Goal: Task Accomplishment & Management: Manage account settings

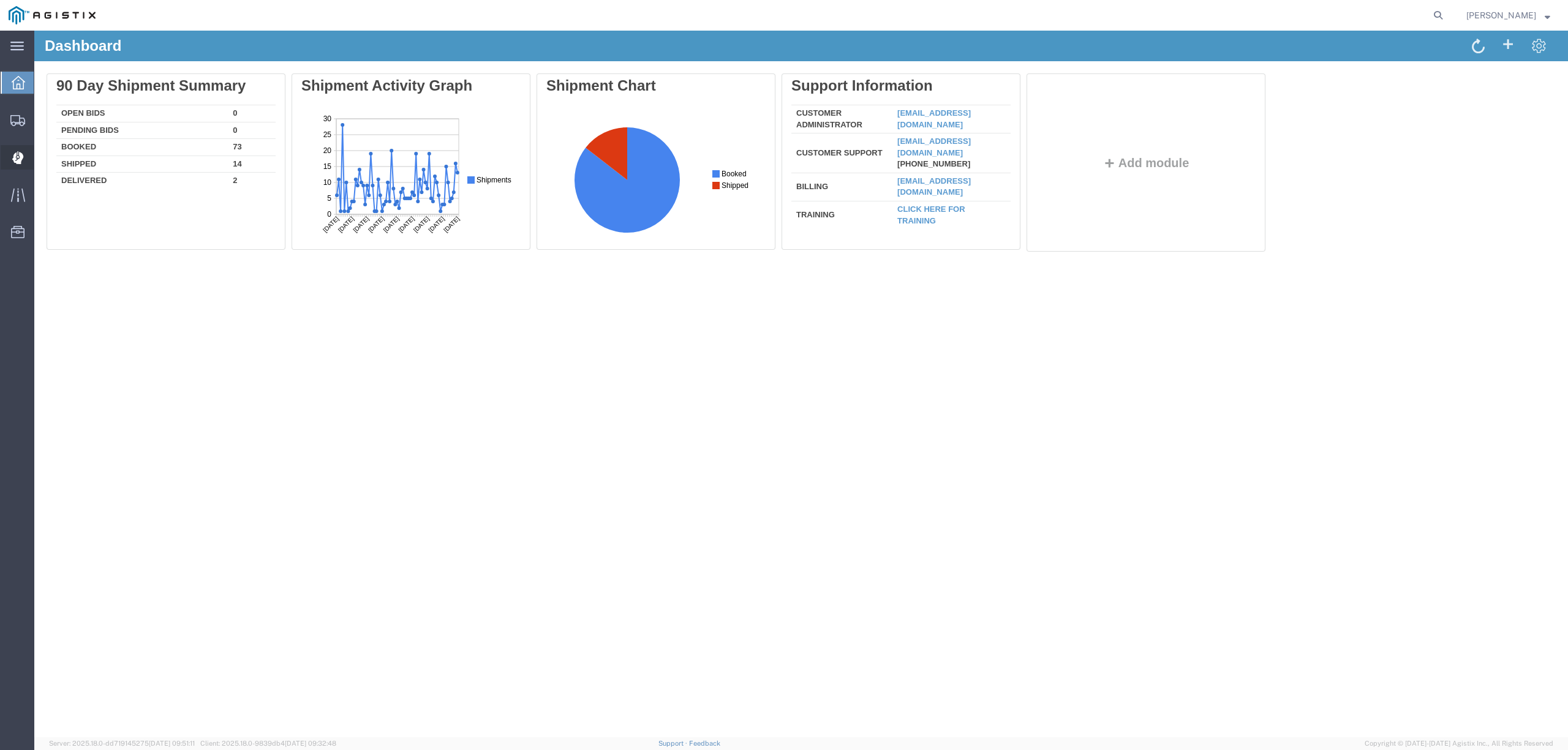
click at [42, 155] on span "Dispatch Manager" at bounding box center [38, 157] width 9 height 25
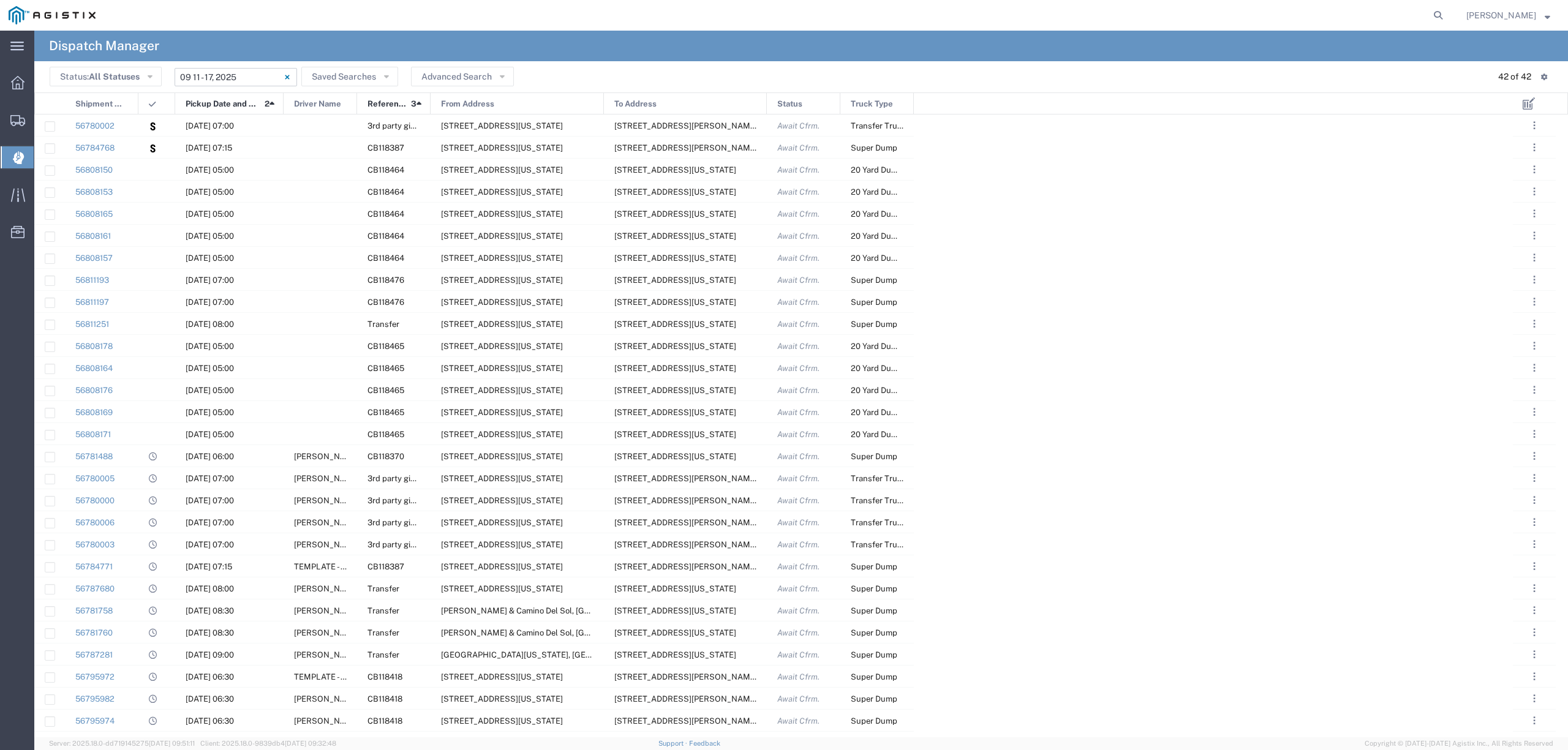
click at [215, 76] on input "09/11/2025 - 09/17/2025" at bounding box center [235, 77] width 123 height 18
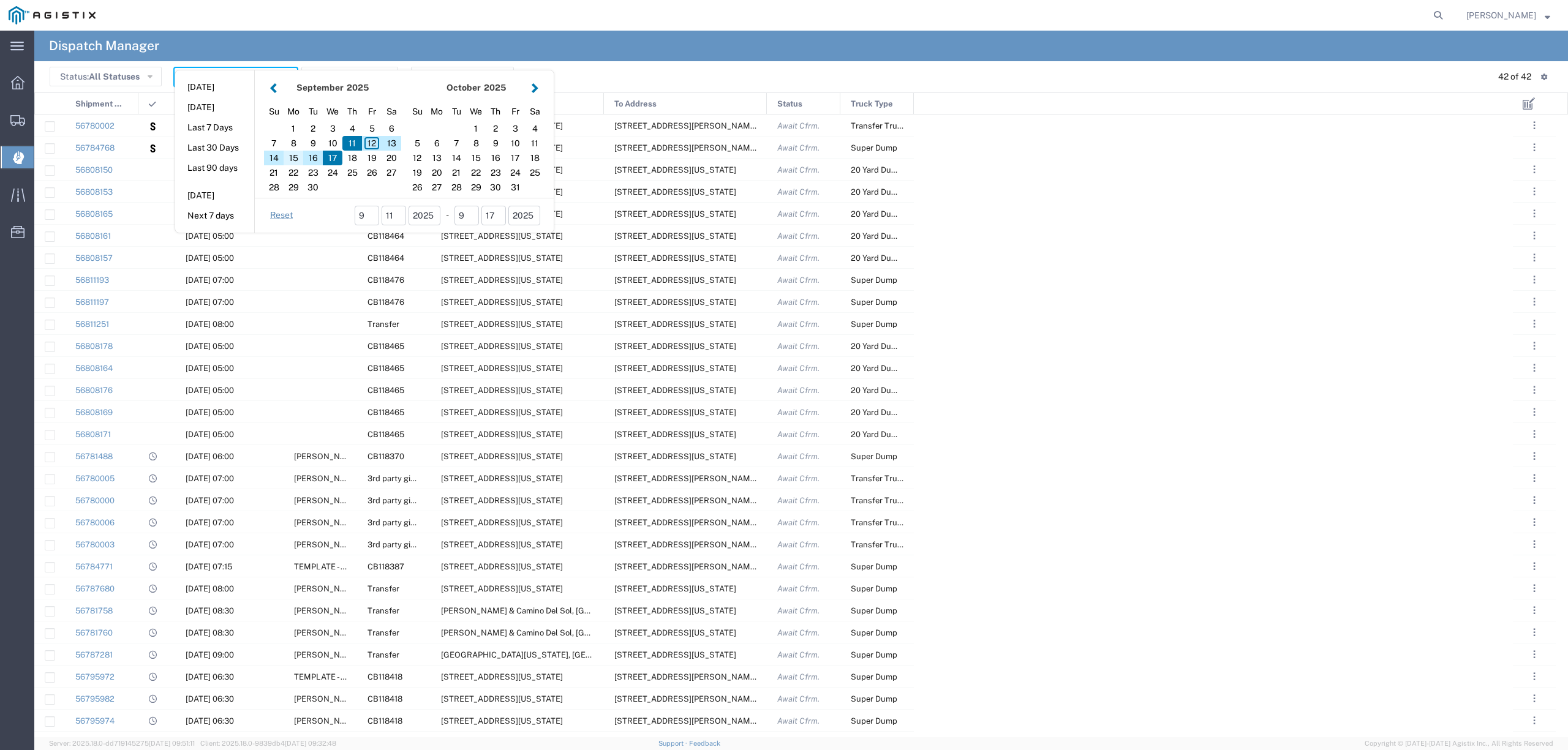
click at [292, 162] on div "15" at bounding box center [293, 157] width 20 height 14
type input "09/15/2025"
type input "09/15/2025 - 09/15/2025"
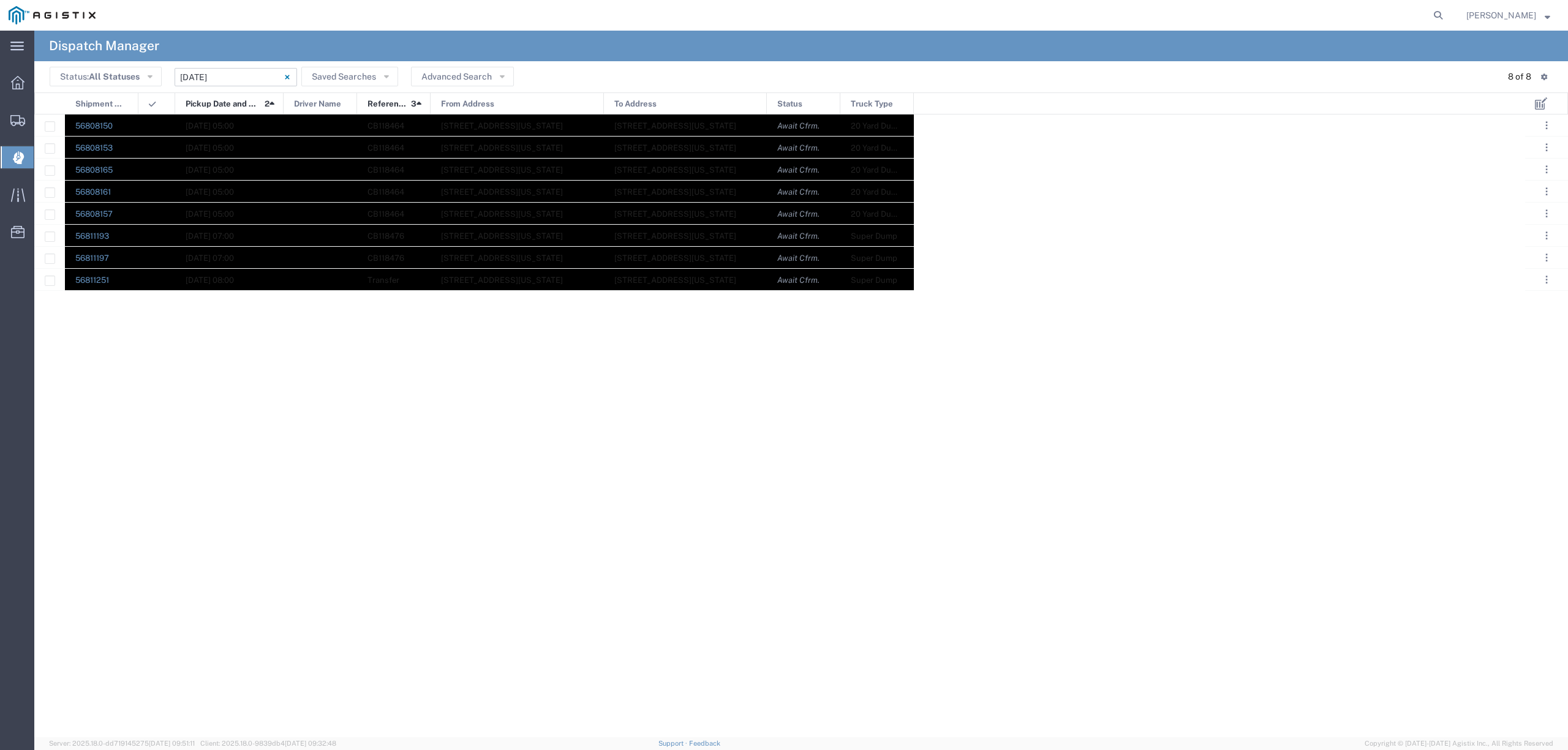
drag, startPoint x: 96, startPoint y: 116, endPoint x: 922, endPoint y: 295, distance: 845.2
click at [922, 295] on div "56808150 09/15/2025, 05:00 CB118464 2401 Coffee Rd, Bakersfield, California, 93…" at bounding box center [779, 425] width 1491 height 622
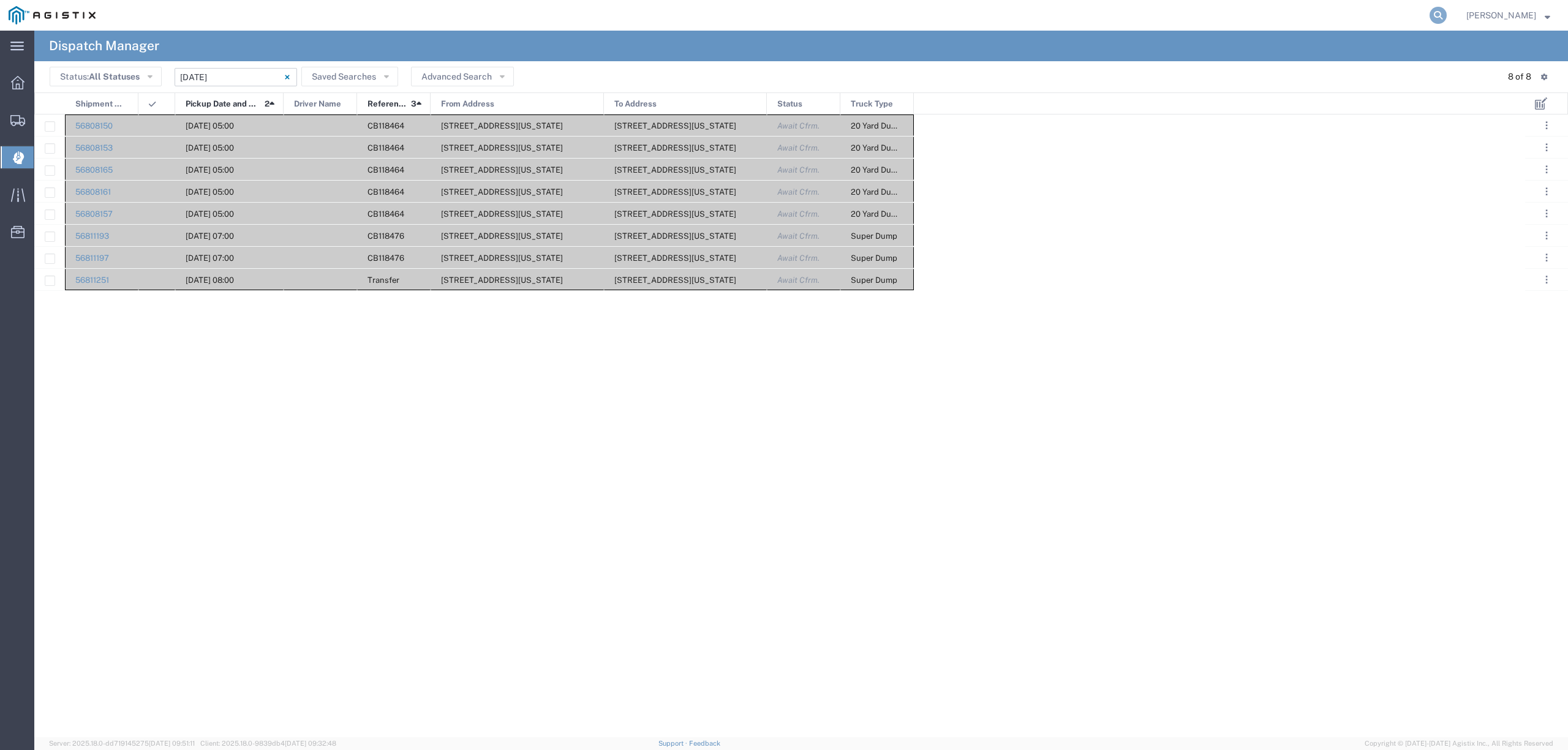
click at [1447, 16] on icon at bounding box center [1438, 15] width 17 height 17
paste input "56594743"
type input "56594743"
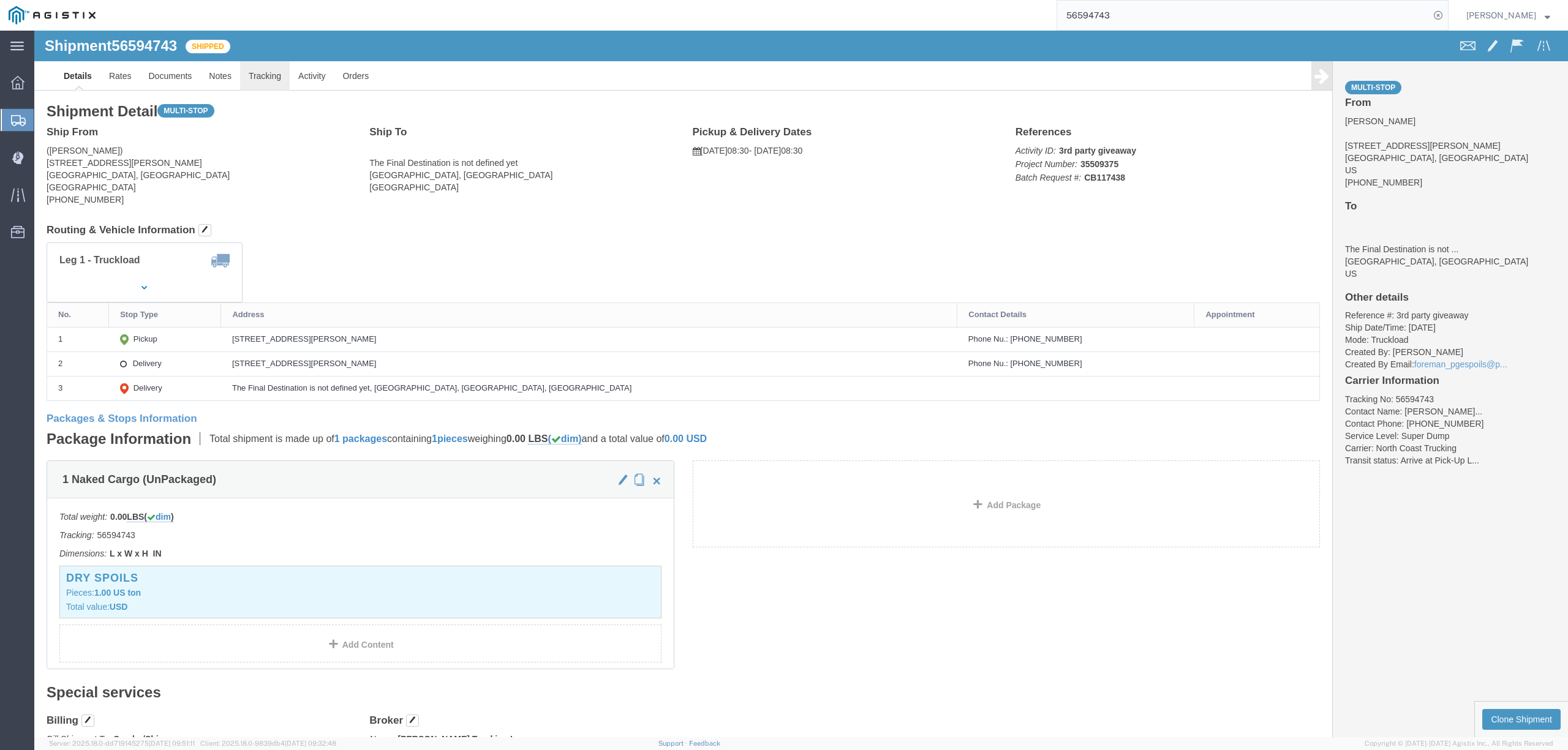
click link "Tracking"
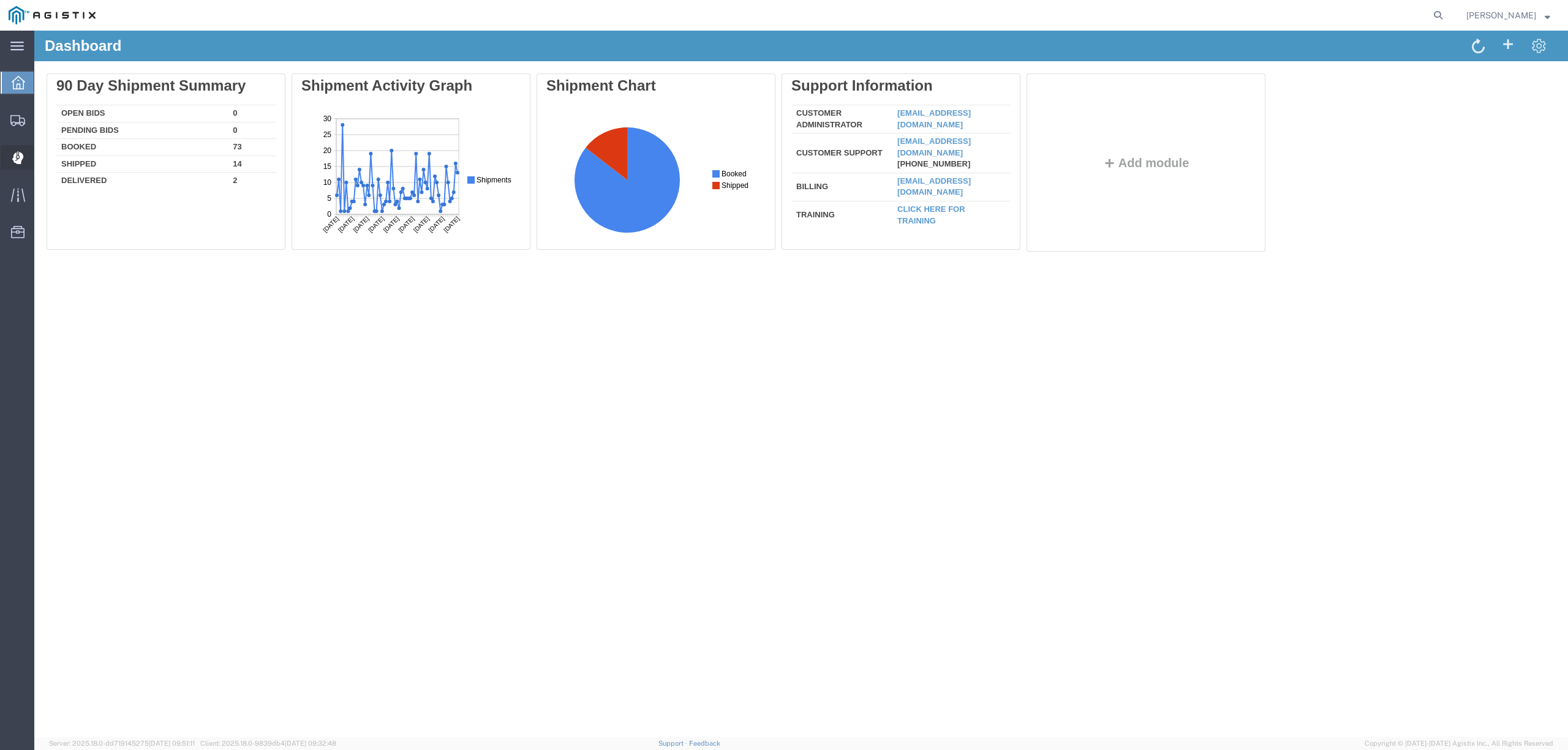
click at [22, 155] on icon at bounding box center [17, 157] width 11 height 12
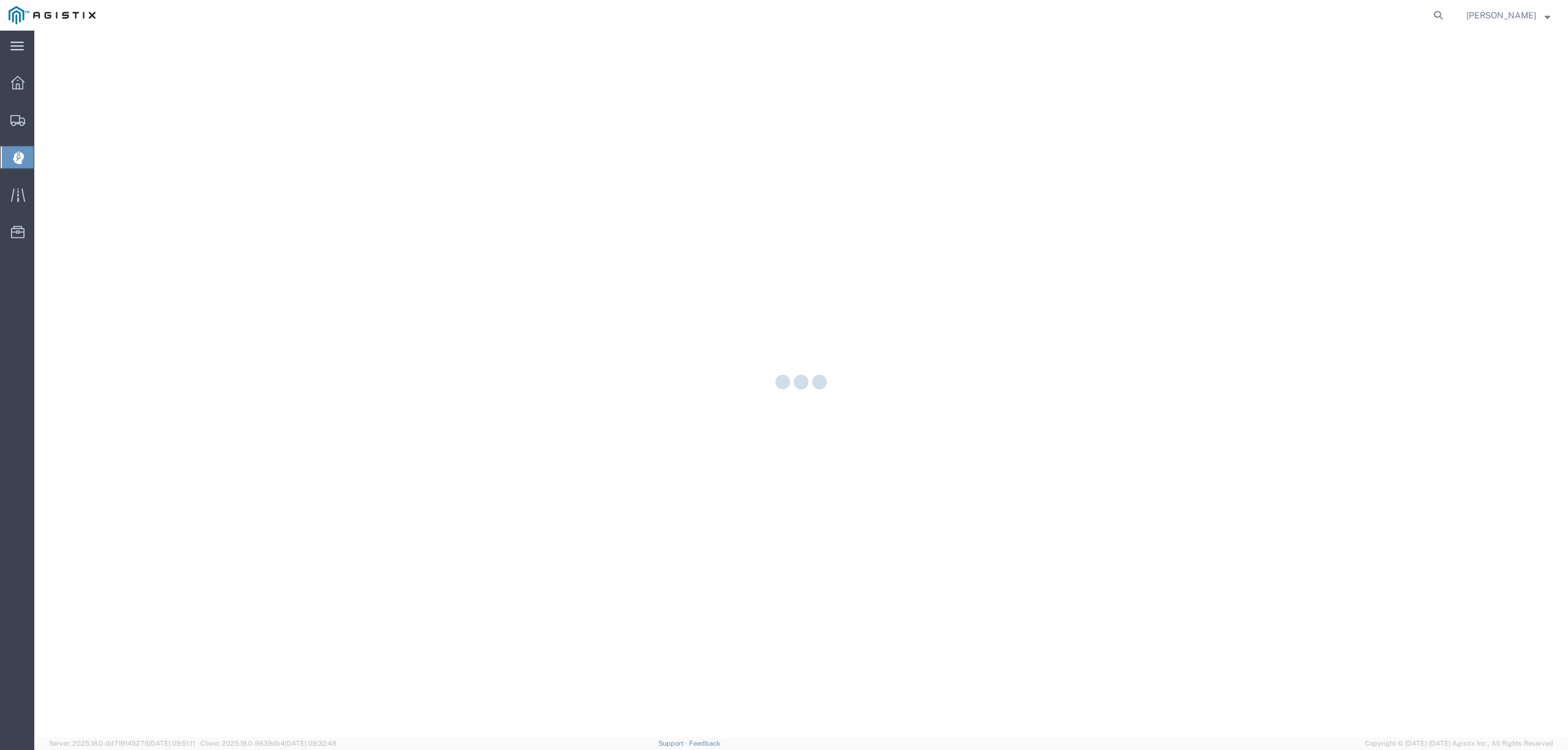
click at [60, 157] on div at bounding box center [801, 384] width 1533 height 707
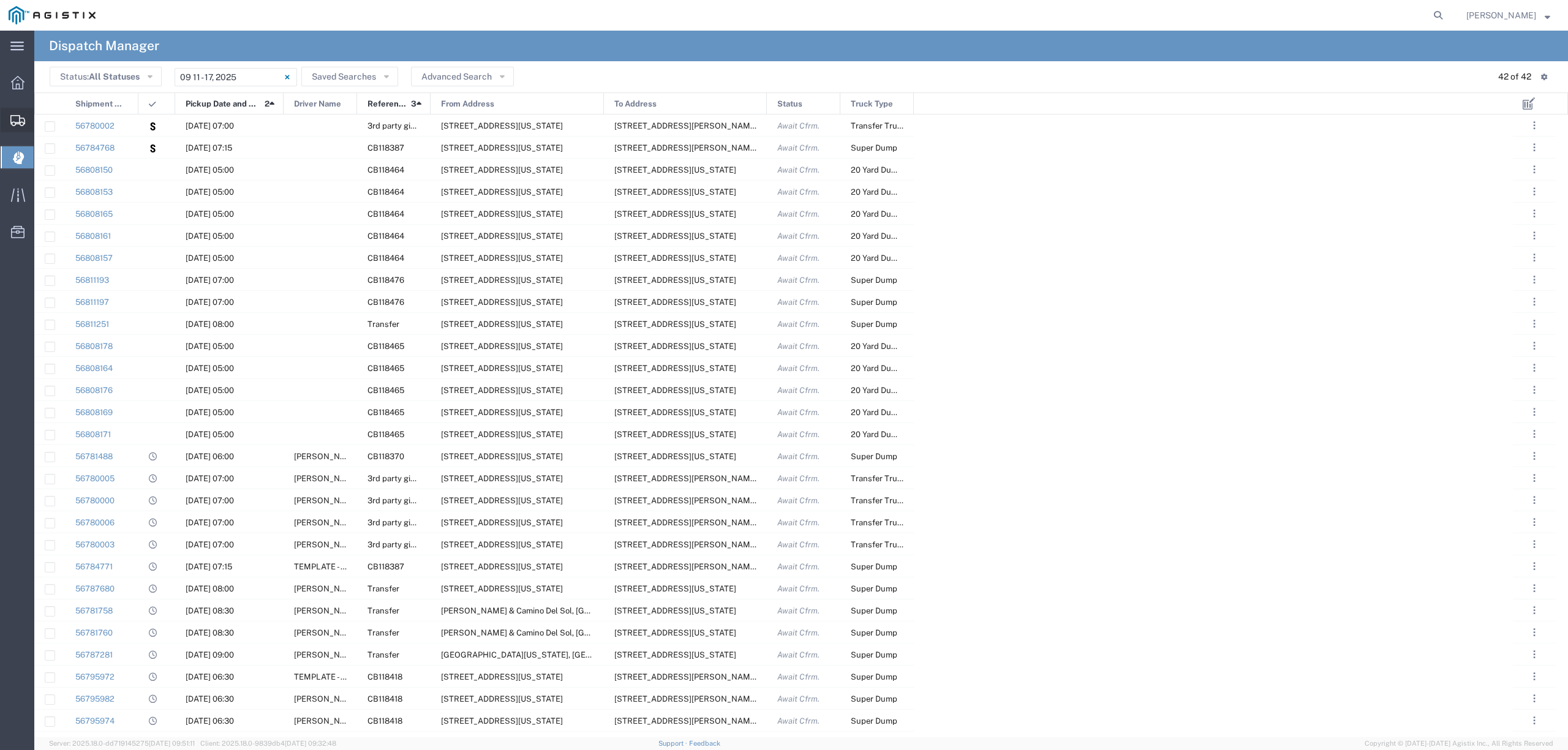
click at [18, 121] on icon at bounding box center [18, 121] width 14 height 11
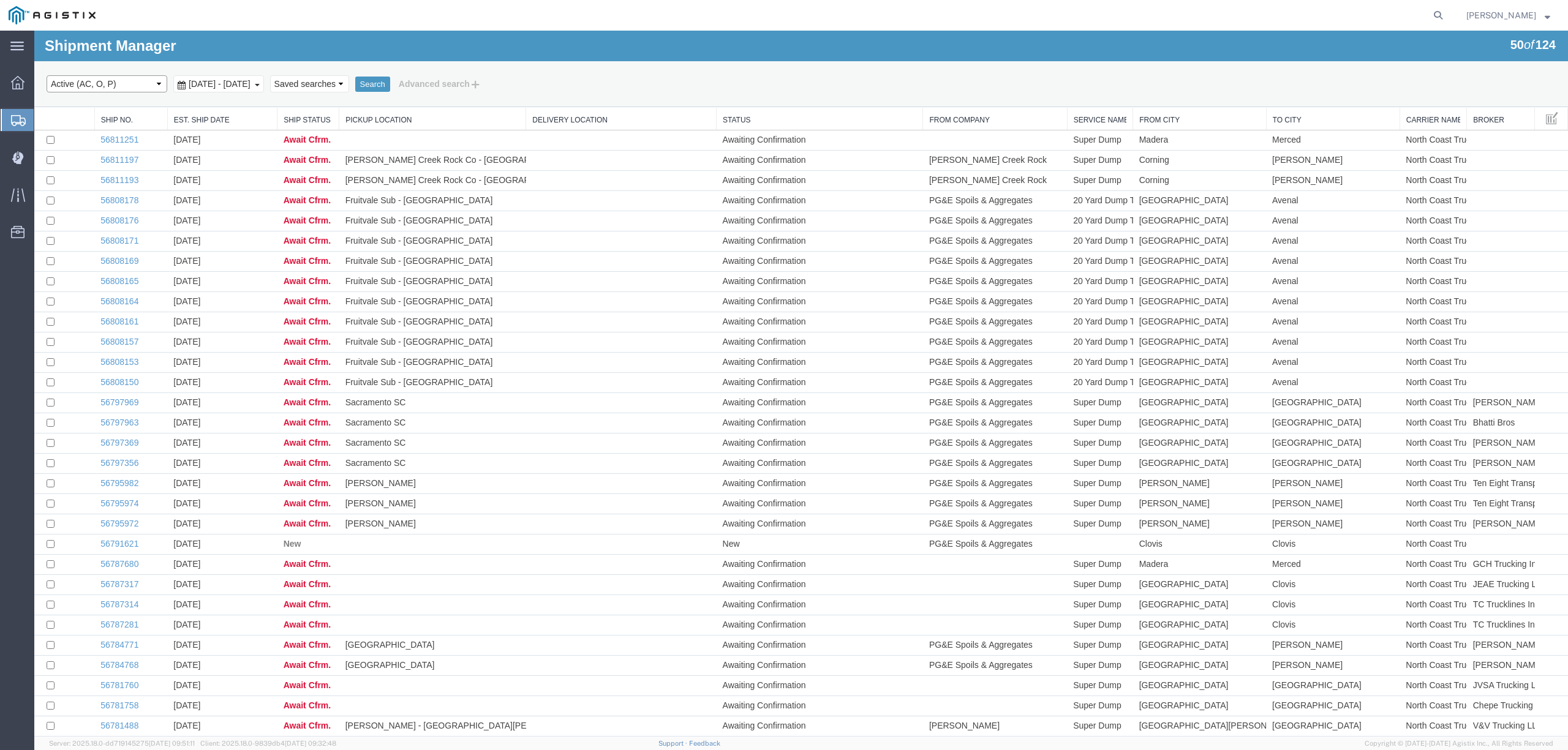
click at [154, 83] on select "Select status Active (AC, O, P) All Approved Awaiting Confirmation (AC) Booked …" at bounding box center [107, 84] width 121 height 17
select select "ALL"
click at [47, 76] on select "Select status Active (AC, O, P) All Approved Awaiting Confirmation (AC) Booked …" at bounding box center [107, 84] width 121 height 17
click at [390, 89] on button "Search" at bounding box center [372, 84] width 35 height 16
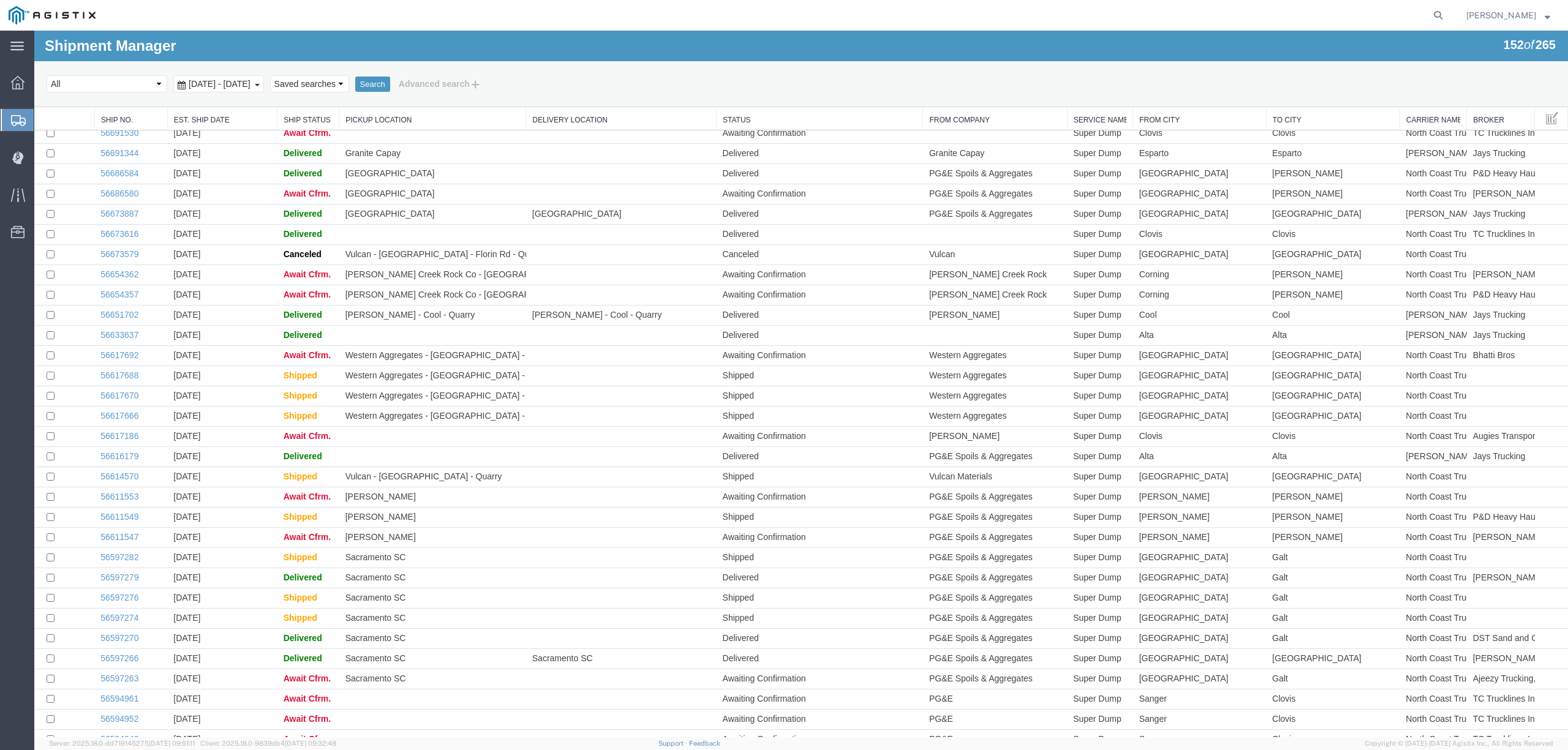
scroll to position [2385, 0]
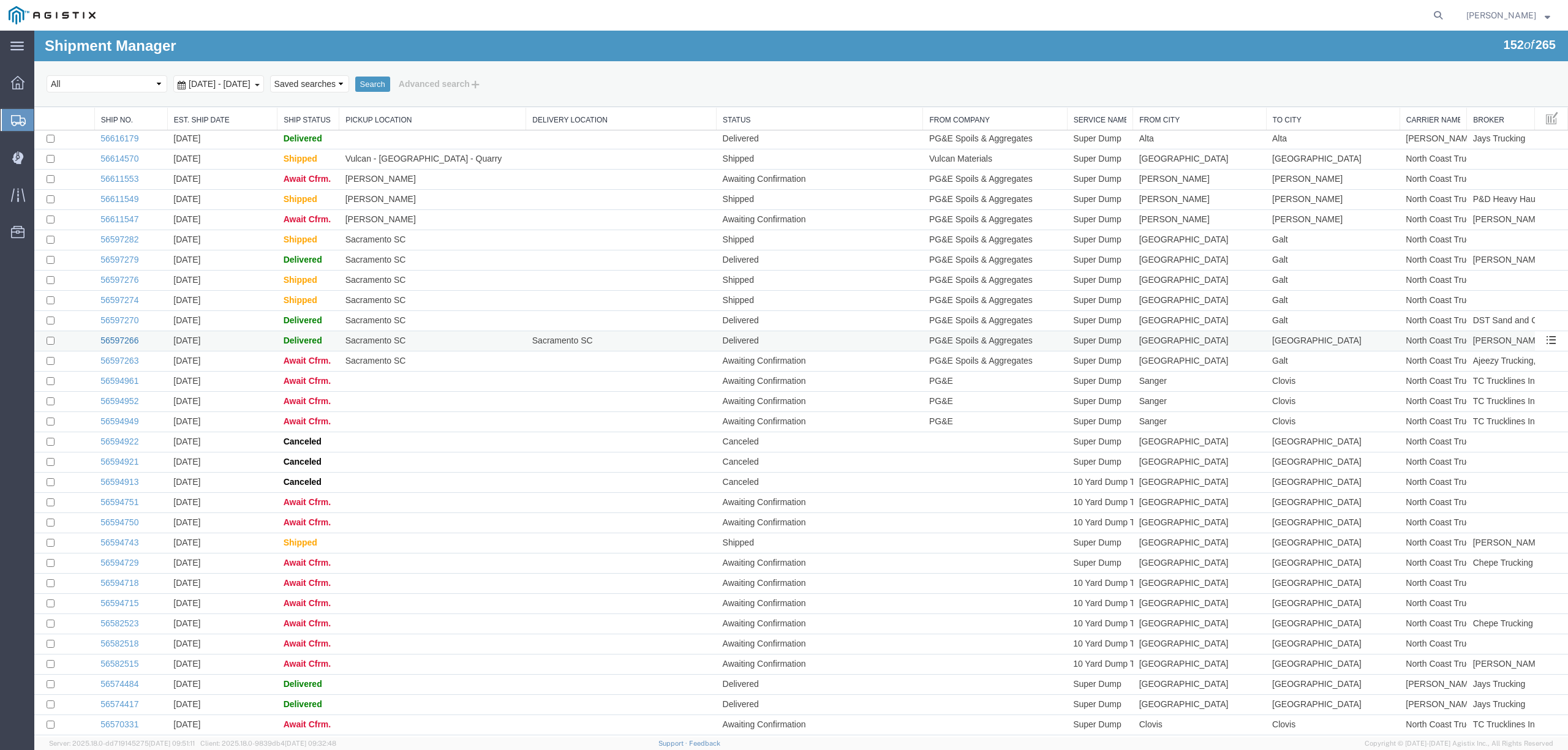
click at [130, 345] on link "56597266" at bounding box center [120, 340] width 38 height 10
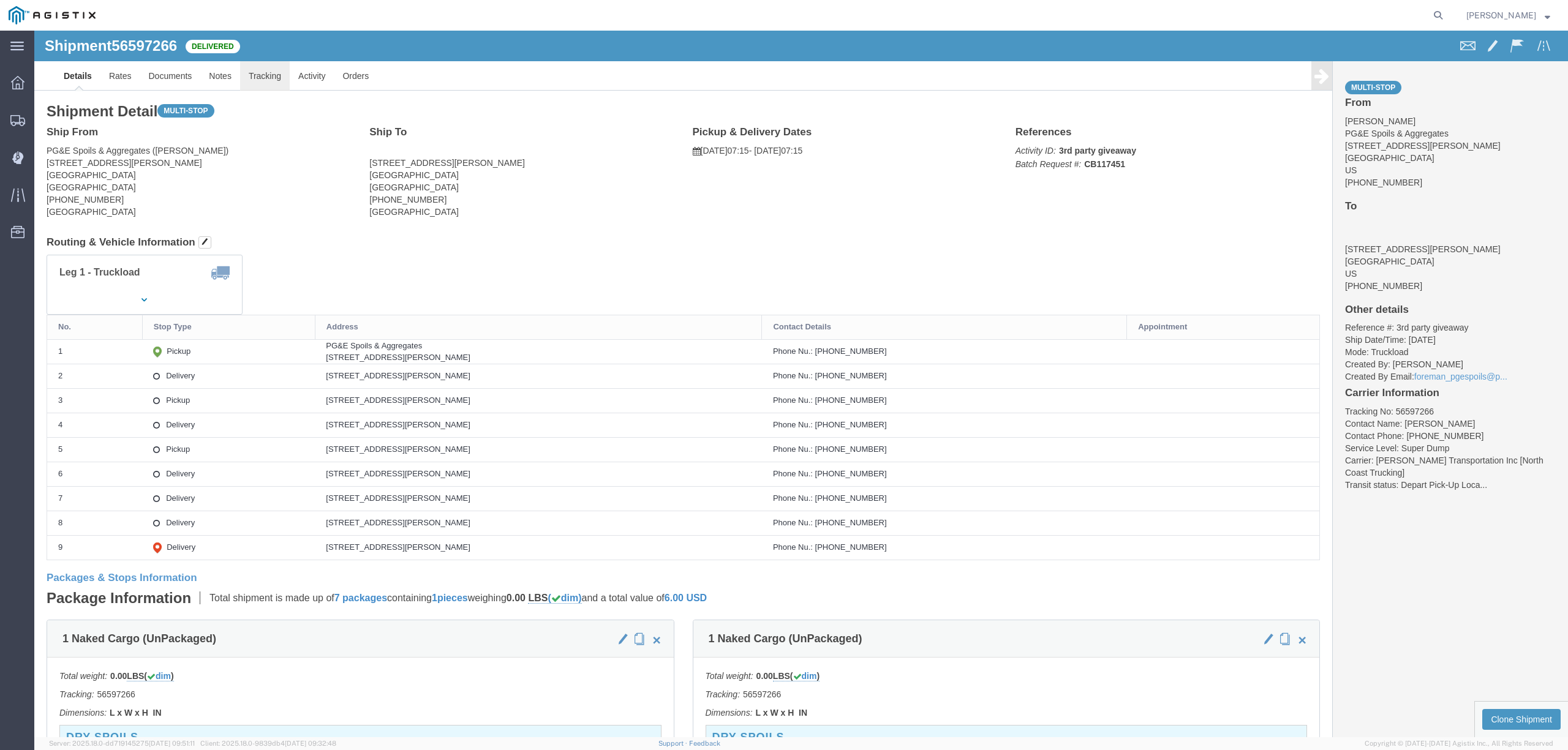
click link "Tracking"
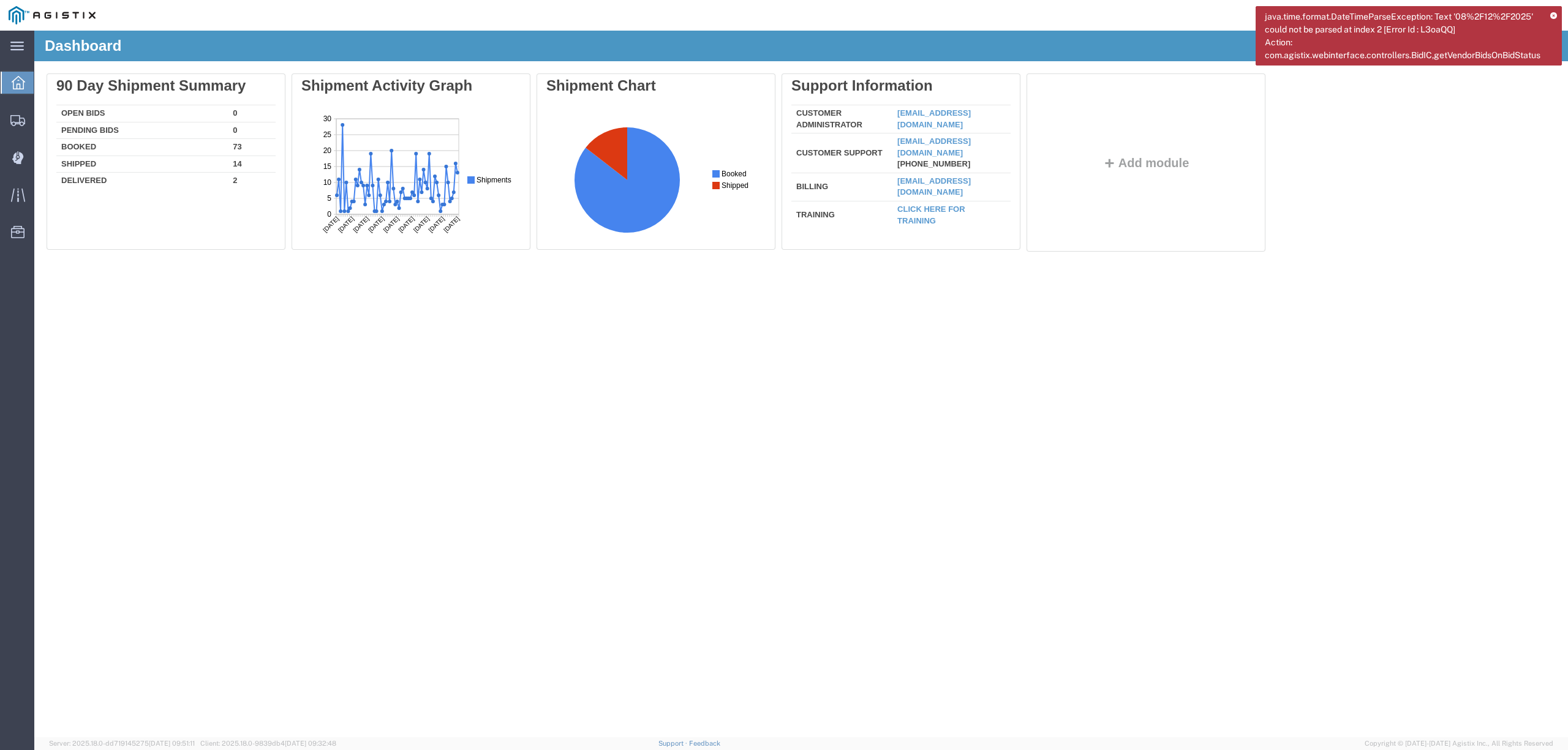
click at [1567, 250] on div "Delete 90 Day Shipment Summary Open Bids 0 Pending Bids 0 Booked 73 Shipped 14 …" at bounding box center [801, 165] width 1533 height 208
click at [1443, 250] on div "Delete 90 Day Shipment Summary Open Bids 0 Pending Bids 0 Booked 73 Shipped 14 …" at bounding box center [801, 165] width 1509 height 184
click at [1550, 15] on icon at bounding box center [1553, 16] width 7 height 7
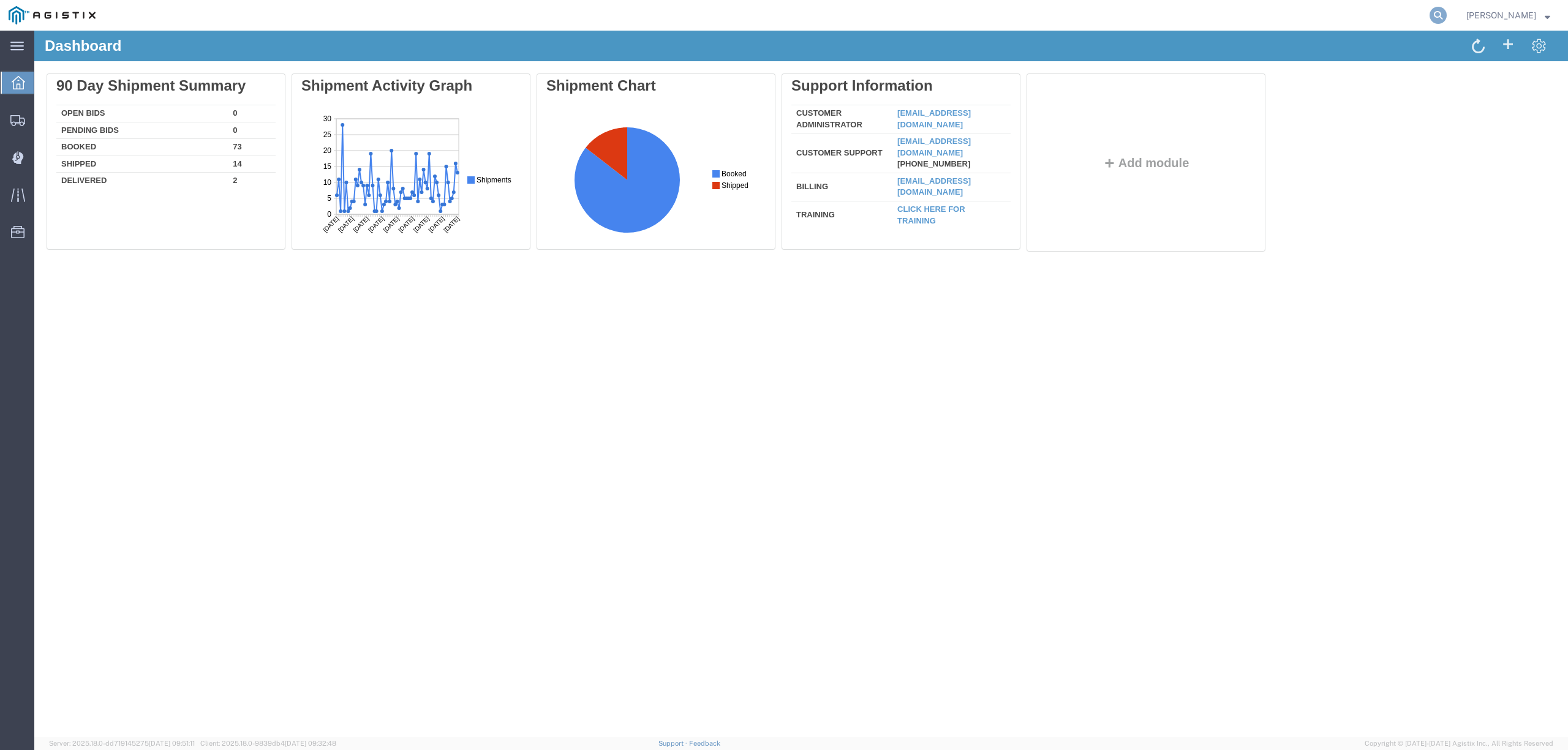
click at [1447, 13] on icon at bounding box center [1438, 15] width 17 height 17
paste input "56463728"
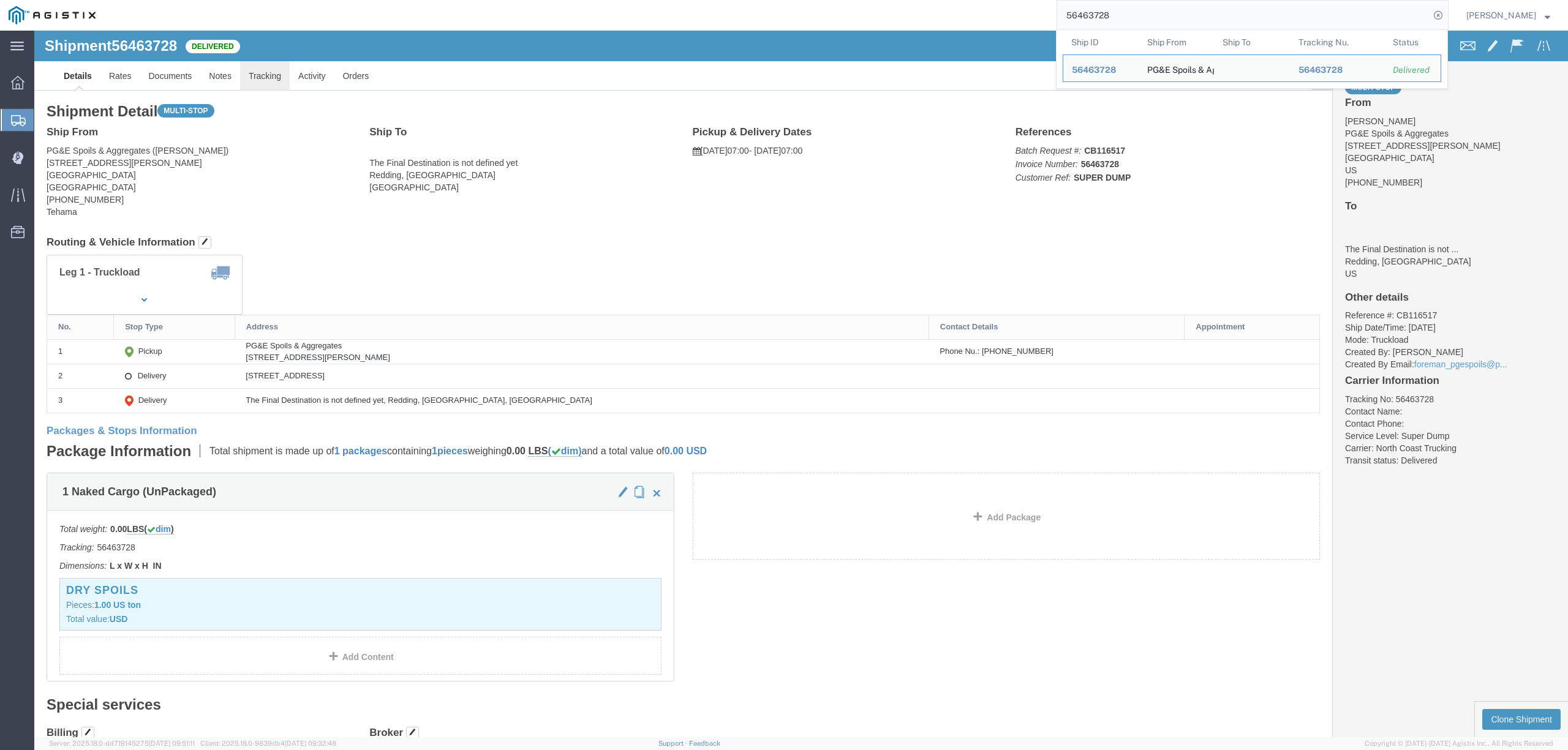
click link "Tracking"
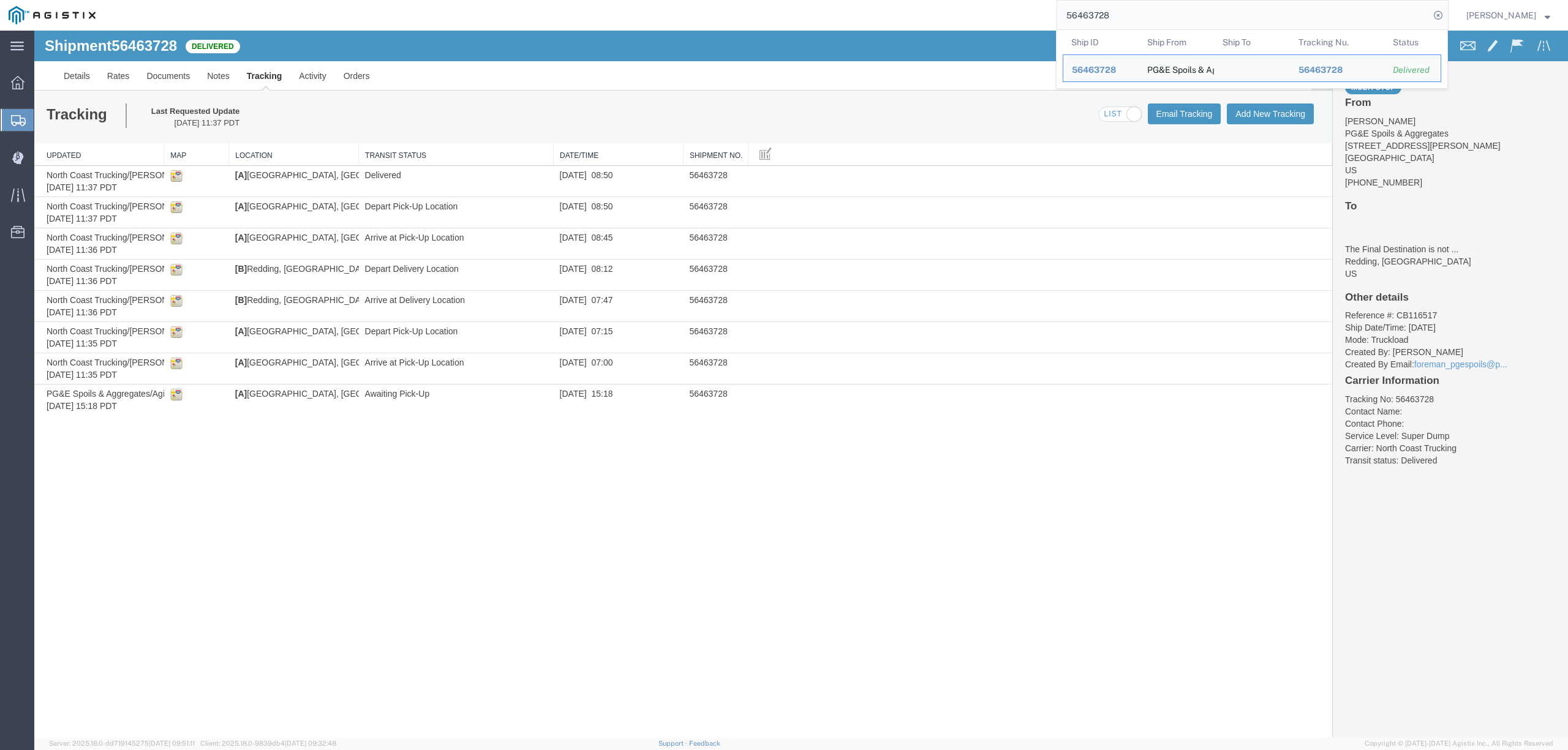
click at [1345, 21] on input "56463728" at bounding box center [1243, 15] width 373 height 30
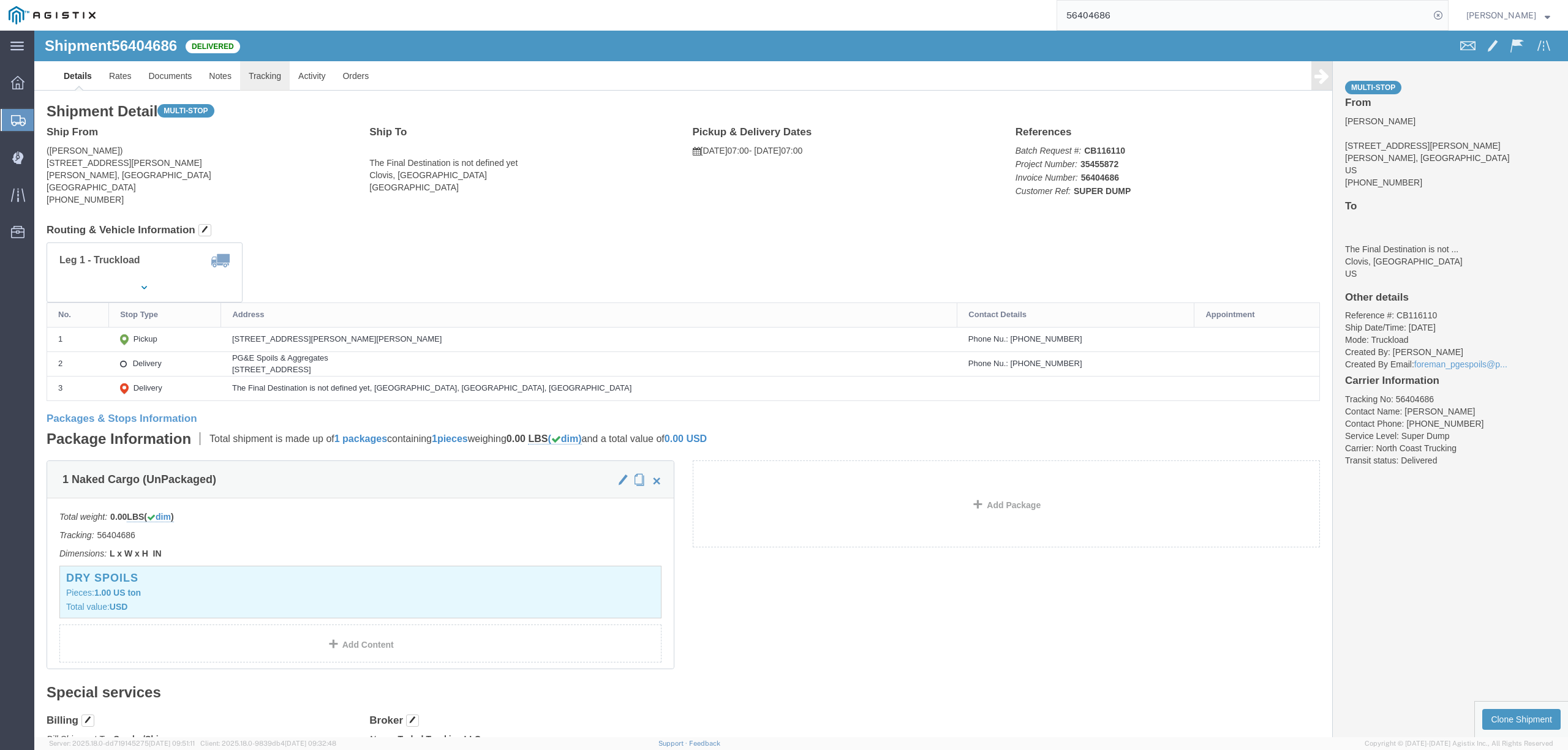
click link "Tracking"
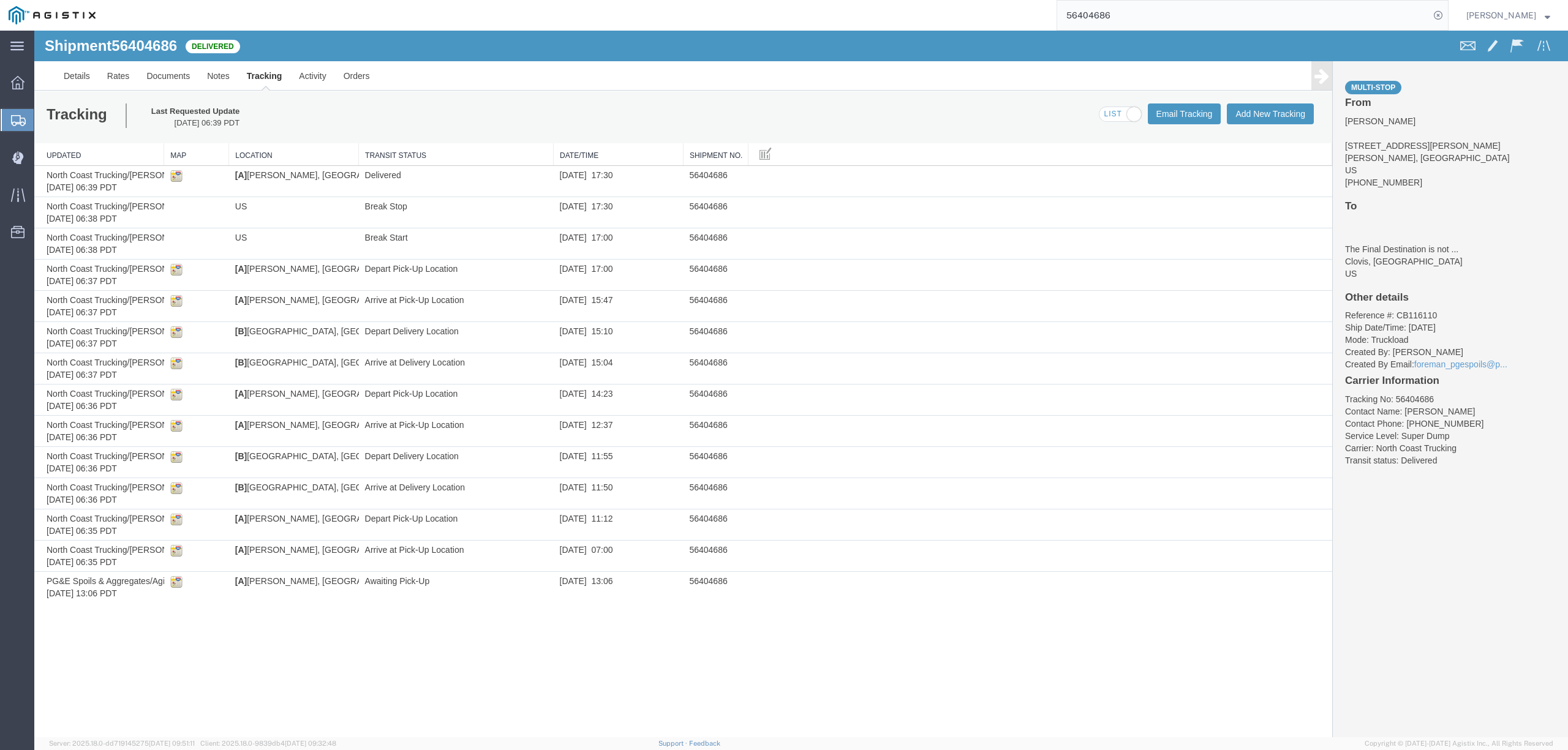
click at [1331, 11] on input "56404686" at bounding box center [1243, 15] width 373 height 30
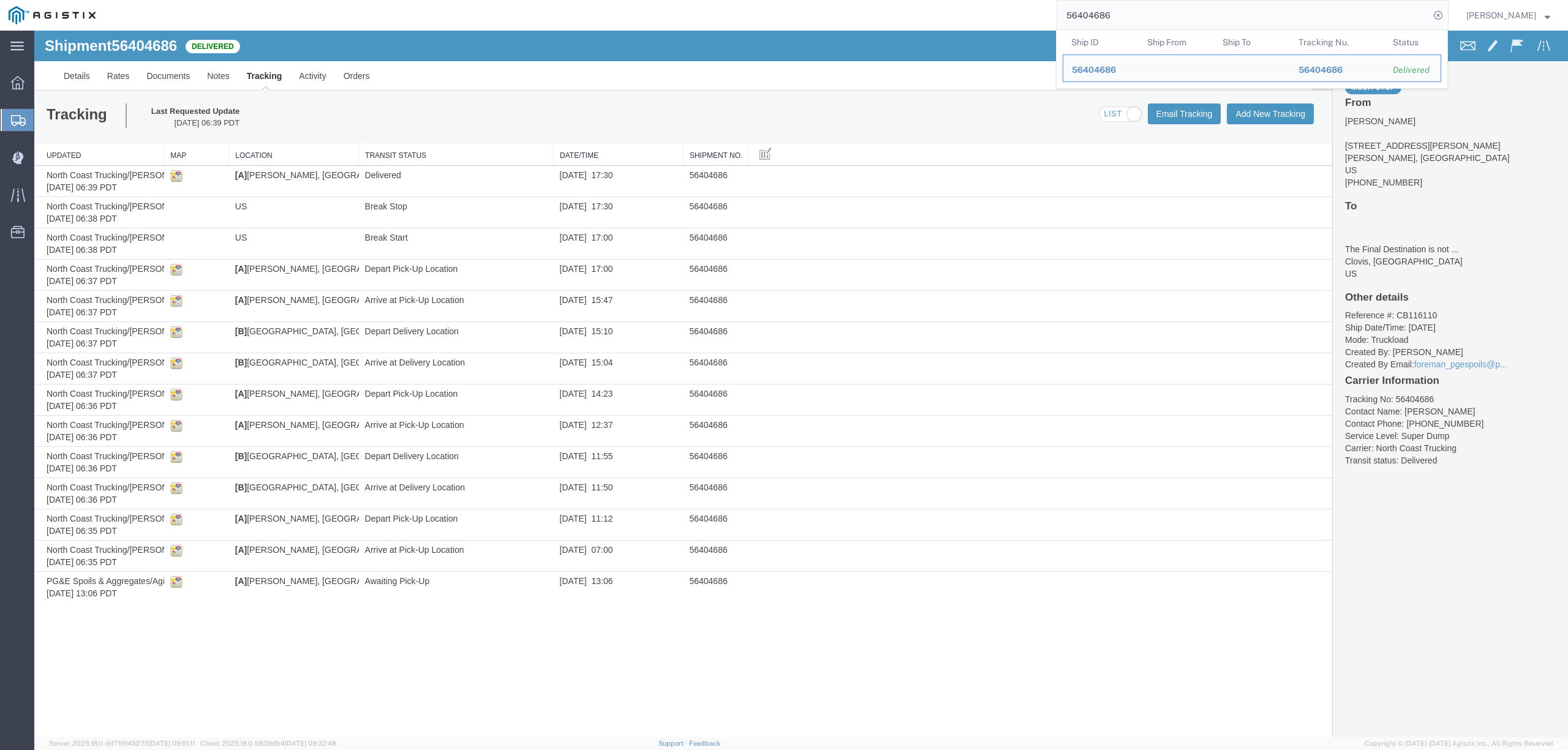
click at [1331, 11] on input "56404686" at bounding box center [1243, 15] width 373 height 30
paste input "351499"
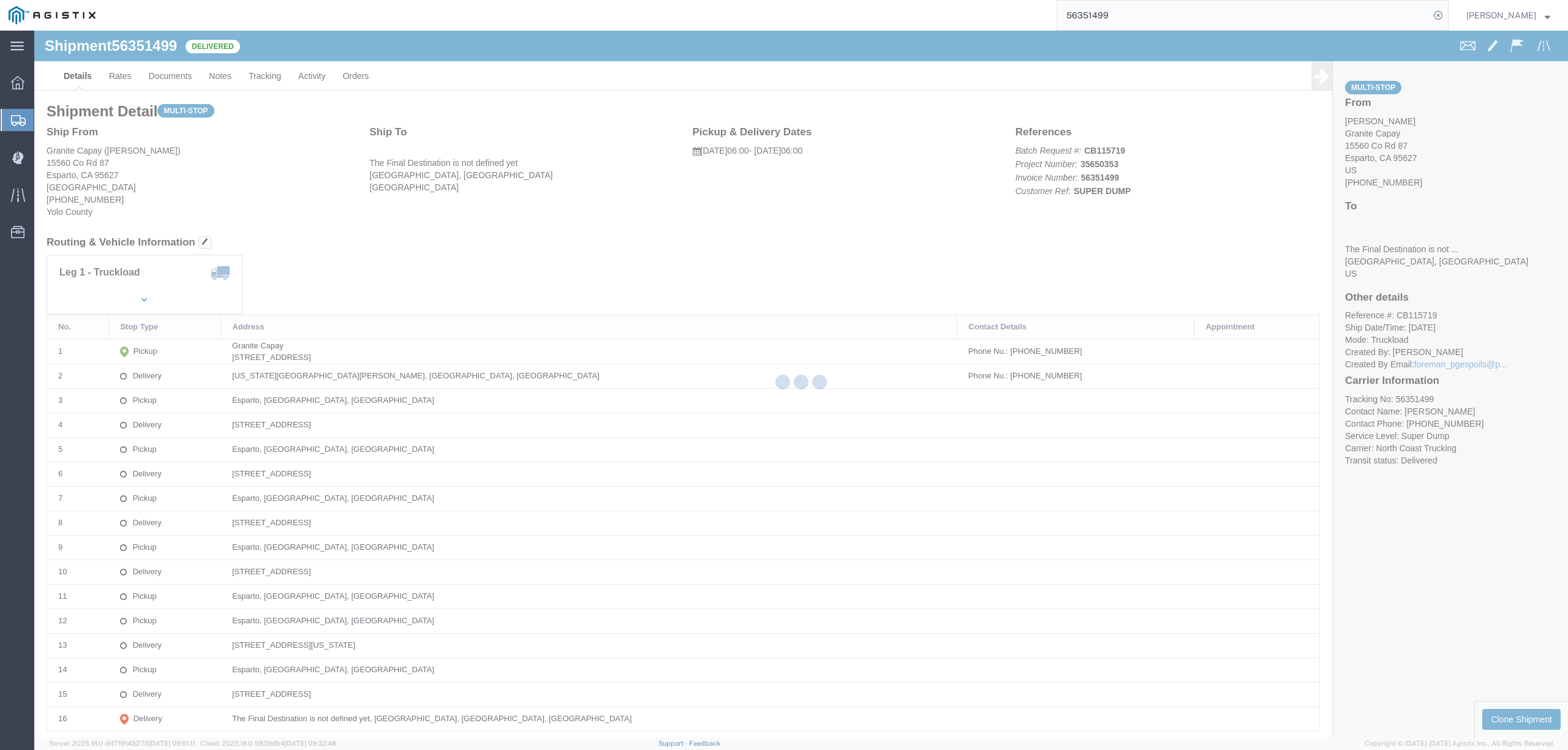
click at [265, 86] on div at bounding box center [801, 384] width 1533 height 707
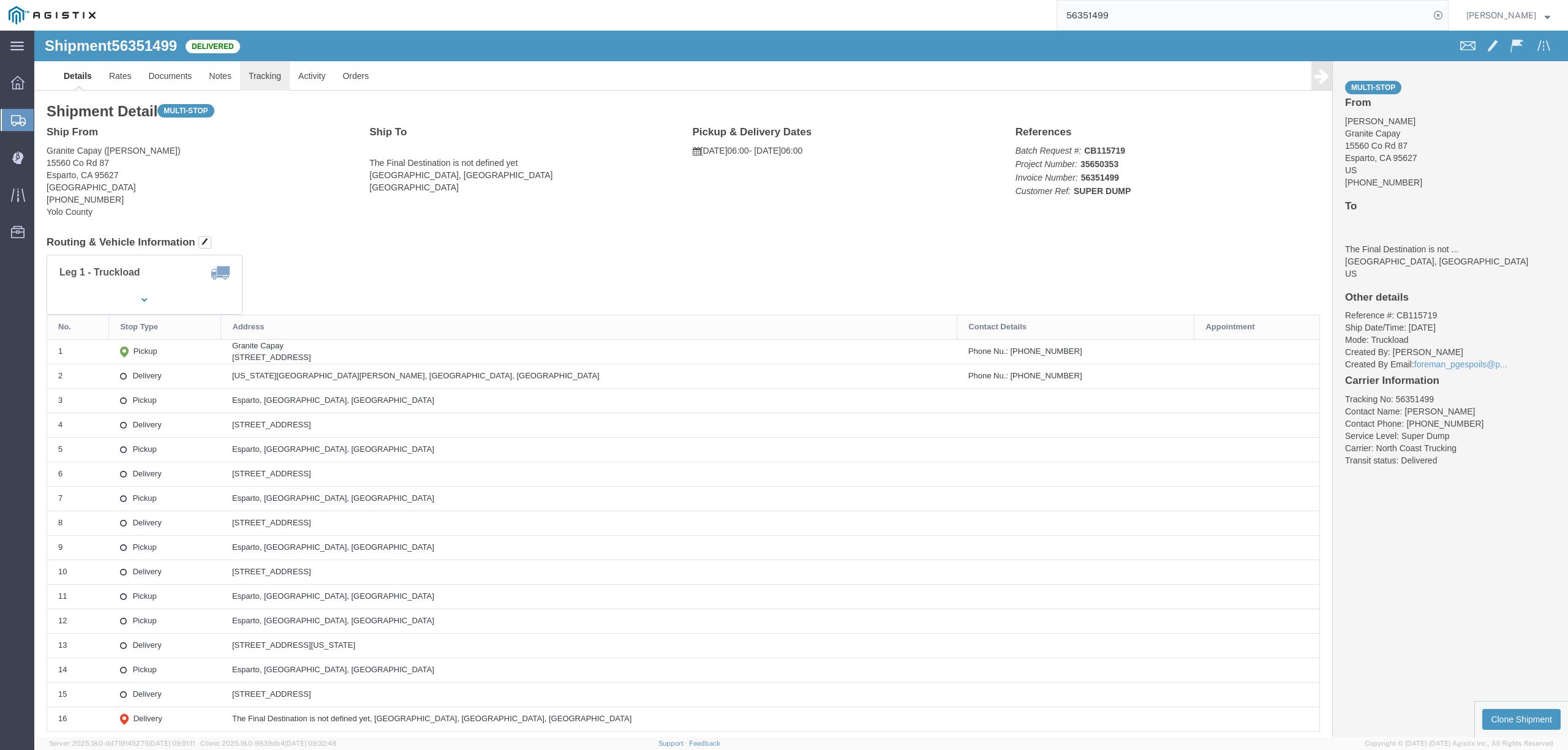
click link "Tracking"
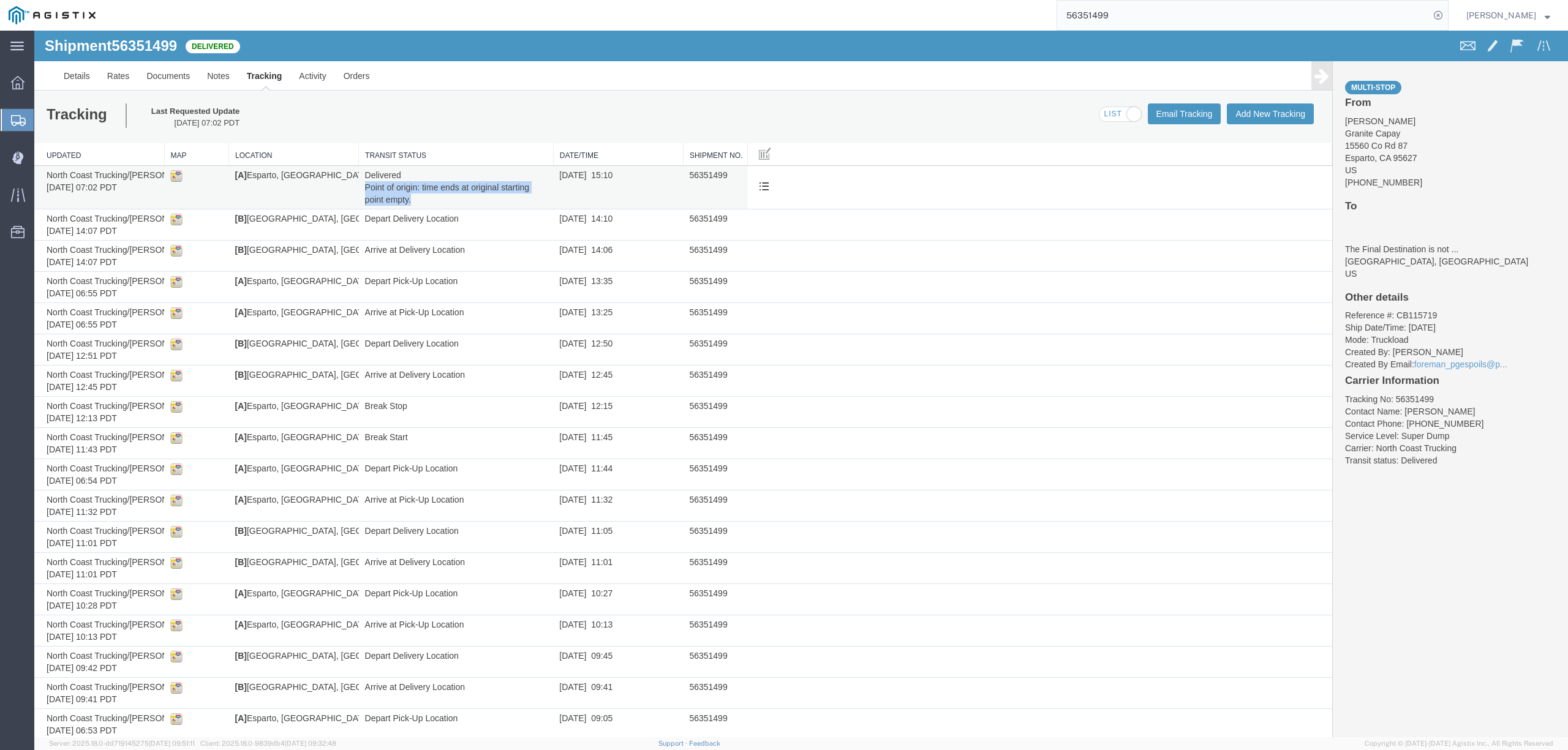
copy span "Point of origin: time ends at original starting point empty."
drag, startPoint x: 409, startPoint y: 201, endPoint x: 363, endPoint y: 188, distance: 47.8
click at [363, 188] on td "Delivered Point of origin: time ends at original starting point empty." at bounding box center [456, 188] width 195 height 43
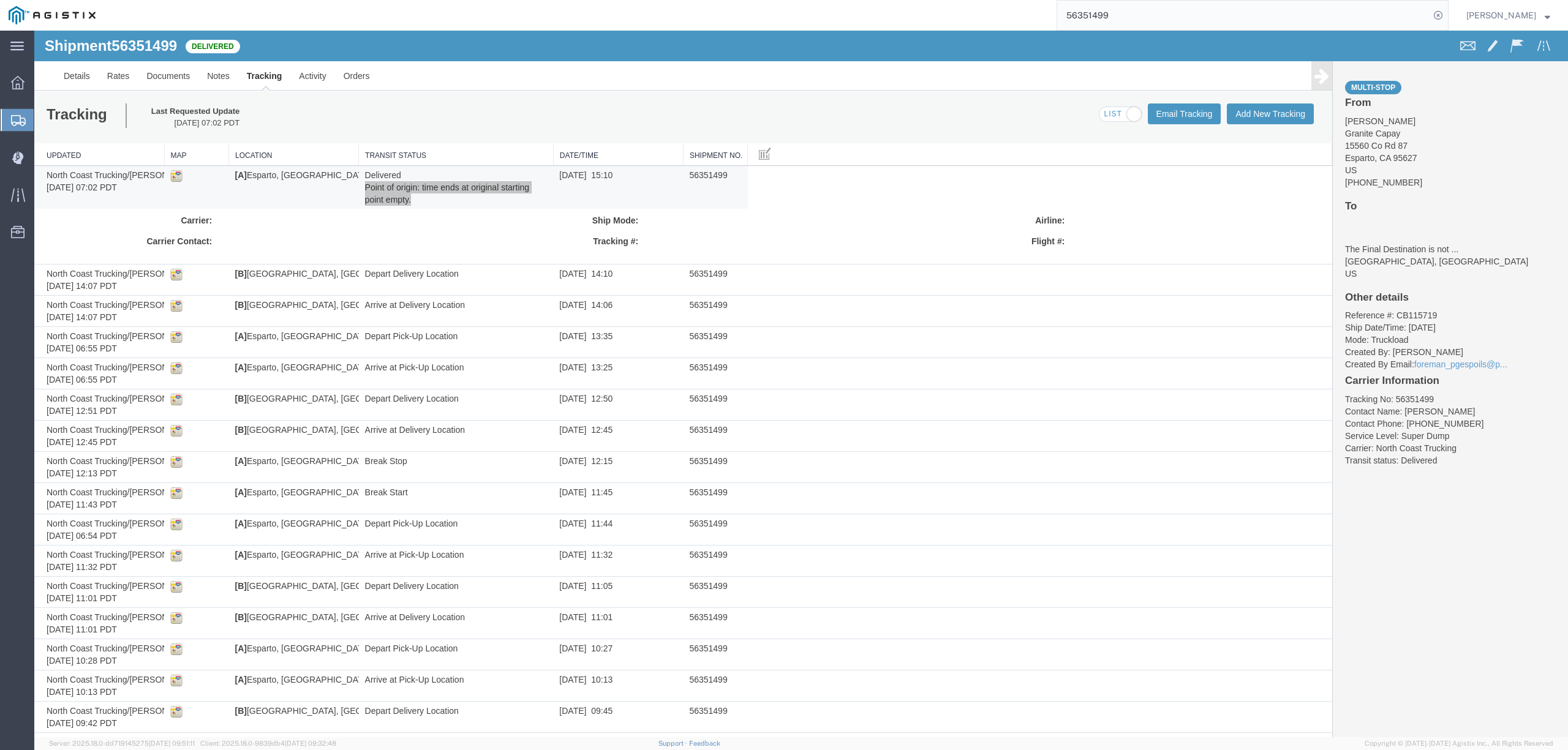
drag, startPoint x: 1256, startPoint y: 2, endPoint x: 1276, endPoint y: 17, distance: 25.0
click at [1276, 17] on input "56351499" at bounding box center [1243, 15] width 373 height 30
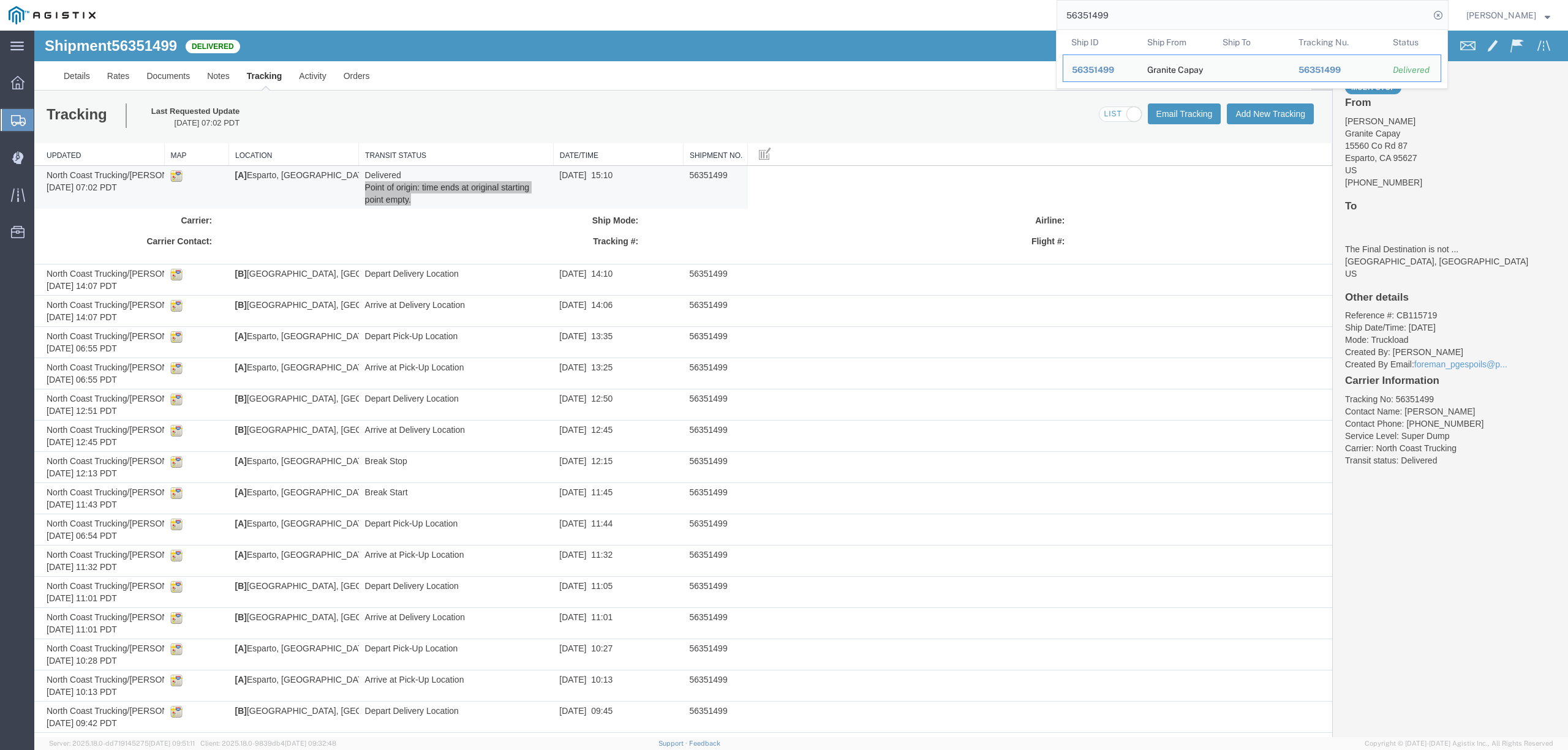
click at [1276, 17] on input "56351499" at bounding box center [1243, 15] width 373 height 30
paste input "594743"
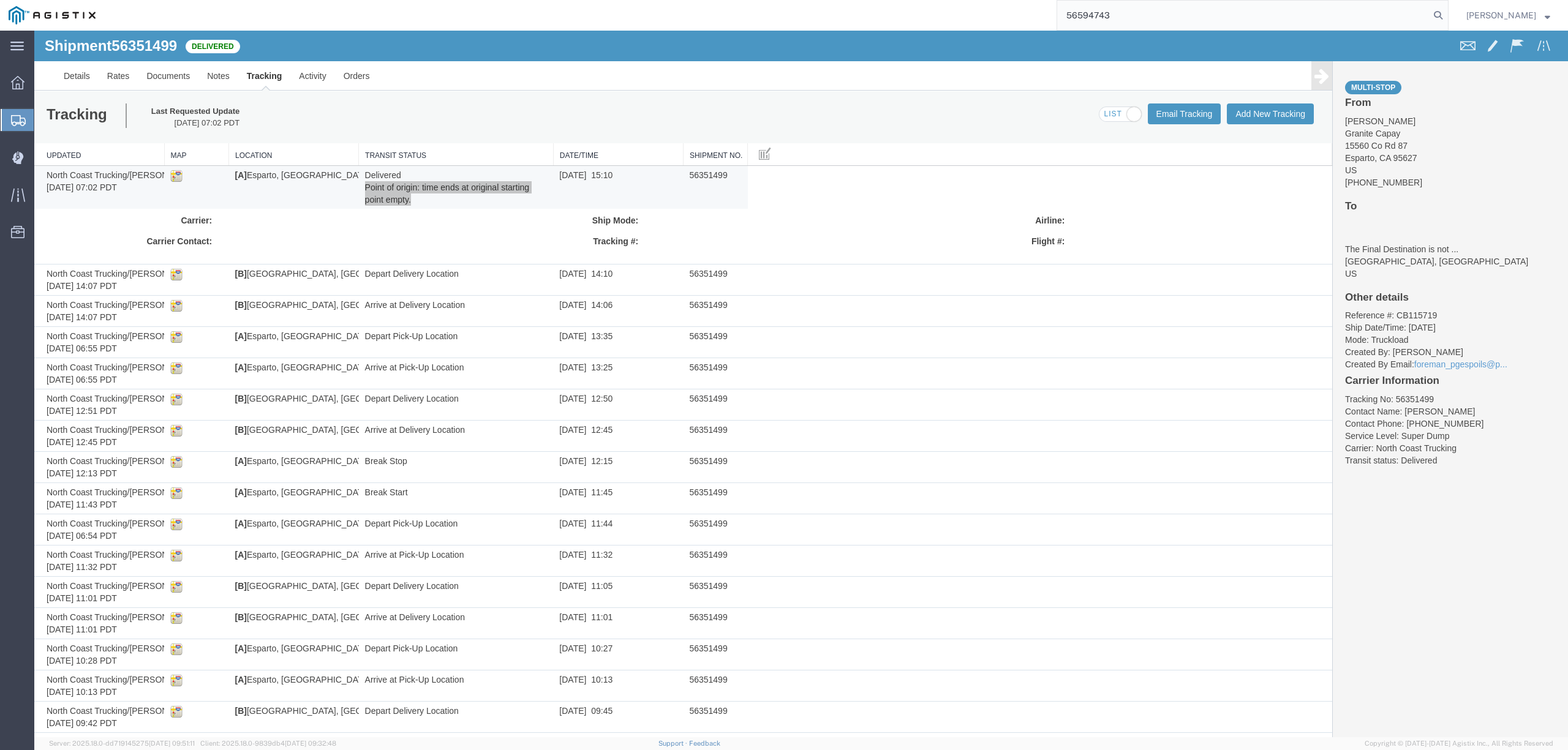
type input "56594743"
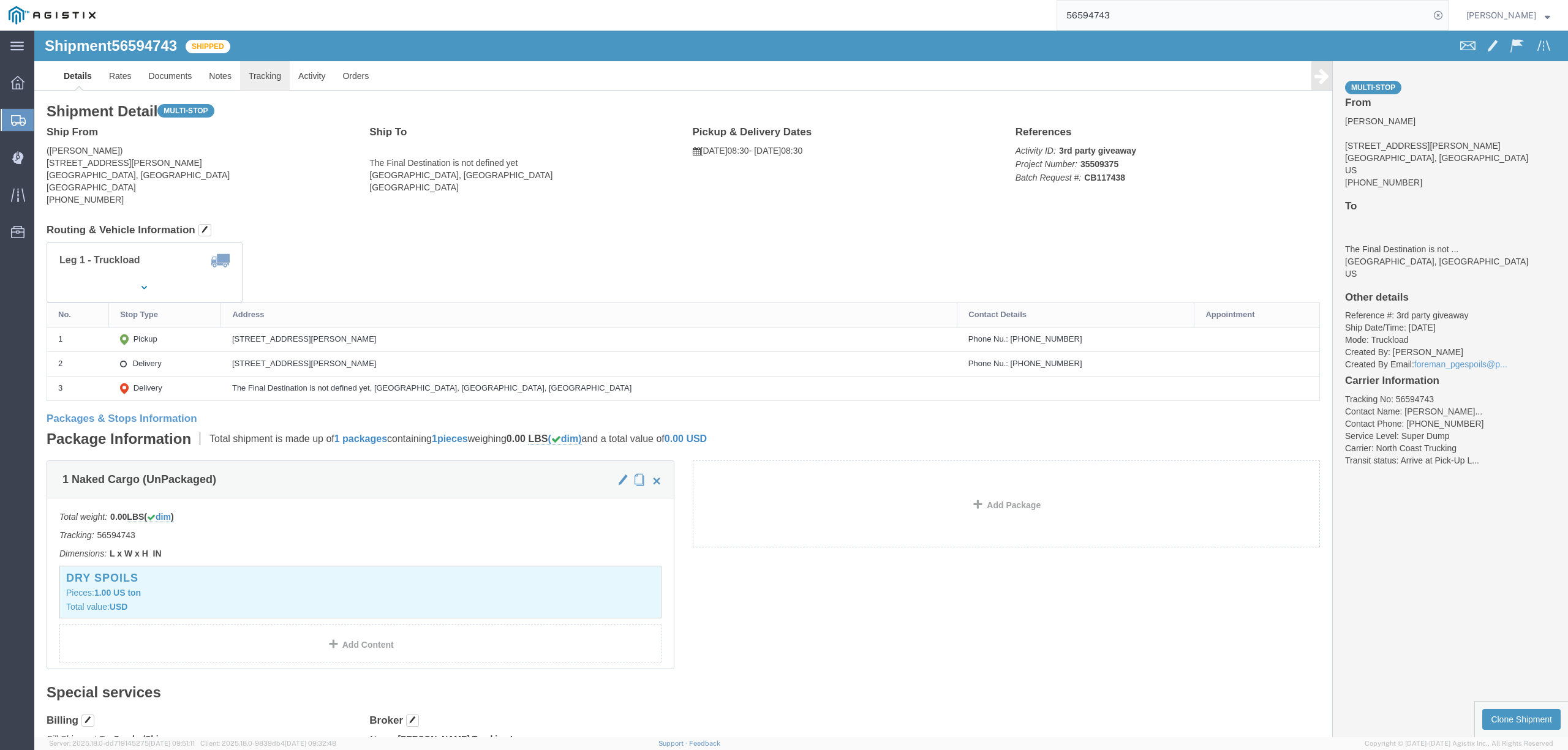
click link "Tracking"
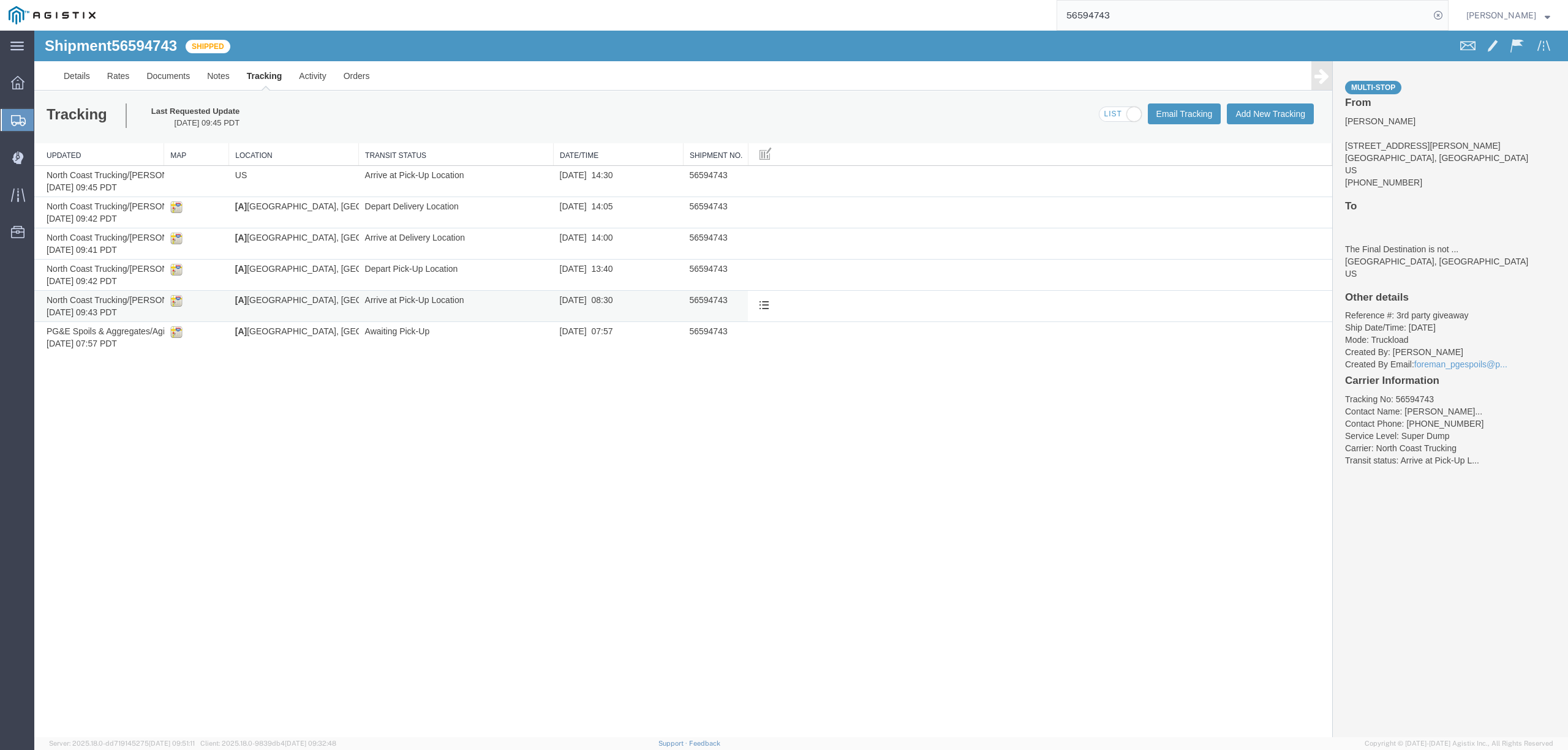
click at [170, 305] on img at bounding box center [176, 300] width 12 height 12
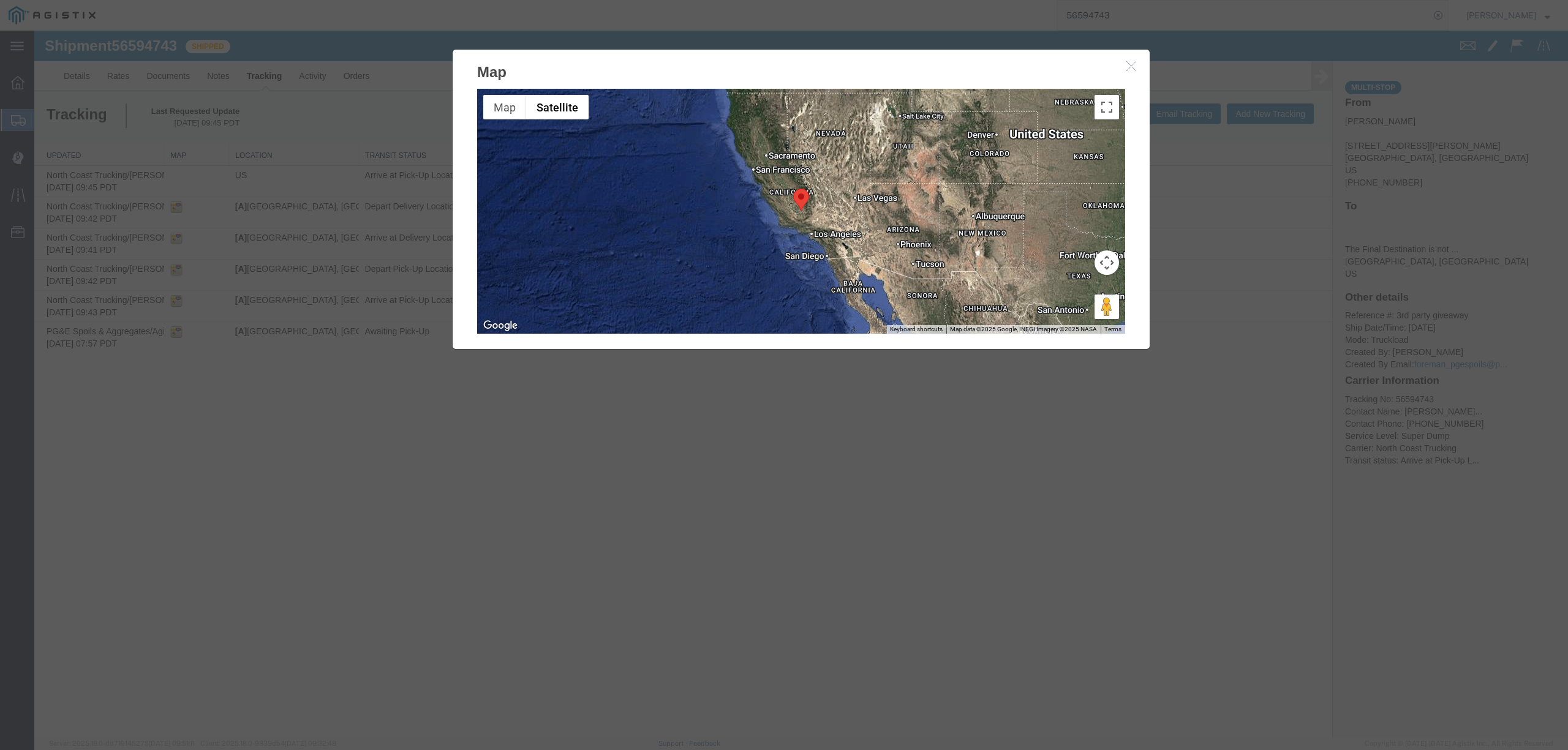
click at [1126, 62] on icon "button" at bounding box center [1131, 65] width 10 height 11
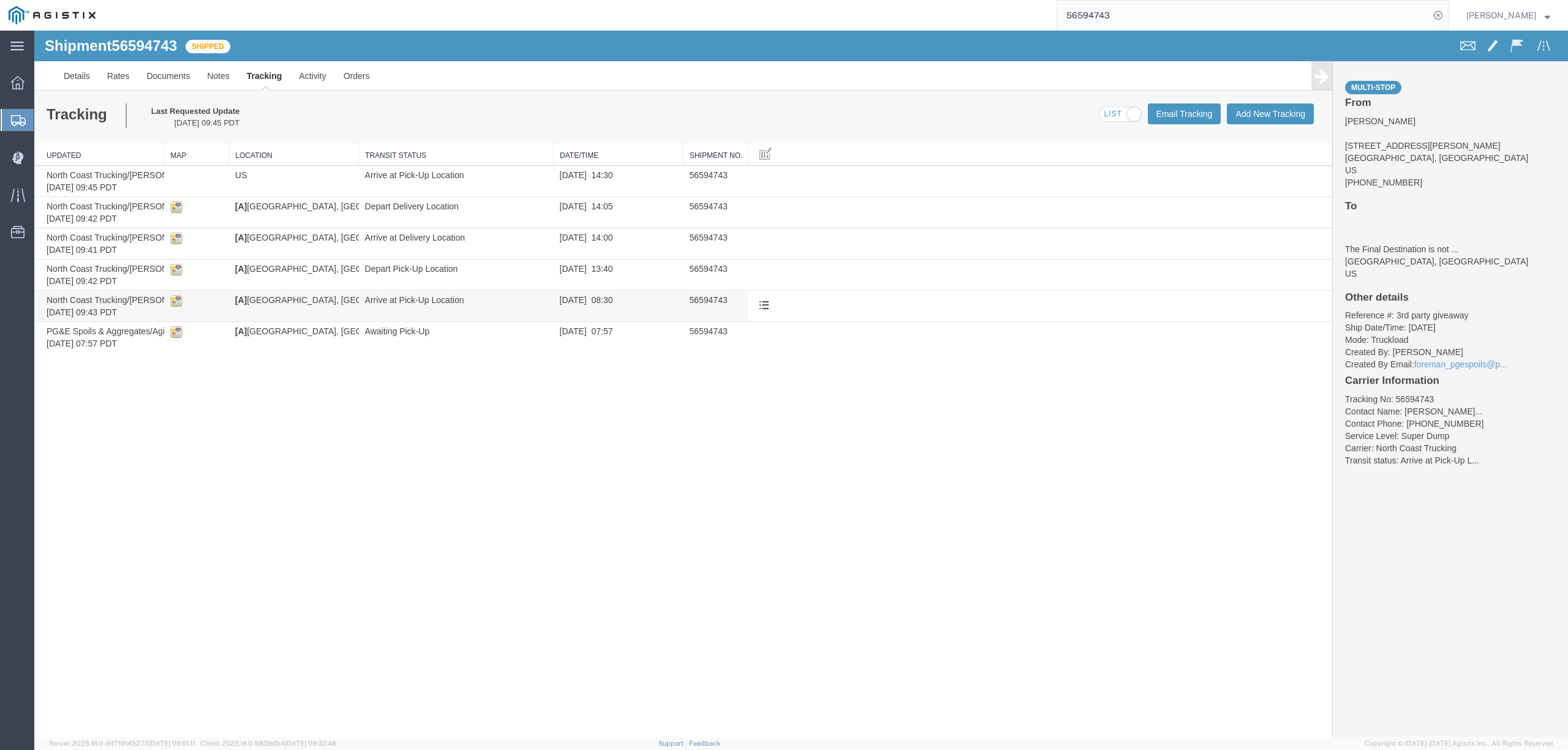
click at [633, 302] on td "08/27/2025 08:30" at bounding box center [618, 306] width 130 height 31
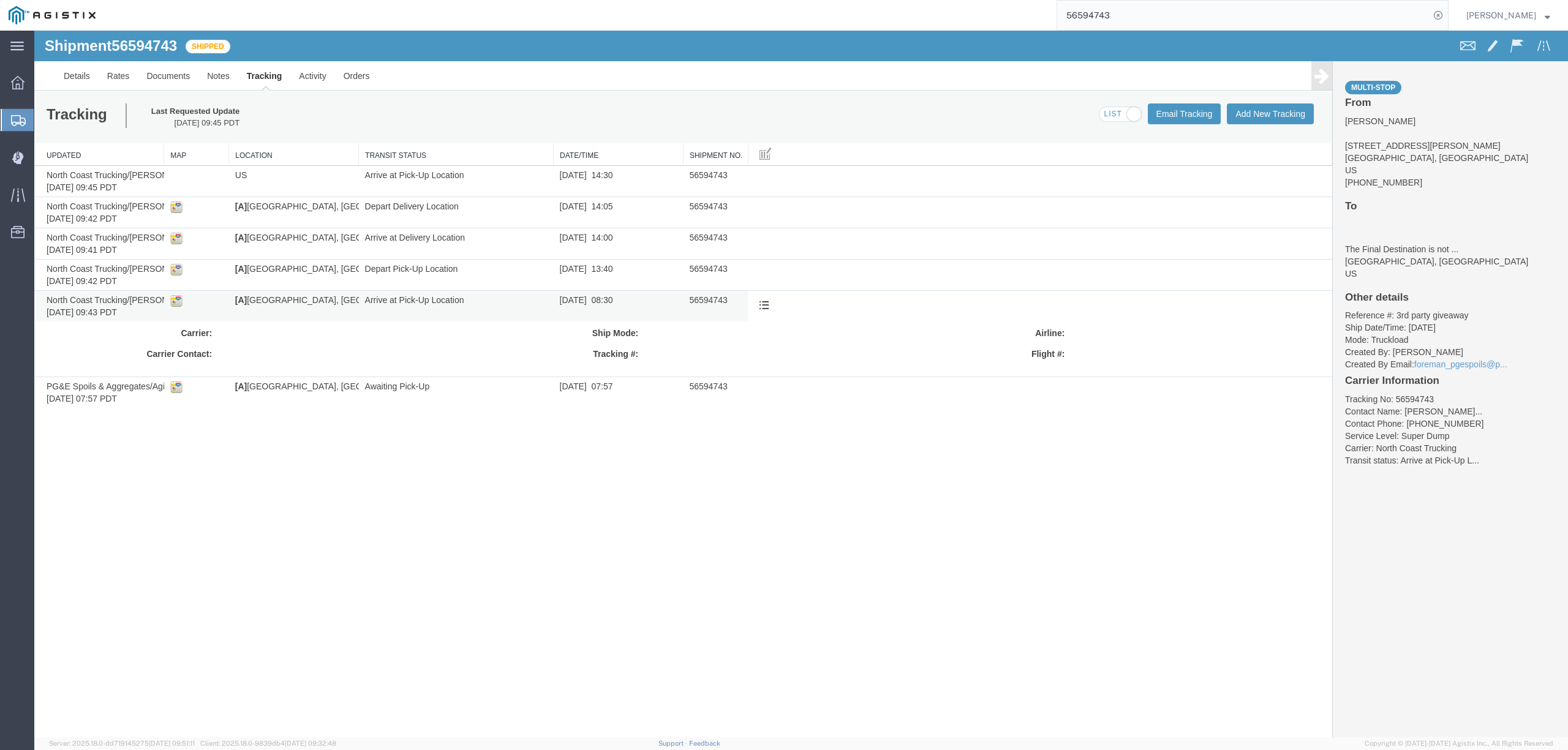
click at [637, 302] on td "08/27/2025 08:30" at bounding box center [618, 306] width 130 height 31
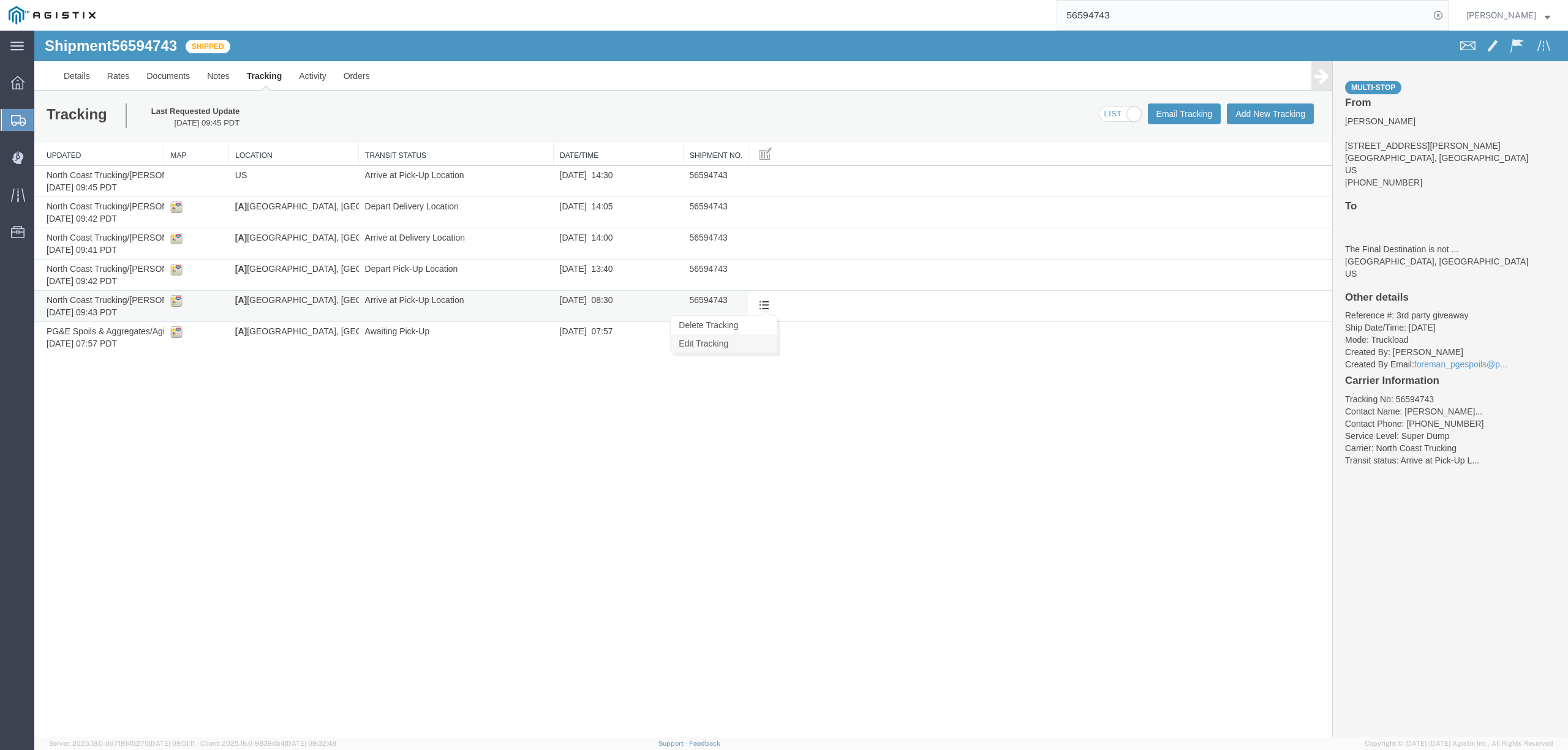
click at [719, 349] on link "Edit Tracking" at bounding box center [723, 343] width 106 height 18
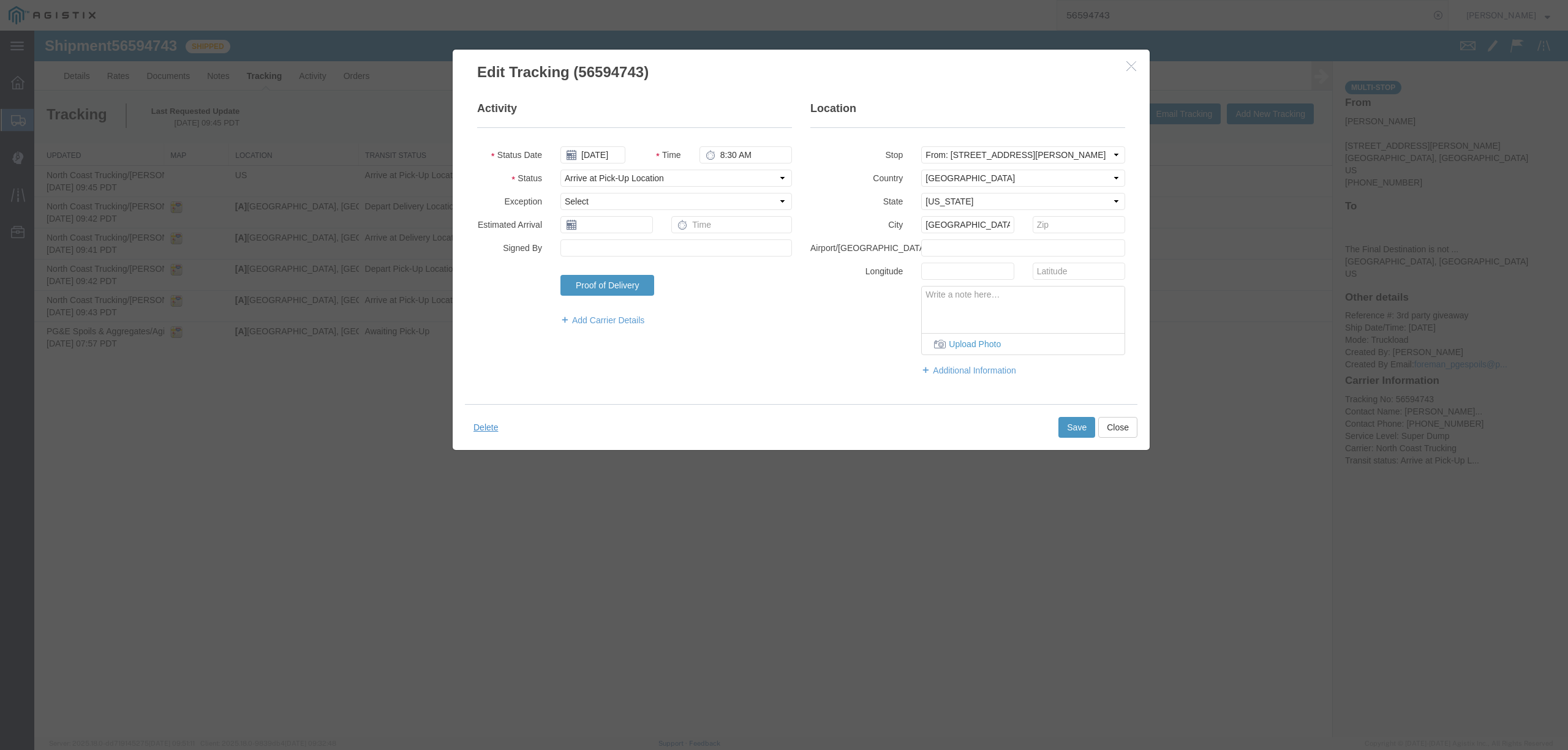
click at [1134, 71] on button "button" at bounding box center [1132, 66] width 15 height 15
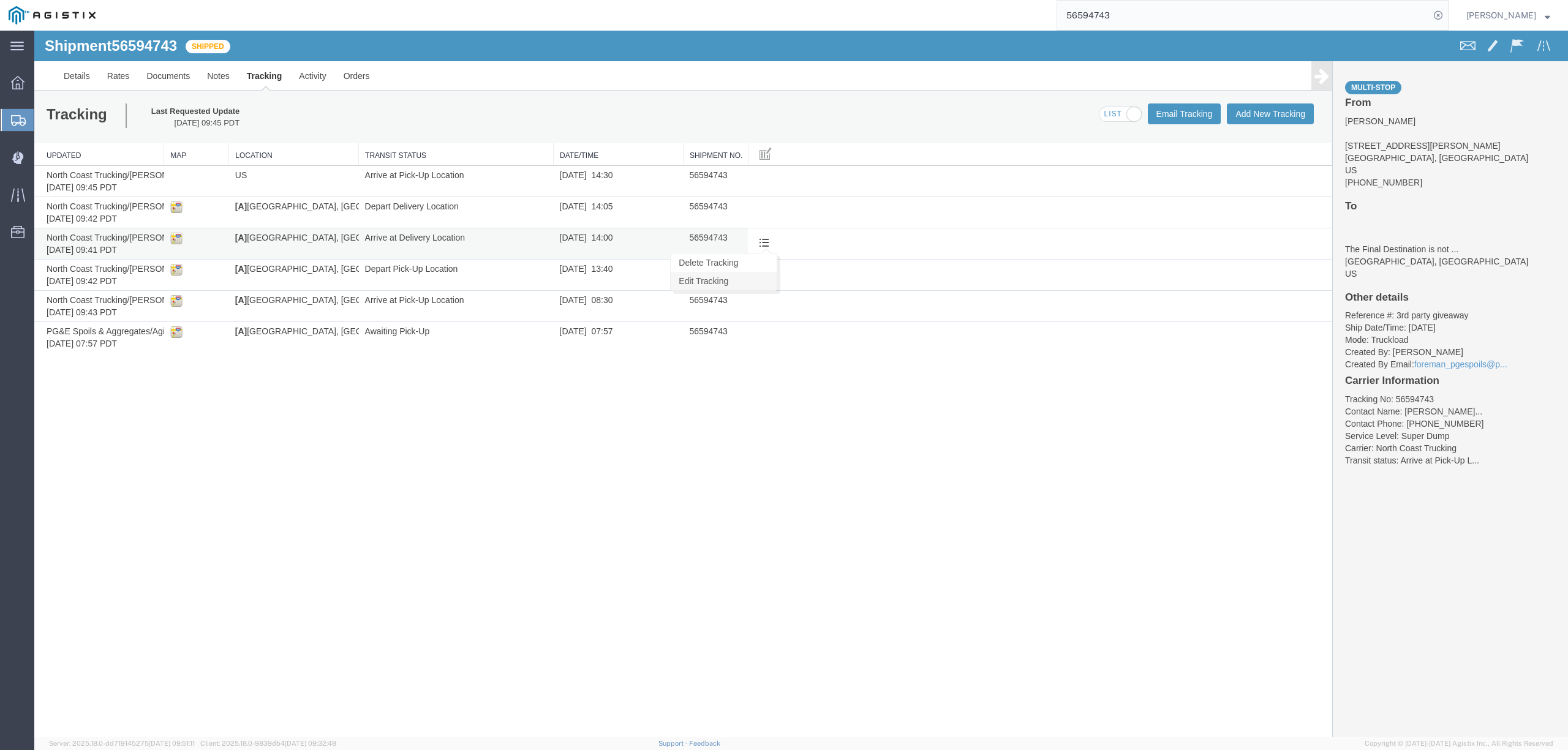
click at [740, 281] on link "Edit Tracking" at bounding box center [723, 281] width 106 height 18
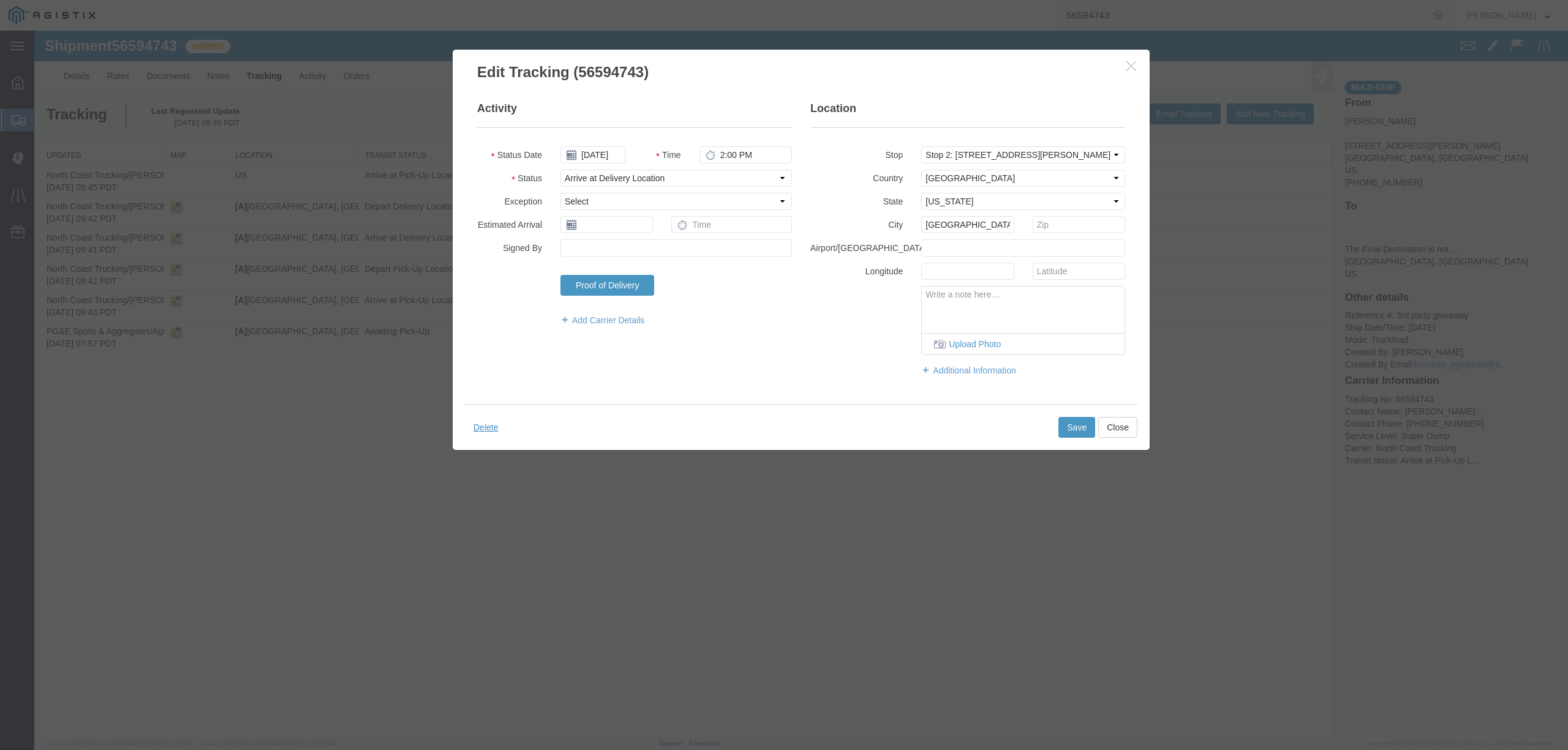
click at [1129, 65] on icon "button" at bounding box center [1131, 65] width 10 height 11
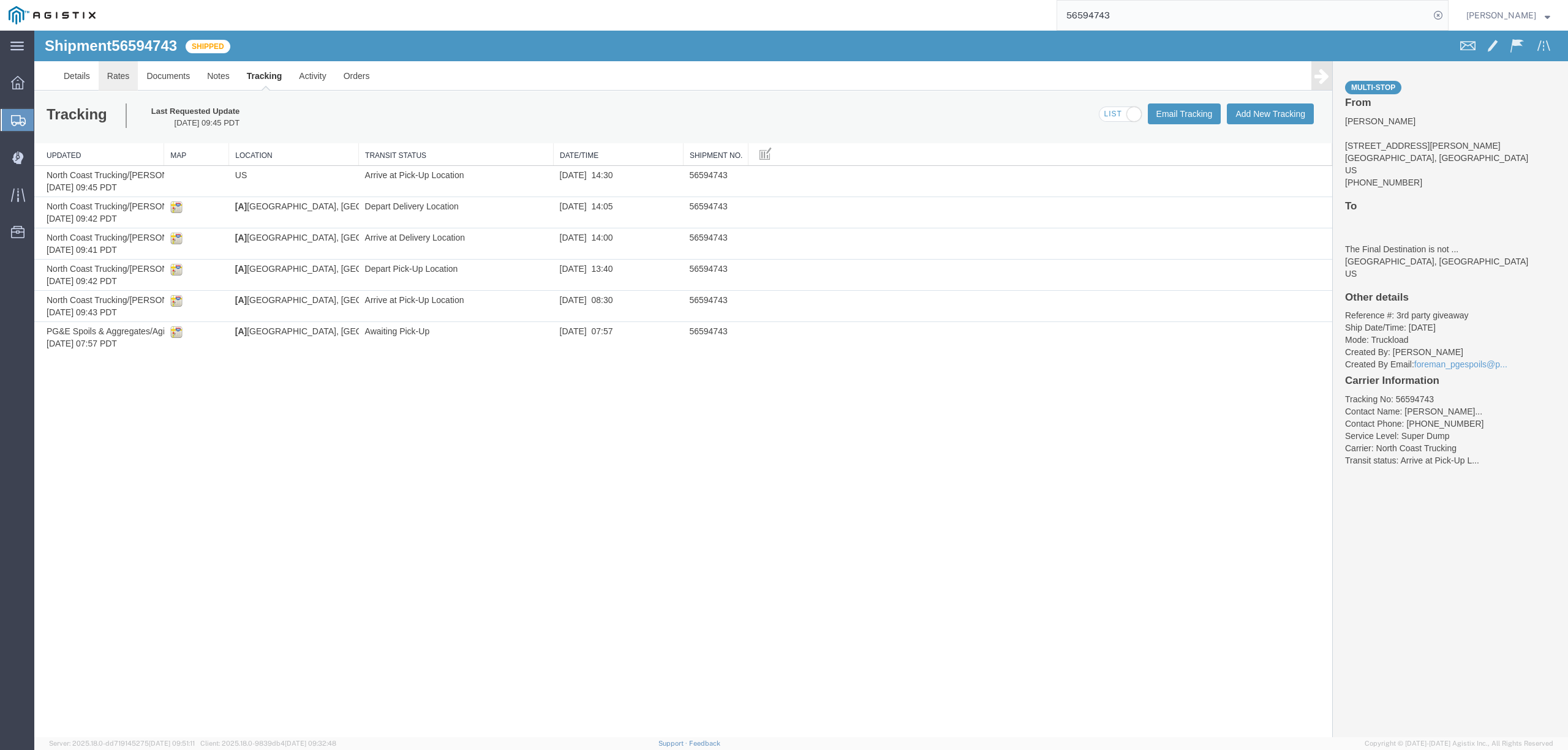
click at [137, 75] on link "Rates" at bounding box center [118, 76] width 40 height 30
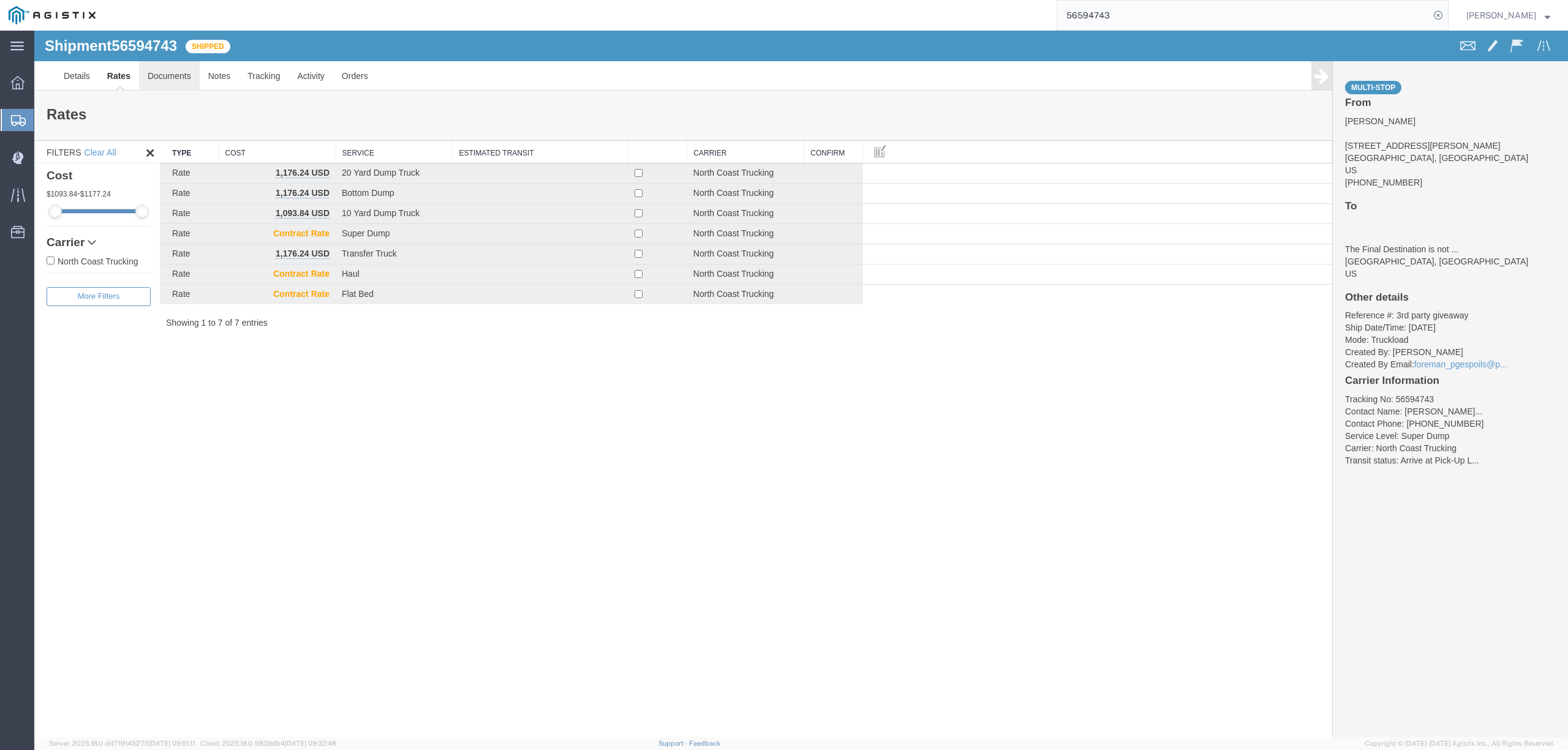
click at [157, 74] on link "Documents" at bounding box center [169, 76] width 60 height 30
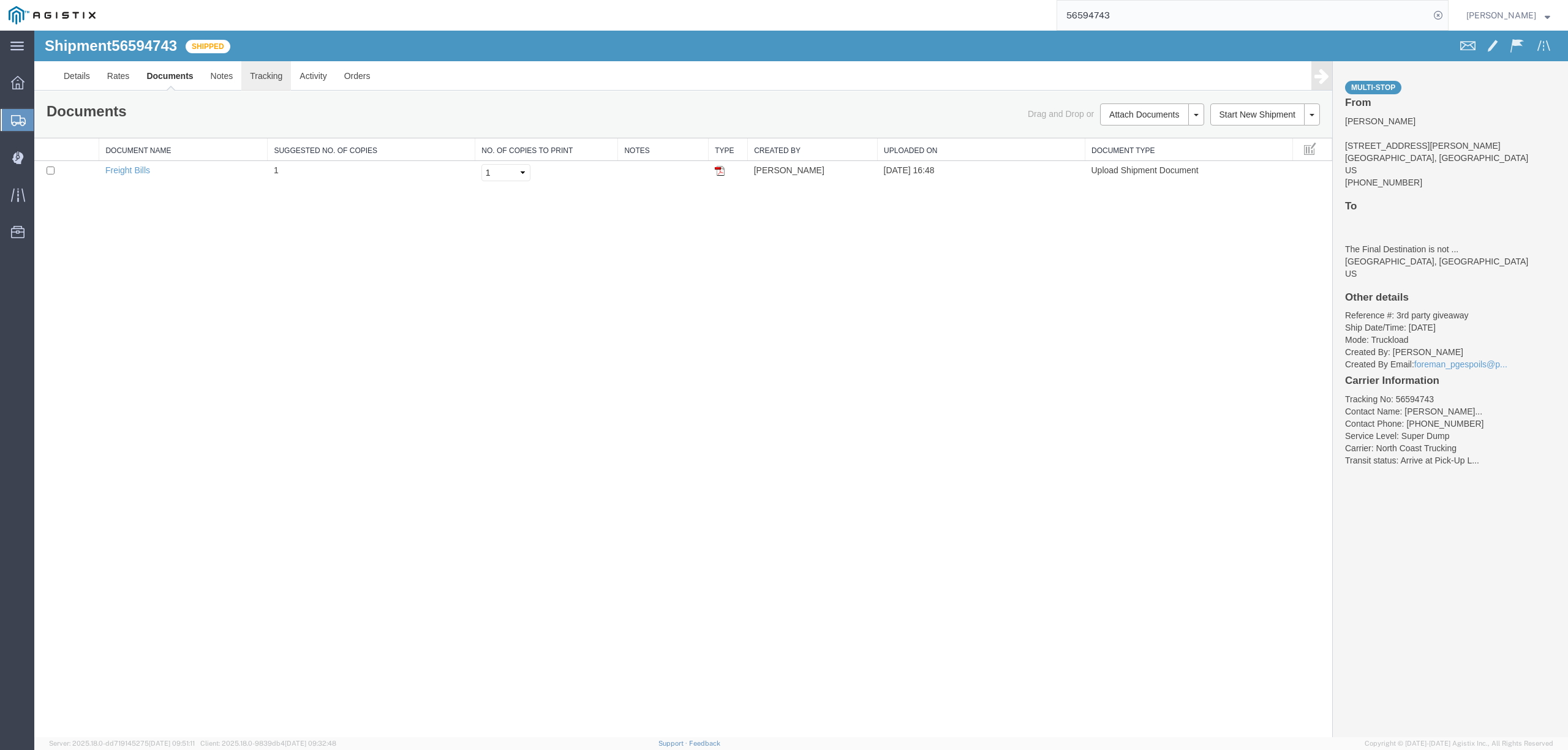
click at [283, 79] on link "Tracking" at bounding box center [266, 76] width 50 height 30
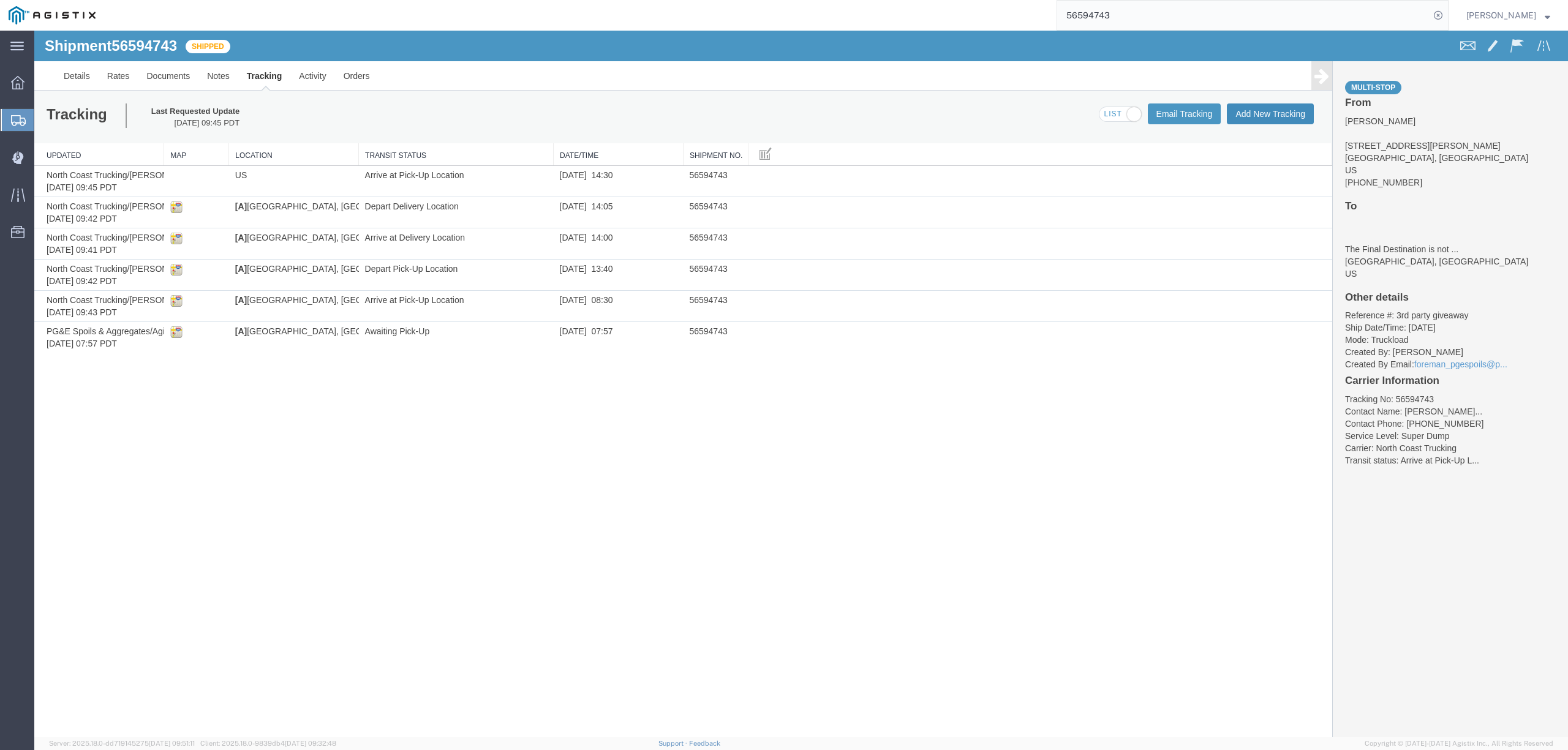
click at [1295, 118] on button "Add New Tracking" at bounding box center [1270, 113] width 87 height 21
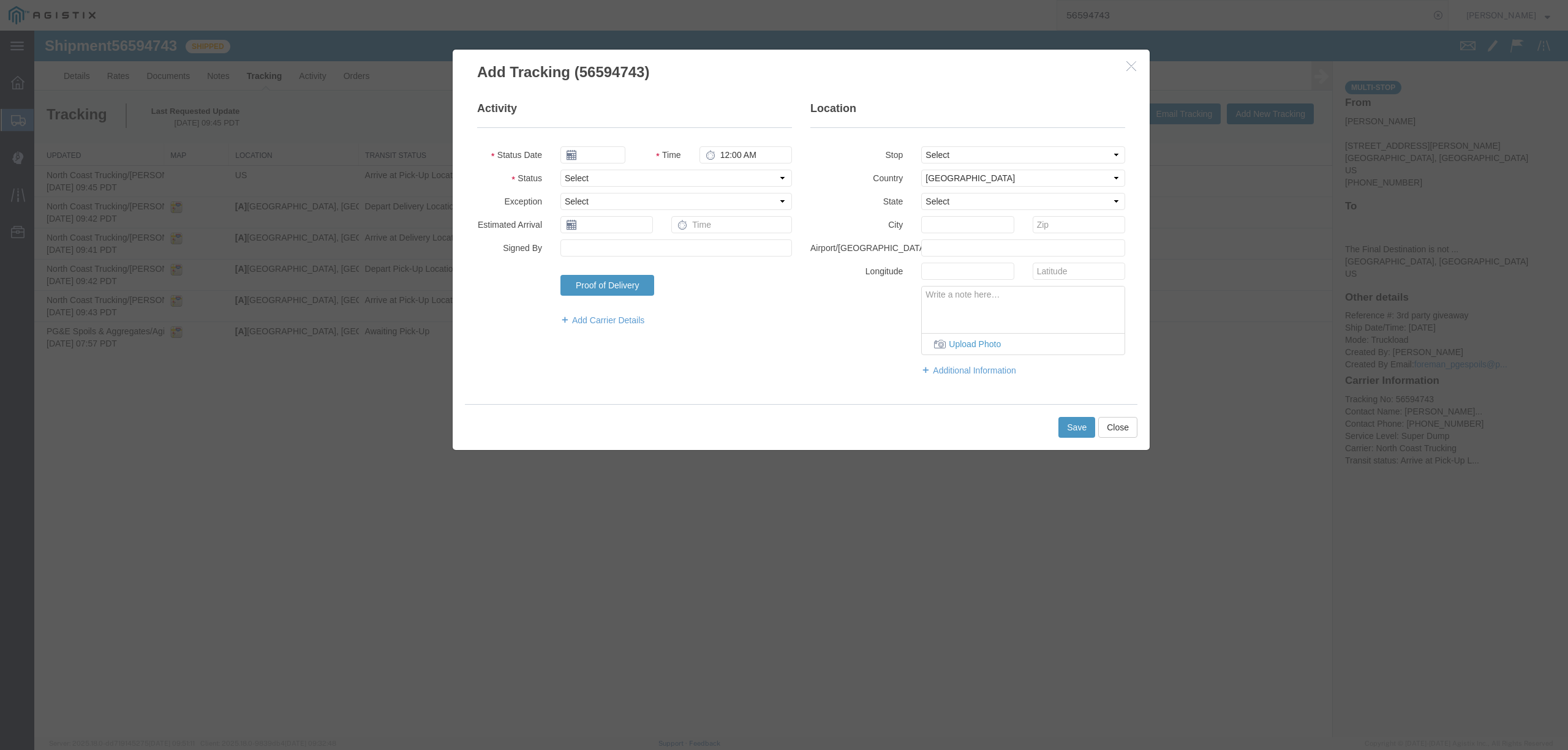
type input "09/12/2025"
type input "3:00 PM"
click at [1133, 66] on icon "button" at bounding box center [1131, 65] width 10 height 11
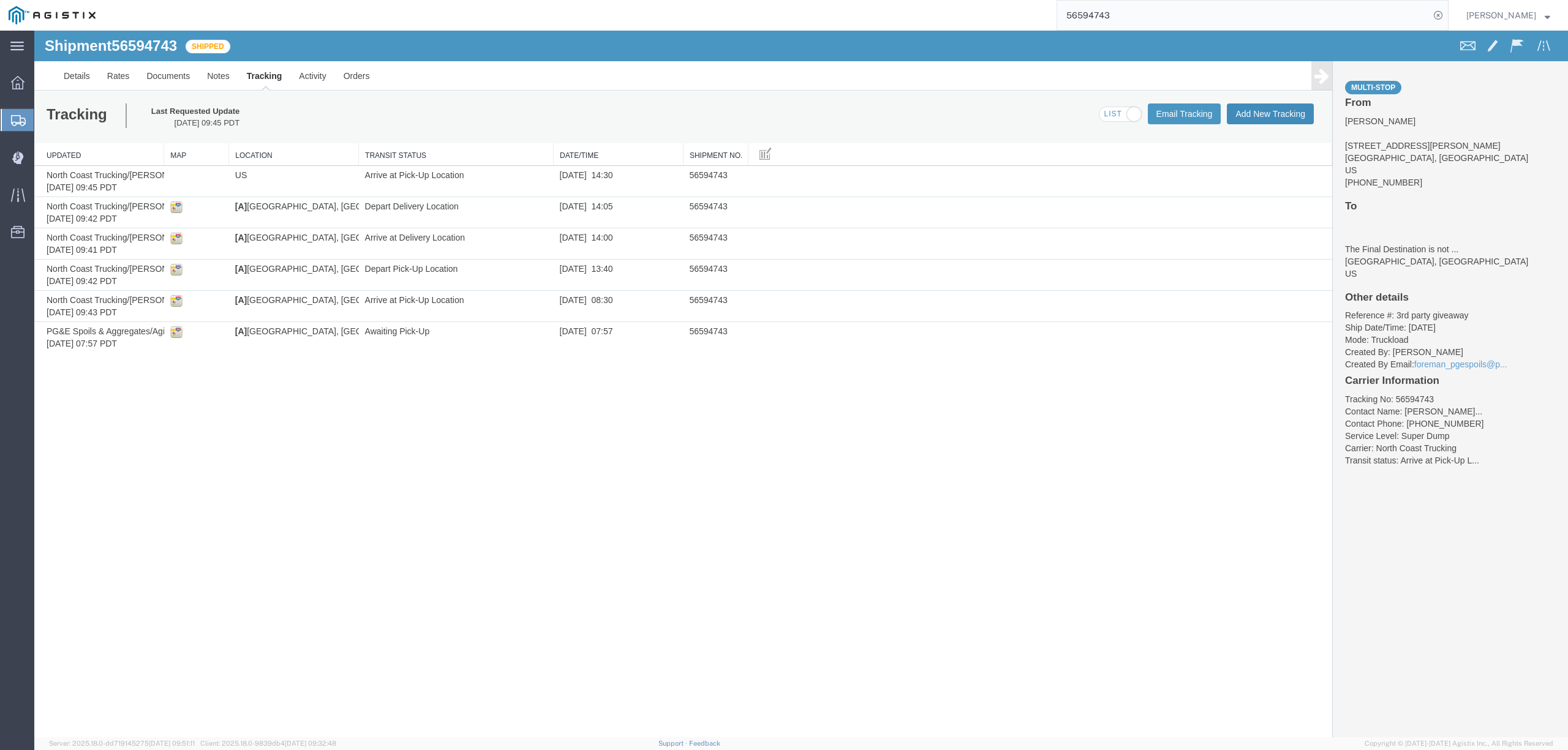
click at [1263, 108] on button "Add New Tracking" at bounding box center [1270, 113] width 87 height 21
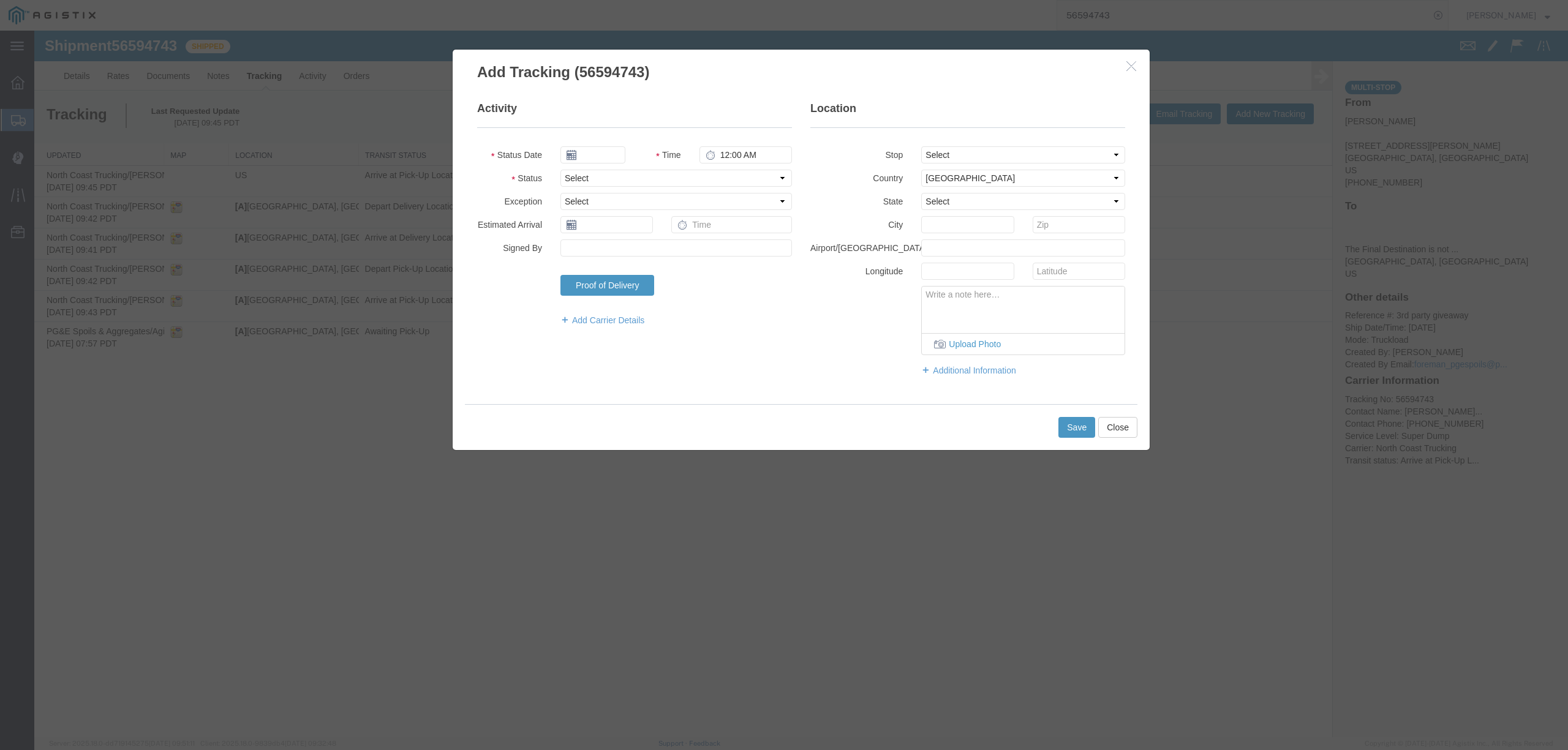
type input "09/12/2025"
type input "3:00 PM"
click at [607, 150] on input "09/12/2025" at bounding box center [592, 155] width 65 height 17
click at [570, 172] on th at bounding box center [569, 177] width 18 height 18
click at [625, 284] on td "27" at bounding box center [628, 287] width 18 height 18
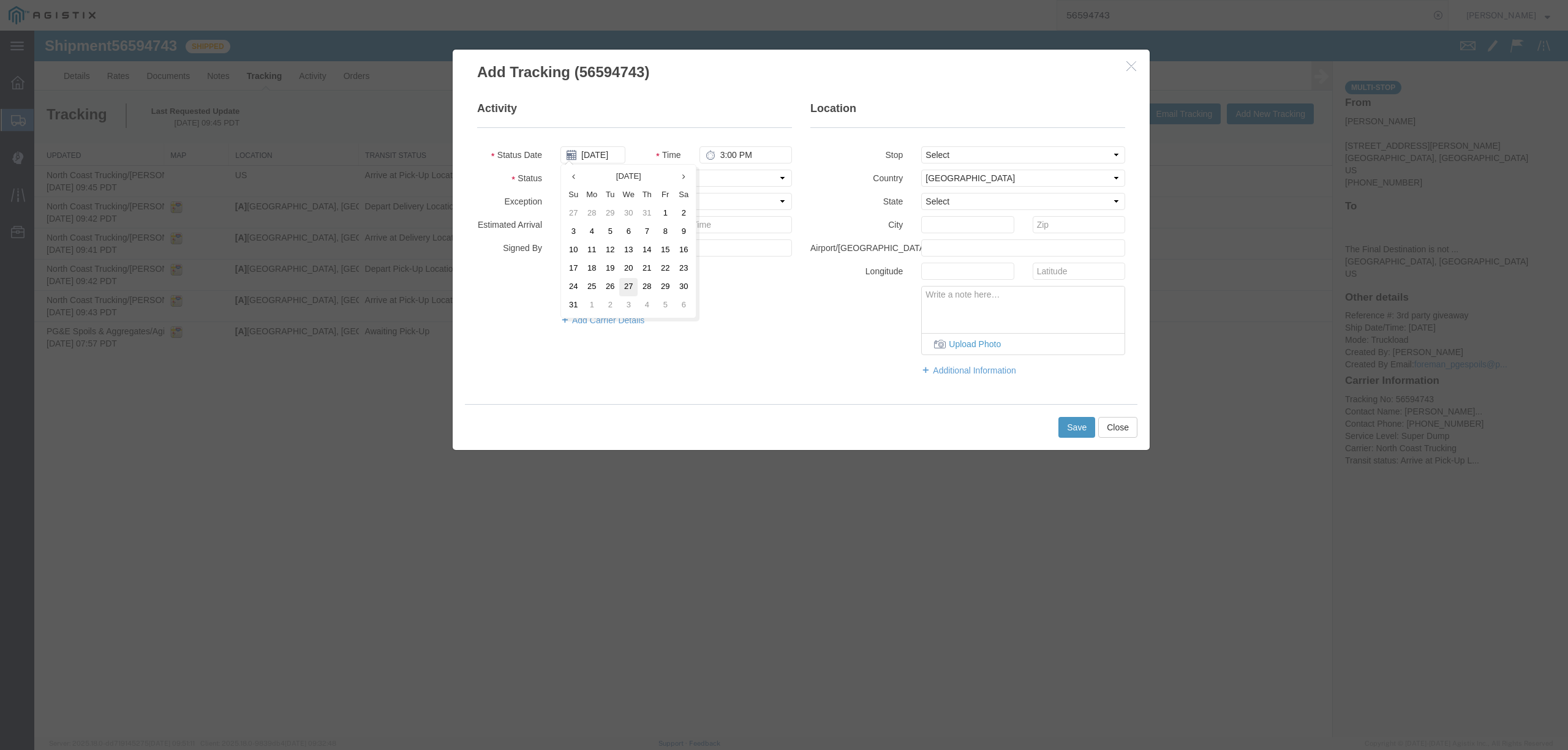
type input "08/27/2025"
click at [721, 157] on input "3:00 PM" at bounding box center [745, 155] width 93 height 17
type input "1:10 PM"
click at [718, 182] on select "Select Arrival Notice Available Arrival Notice Imported Arrive at Delivery Loca…" at bounding box center [676, 177] width 232 height 17
select select "BREAKSTART"
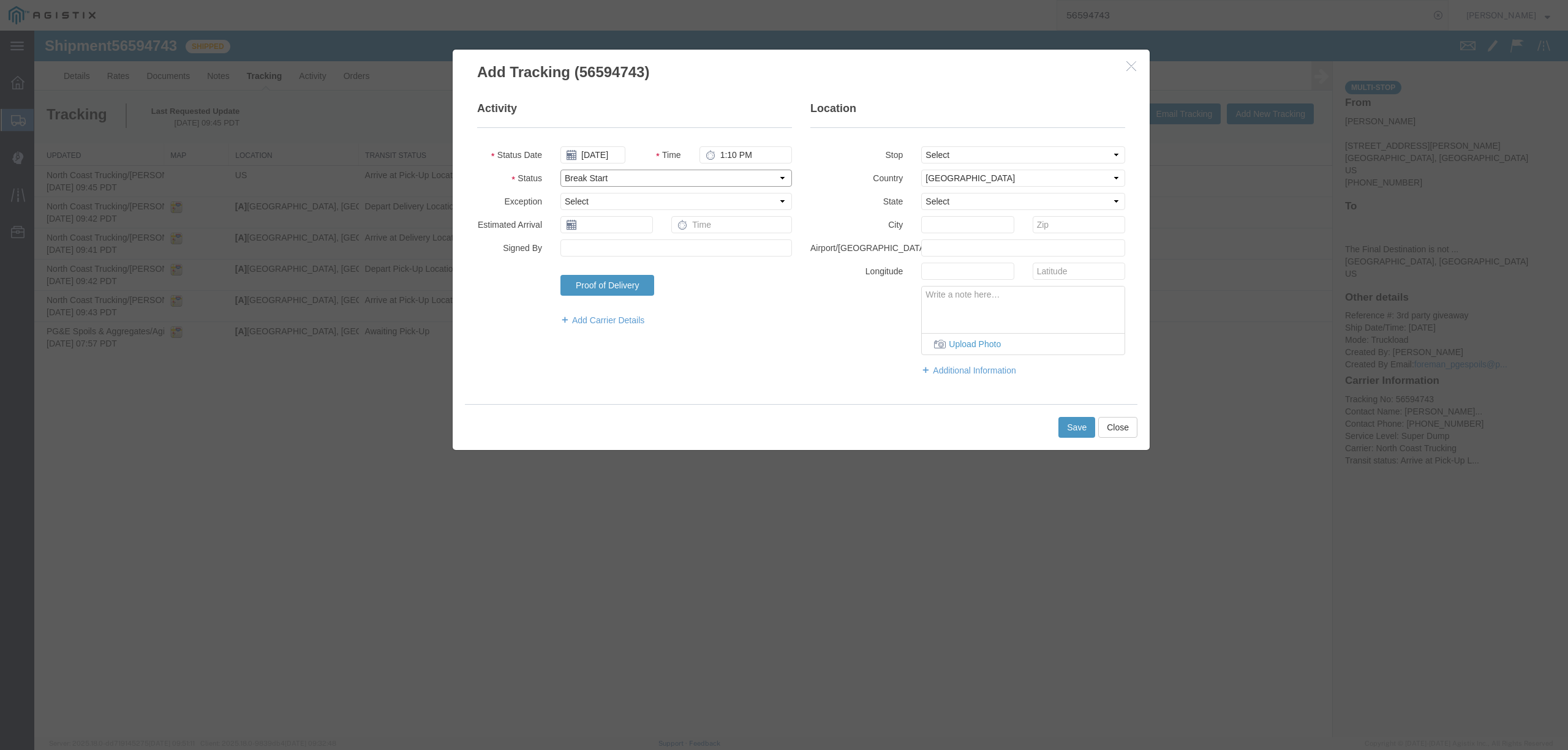
click at [560, 169] on select "Select Arrival Notice Available Arrival Notice Imported Arrive at Delivery Loca…" at bounding box center [676, 177] width 232 height 17
click at [631, 181] on select "Select Arrival Notice Available Arrival Notice Imported Arrive at Delivery Loca…" at bounding box center [676, 177] width 232 height 17
click at [865, 334] on div "Upload Photo" at bounding box center [967, 320] width 333 height 69
click at [1078, 432] on button "Save" at bounding box center [1076, 427] width 37 height 21
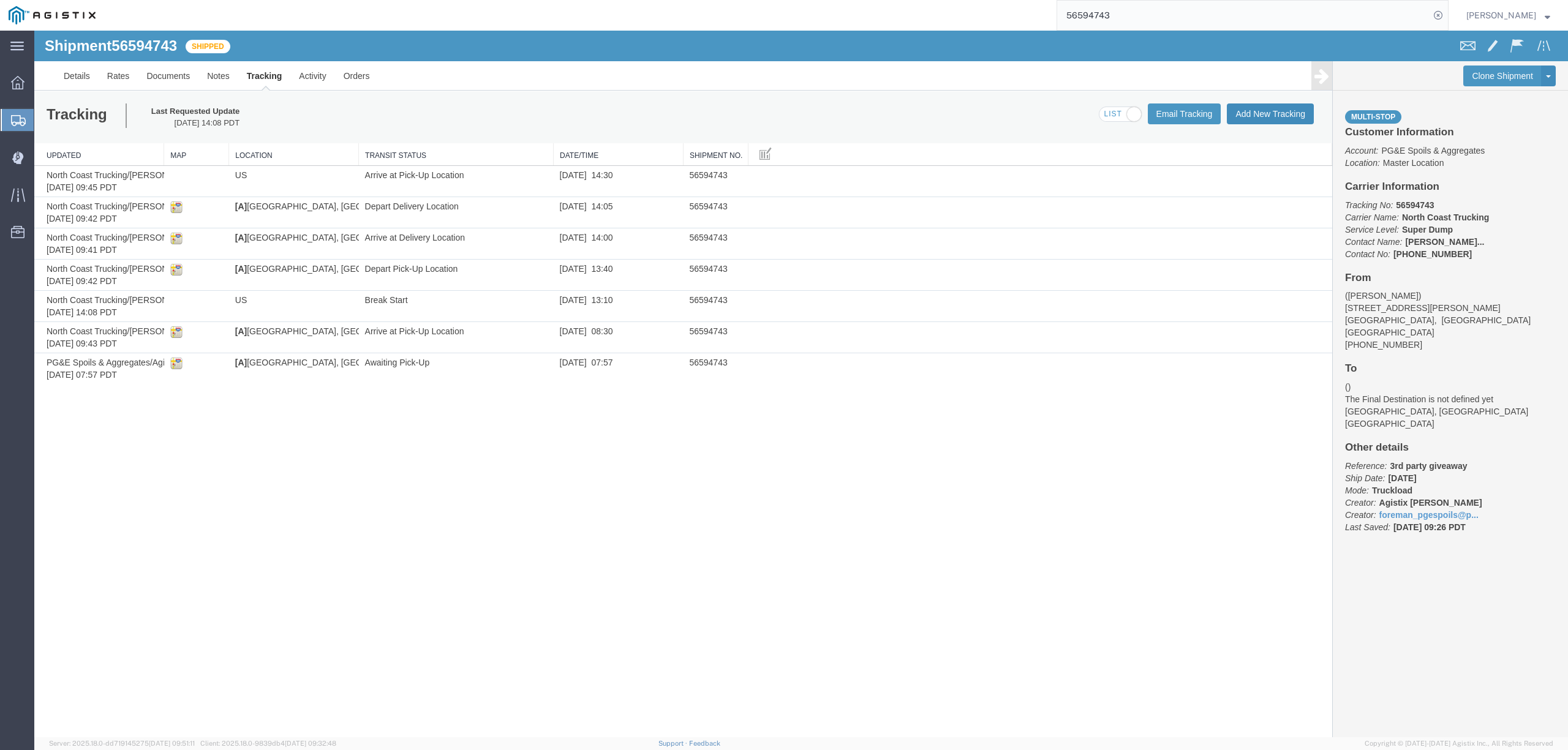
click at [1289, 108] on button "Add New Tracking" at bounding box center [1270, 113] width 87 height 21
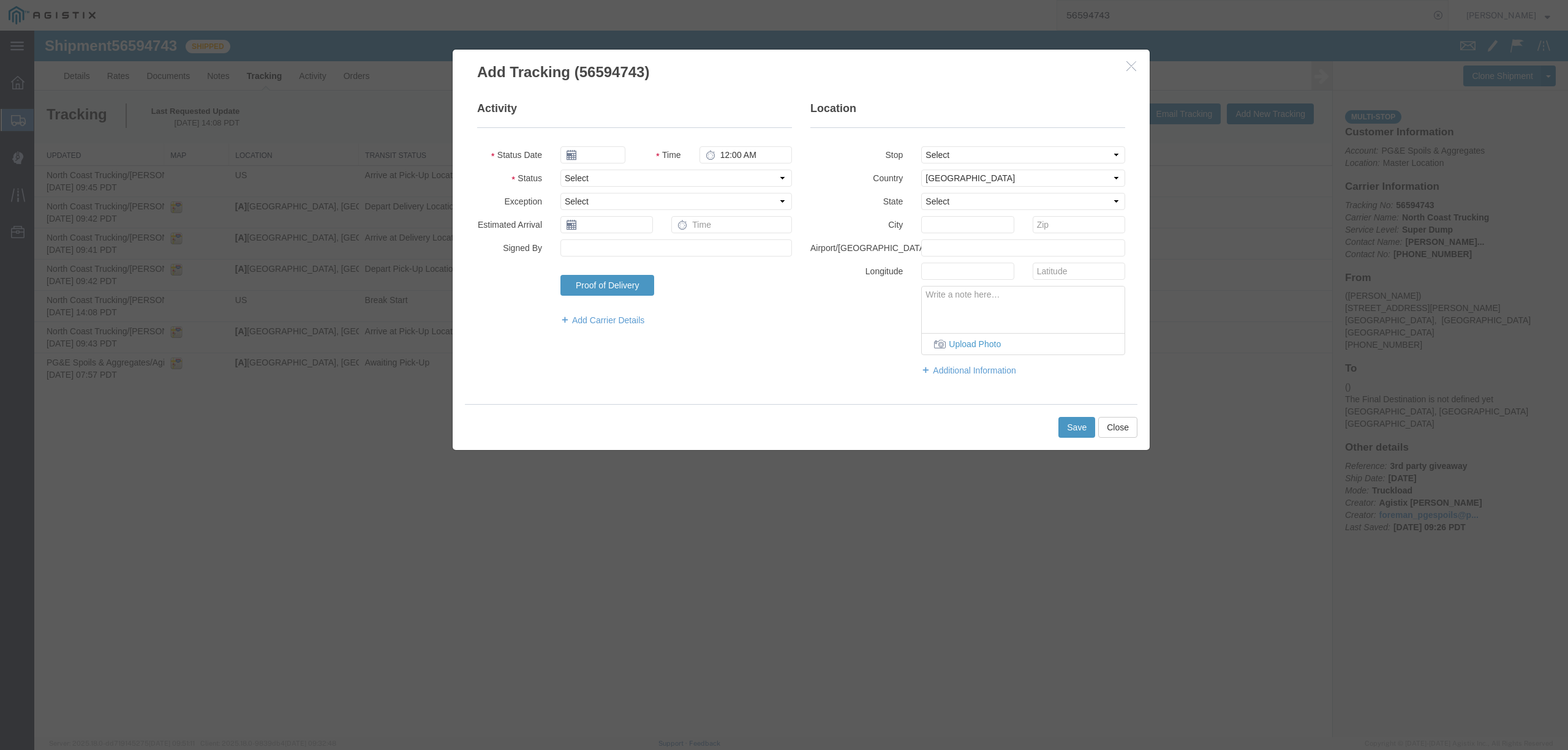
type input "09/12/2025"
click at [721, 150] on input "3:00 PM" at bounding box center [745, 155] width 93 height 17
click at [731, 155] on input "1:00 PM" at bounding box center [745, 155] width 93 height 17
type input "1:40 PM"
click at [645, 182] on select "Select Arrival Notice Available Arrival Notice Imported Arrive at Delivery Loca…" at bounding box center [676, 177] width 232 height 17
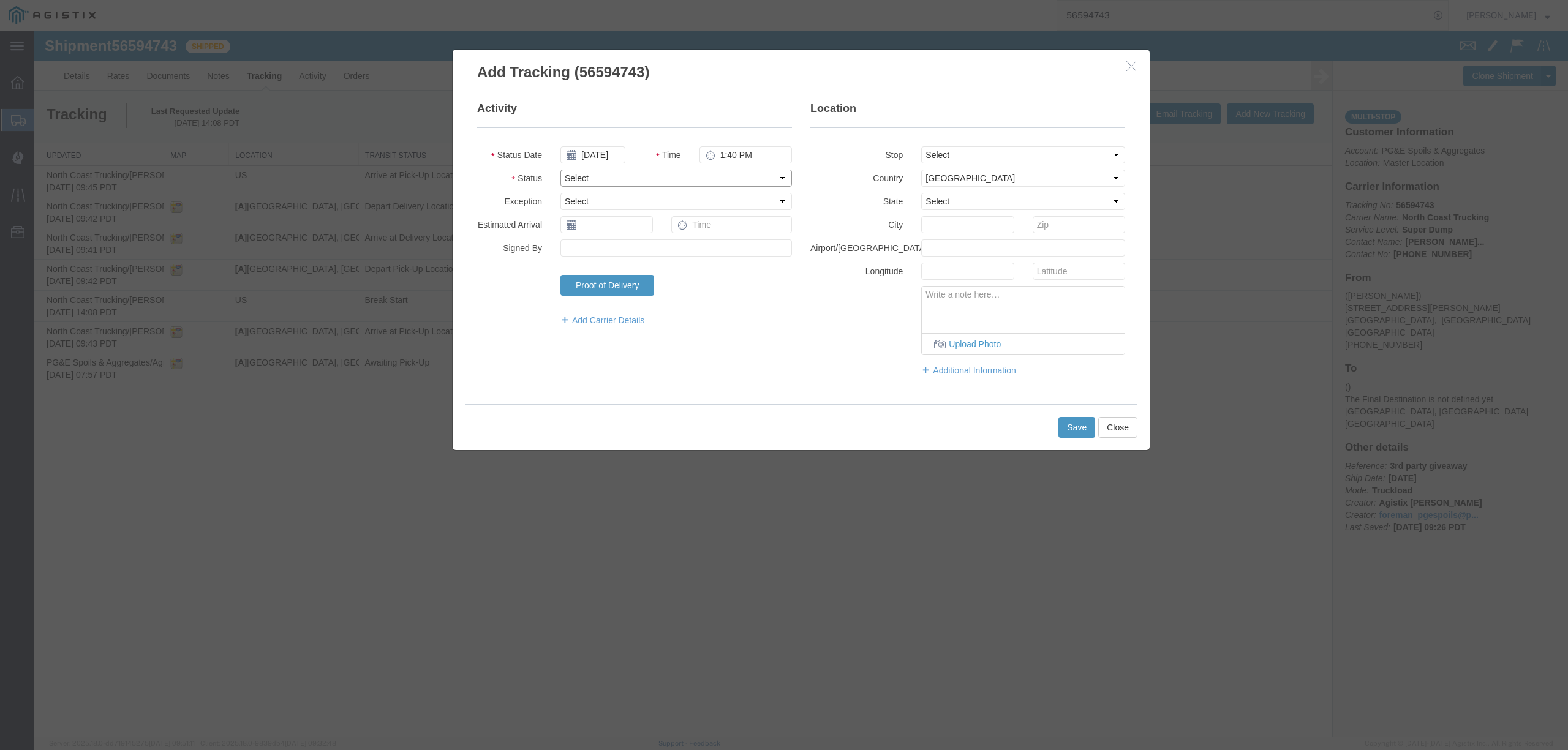
select select "BREAKSTOP"
click at [560, 169] on select "Select Arrival Notice Available Arrival Notice Imported Arrive at Delivery Loca…" at bounding box center [676, 177] width 232 height 17
click at [605, 152] on input "09/12/2025" at bounding box center [592, 155] width 65 height 17
click at [567, 177] on th at bounding box center [569, 177] width 18 height 18
click at [567, 177] on th at bounding box center [573, 177] width 18 height 18
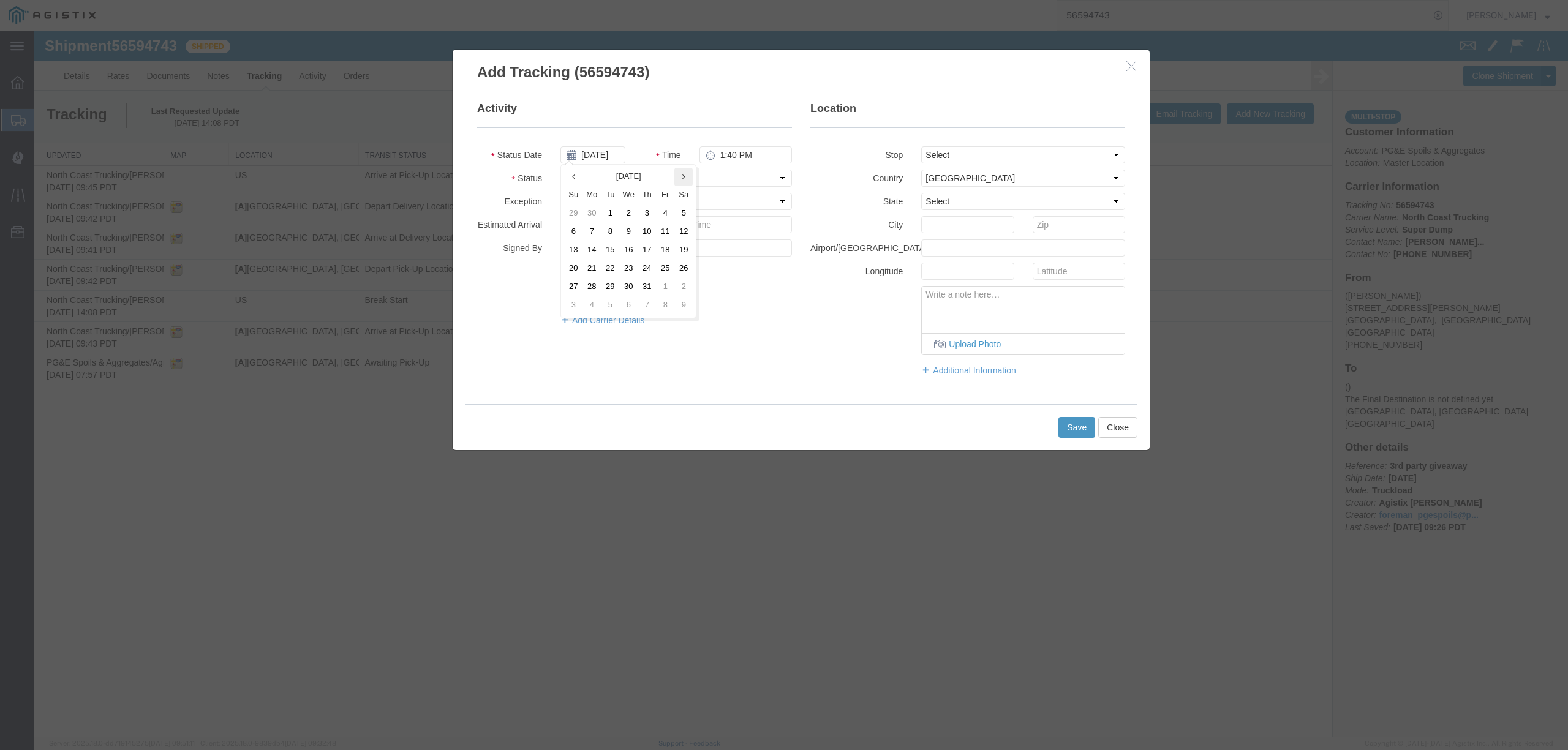
click at [687, 179] on th at bounding box center [683, 177] width 18 height 18
click at [632, 288] on td "27" at bounding box center [628, 287] width 18 height 18
type input "08/27/2025"
click at [1064, 432] on button "Save" at bounding box center [1076, 427] width 37 height 21
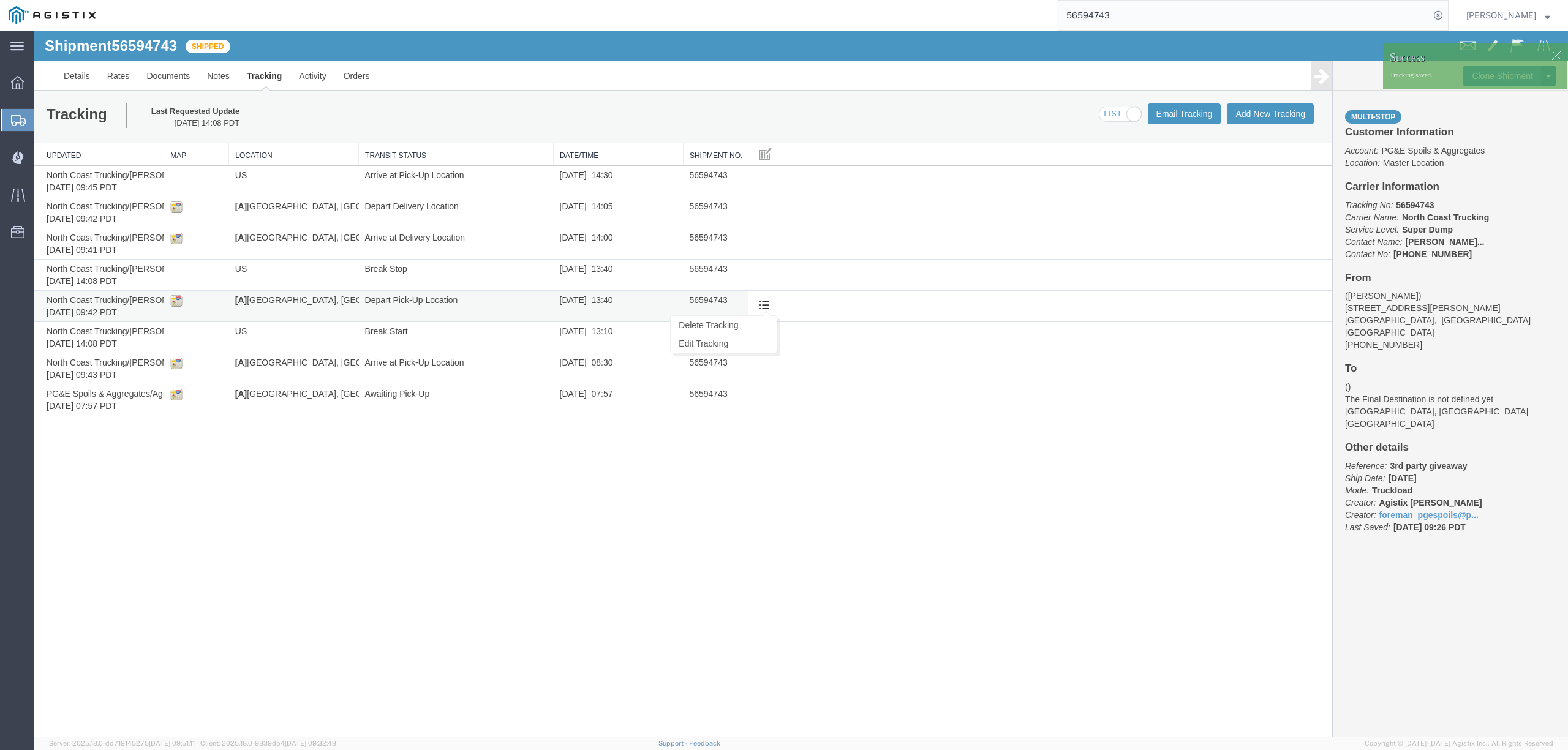
click at [760, 306] on span at bounding box center [764, 305] width 11 height 11
click at [760, 274] on span at bounding box center [764, 273] width 11 height 11
click at [723, 311] on link "Edit Tracking" at bounding box center [723, 312] width 106 height 18
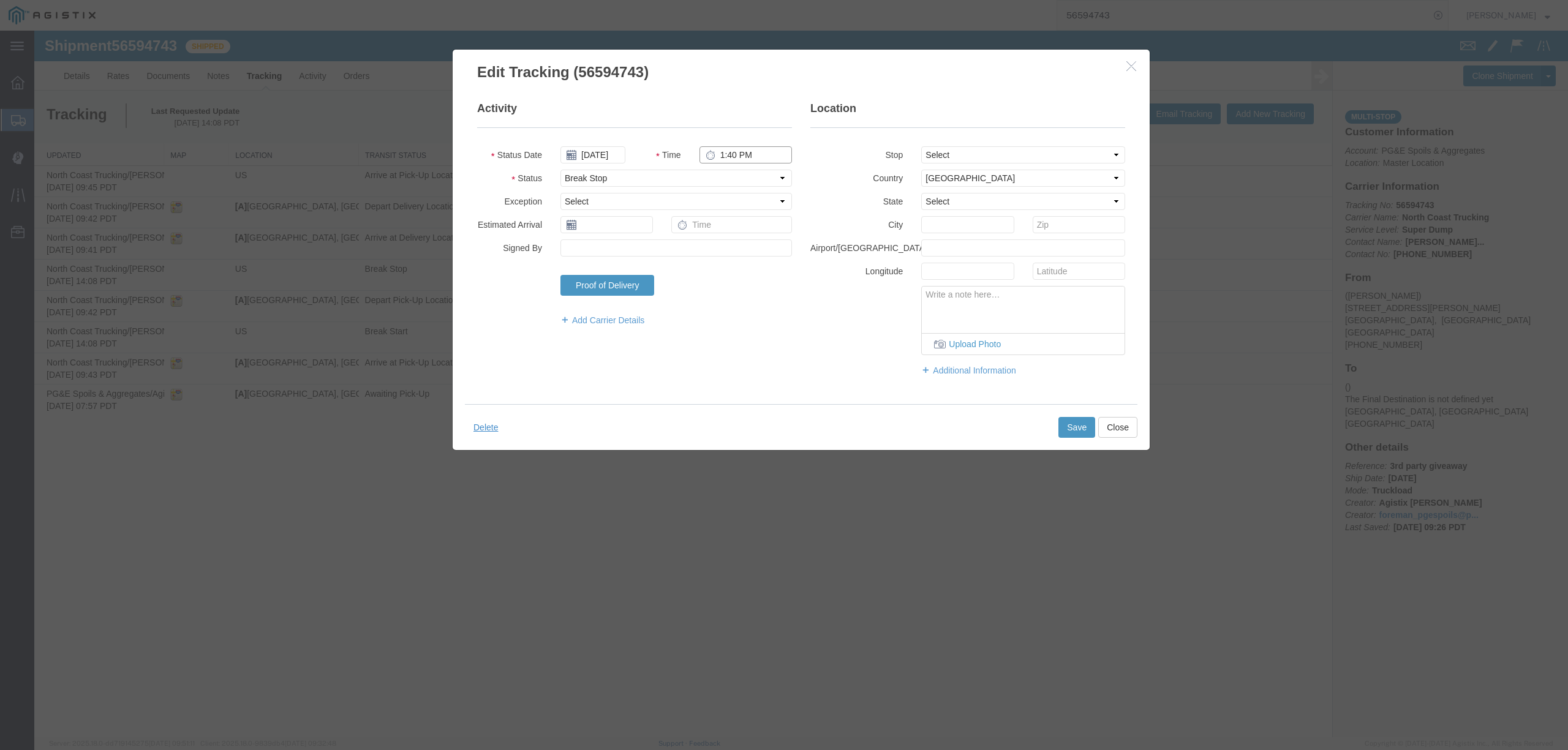
click at [731, 155] on input "1:40 PM" at bounding box center [745, 155] width 93 height 17
click at [733, 157] on input "1:40 PM" at bounding box center [745, 155] width 93 height 17
type input "1:39 PM"
click at [1085, 429] on button "Save" at bounding box center [1076, 427] width 37 height 21
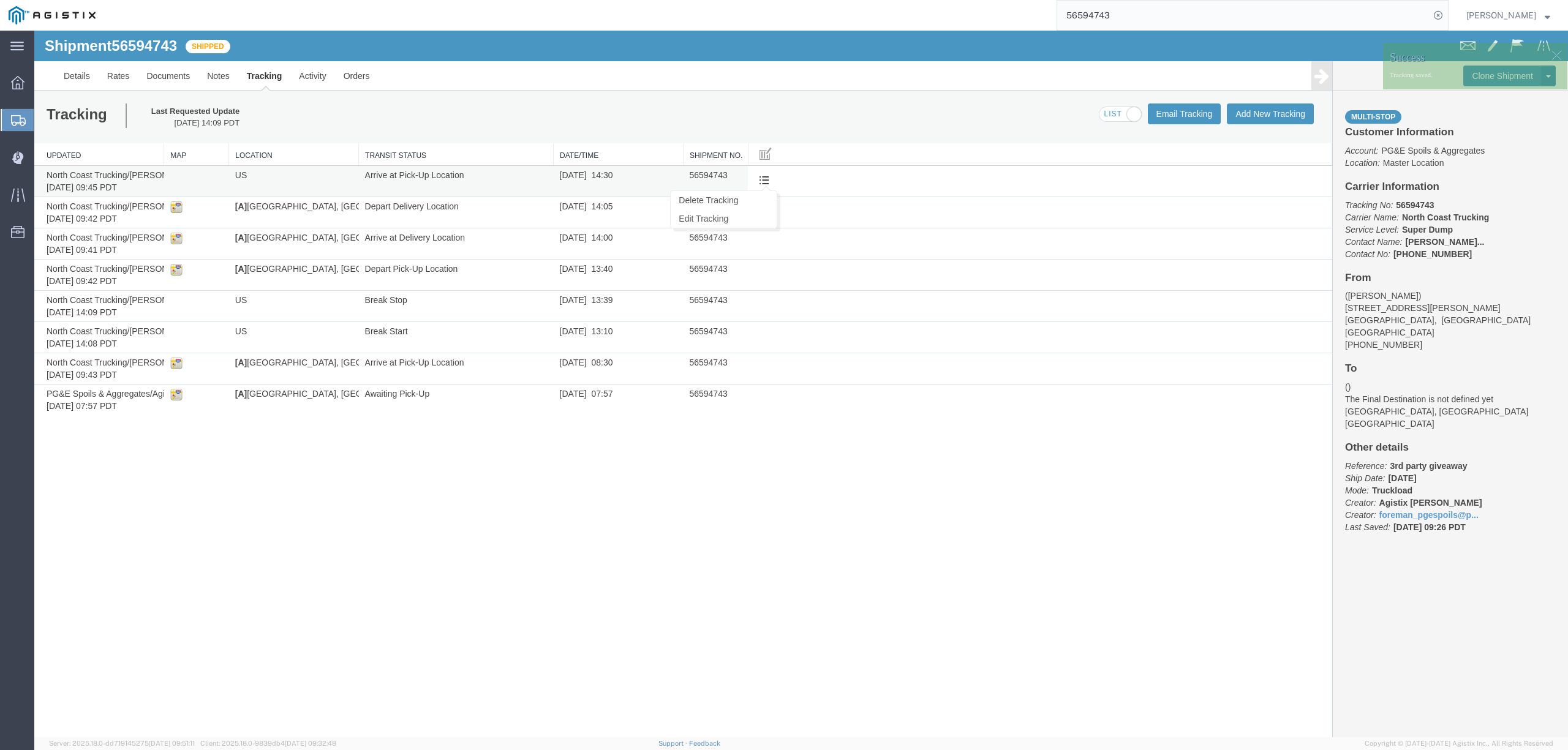
click at [762, 172] on button at bounding box center [764, 181] width 20 height 18
click at [720, 216] on link "Edit Tracking" at bounding box center [723, 218] width 106 height 18
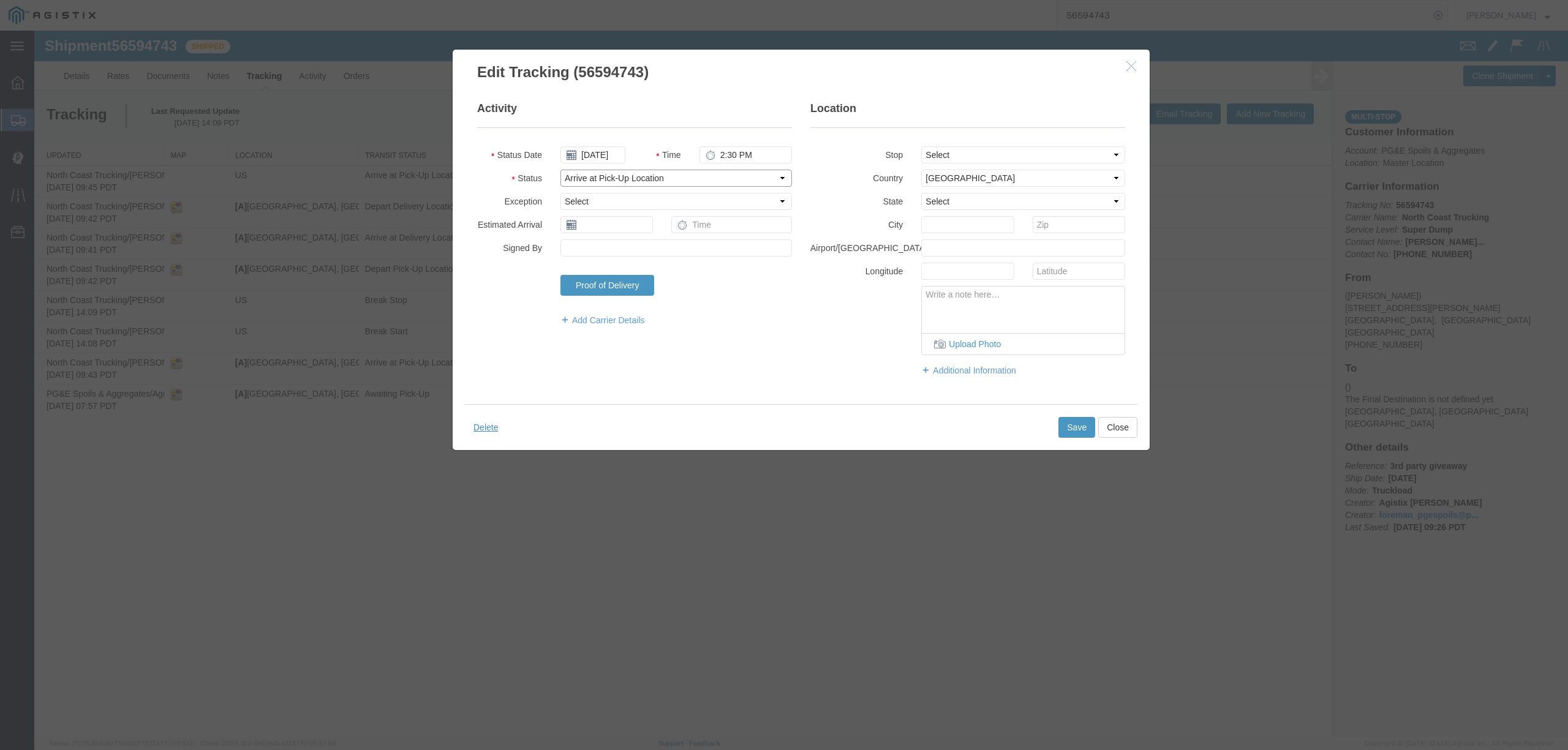
click at [767, 176] on select "Select Arrival Notice Available Arrival Notice Imported Arrive at Delivery Loca…" at bounding box center [676, 177] width 232 height 17
select select "DELIVRED"
click at [560, 169] on select "Select Arrival Notice Available Arrival Notice Imported Arrive at Delivery Loca…" at bounding box center [676, 177] width 232 height 17
click at [956, 152] on select "Select From: 601 Pacheco Rd, Bakersfield, CA, US Stop 2: 2260 Curnow Rd, Bakers…" at bounding box center [1023, 155] width 204 height 17
select select "{"pickupDeliveryInfoId": "122480595","pickupOrDelivery": "P","stopNum": "1","lo…"
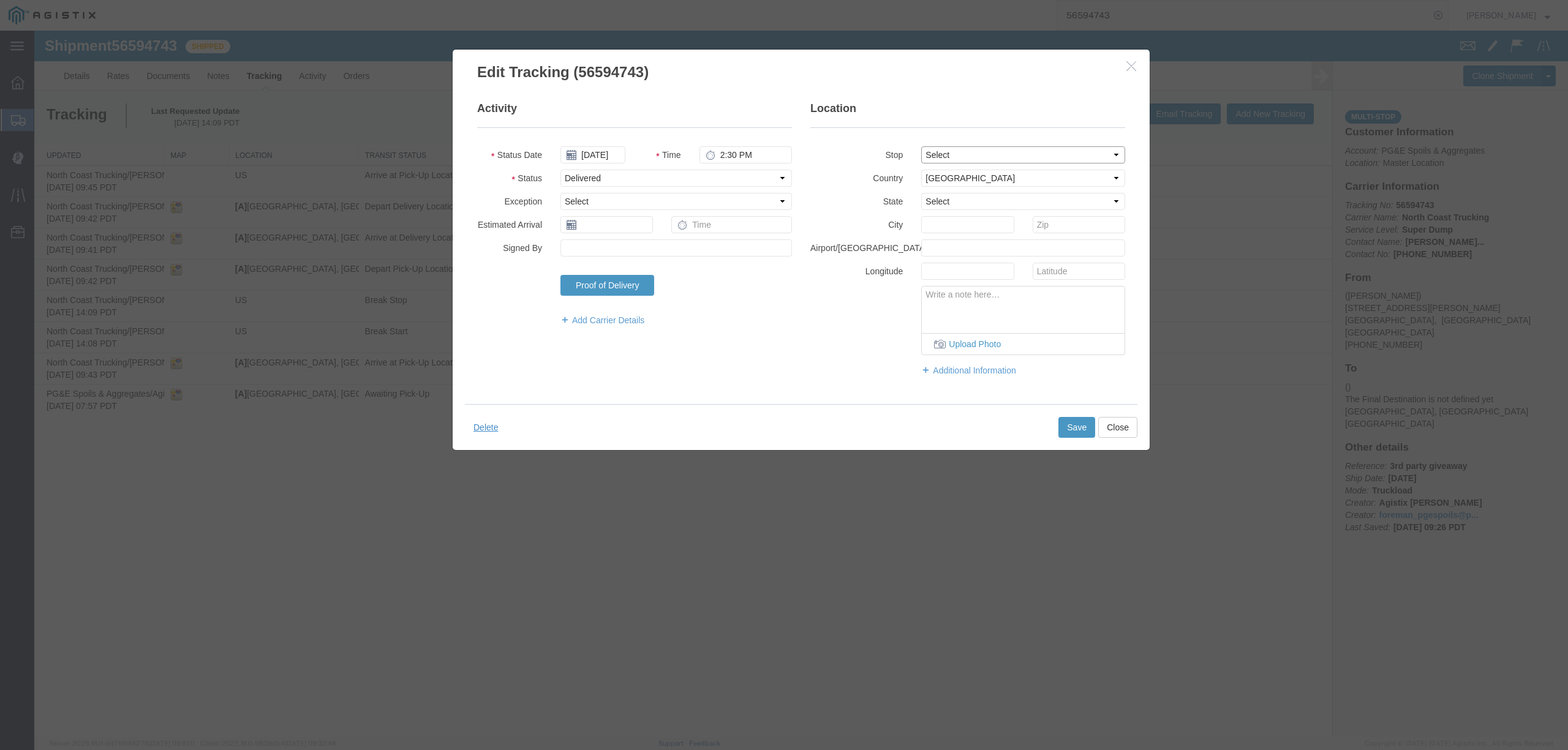
click at [921, 147] on select "Select From: 601 Pacheco Rd, Bakersfield, CA, US Stop 2: 2260 Curnow Rd, Bakers…" at bounding box center [1023, 155] width 204 height 17
select select "CA"
type input "Bakersfield"
click at [1072, 425] on button "Save" at bounding box center [1076, 427] width 37 height 21
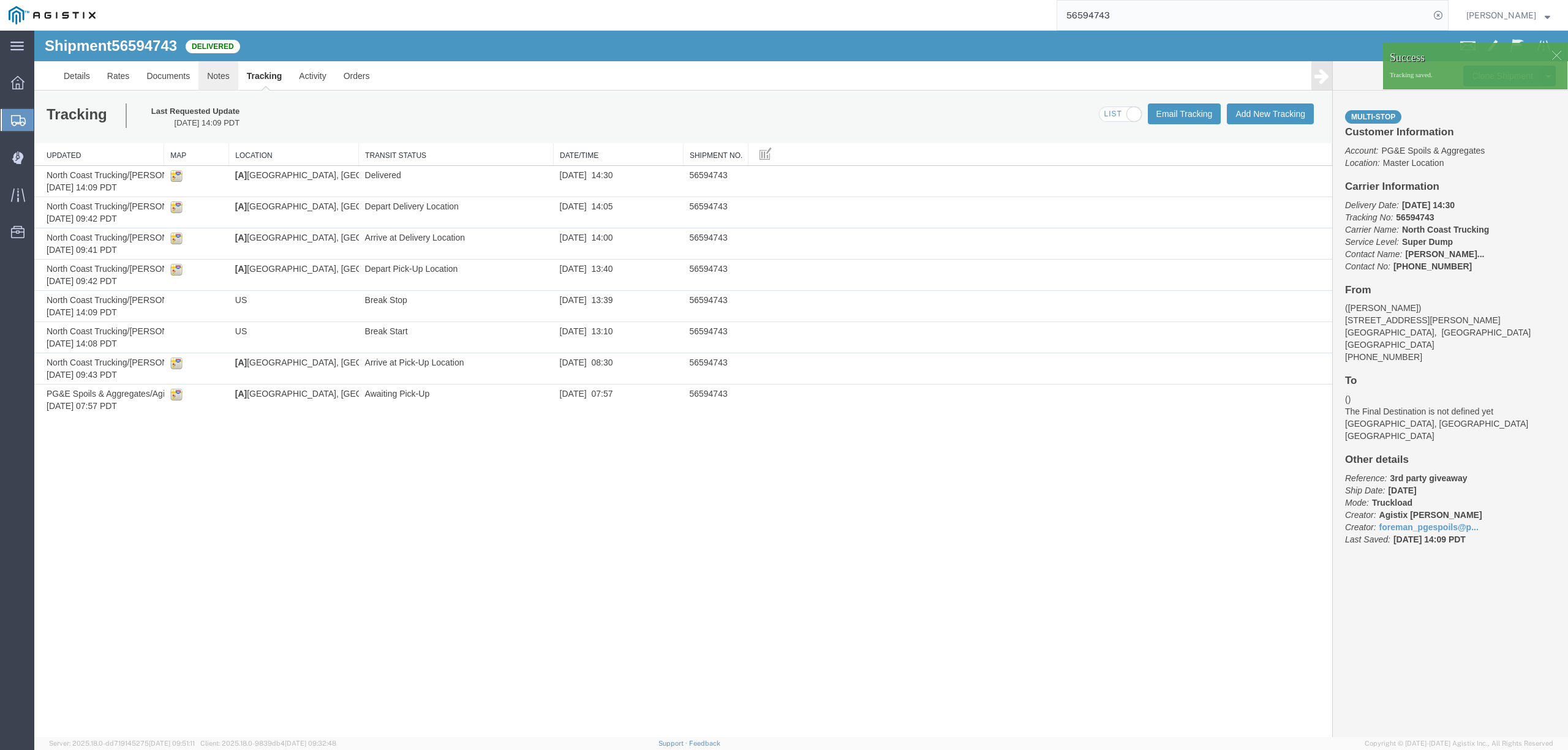
click at [228, 81] on link "Notes" at bounding box center [218, 76] width 40 height 30
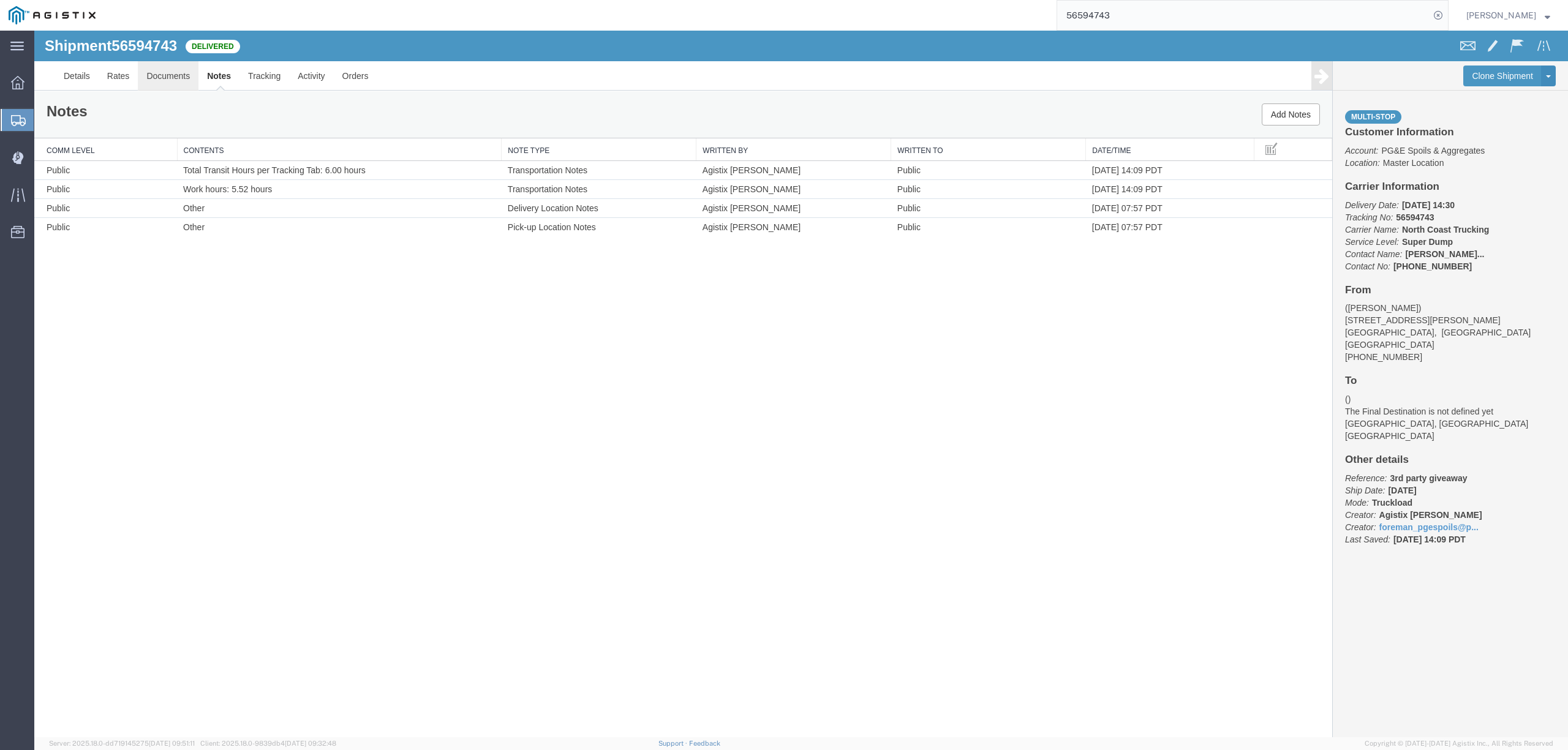
click at [169, 74] on link "Documents" at bounding box center [168, 76] width 60 height 30
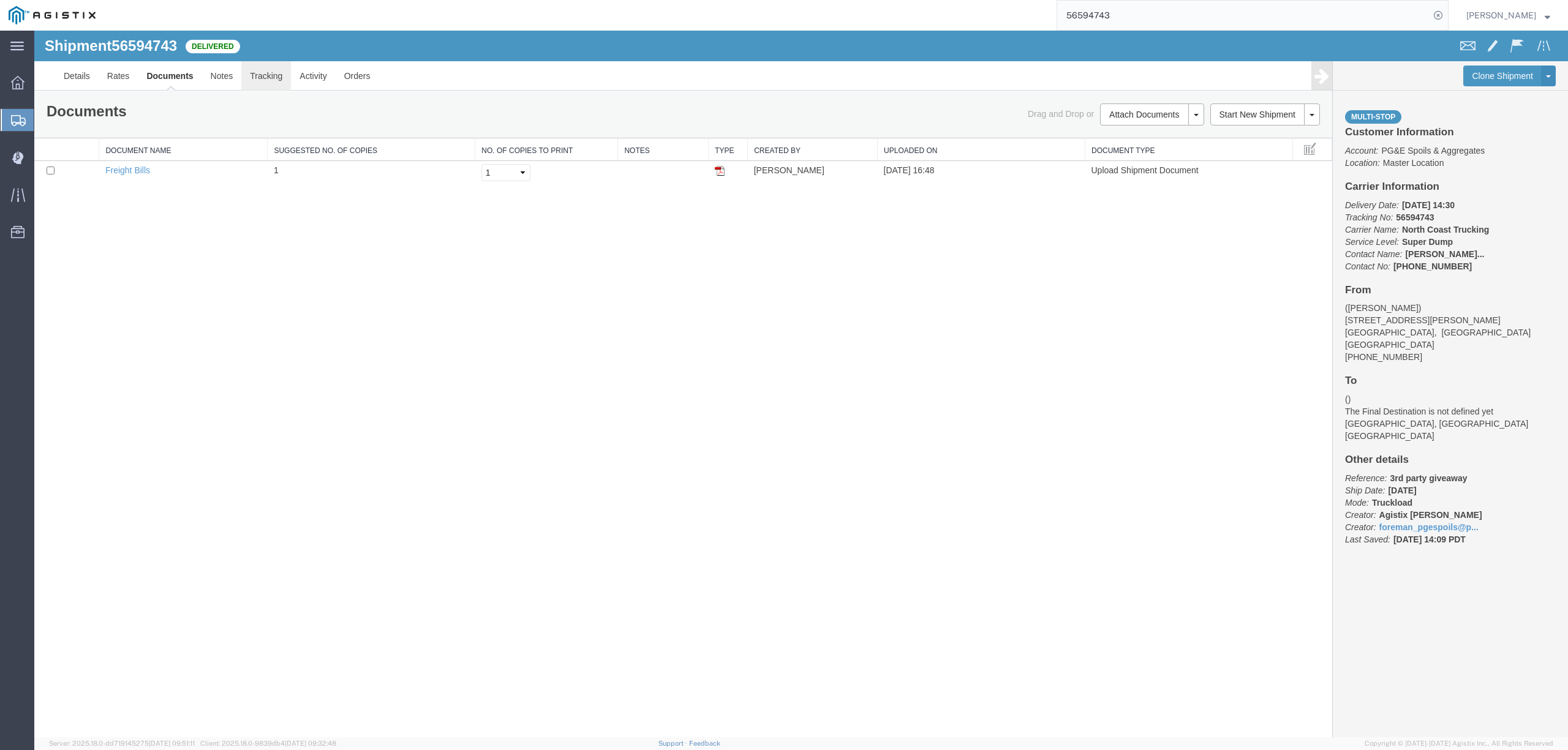
click at [268, 84] on link "Tracking" at bounding box center [266, 76] width 50 height 30
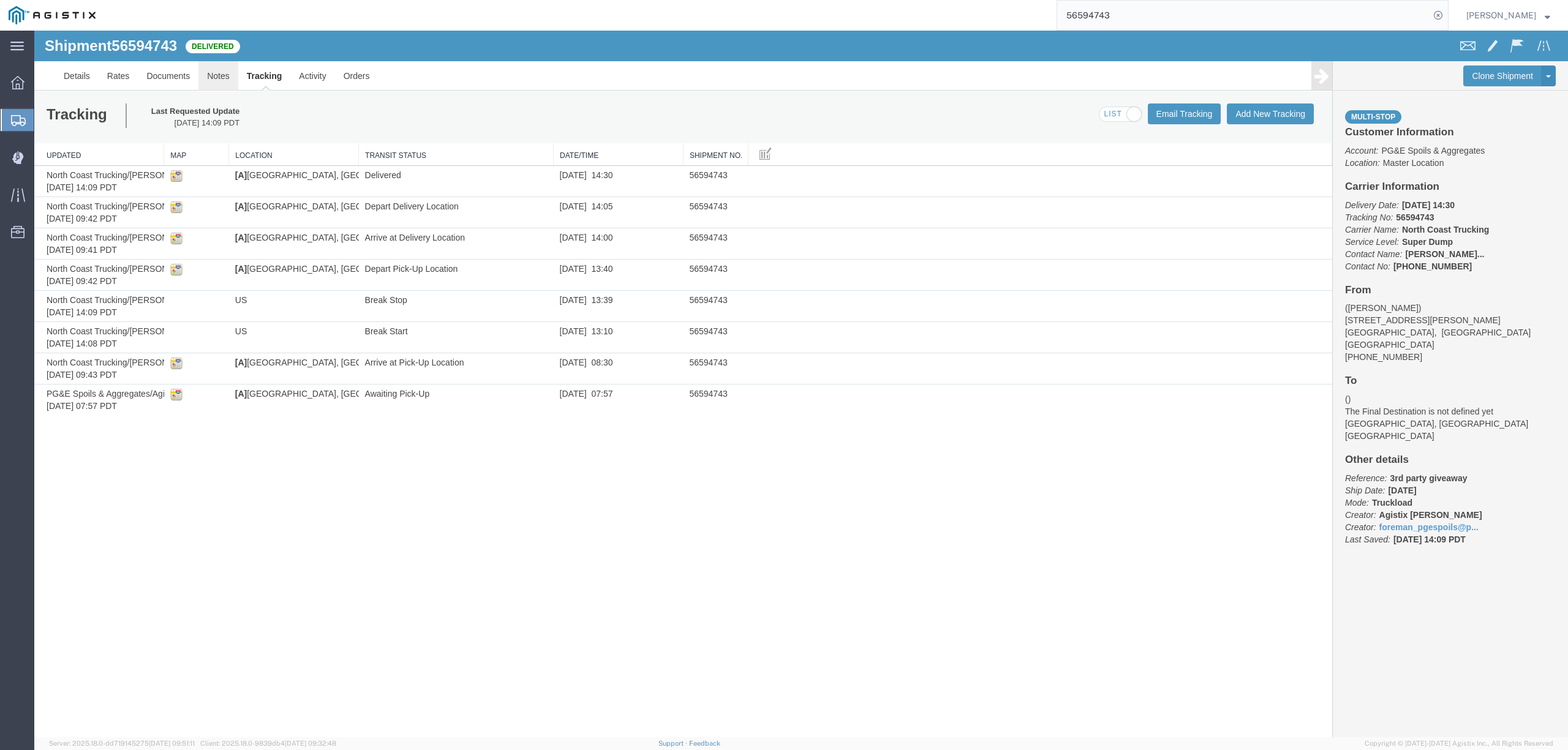
click at [218, 82] on link "Notes" at bounding box center [218, 76] width 40 height 30
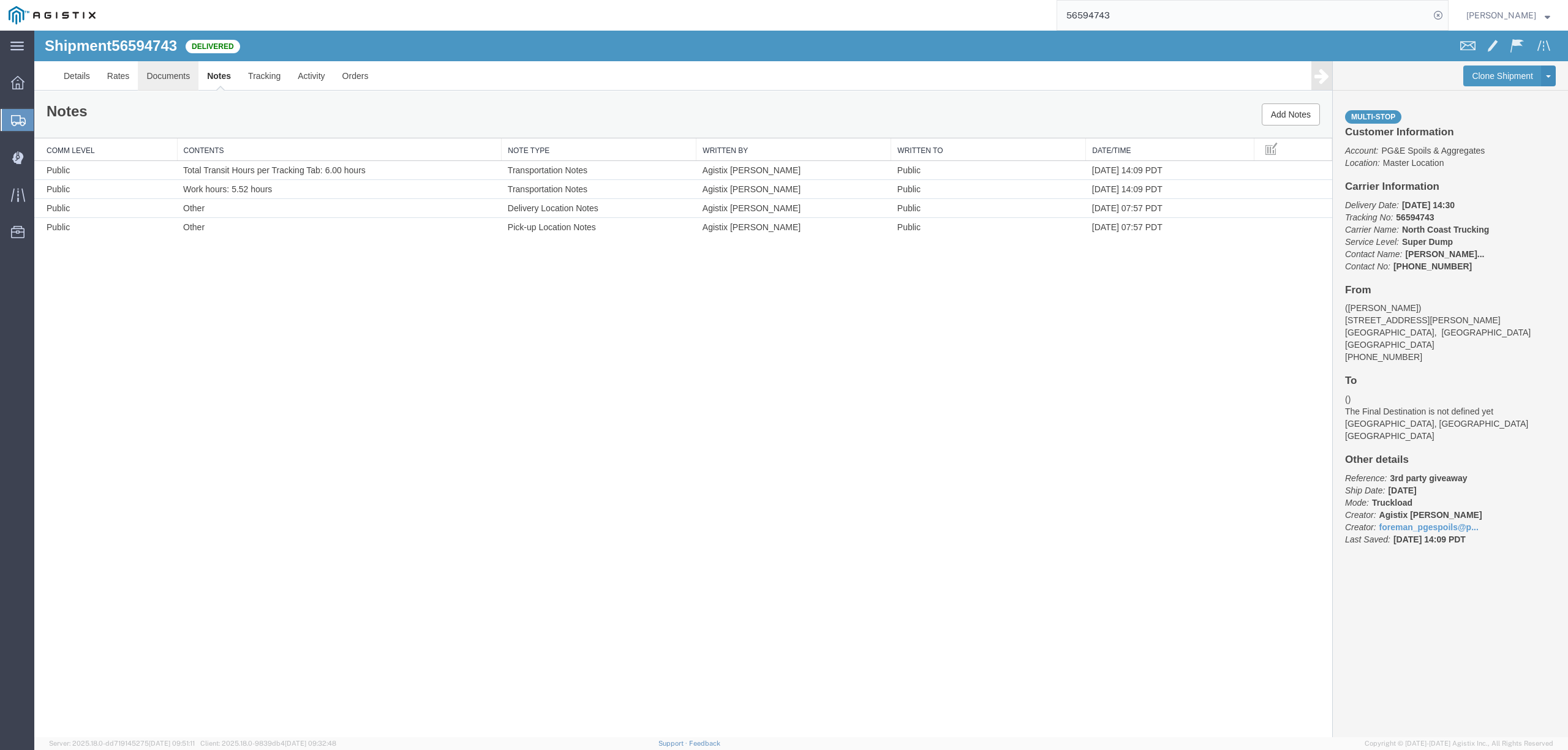
click at [177, 79] on link "Documents" at bounding box center [168, 76] width 60 height 30
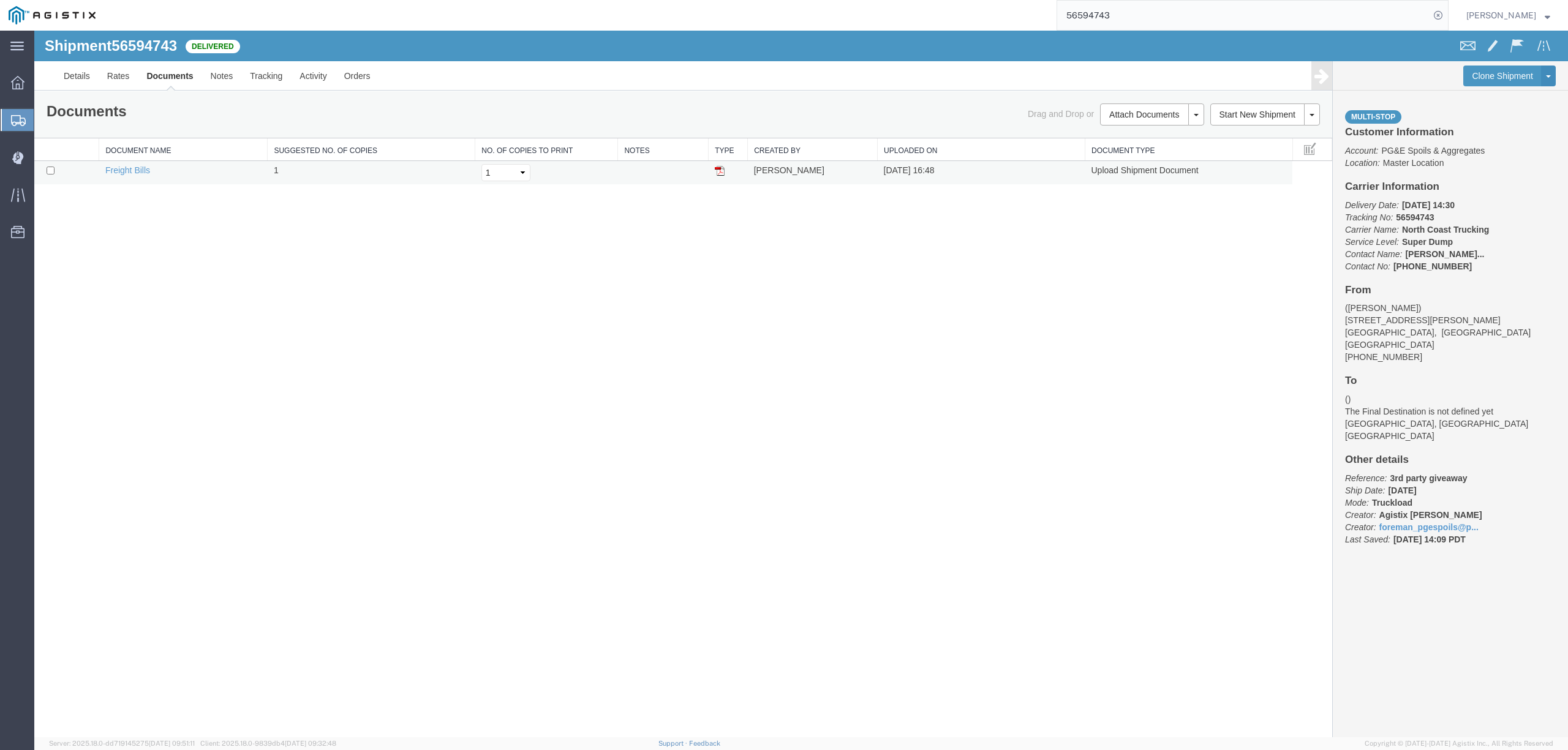
click at [45, 172] on td at bounding box center [66, 173] width 65 height 24
click at [47, 172] on input "checkbox" at bounding box center [50, 171] width 8 height 8
checkbox input "true"
click at [1142, 176] on link "Remove Documents" at bounding box center [1149, 172] width 106 height 18
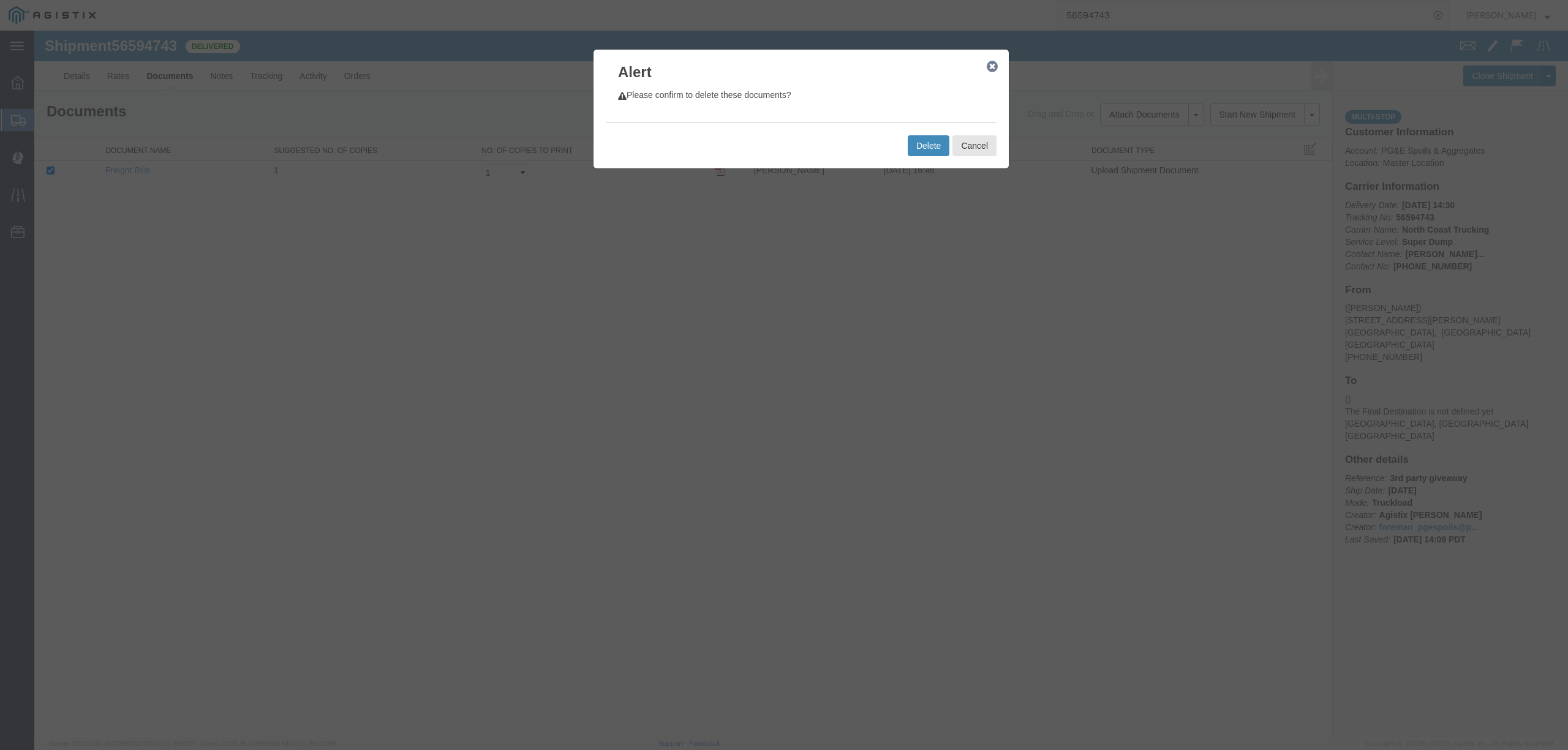
click at [921, 145] on button "Delete" at bounding box center [928, 145] width 42 height 21
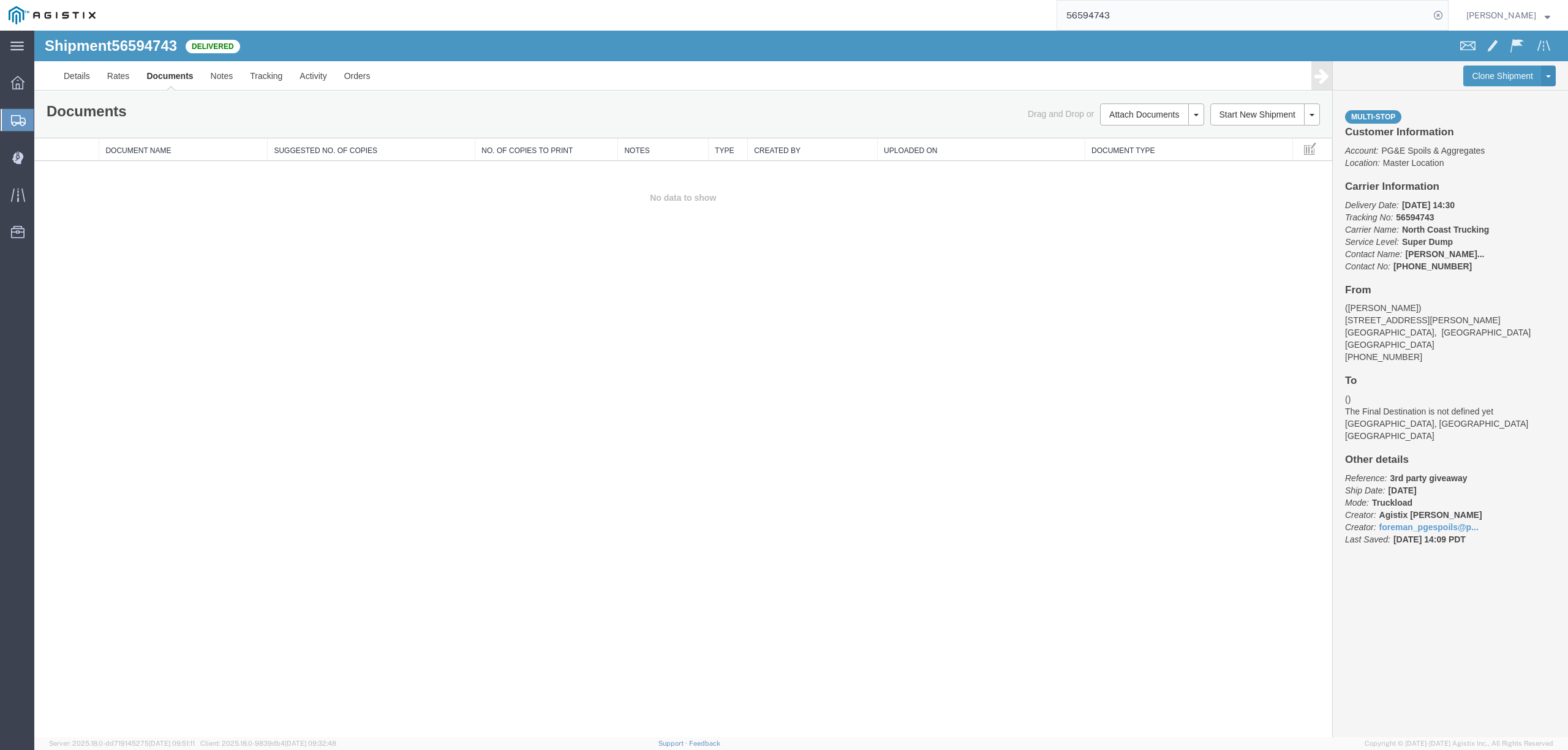
click at [175, 45] on span "56594743" at bounding box center [144, 45] width 65 height 16
click at [170, 45] on span "56594743" at bounding box center [144, 45] width 65 height 16
drag, startPoint x: 170, startPoint y: 45, endPoint x: 155, endPoint y: 49, distance: 15.5
click at [155, 49] on span "56594743" at bounding box center [144, 45] width 65 height 16
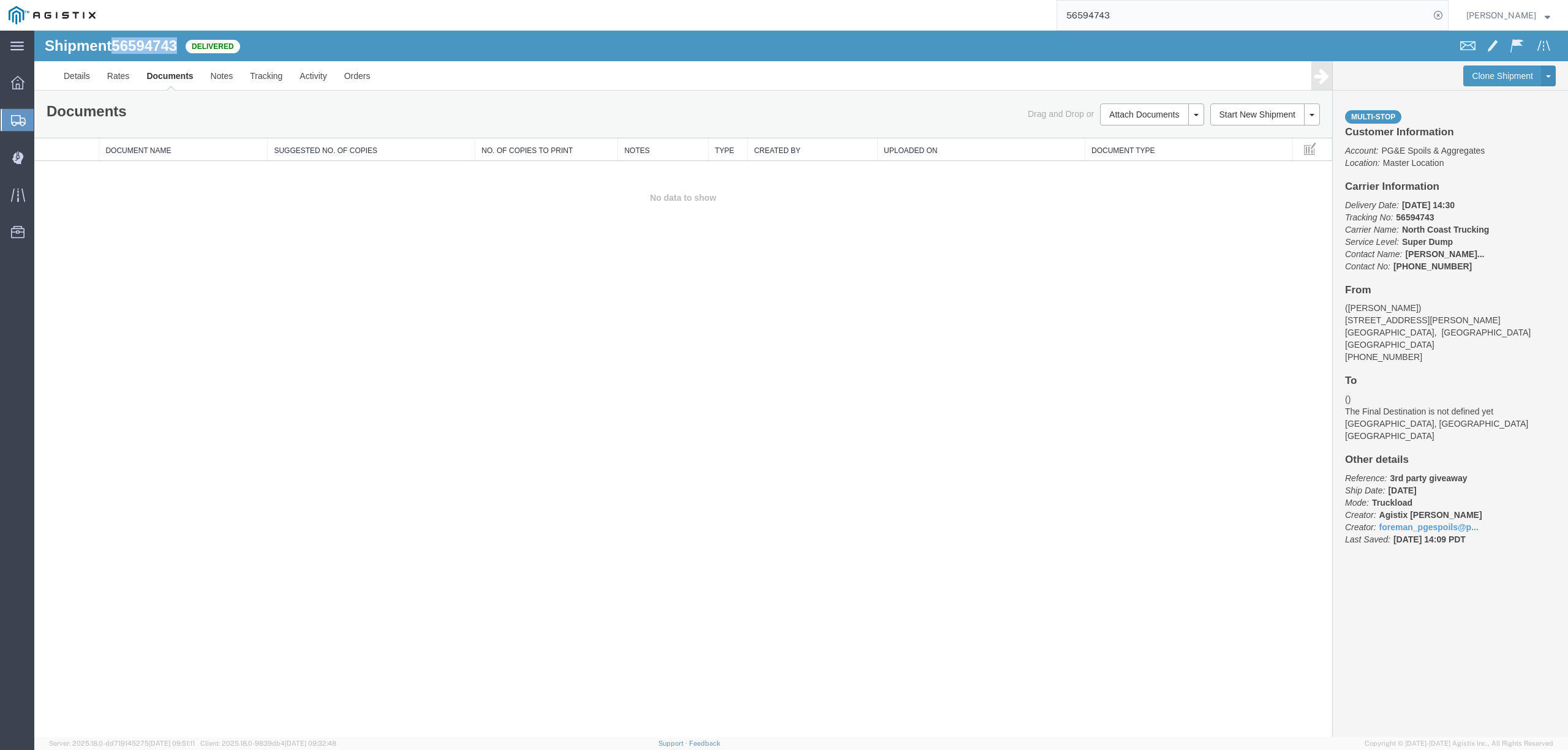
copy span "56594743"
drag, startPoint x: 1140, startPoint y: 114, endPoint x: 1128, endPoint y: 123, distance: 15.0
click at [1140, 114] on button "Attach Documents" at bounding box center [1144, 114] width 88 height 22
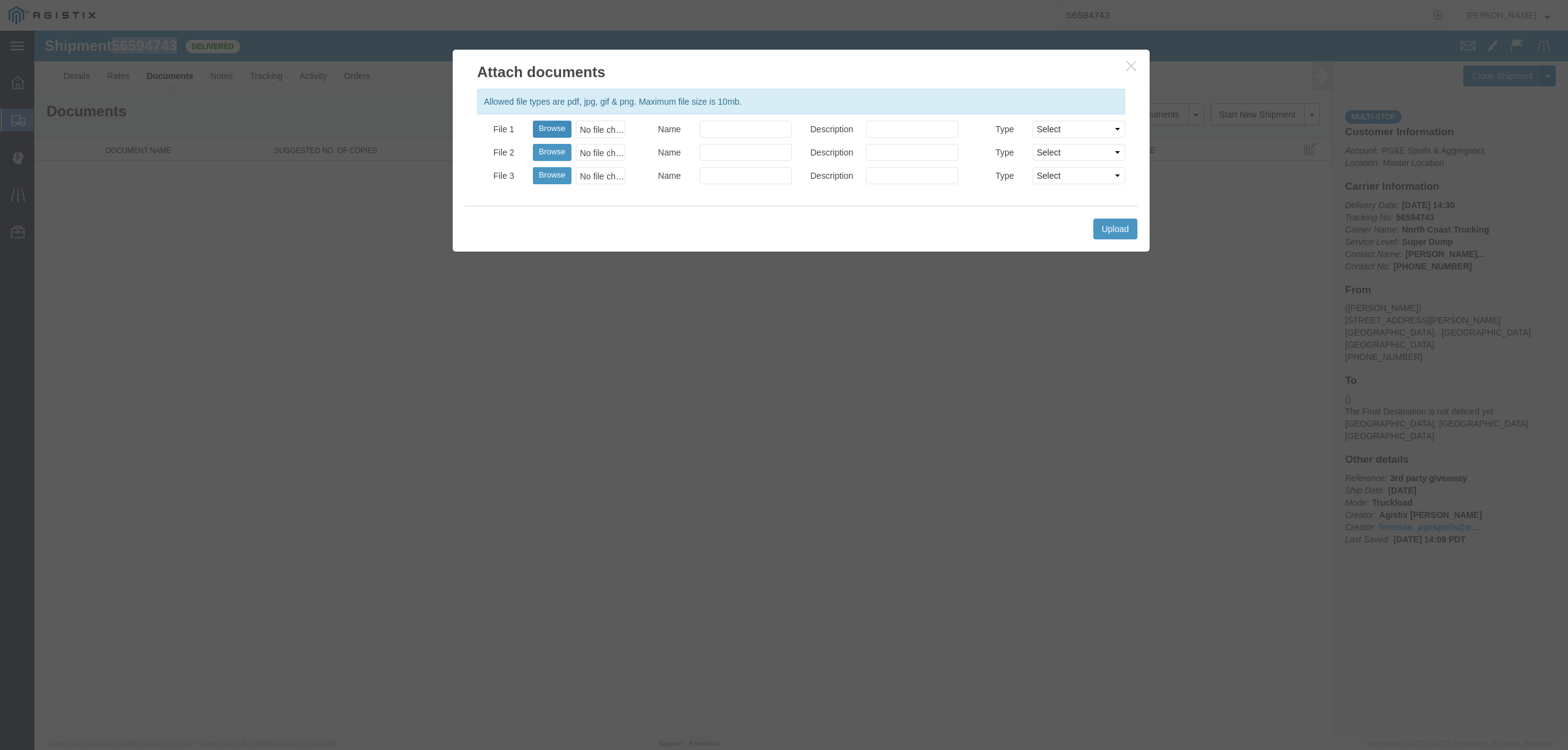
click at [553, 128] on button "Browse" at bounding box center [551, 129] width 38 height 17
type input "C:\fakepath\08.27.25 PGE 0980983-56594743 Tamayos.pdf"
click at [1116, 236] on button "Upload" at bounding box center [1115, 228] width 44 height 21
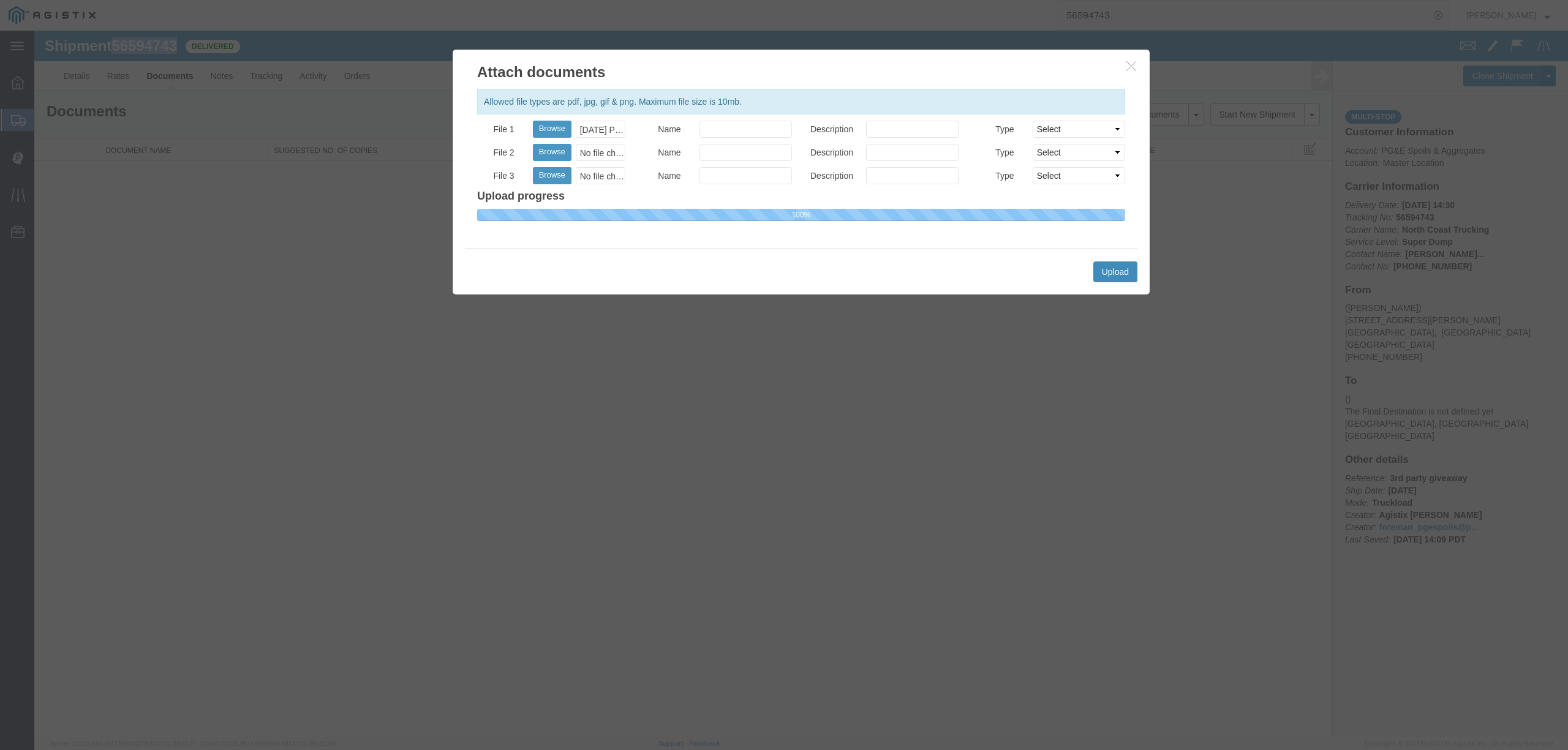
select select
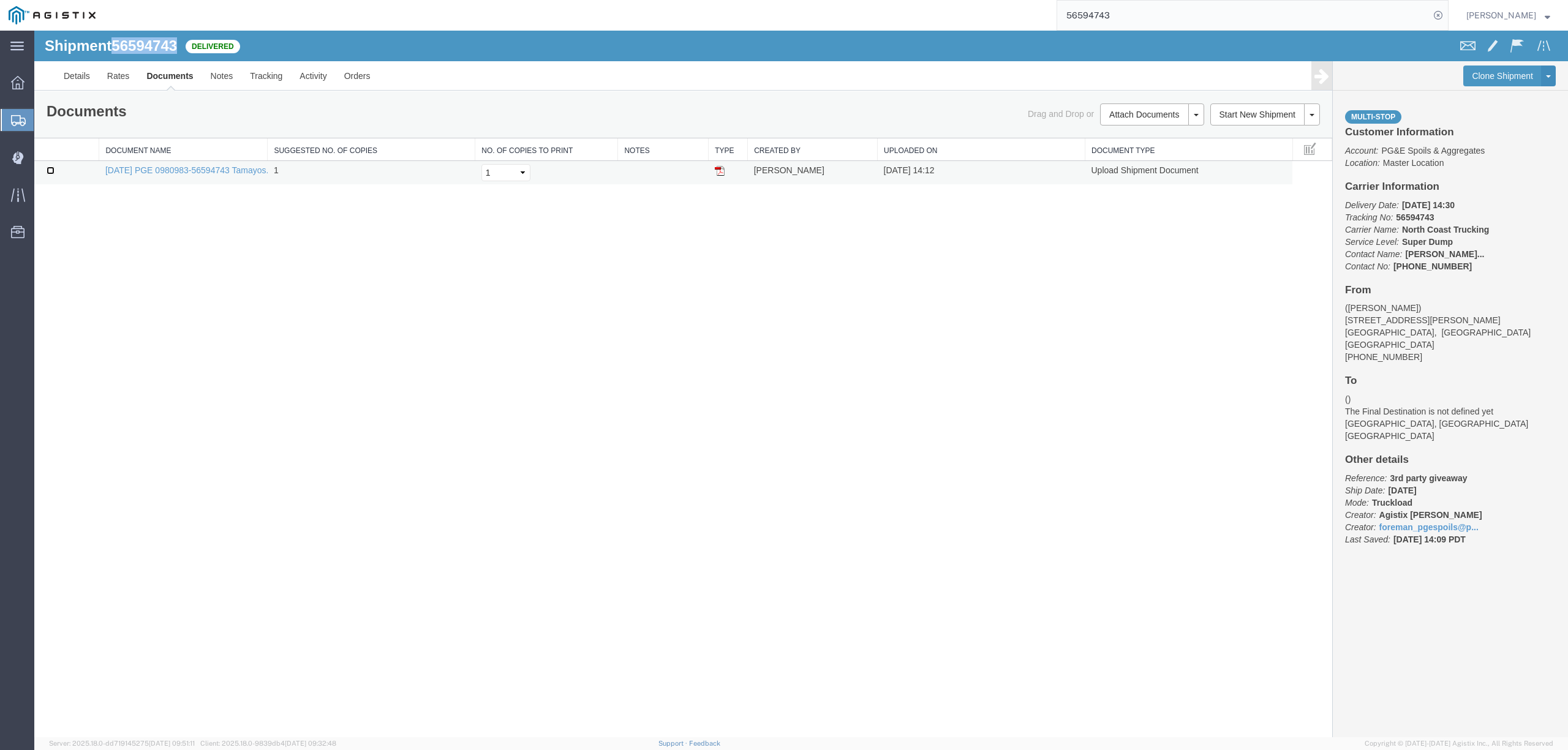
click at [50, 171] on input "checkbox" at bounding box center [50, 171] width 8 height 8
checkbox input "true"
click at [1148, 172] on link "Remove Documents" at bounding box center [1149, 172] width 106 height 18
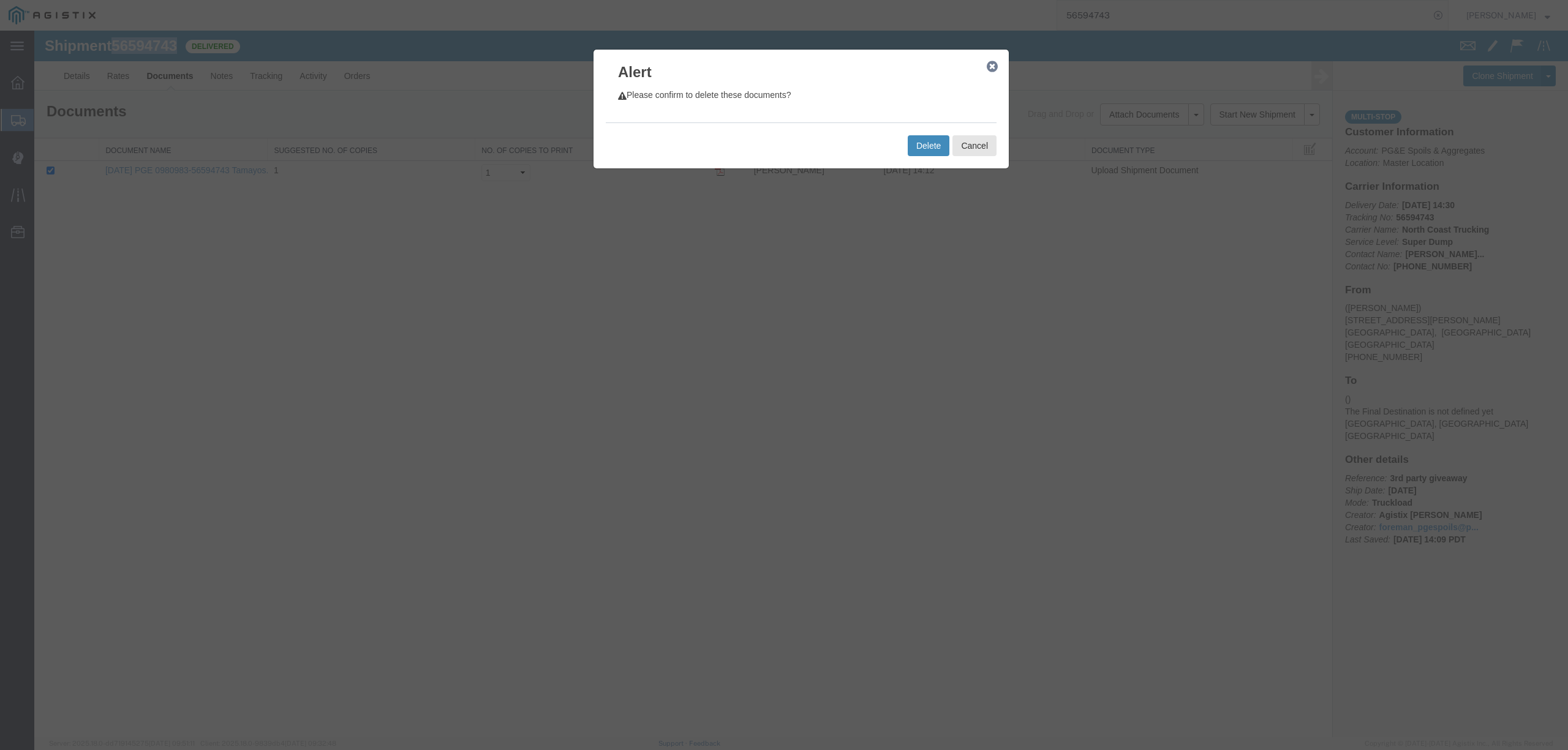
click at [916, 145] on button "Delete" at bounding box center [928, 145] width 42 height 21
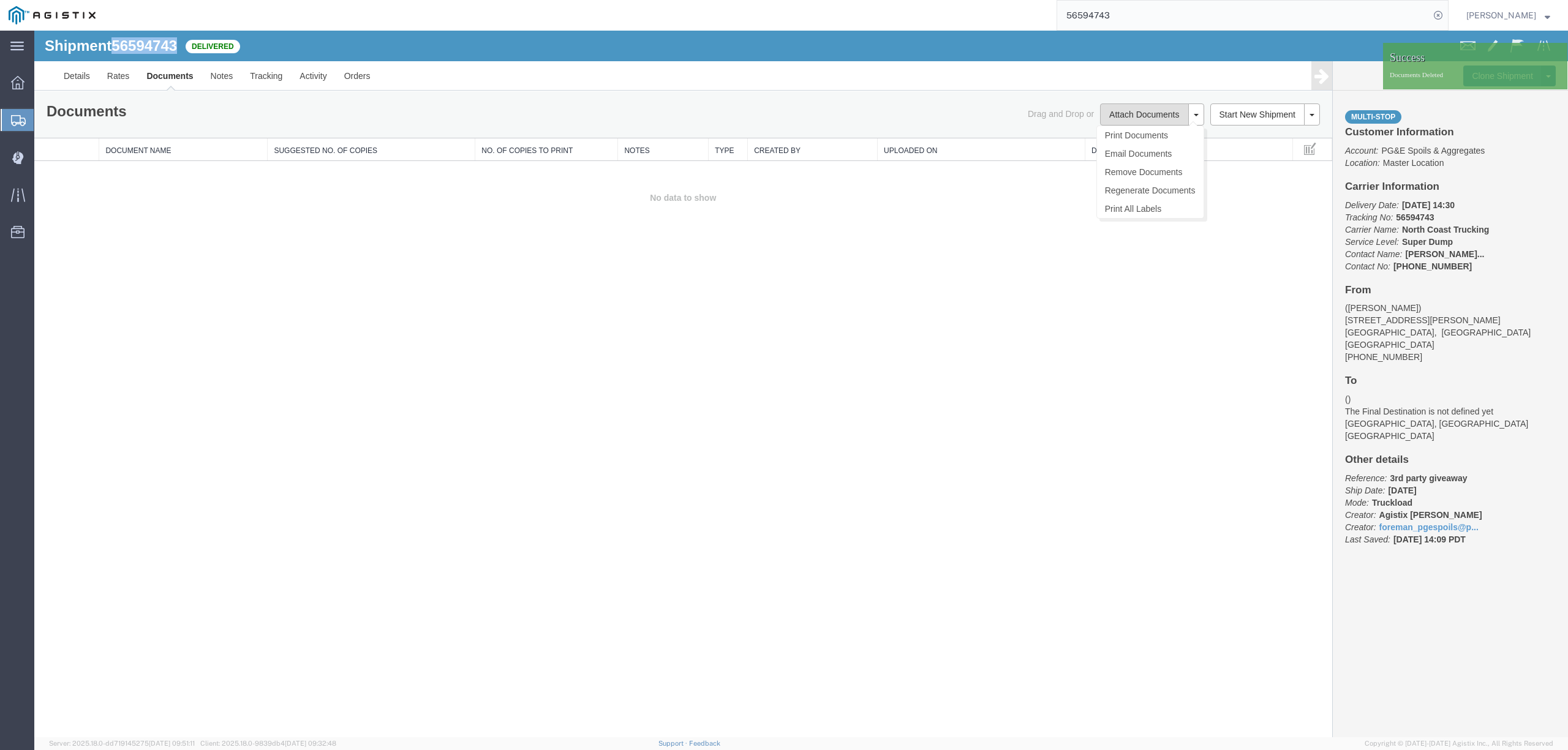
click at [1124, 116] on button "Attach Documents" at bounding box center [1144, 114] width 88 height 22
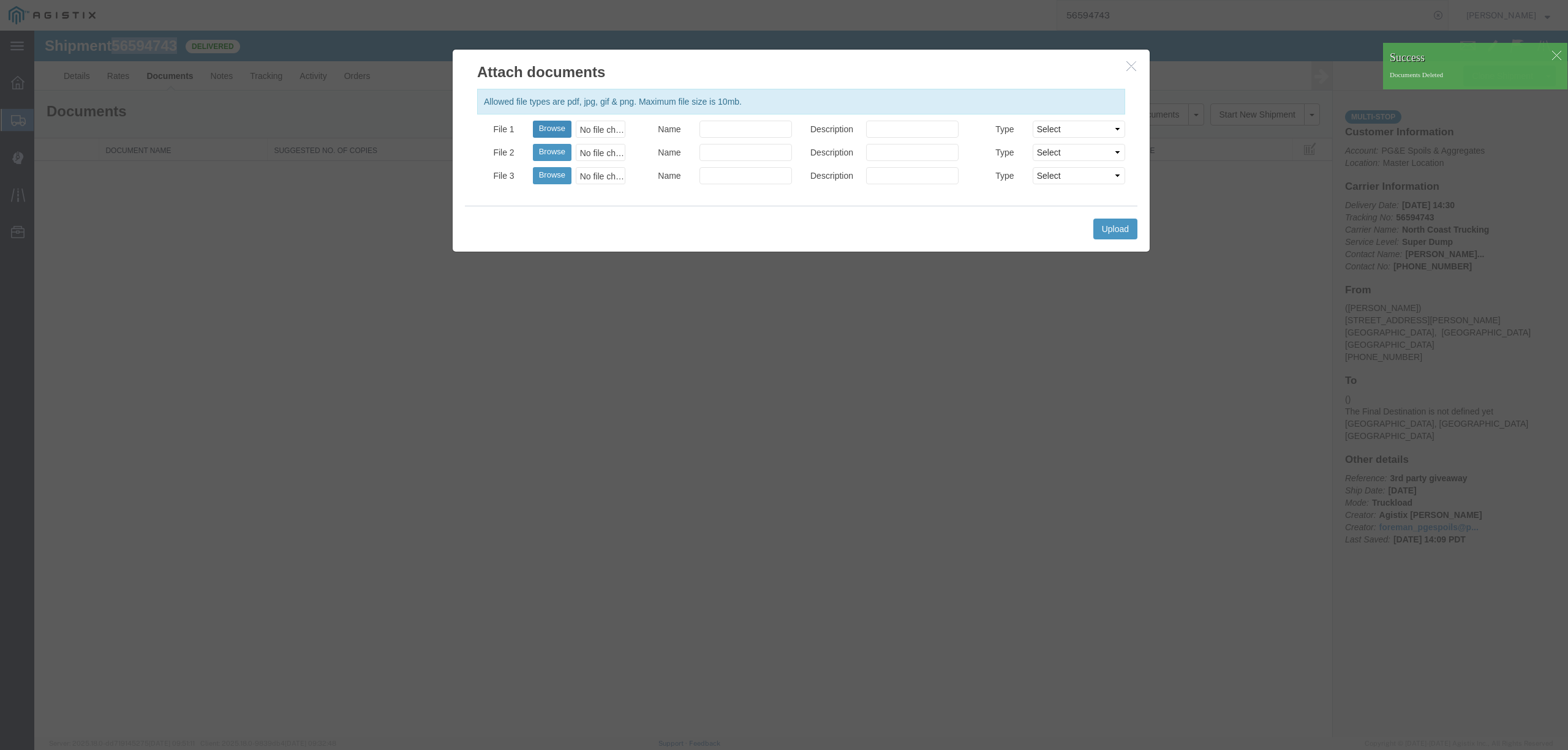
click at [556, 127] on button "Browse" at bounding box center [551, 129] width 38 height 17
type input "C:\fakepath\08.27.25 PGE 0980983-56594743 Tamayos.pdf"
click at [753, 136] on input "Name" at bounding box center [745, 129] width 93 height 17
type input "Freight Bil"
click at [1100, 236] on button "Upload" at bounding box center [1115, 228] width 44 height 21
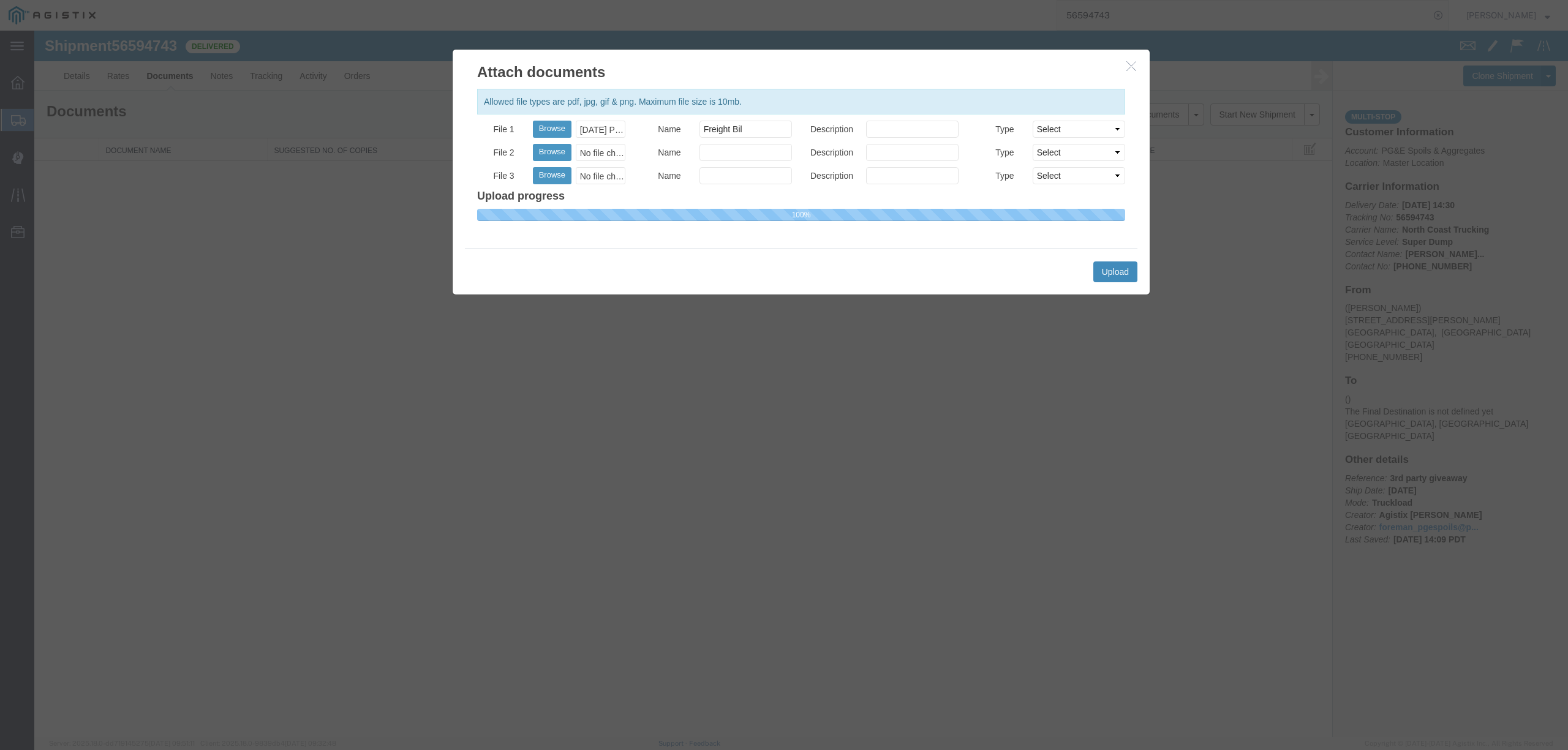
select select
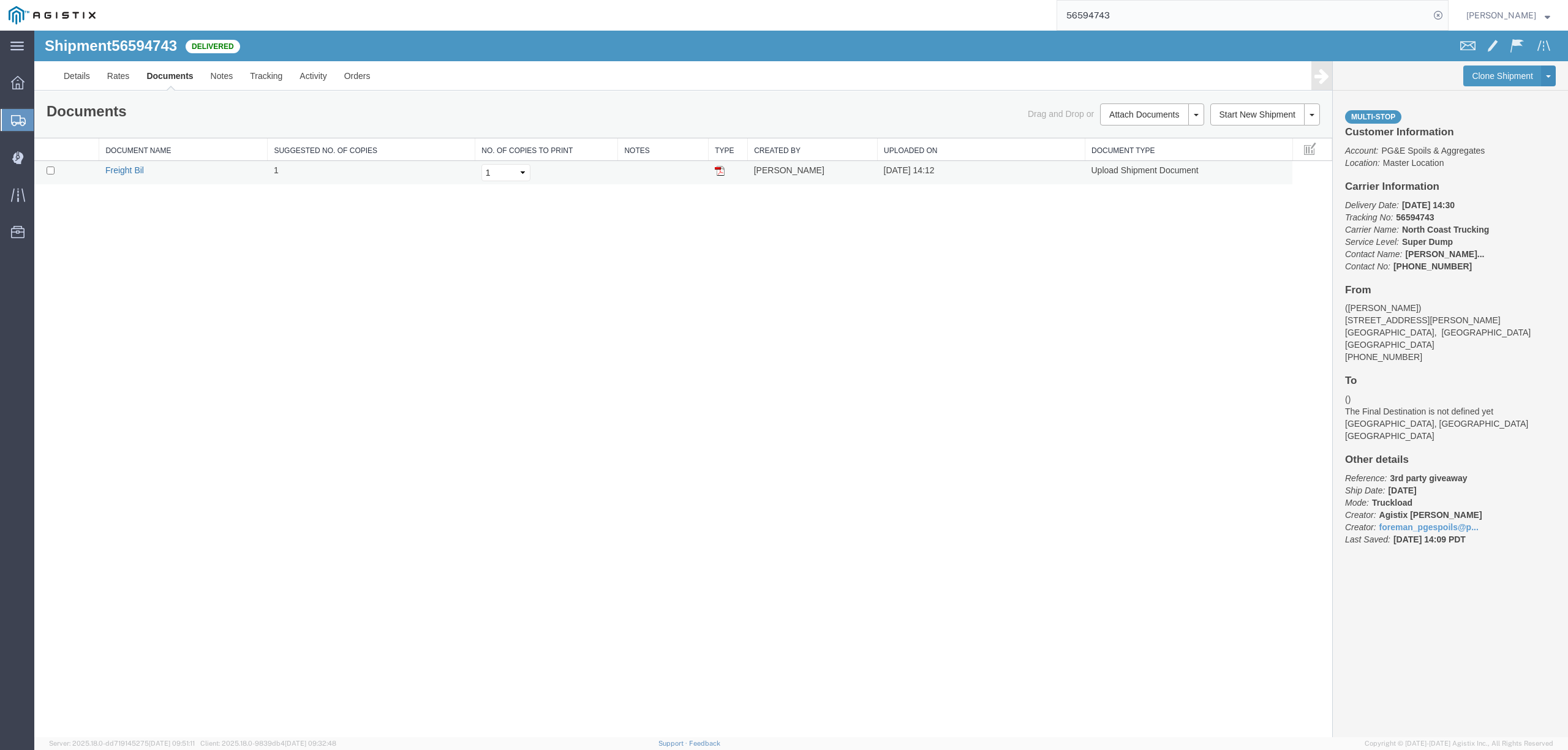
click at [137, 172] on link "Freight Bil" at bounding box center [124, 171] width 38 height 10
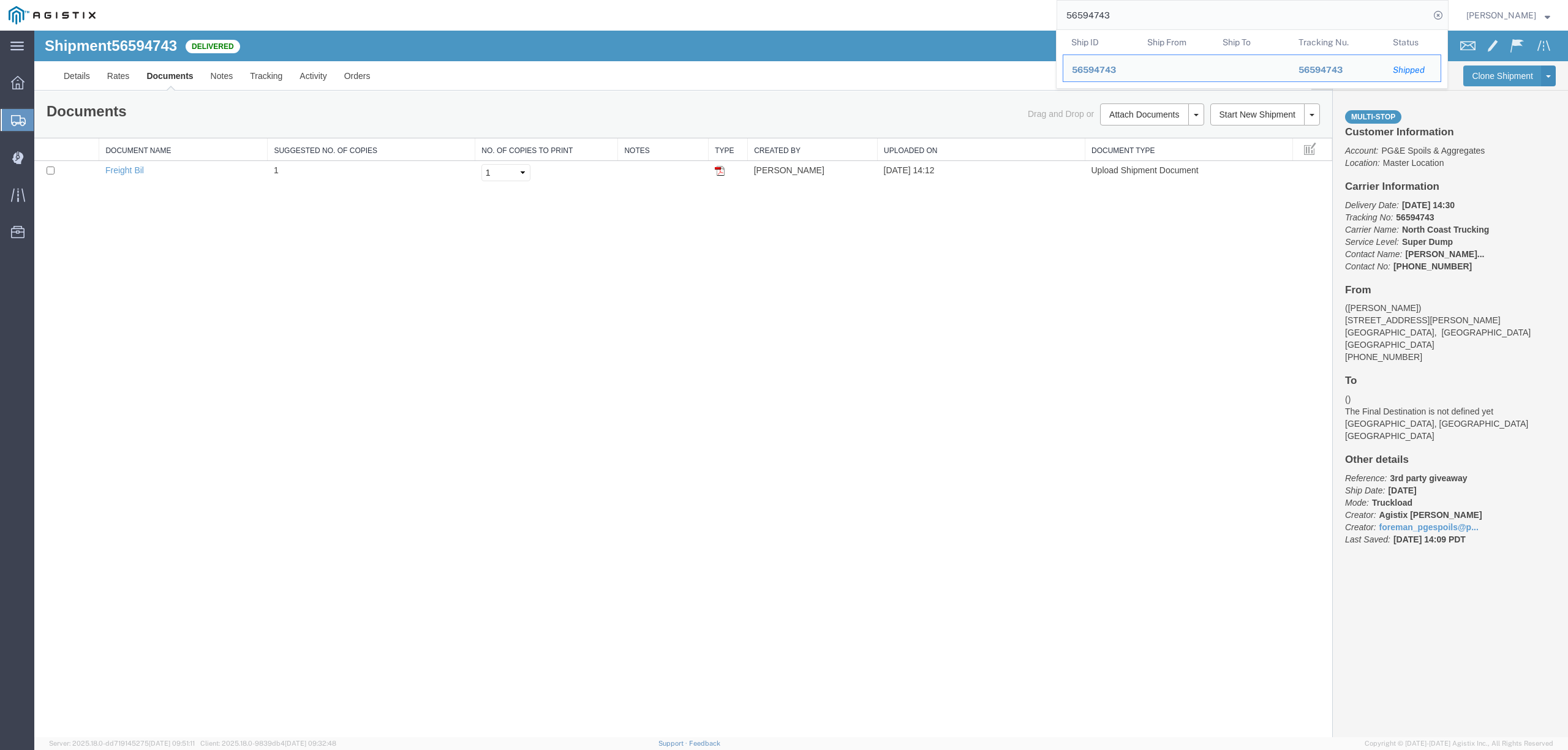
click at [1100, 13] on input "56594743" at bounding box center [1243, 15] width 373 height 30
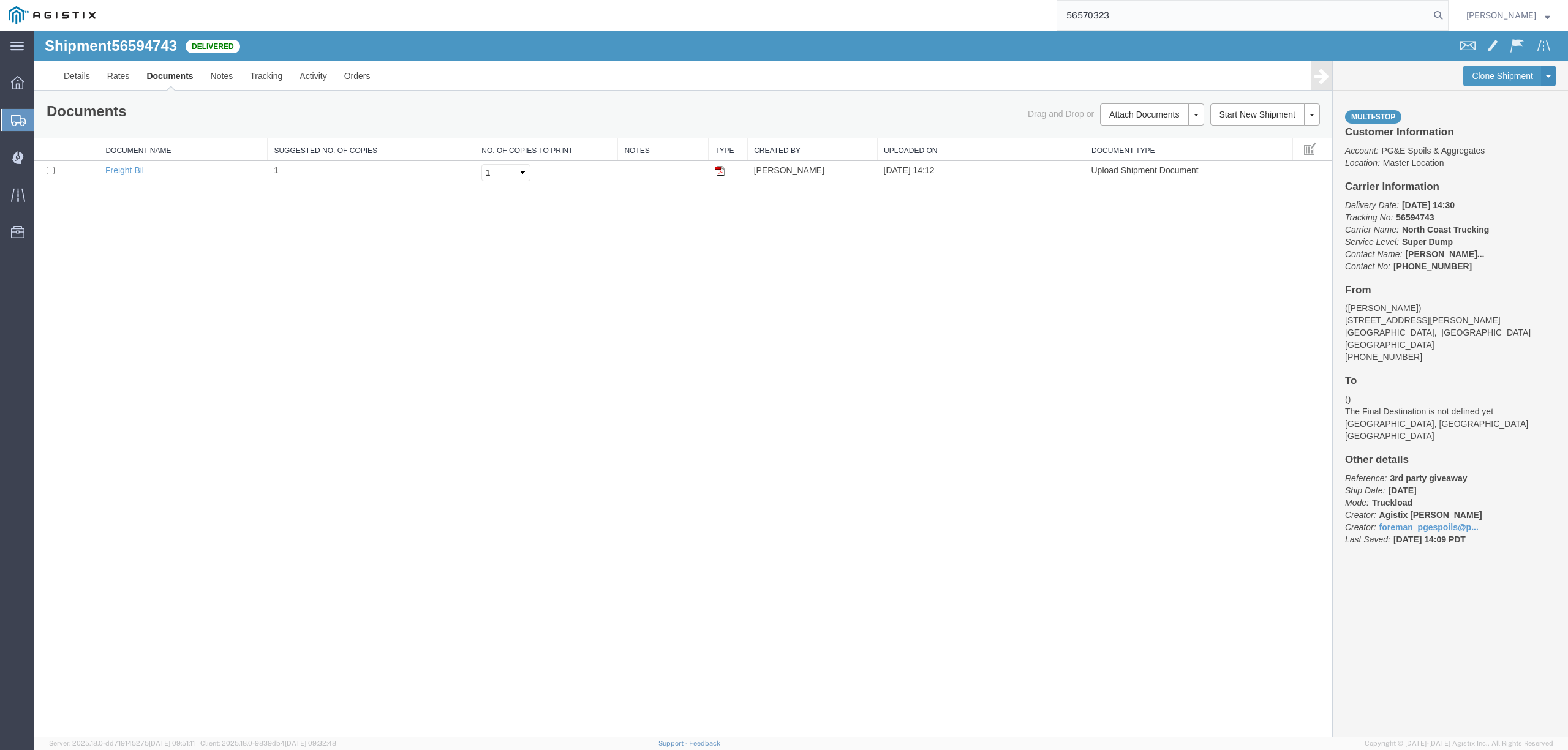
type input "56570323"
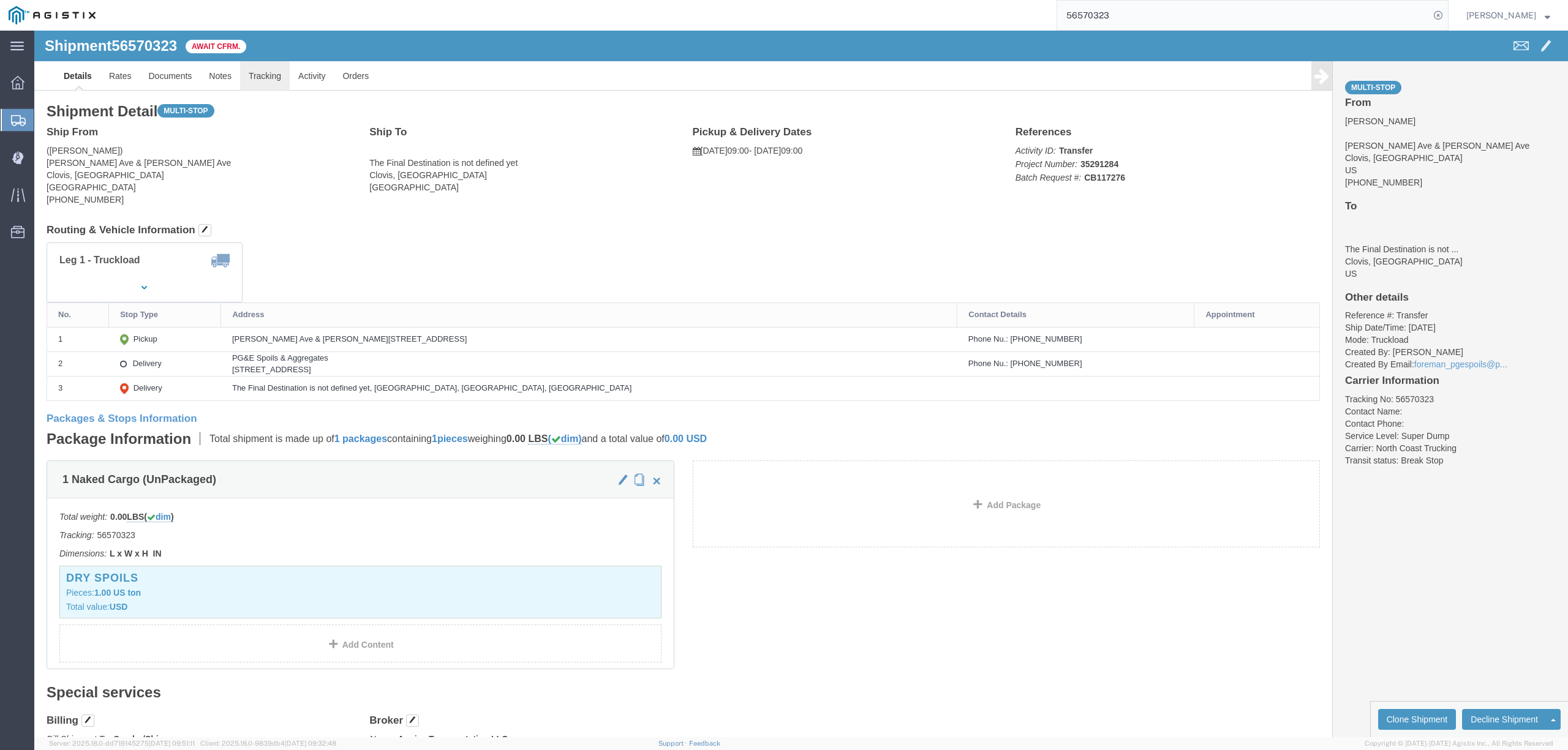
click link "Tracking"
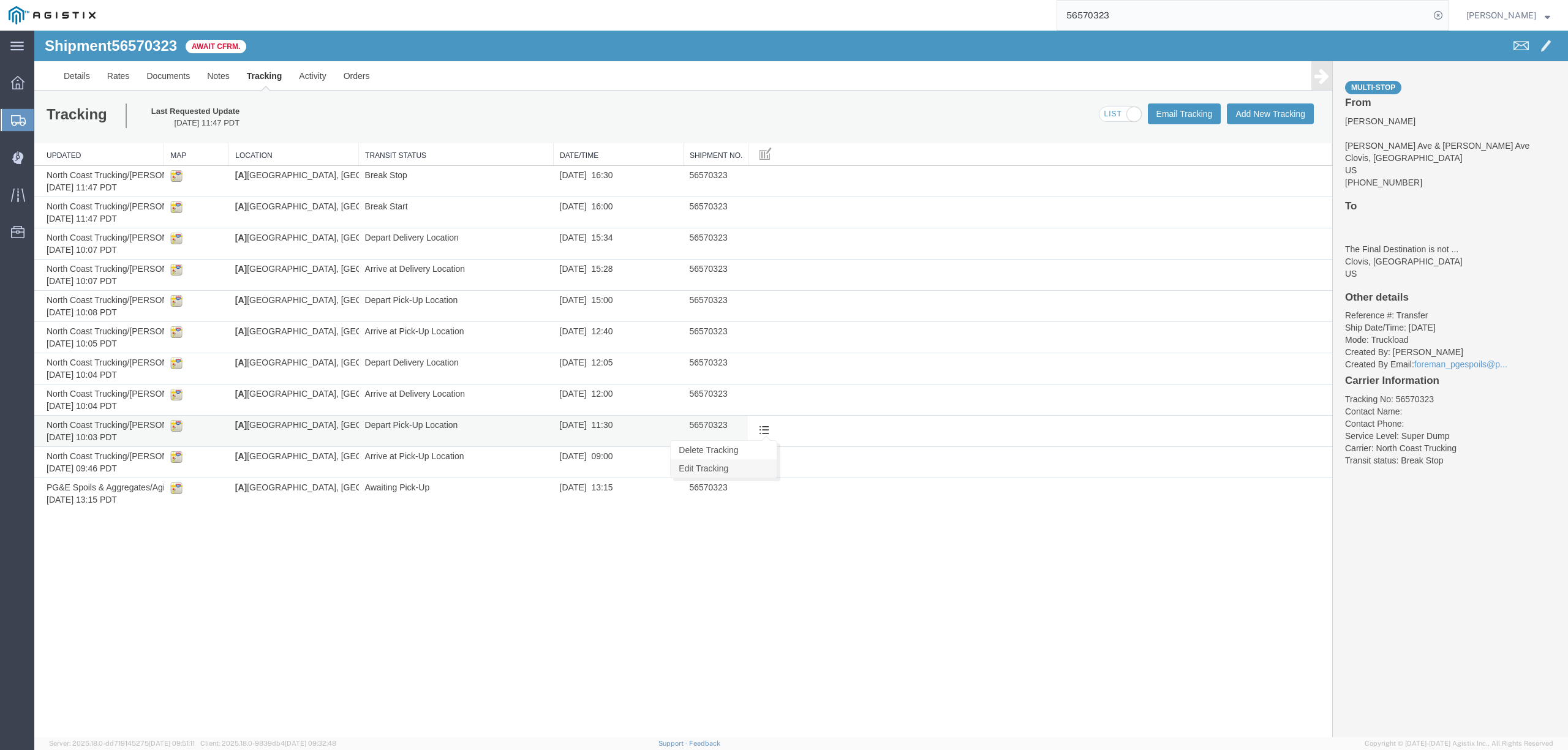
click at [735, 473] on link "Edit Tracking" at bounding box center [723, 468] width 106 height 18
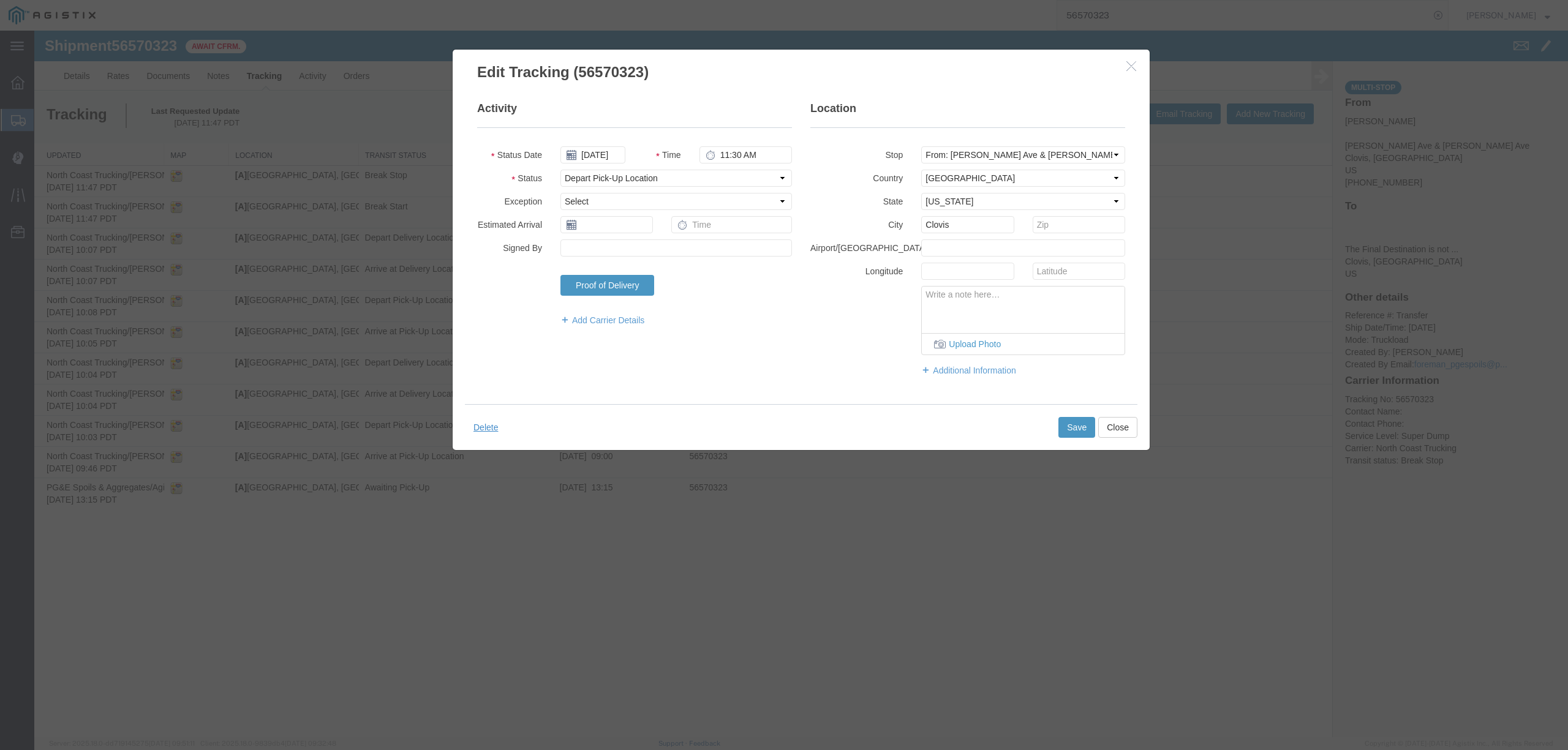
click at [1131, 65] on icon "button" at bounding box center [1131, 65] width 10 height 11
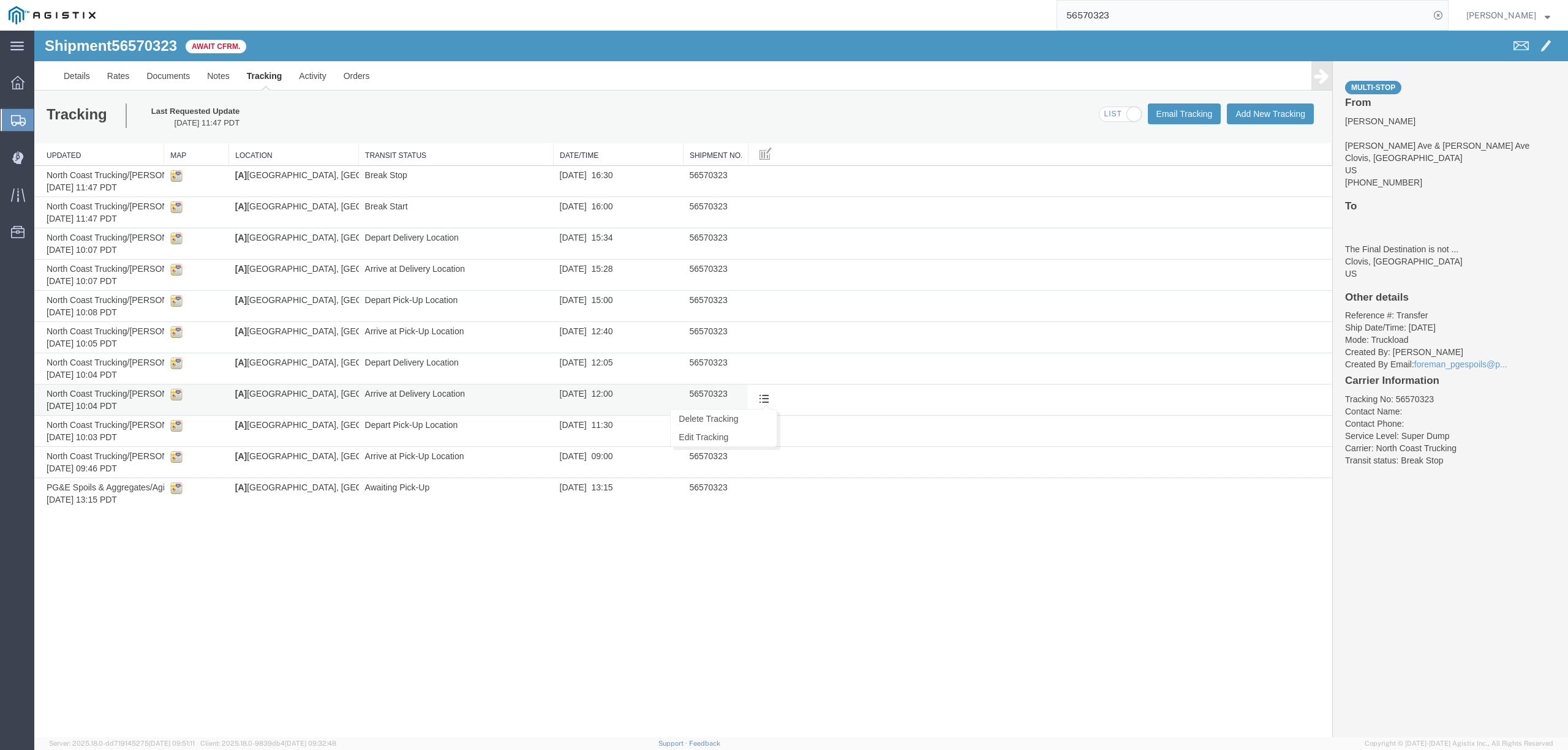
click at [767, 397] on span at bounding box center [764, 398] width 11 height 11
click at [34, 31] on link "Edit Tracking" at bounding box center [34, 31] width 0 height 0
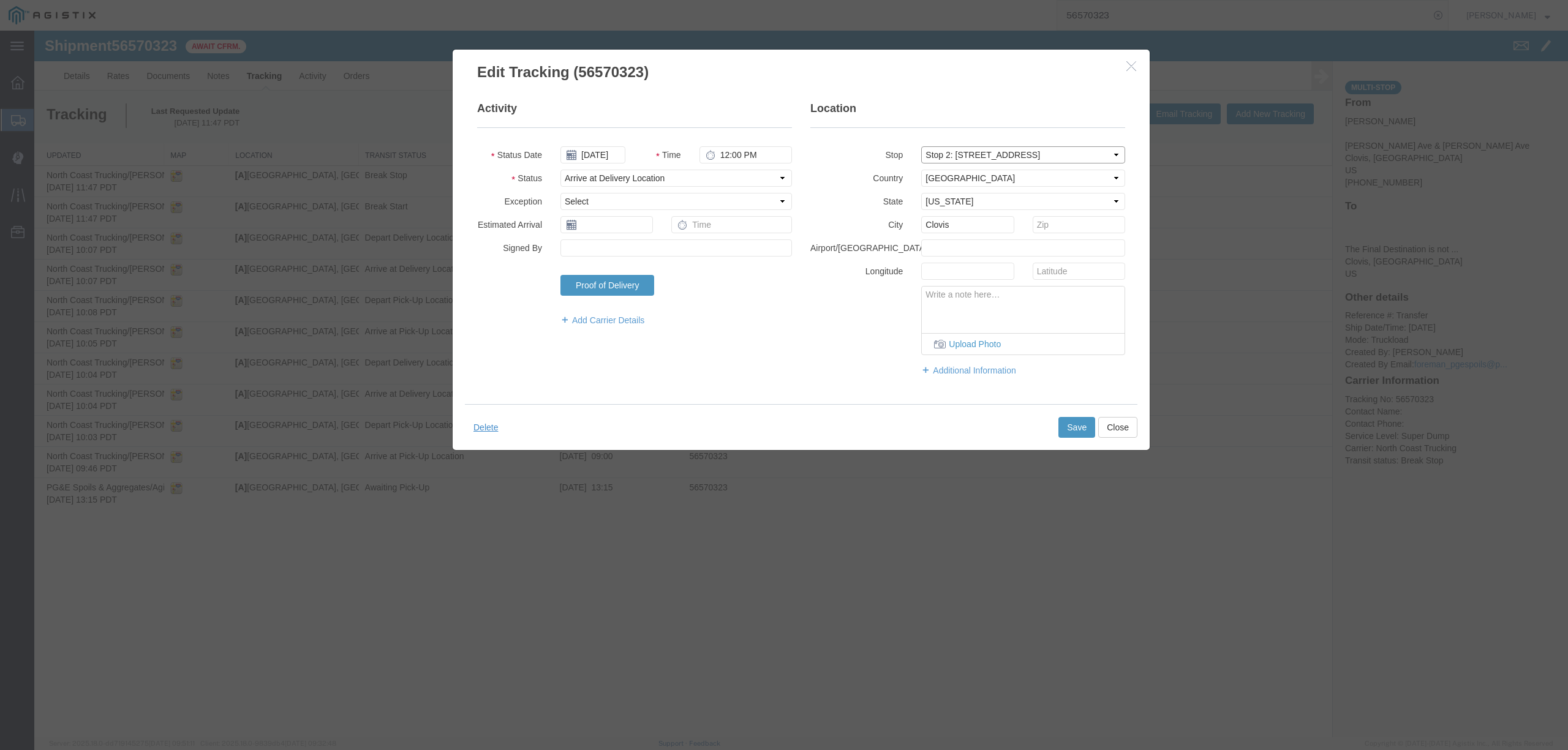
click at [1027, 157] on select "Select From: De Wolf Ave & E. Donner Ave, Clovis, CA, US Stop 2: 308 W Alluvial…" at bounding box center [1023, 155] width 204 height 17
click at [1135, 65] on icon "button" at bounding box center [1131, 65] width 10 height 11
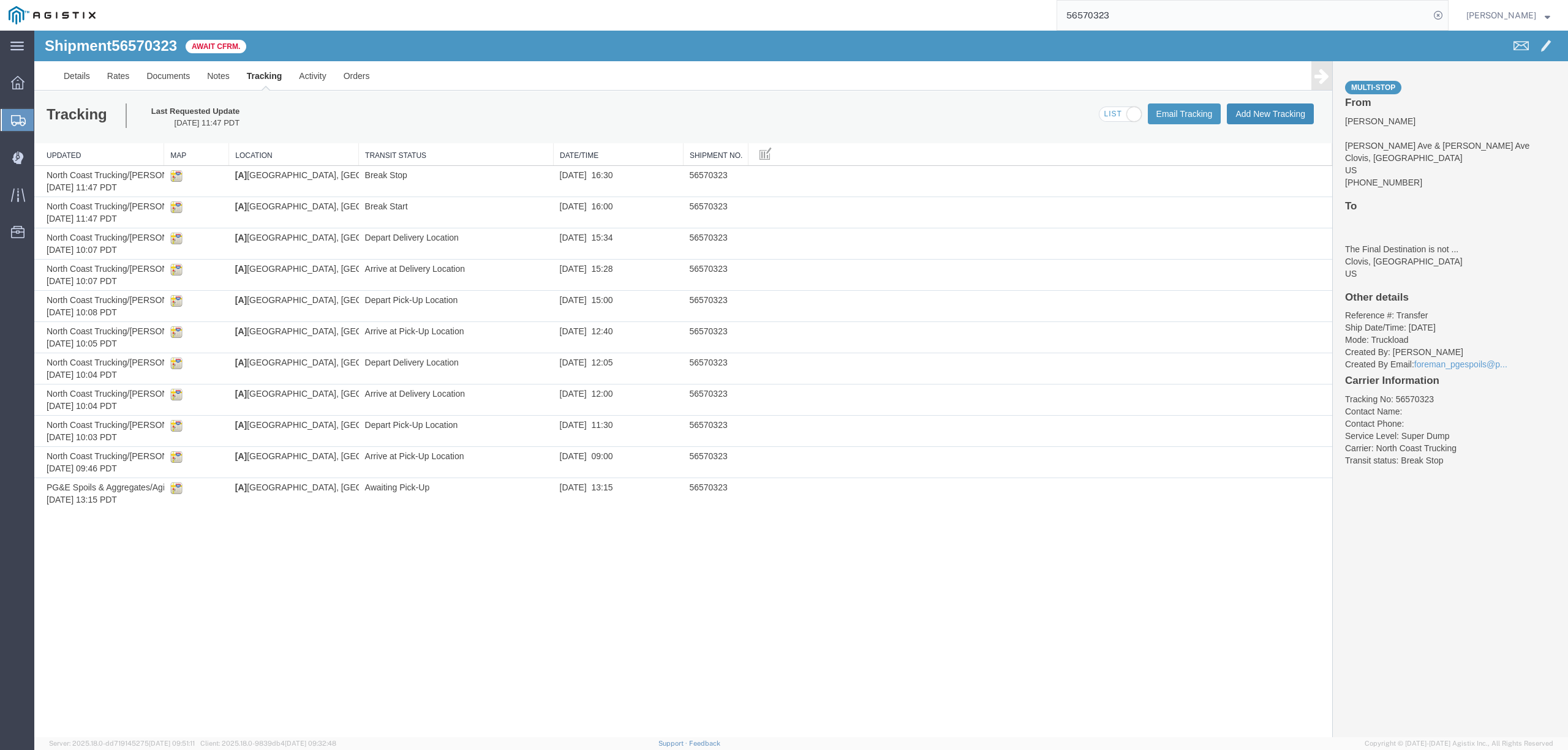
click at [1257, 116] on button "Add New Tracking" at bounding box center [1270, 113] width 87 height 21
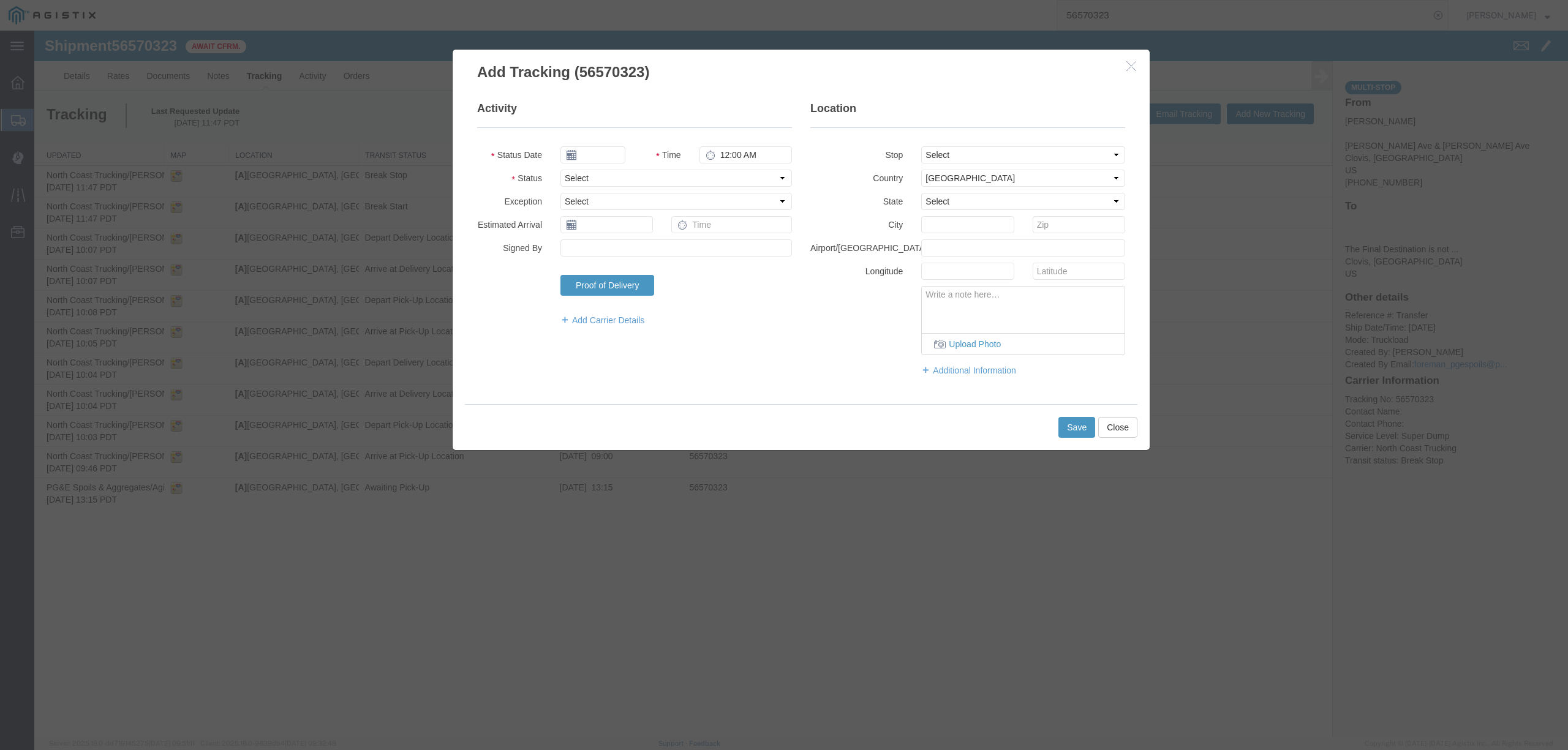
type input "09/12/2025"
type input "3:00 PM"
click at [607, 155] on input "09/12/2025" at bounding box center [592, 155] width 65 height 17
click at [577, 172] on th at bounding box center [569, 177] width 18 height 18
click at [650, 284] on td "28" at bounding box center [646, 287] width 18 height 18
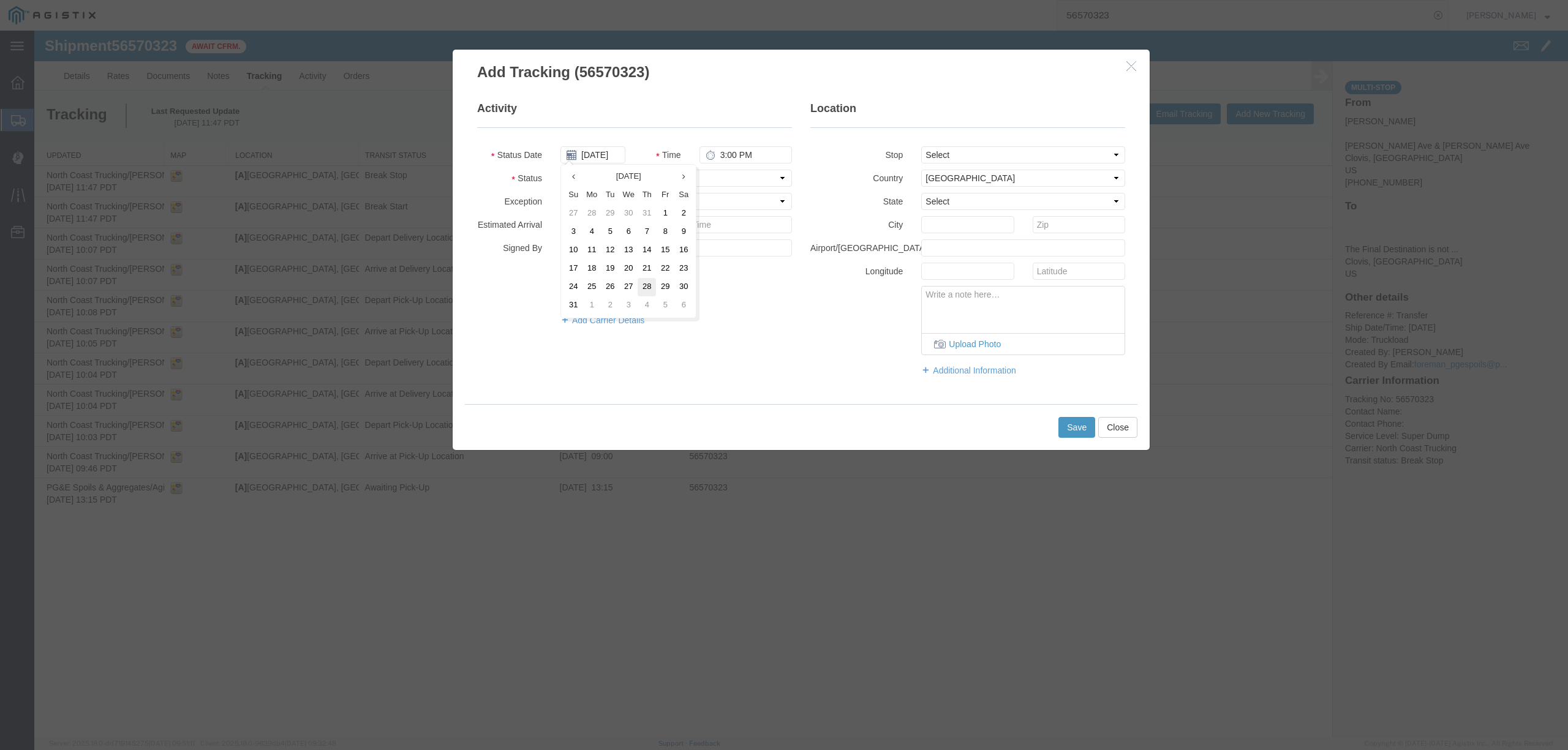
type input "08/28/2025"
click at [716, 158] on input "3:00 PM" at bounding box center [745, 155] width 93 height 17
click at [736, 153] on input "4:00 PM" at bounding box center [745, 155] width 93 height 17
type input "4:30 PM"
click at [655, 179] on select "Select Arrival Notice Available Arrival Notice Imported Arrive at Delivery Loca…" at bounding box center [676, 177] width 232 height 17
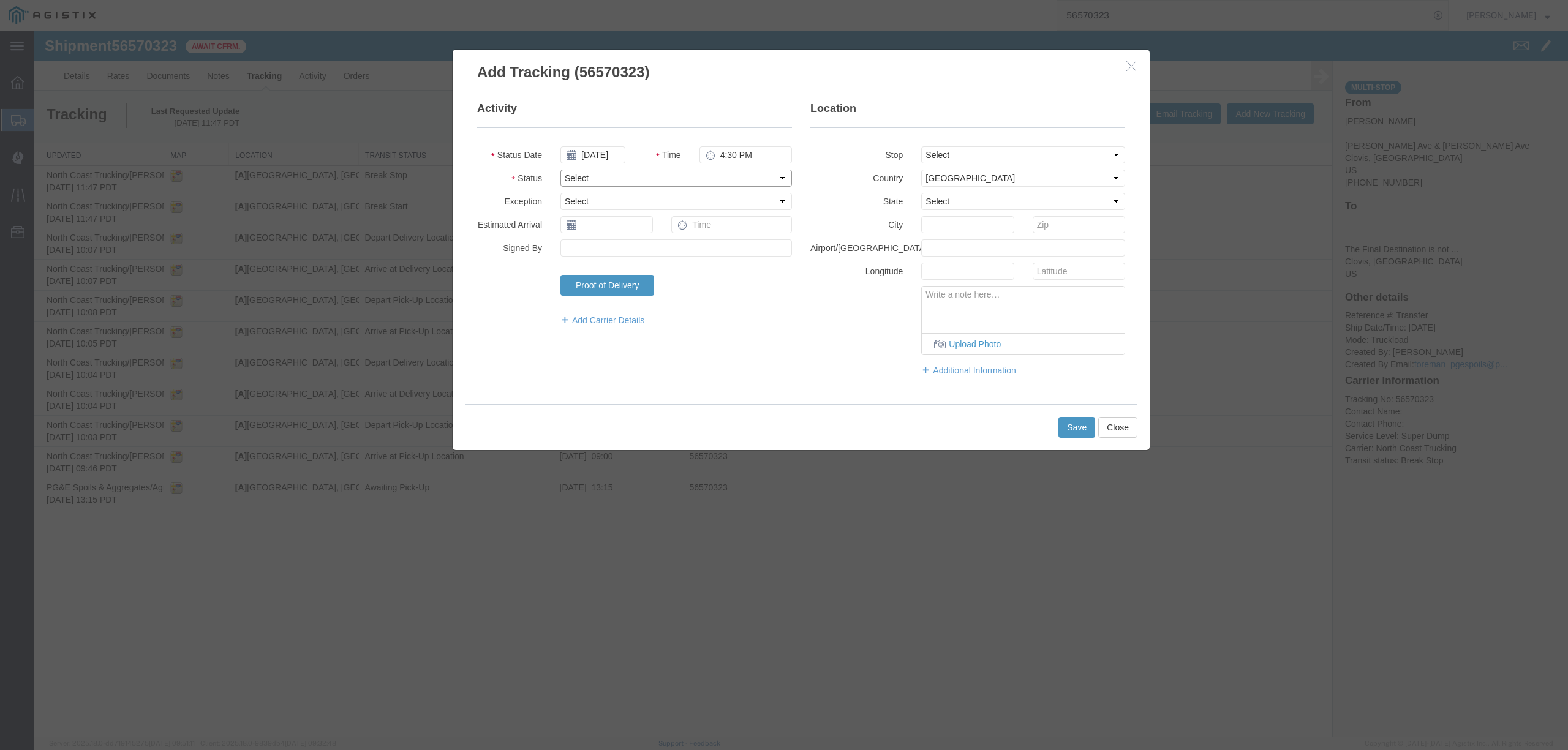
select select "DELIVRED"
click at [560, 169] on select "Select Arrival Notice Available Arrival Notice Imported Arrive at Delivery Loca…" at bounding box center [676, 177] width 232 height 17
click at [1013, 147] on select "Select From: De Wolf Ave & E. Donner Ave, Clovis, CA, US Stop 2: 308 W Alluvial…" at bounding box center [1023, 155] width 204 height 17
select select "{"pickupDeliveryInfoId": "122431187","pickupOrDelivery": "P","stopNum": "1","lo…"
click at [921, 147] on select "Select From: De Wolf Ave & E. Donner Ave, Clovis, CA, US Stop 2: 308 W Alluvial…" at bounding box center [1023, 155] width 204 height 17
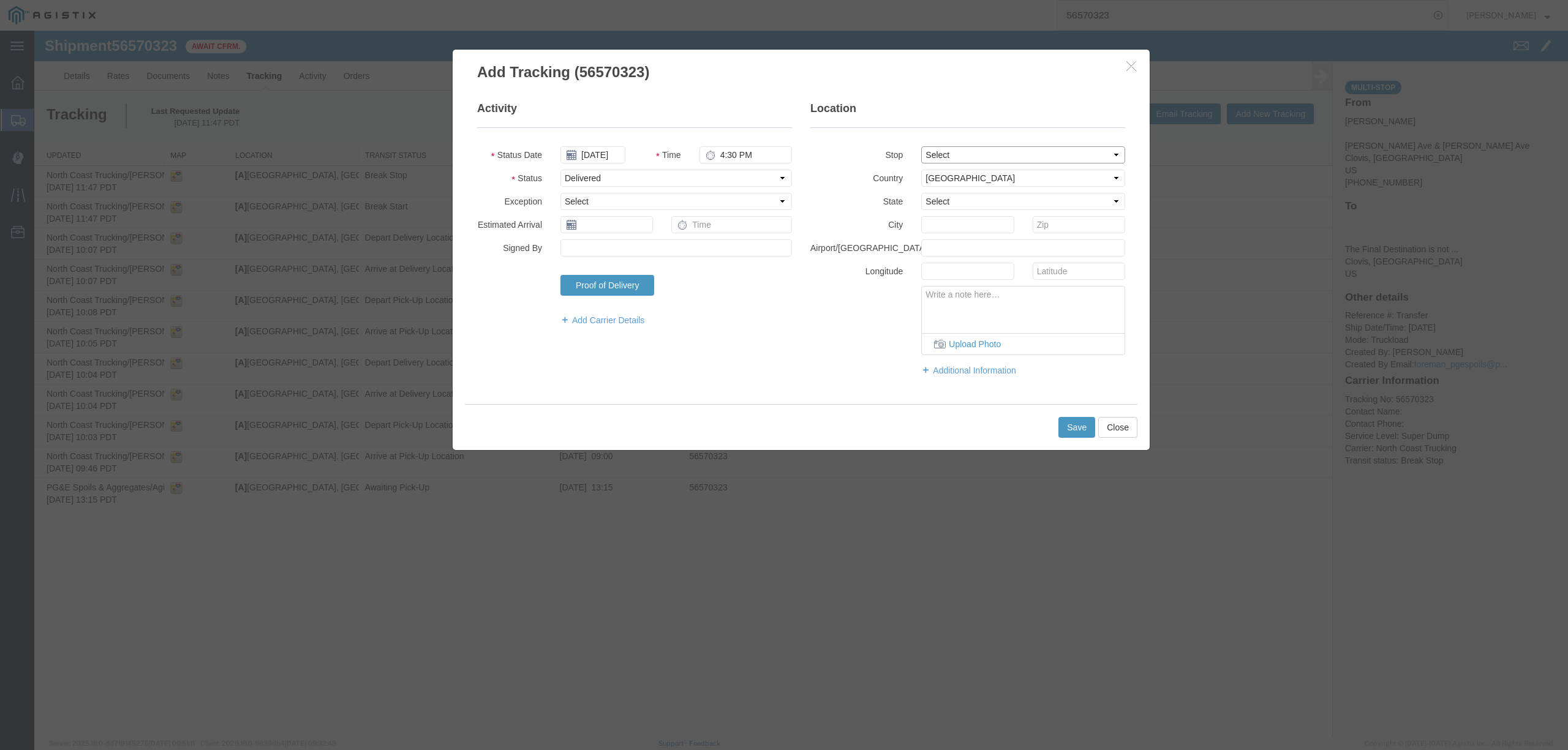
select select "CA"
type input "Clovis"
click at [1074, 427] on button "Save" at bounding box center [1076, 427] width 37 height 21
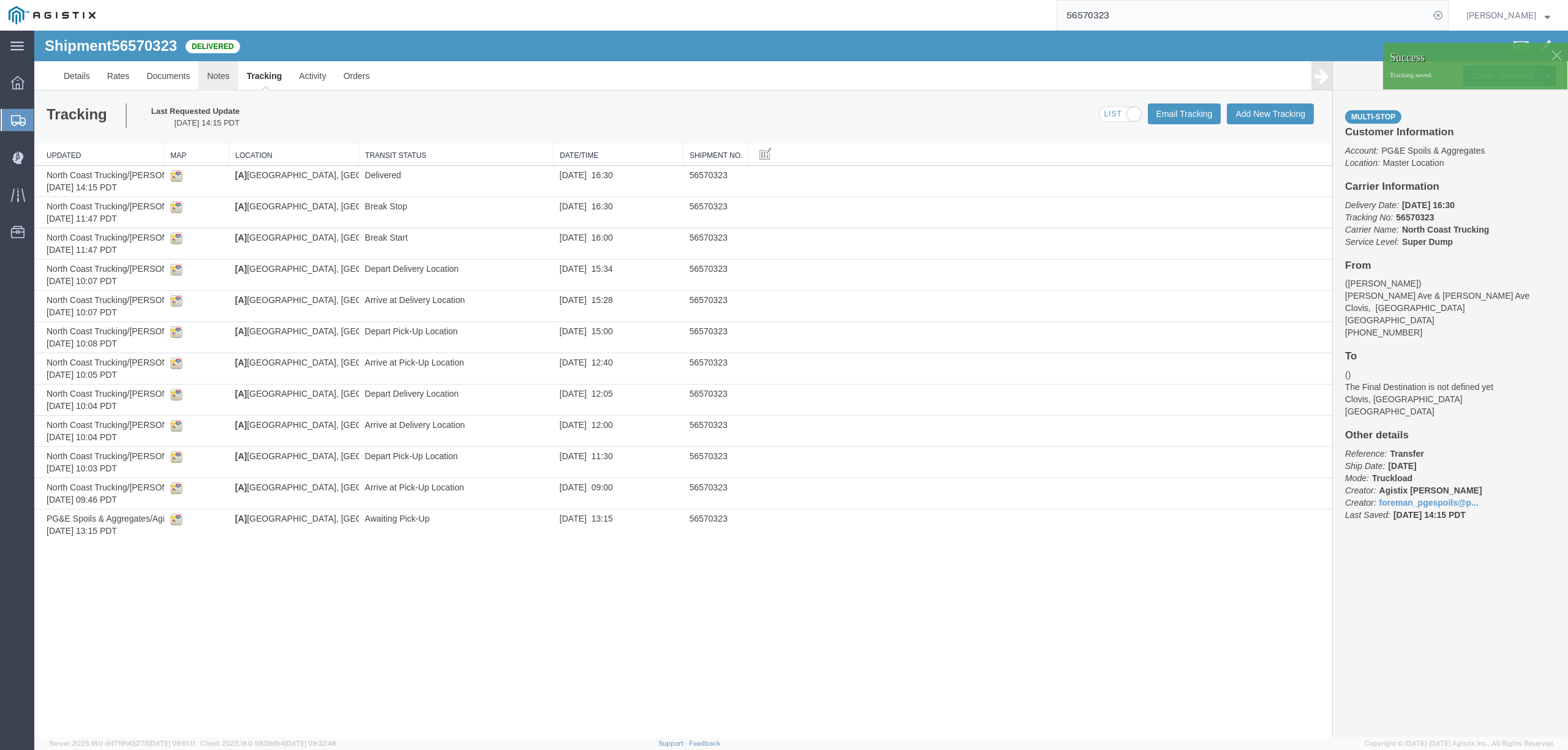
click at [214, 79] on link "Notes" at bounding box center [218, 76] width 40 height 30
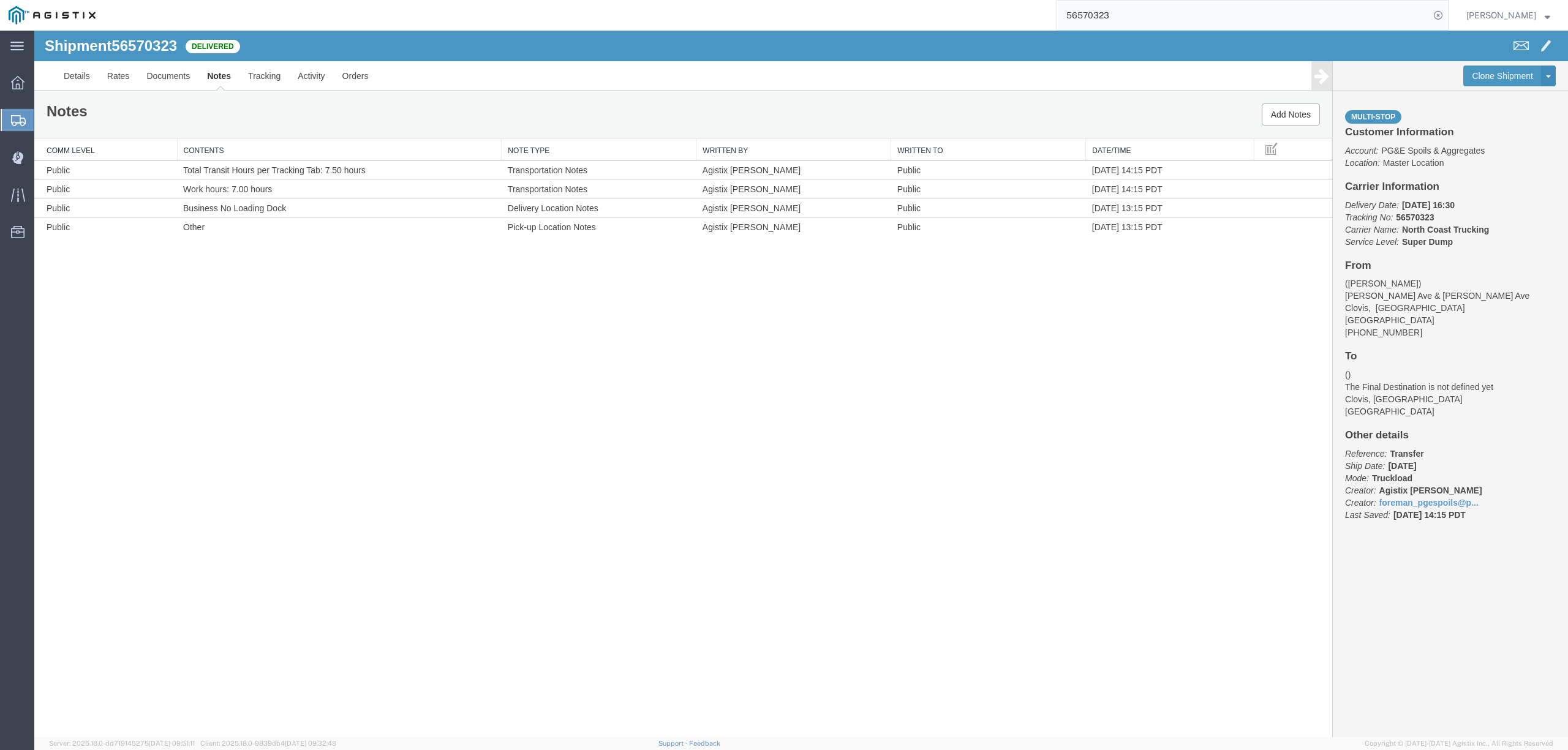
click at [1189, 11] on input "56570323" at bounding box center [1243, 15] width 373 height 30
type input "56617692"
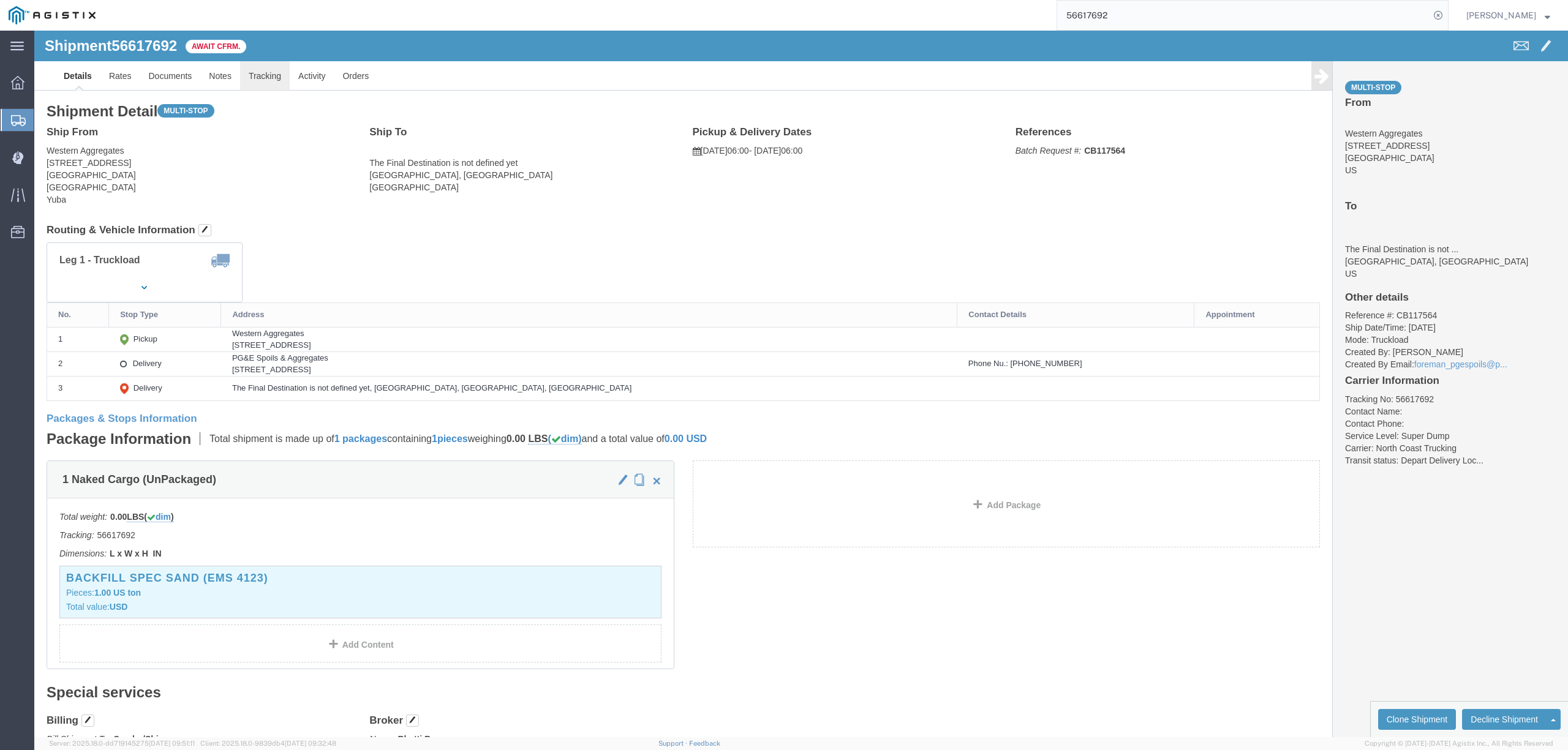
click link "Tracking"
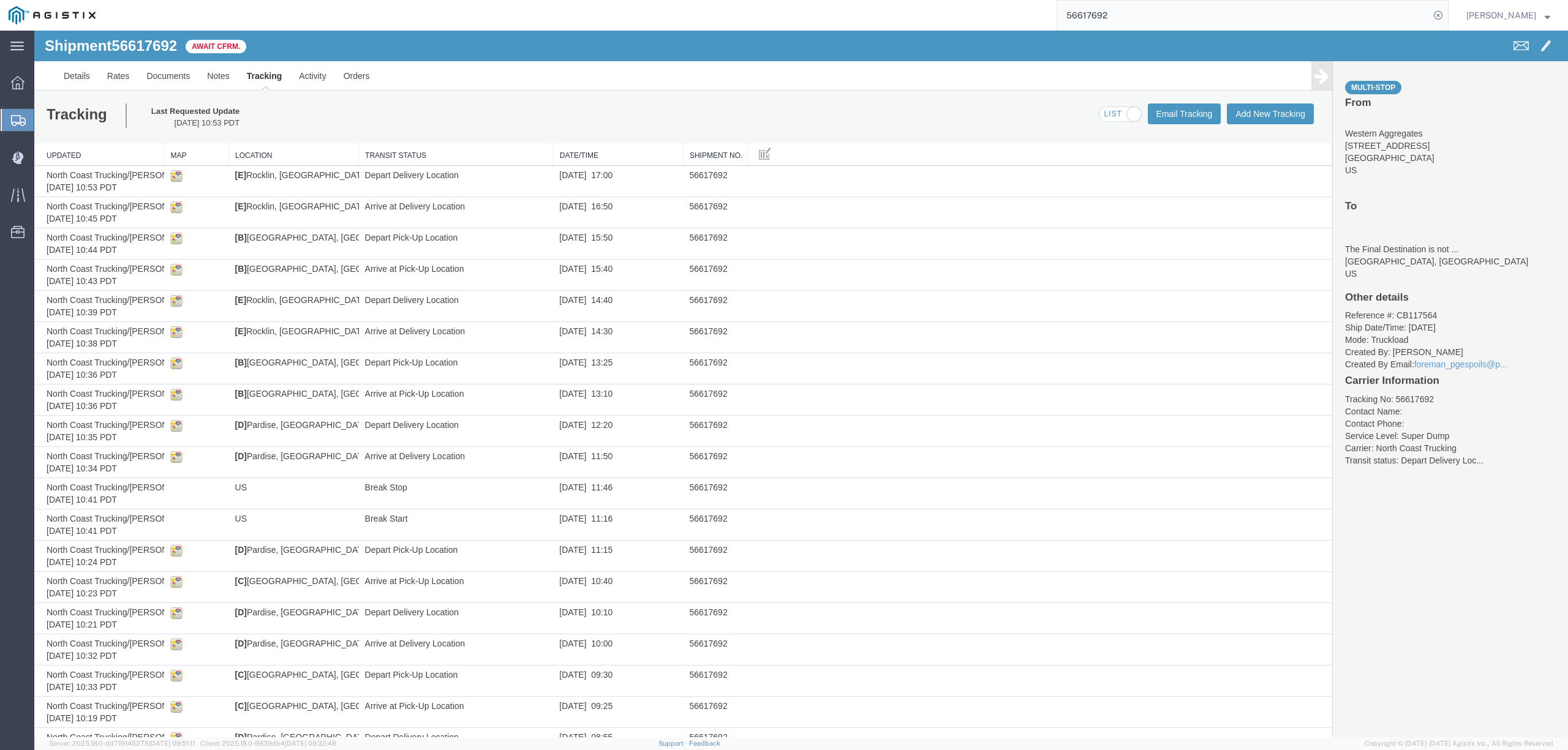
click at [711, 321] on td "56617692" at bounding box center [715, 306] width 65 height 31
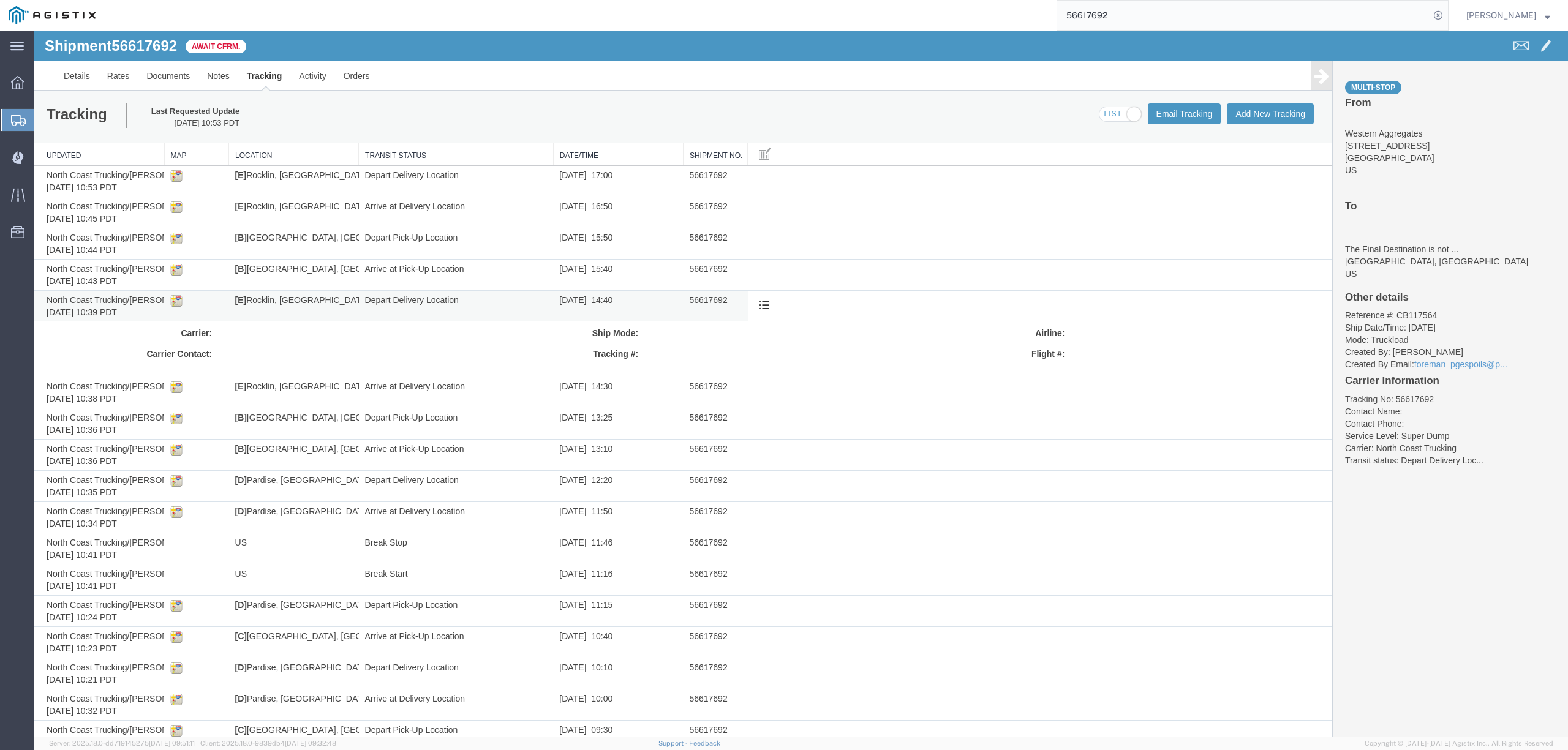
click at [801, 294] on td "Delete Tracking Edit Tracking" at bounding box center [1040, 306] width 584 height 31
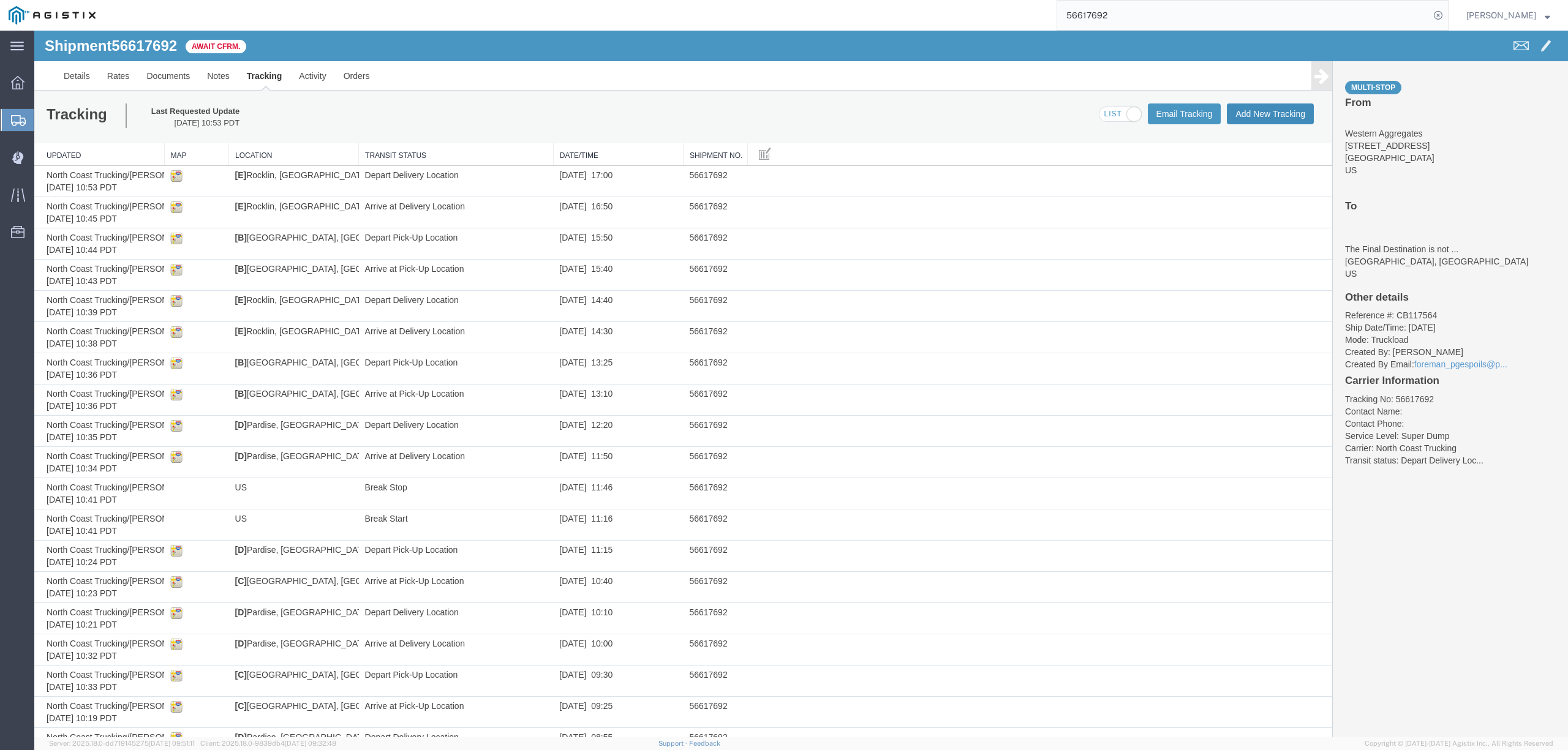
click at [1245, 113] on button "Add New Tracking" at bounding box center [1270, 113] width 87 height 21
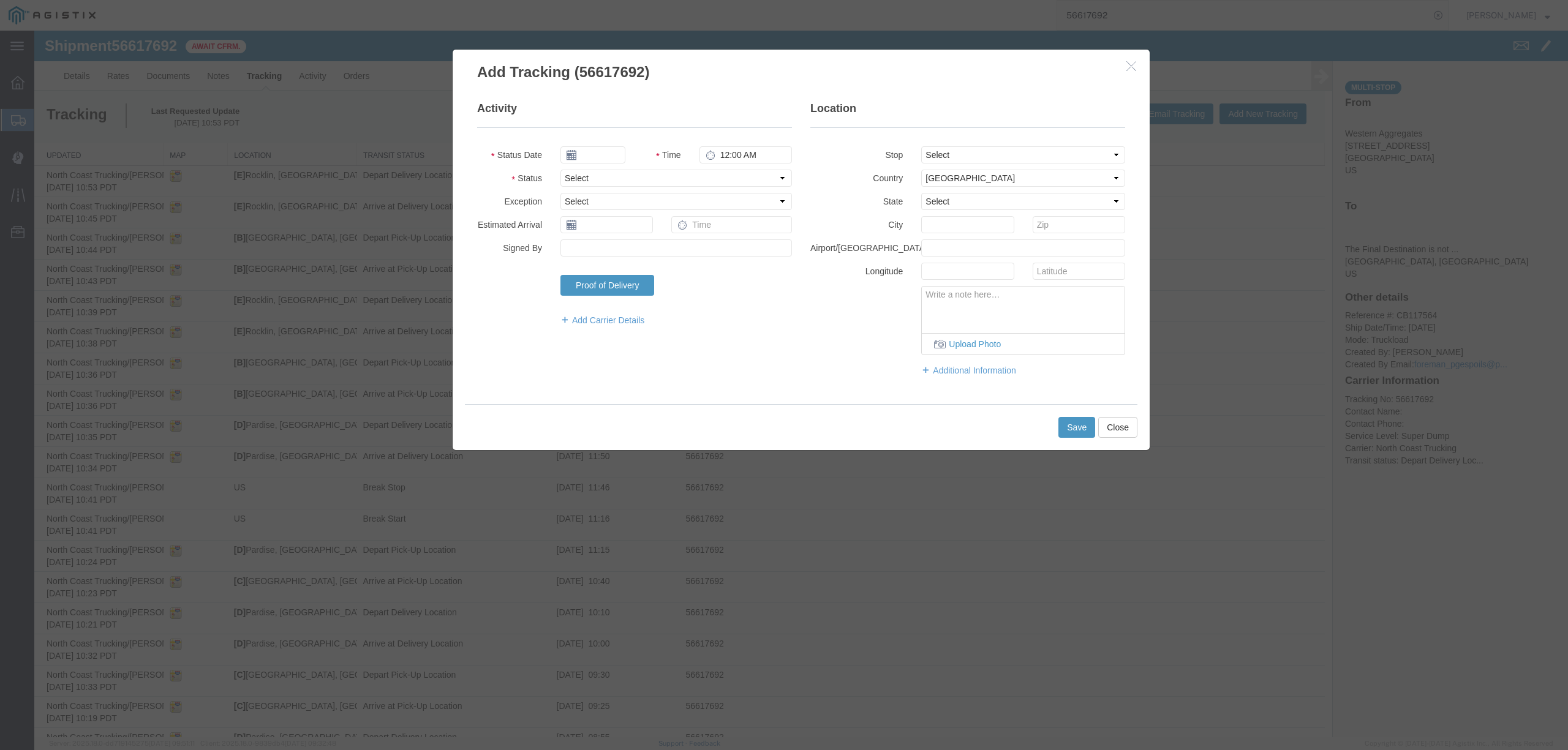
type input "09/12/2025"
type input "3:00 PM"
click at [595, 154] on input "09/12/2025" at bounding box center [592, 155] width 65 height 17
click at [573, 172] on th at bounding box center [569, 177] width 18 height 18
click at [641, 292] on td "28" at bounding box center [643, 287] width 18 height 18
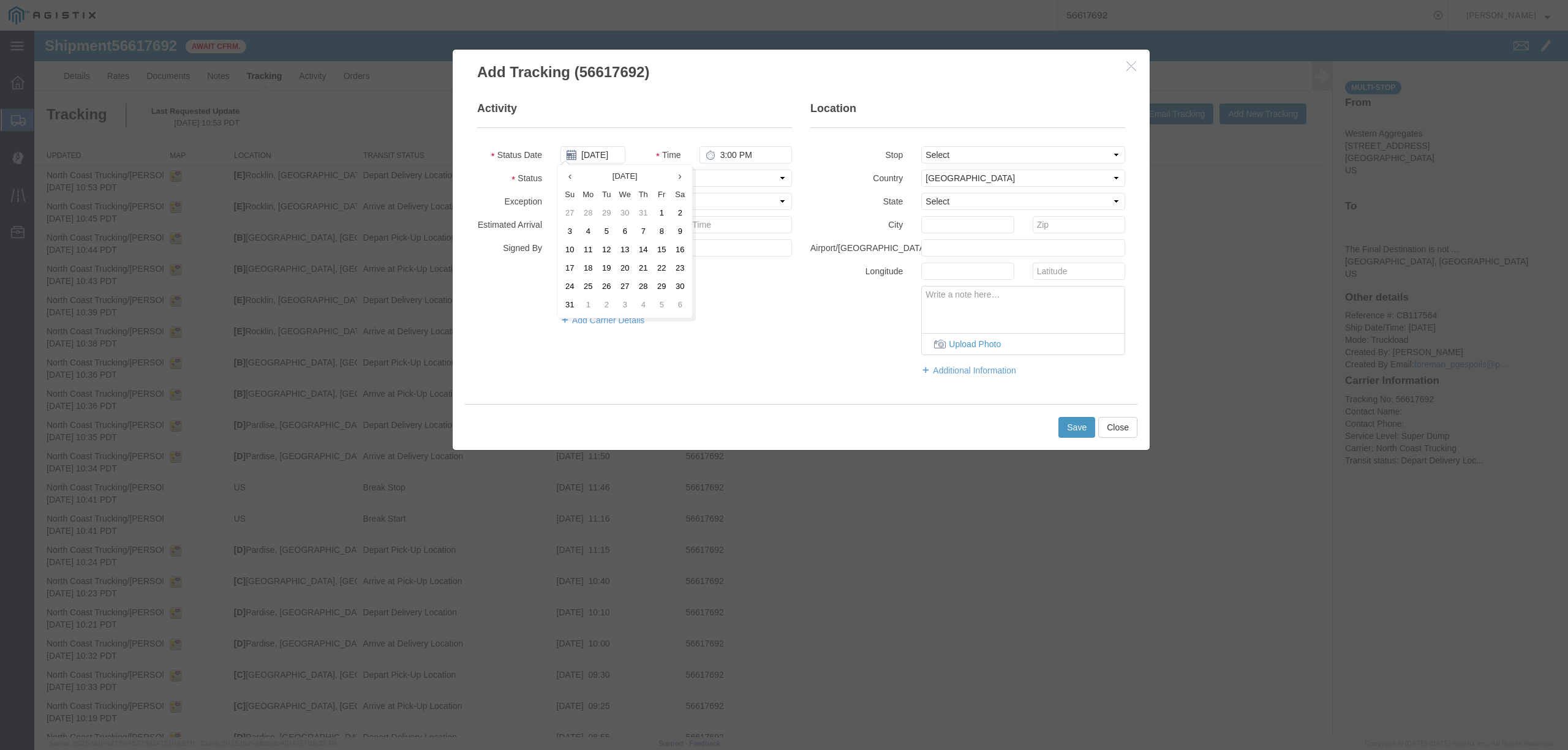
type input "08/28/2025"
click at [713, 152] on input "3:00 PM" at bounding box center [745, 155] width 93 height 17
click at [730, 154] on input "6:00 PM" at bounding box center [745, 155] width 93 height 17
type input "5:00 PM"
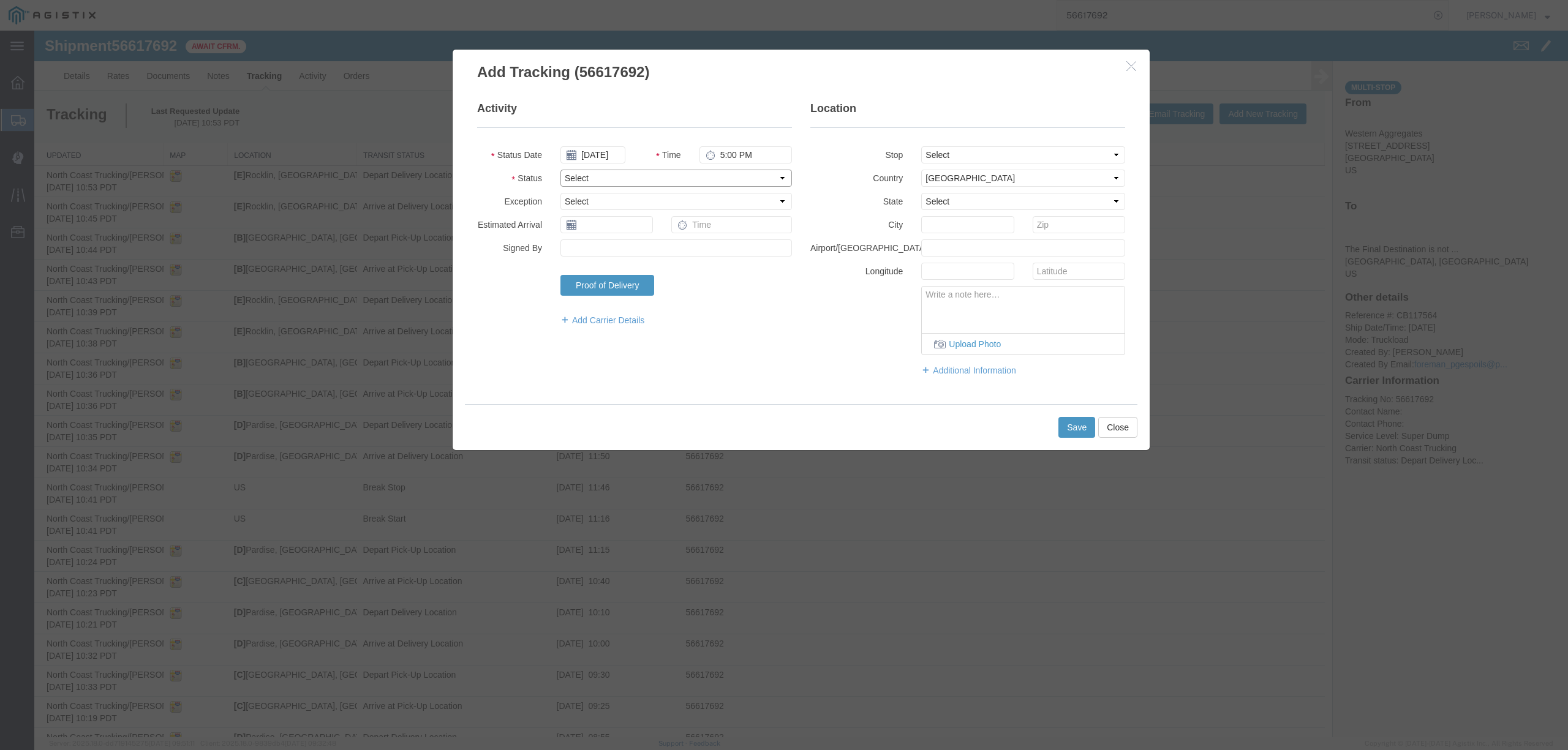
click at [589, 182] on select "Select Arrival Notice Available Arrival Notice Imported Arrive at Delivery Loca…" at bounding box center [676, 177] width 232 height 17
select select "DELIVRED"
click at [560, 169] on select "Select Arrival Notice Available Arrival Notice Imported Arrive at Delivery Loca…" at bounding box center [676, 177] width 232 height 17
click at [937, 152] on select "Select From: 7741 Hammonton Rd, Marysville, CA, 95901, US Stop 2: 1771 Live Oak…" at bounding box center [1023, 155] width 204 height 17
select select "{"pickupDeliveryInfoId": "122527334","pickupOrDelivery": "P","stopNum": "1","lo…"
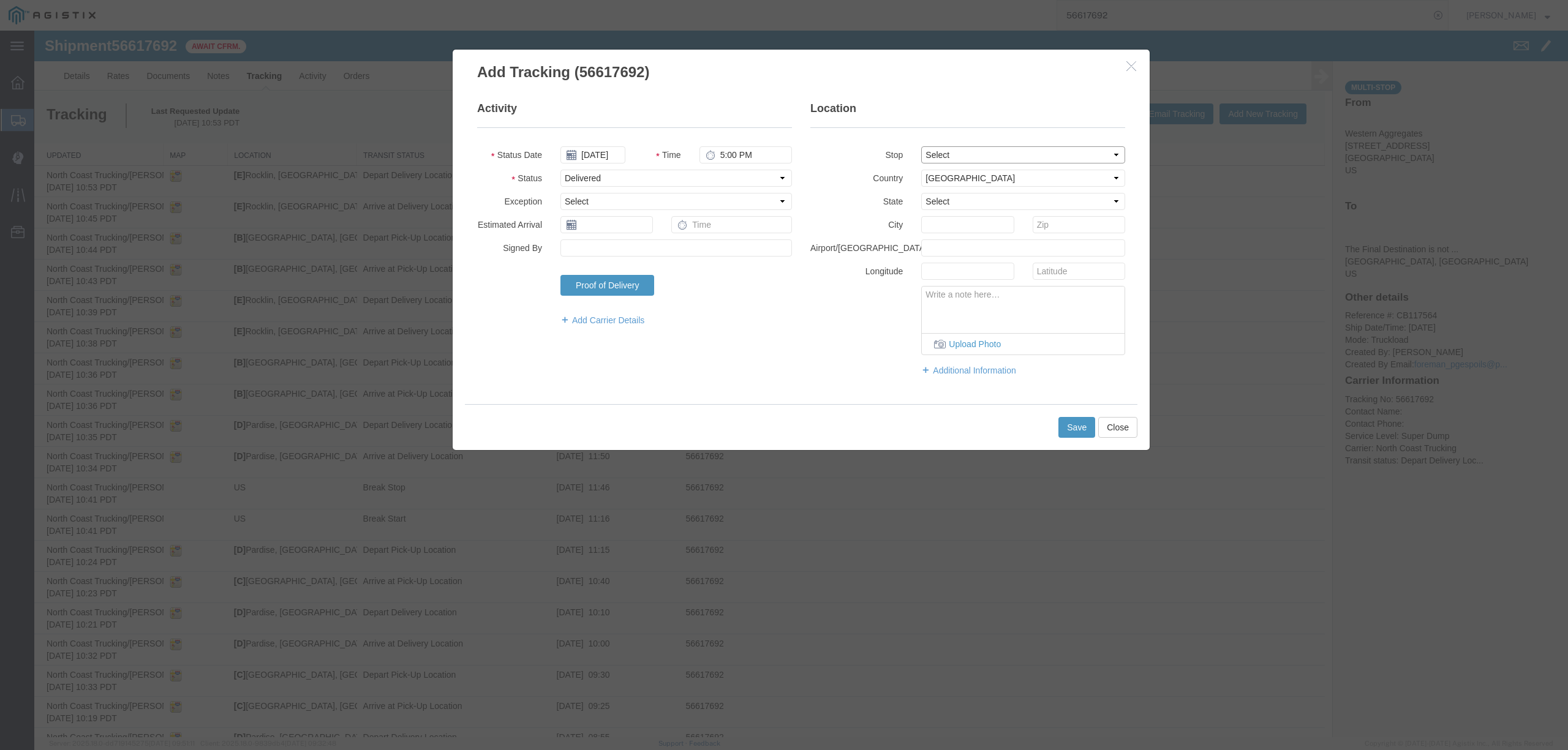
click at [921, 147] on select "Select From: 7741 Hammonton Rd, Marysville, CA, 95901, US Stop 2: 1771 Live Oak…" at bounding box center [1023, 155] width 204 height 17
select select "CA"
type input "Marysville"
click at [1074, 427] on button "Save" at bounding box center [1076, 427] width 37 height 21
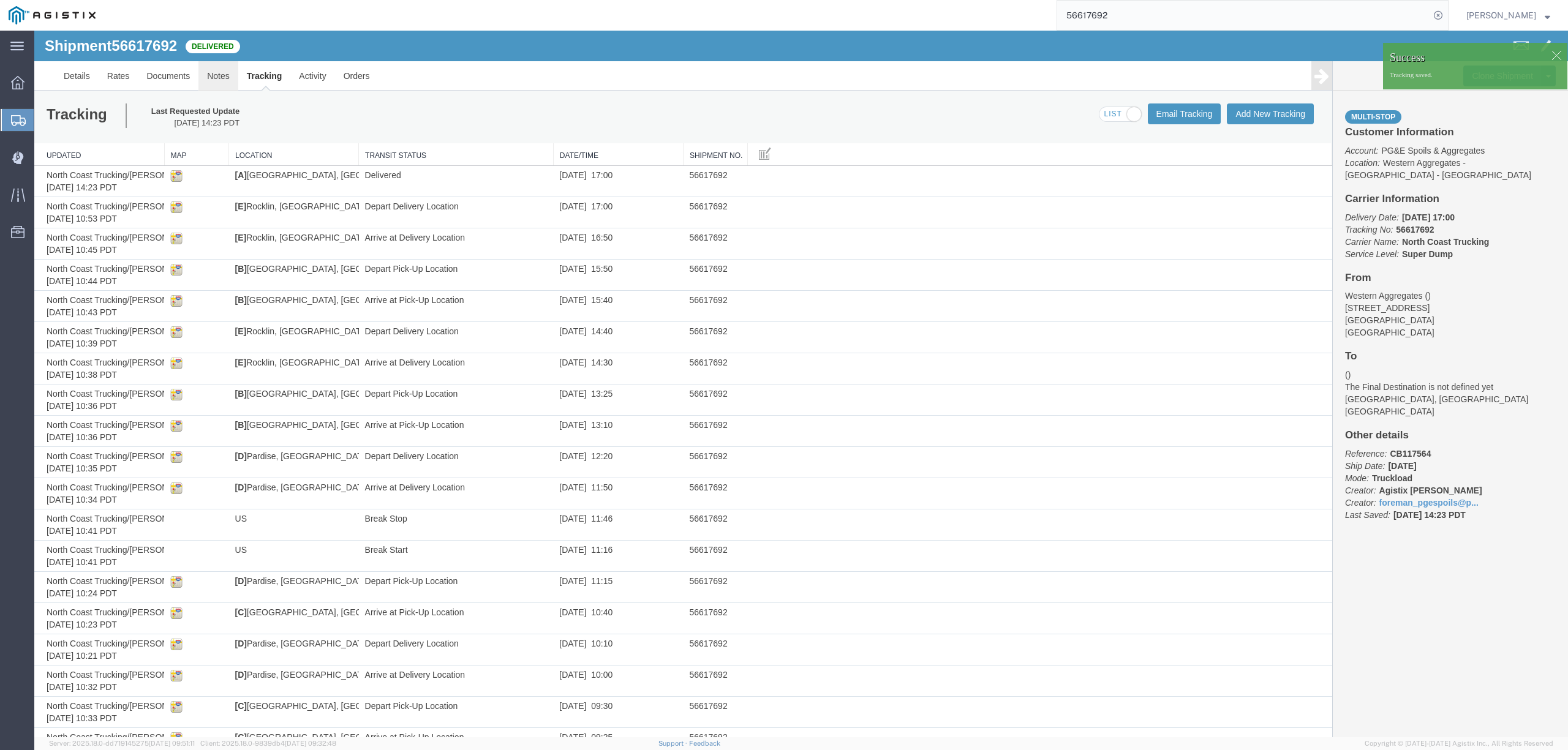
click at [218, 79] on link "Notes" at bounding box center [218, 76] width 40 height 30
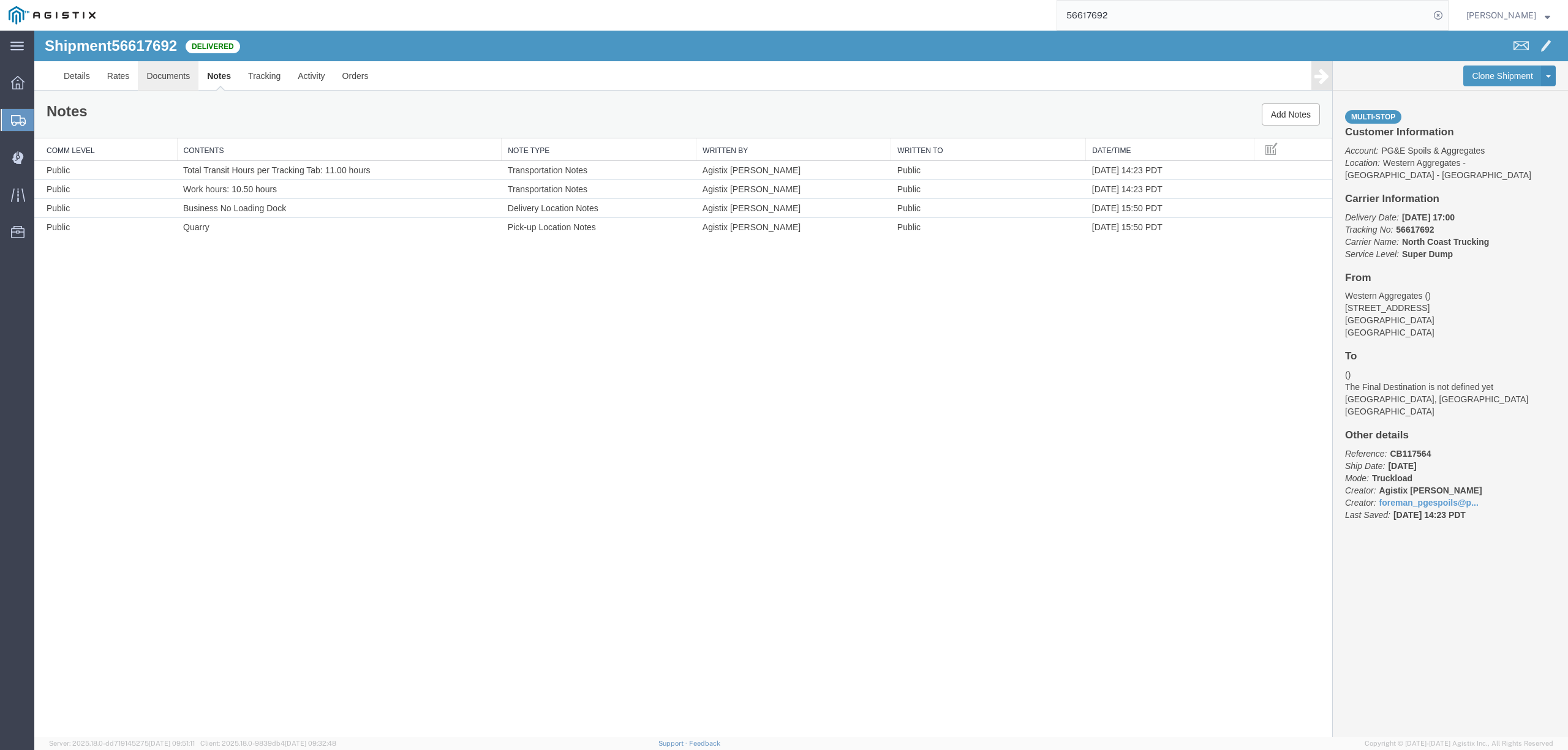
click at [189, 74] on link "Documents" at bounding box center [168, 76] width 60 height 30
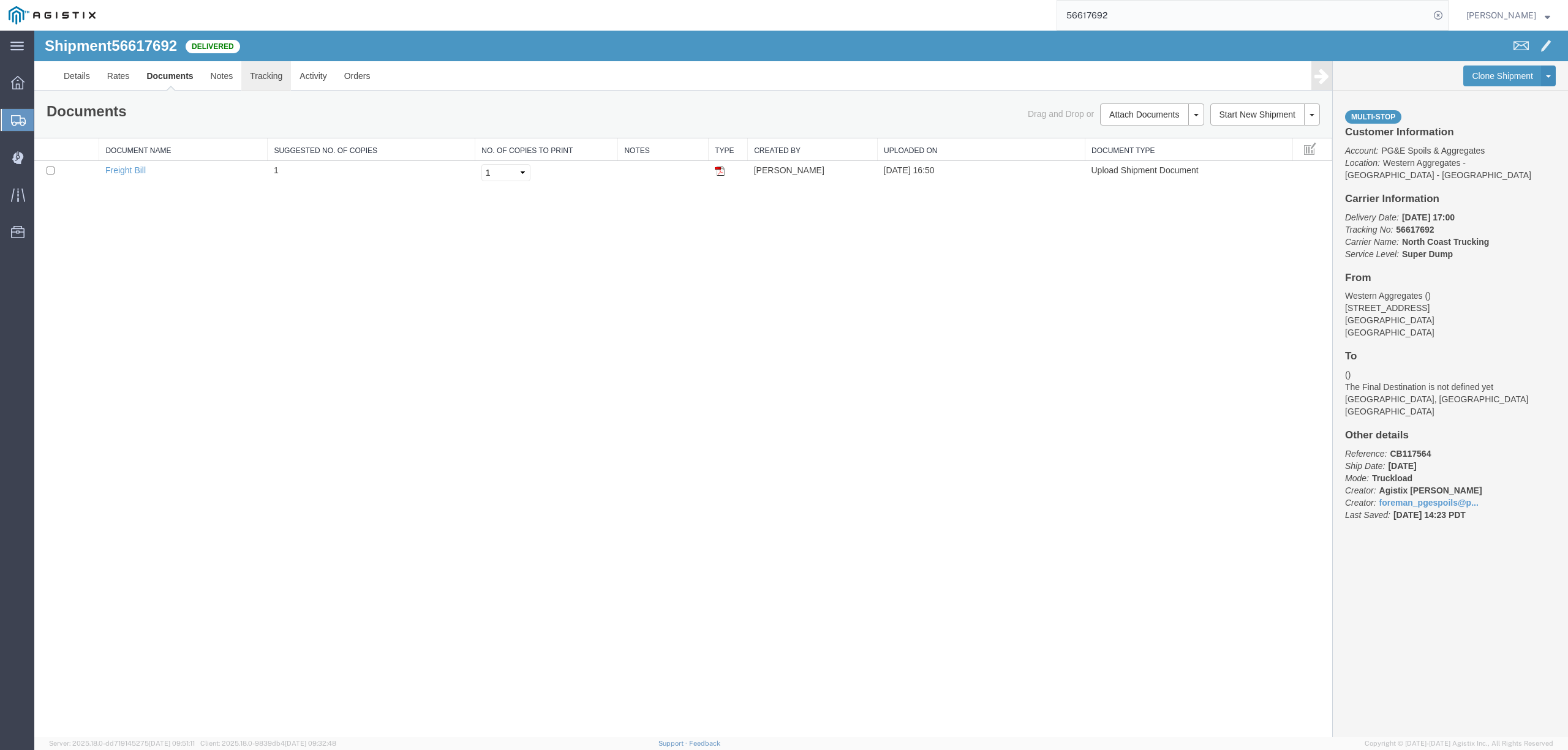
click at [276, 69] on link "Tracking" at bounding box center [266, 76] width 50 height 30
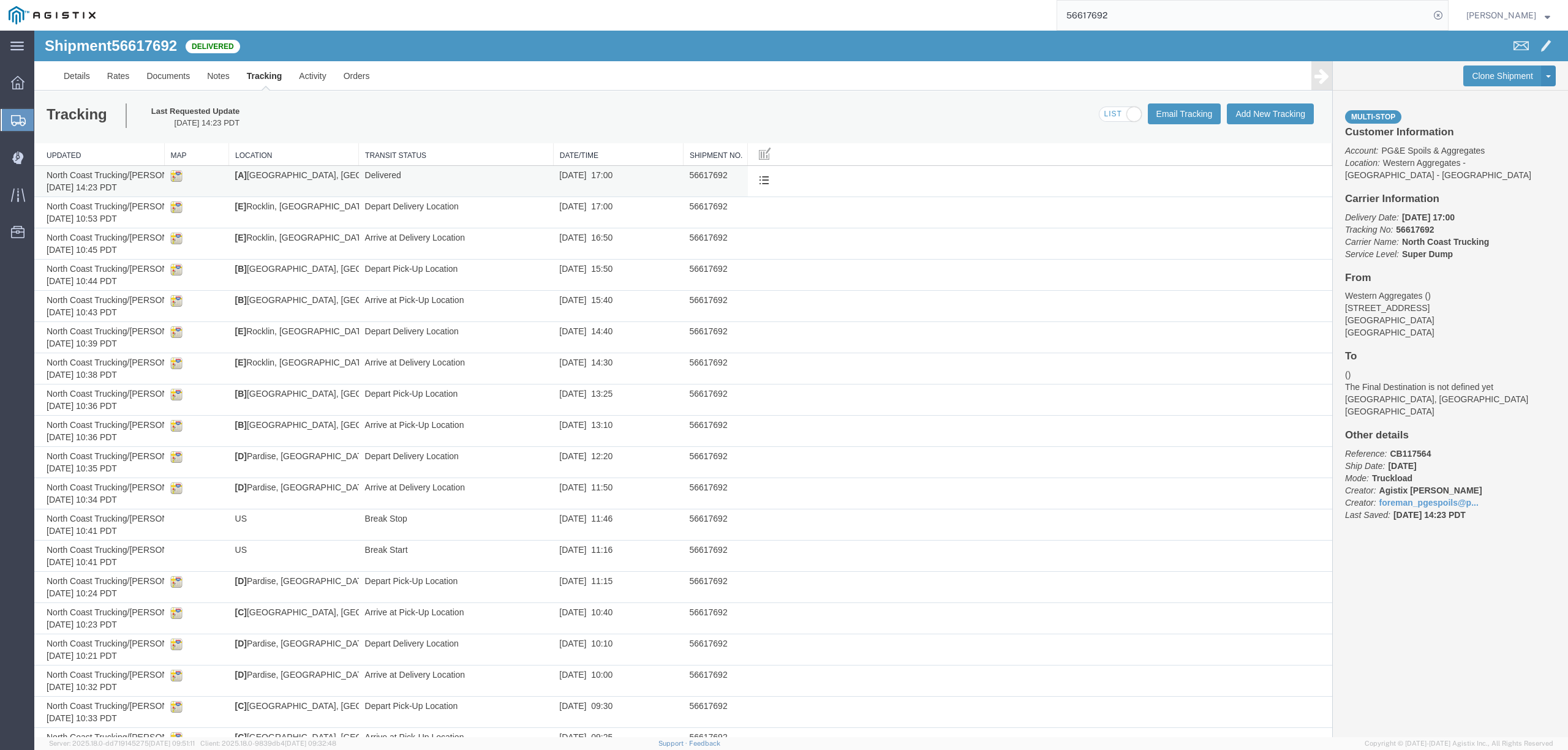
click at [490, 182] on td "Delivered" at bounding box center [456, 182] width 195 height 31
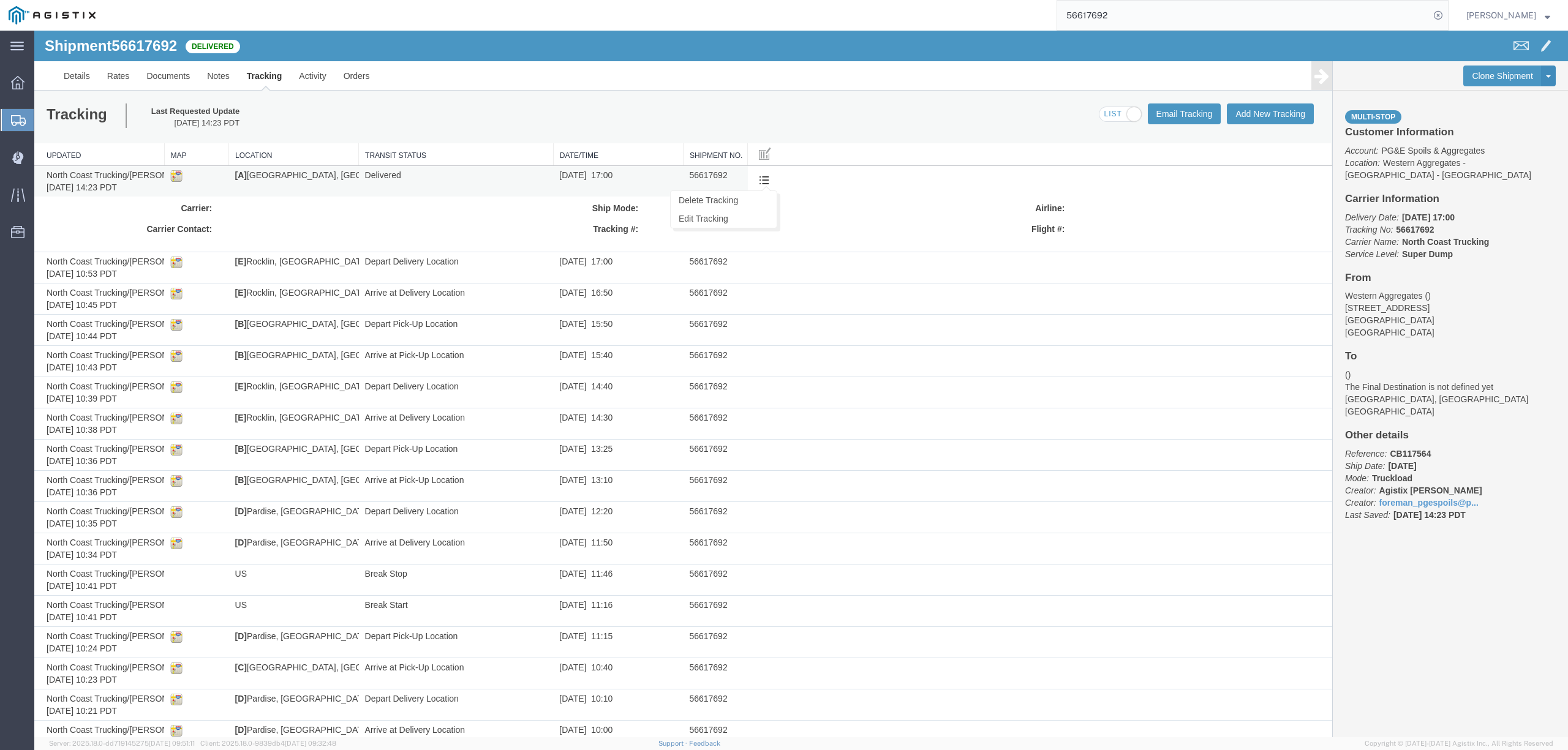
click at [772, 182] on div "Delete Tracking Edit Tracking" at bounding box center [765, 181] width 23 height 18
click at [718, 224] on link "Edit Tracking" at bounding box center [723, 218] width 106 height 18
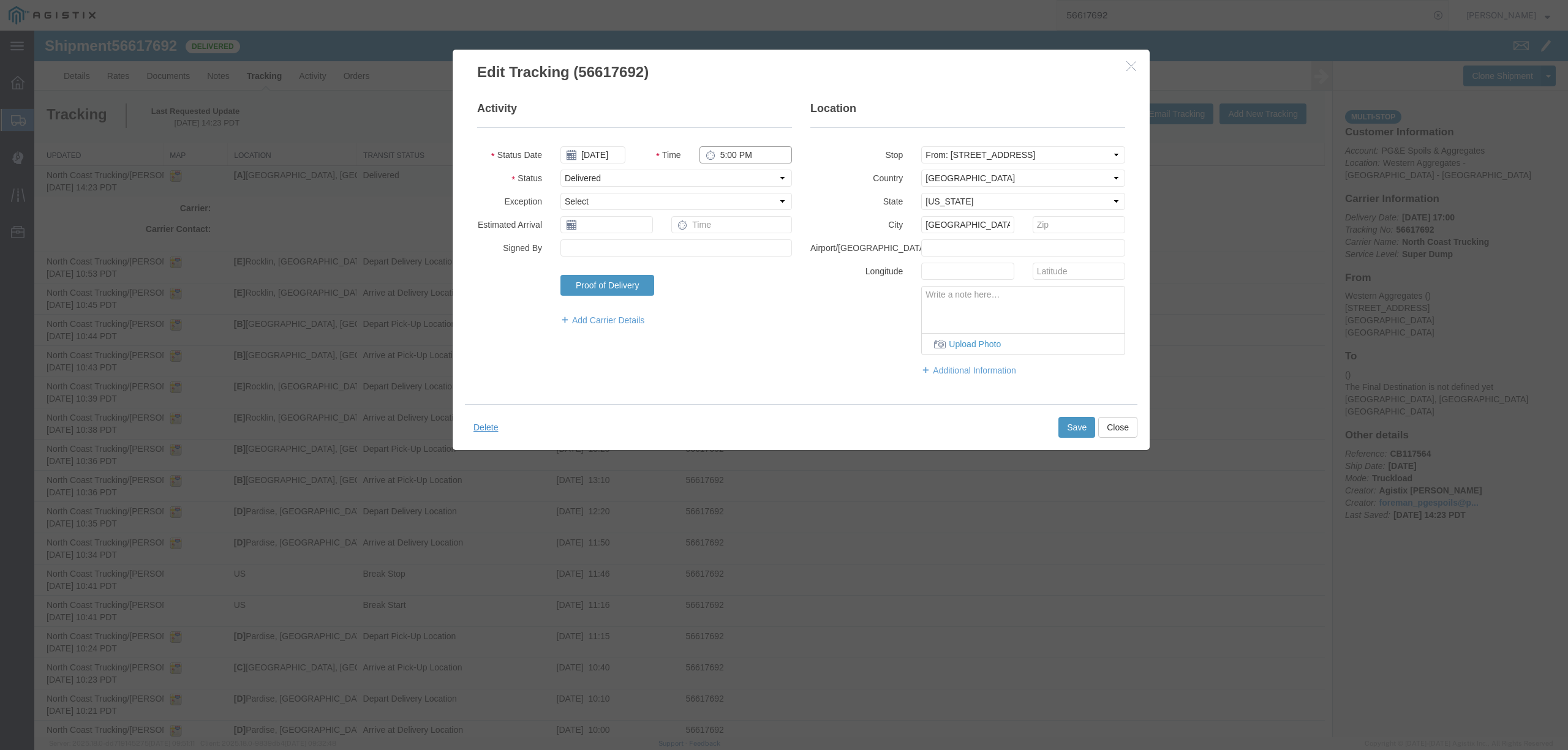
click at [716, 152] on input "5:00 PM" at bounding box center [745, 155] width 93 height 17
click at [728, 149] on input "6:00 PM" at bounding box center [745, 155] width 93 height 17
type input "6:05 PM"
click at [1069, 434] on button "Save" at bounding box center [1076, 427] width 37 height 21
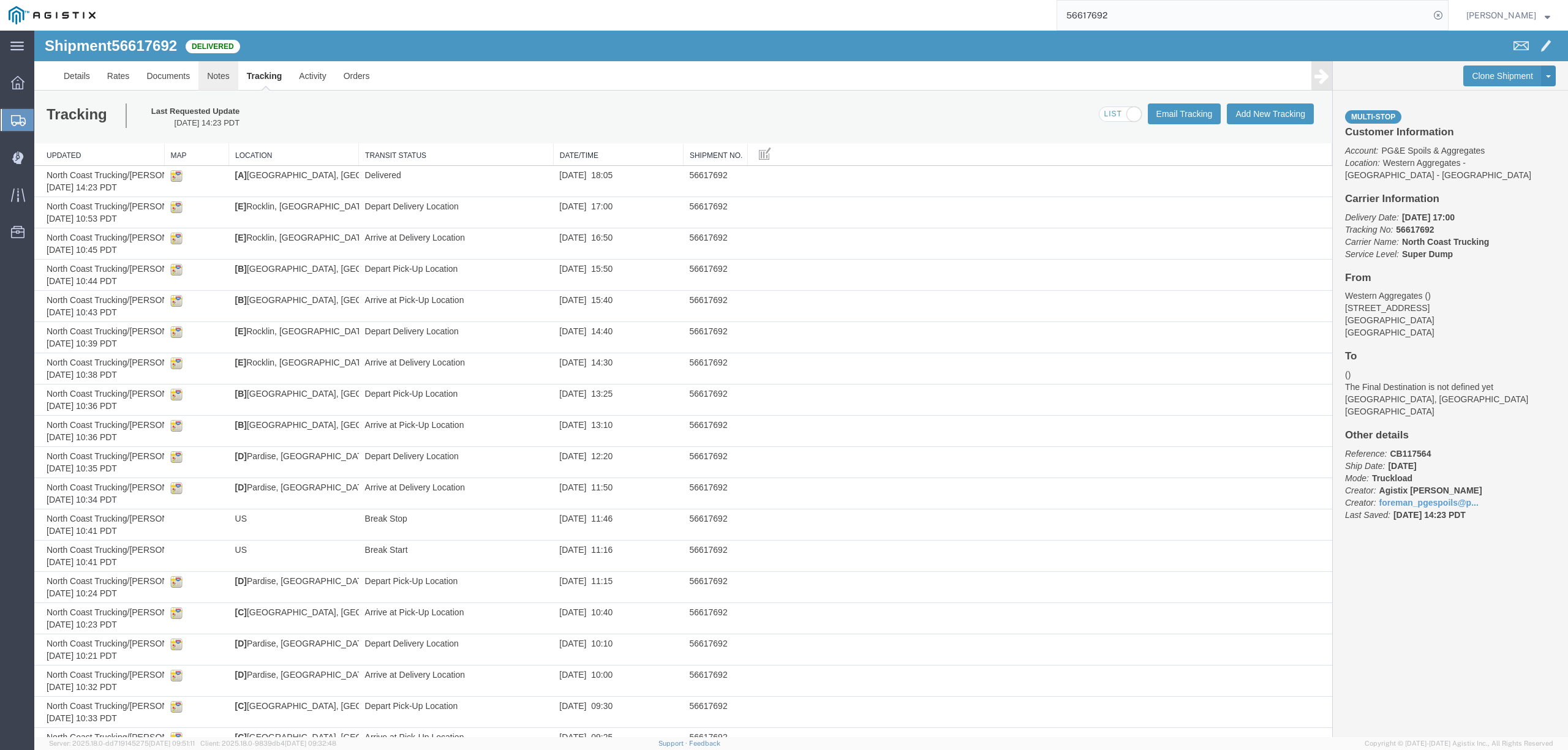
click at [212, 77] on link "Notes" at bounding box center [218, 76] width 40 height 30
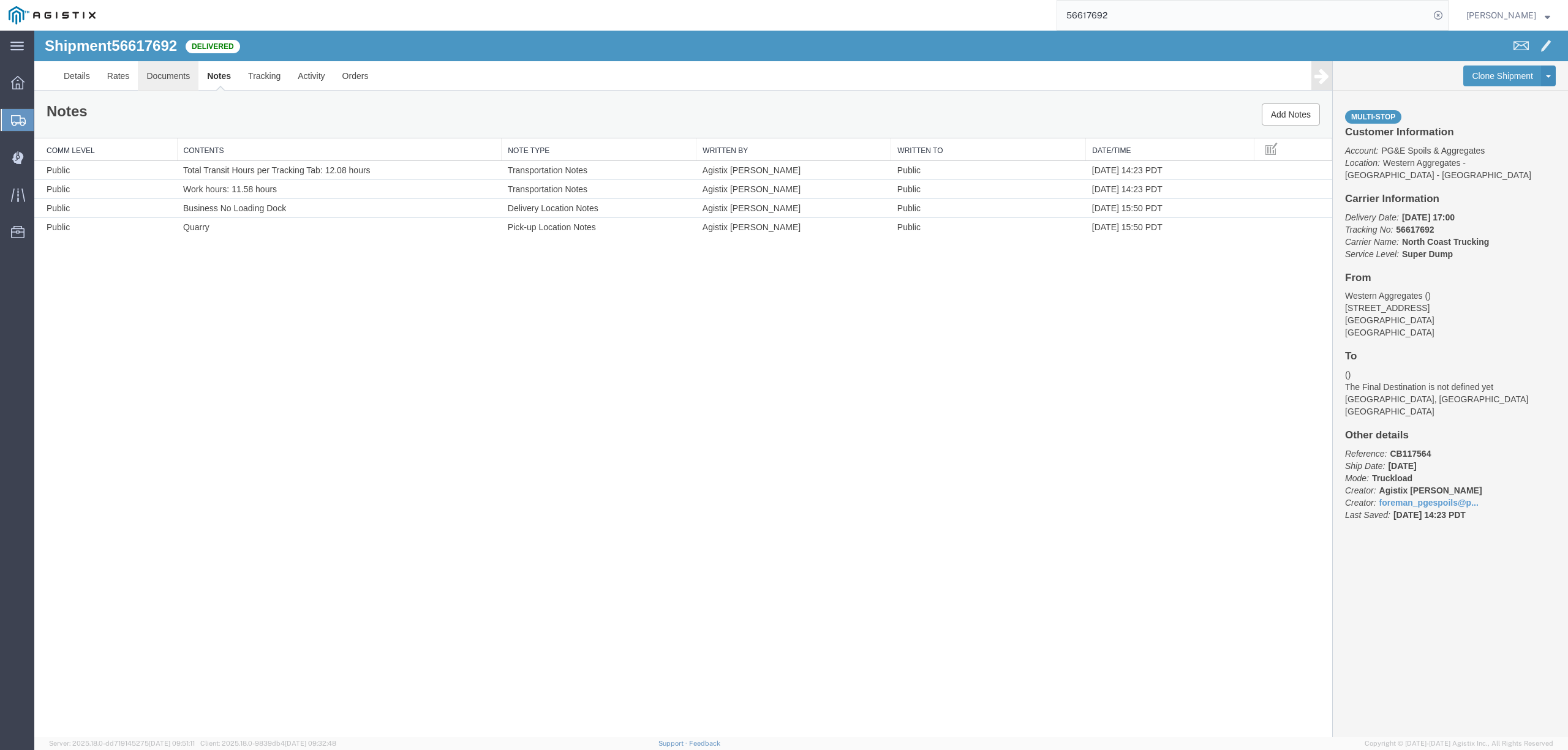
click at [179, 70] on link "Documents" at bounding box center [168, 76] width 60 height 30
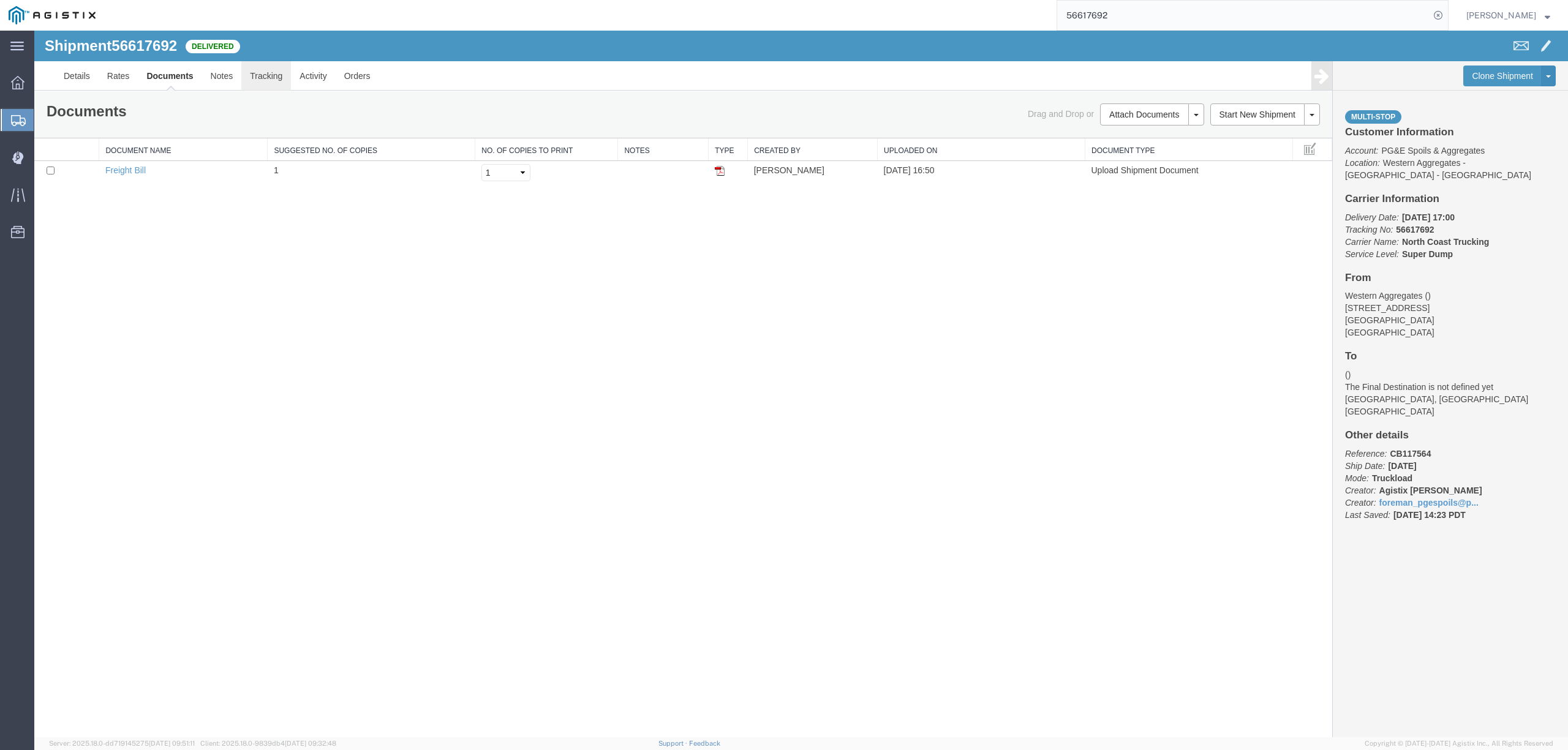
click at [258, 79] on link "Tracking" at bounding box center [266, 76] width 50 height 30
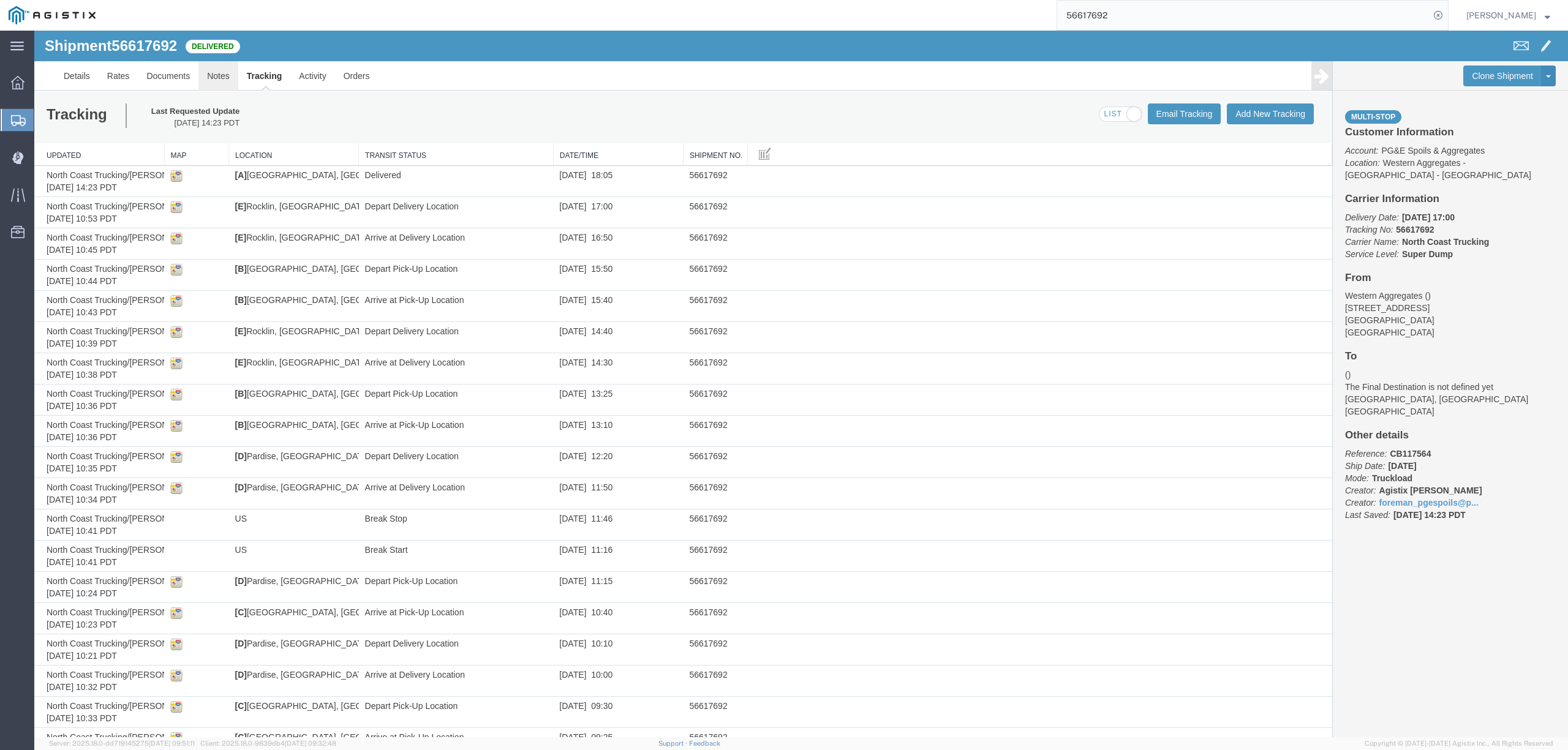
click at [233, 77] on link "Notes" at bounding box center [218, 76] width 40 height 30
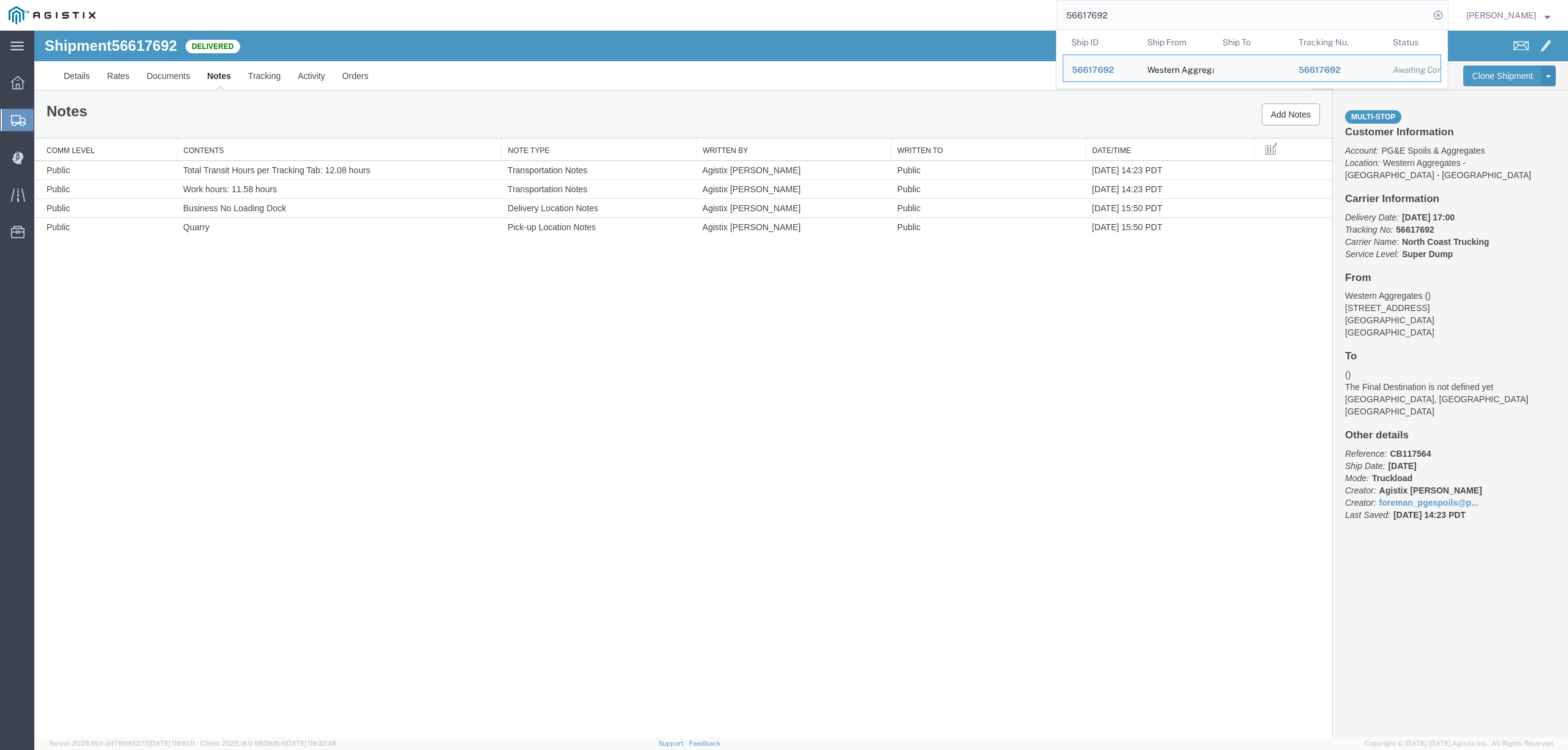
click at [1117, 20] on input "56617692" at bounding box center [1243, 15] width 373 height 30
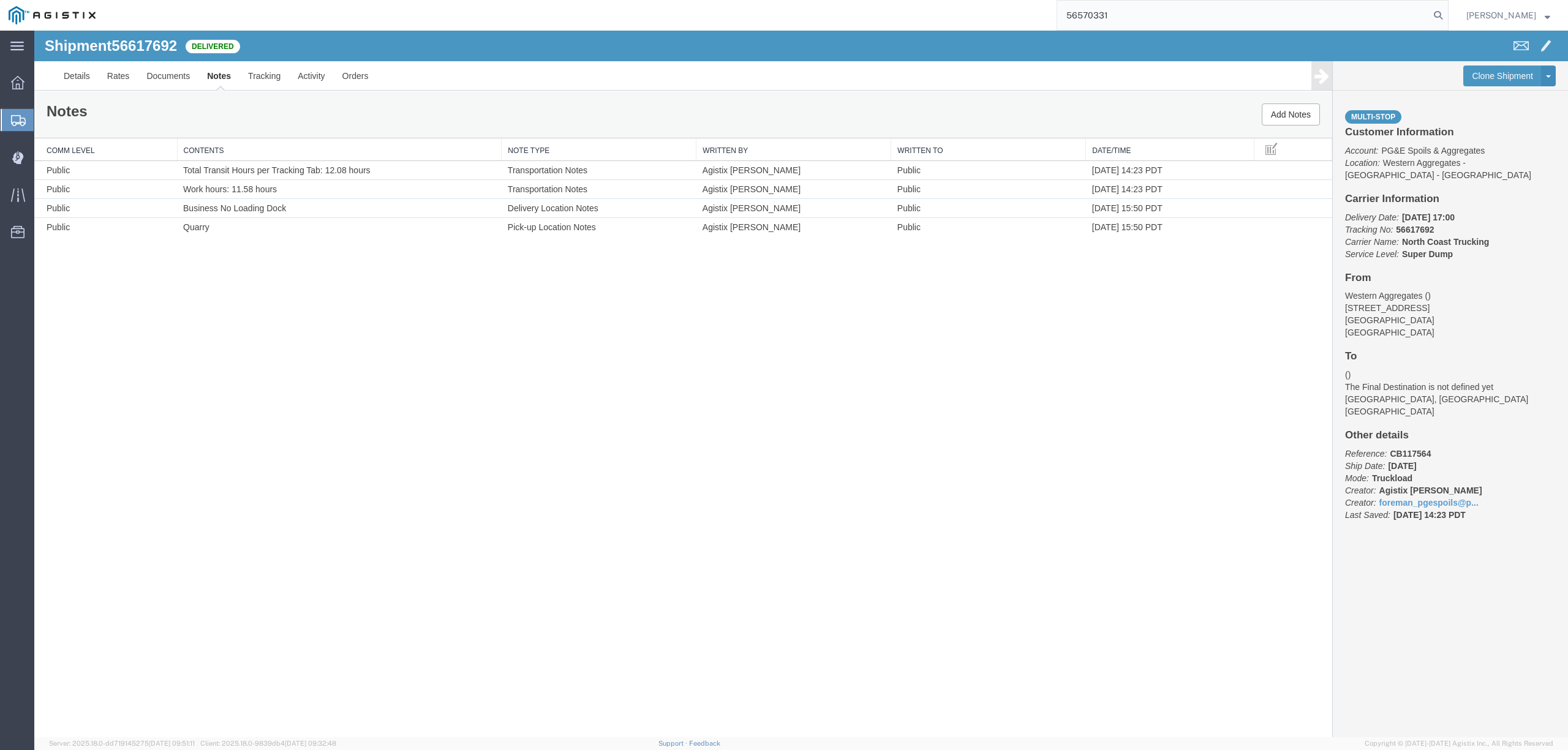
type input "56570331"
click at [1280, 12] on input "56570331" at bounding box center [1243, 15] width 373 height 30
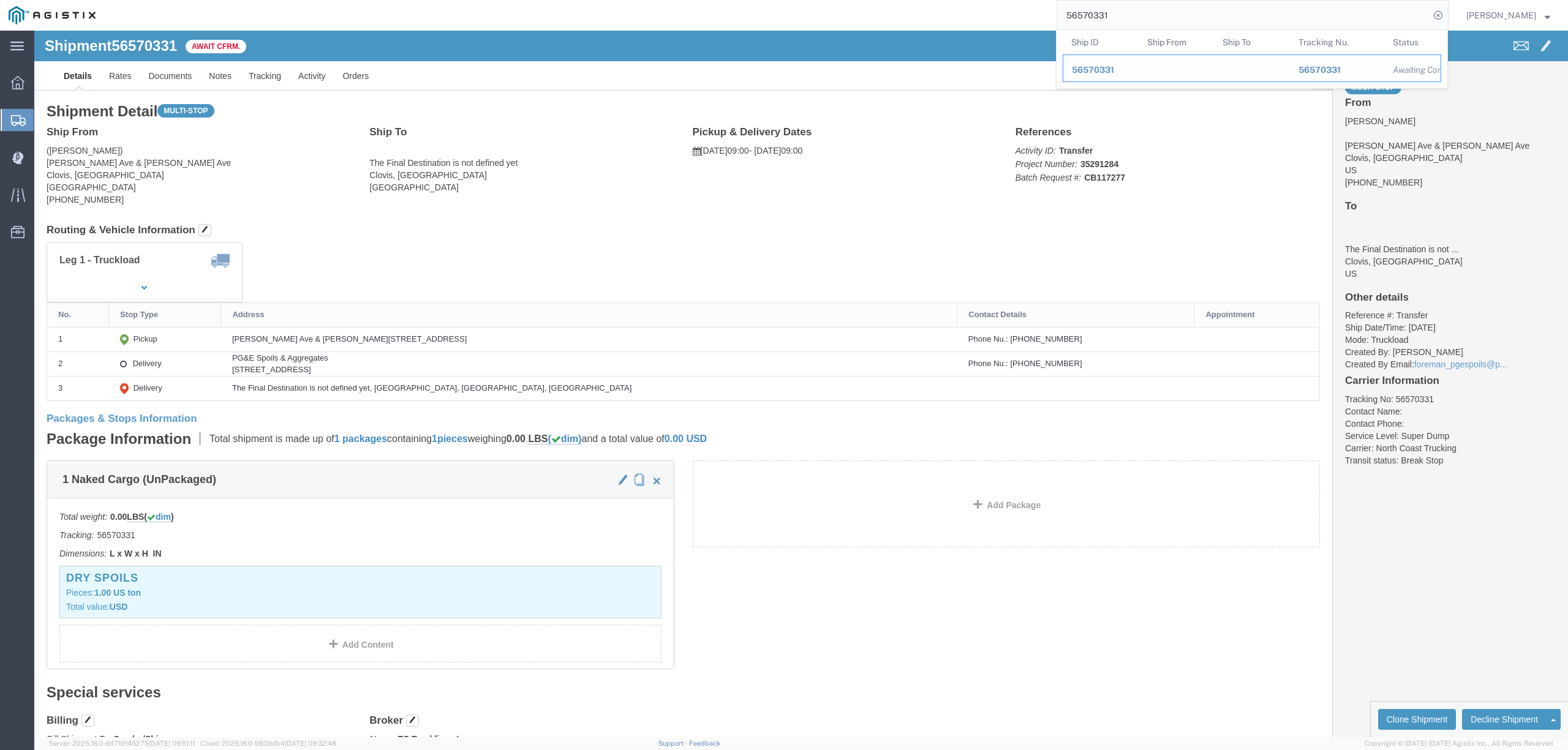
click at [1139, 81] on td "Ship ID 56570331" at bounding box center [1100, 69] width 76 height 28
drag, startPoint x: 1130, startPoint y: 74, endPoint x: 1095, endPoint y: 43, distance: 46.8
click at [1130, 74] on div "56570331" at bounding box center [1101, 70] width 58 height 13
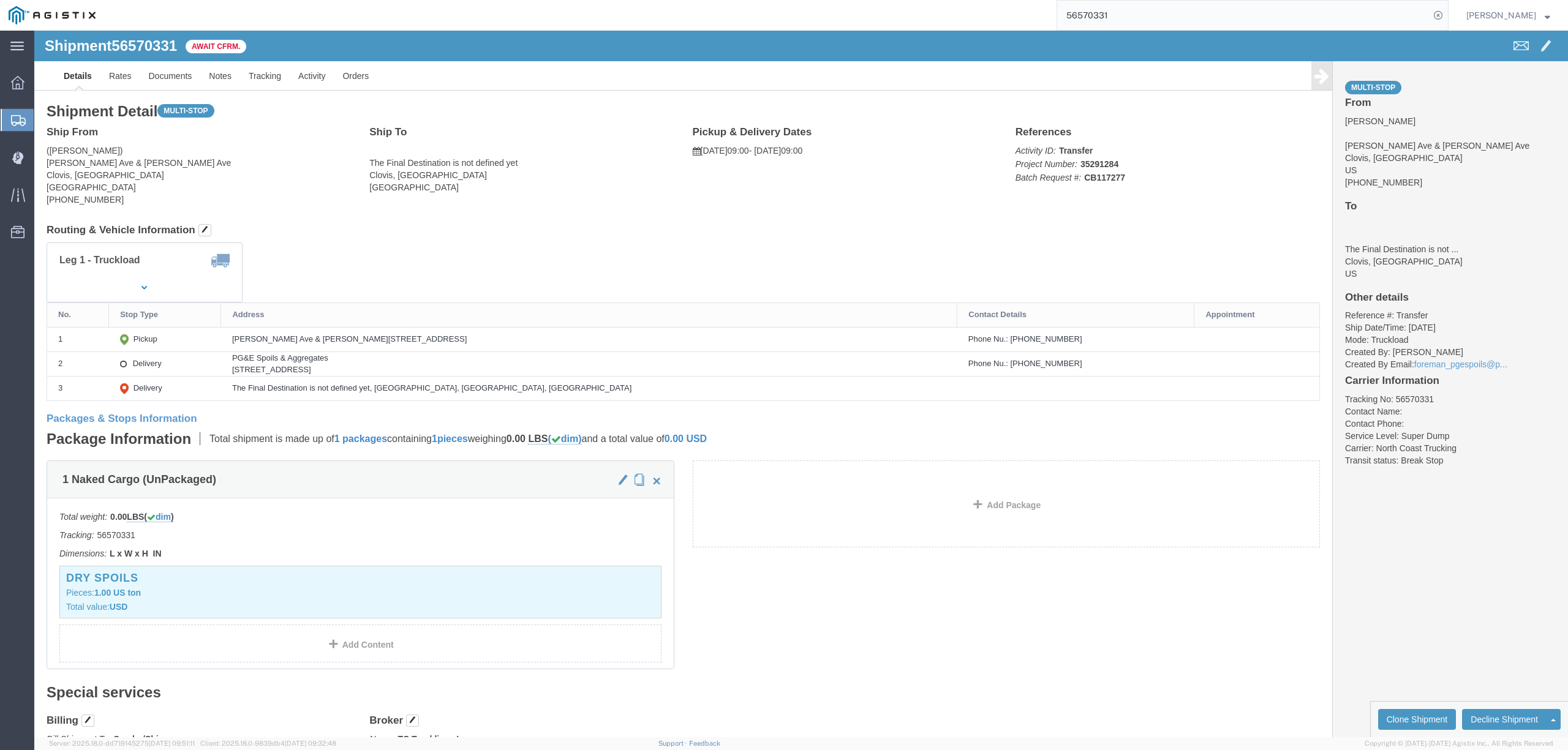
click at [1132, 28] on input "56570331" at bounding box center [1243, 15] width 373 height 30
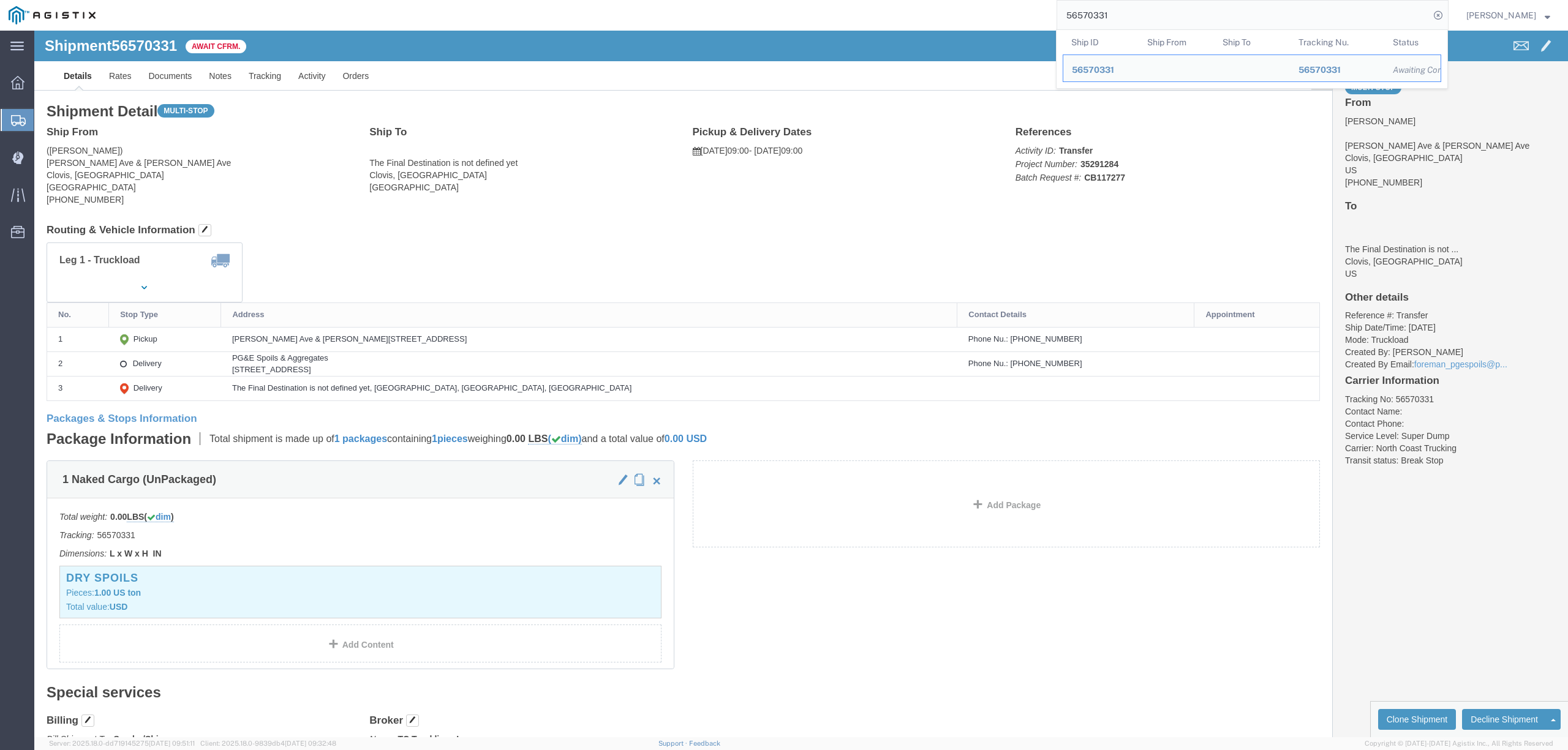
click at [1130, 17] on input "56570331" at bounding box center [1243, 15] width 373 height 30
click link "Tracking"
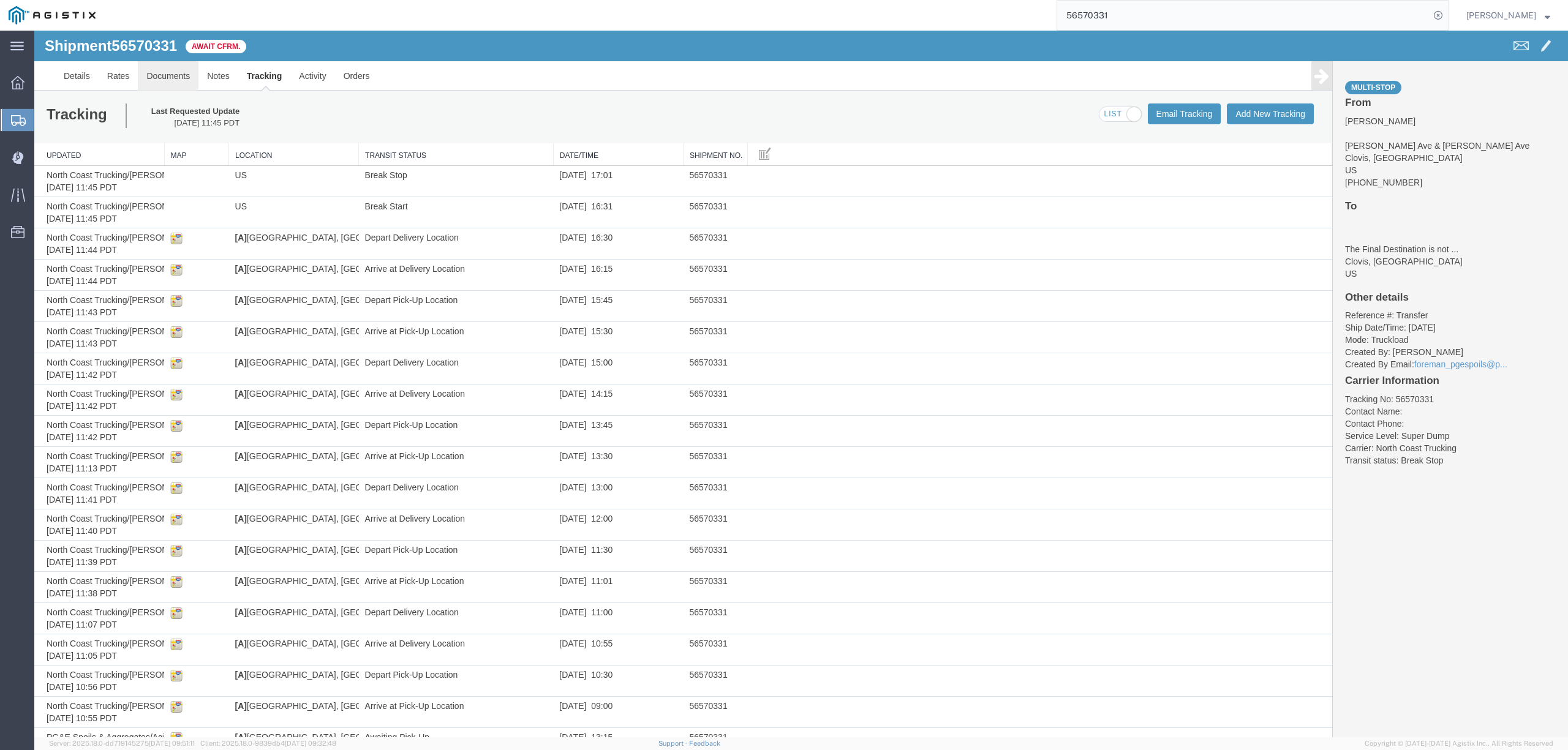
click at [164, 75] on link "Documents" at bounding box center [168, 76] width 60 height 30
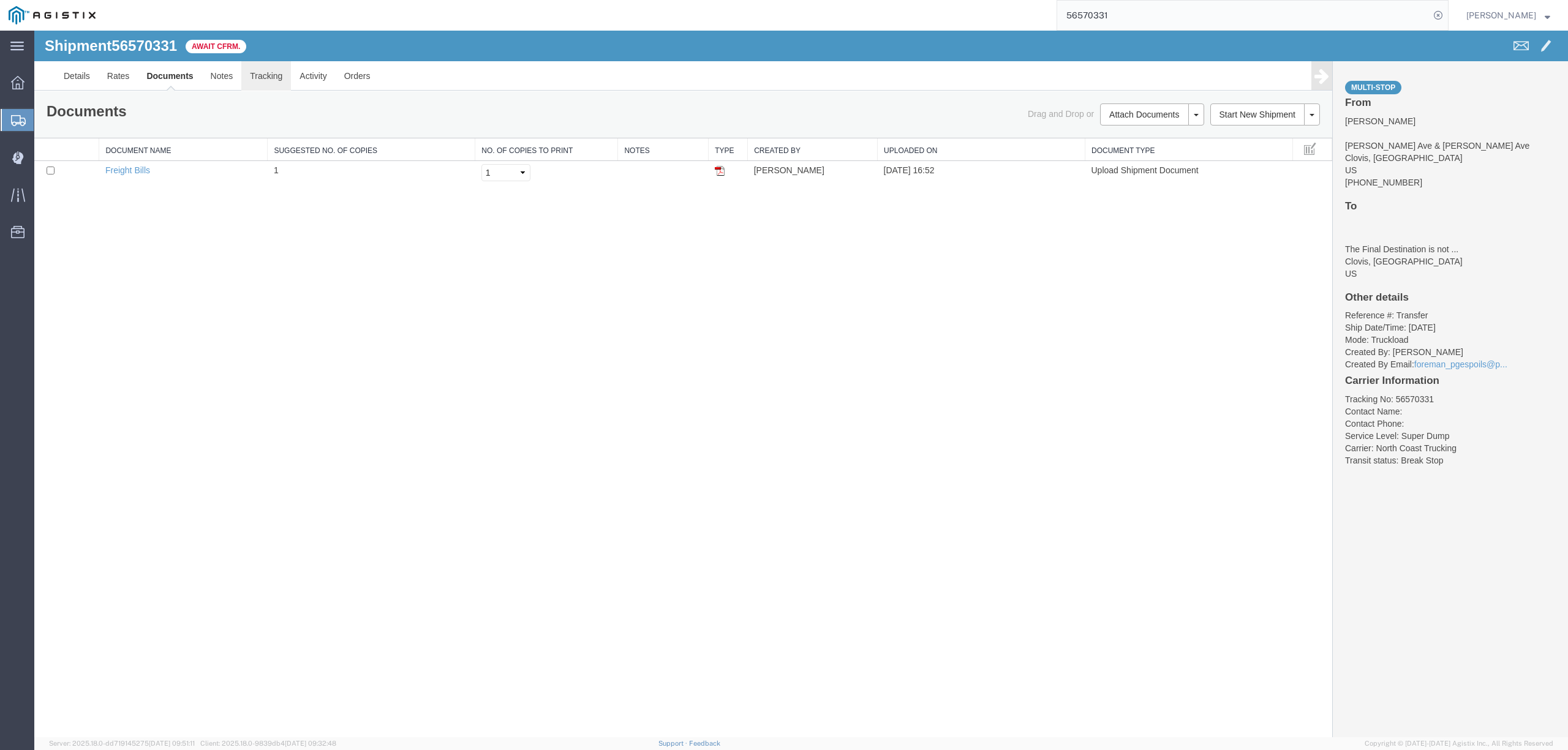
click at [279, 79] on link "Tracking" at bounding box center [266, 76] width 50 height 30
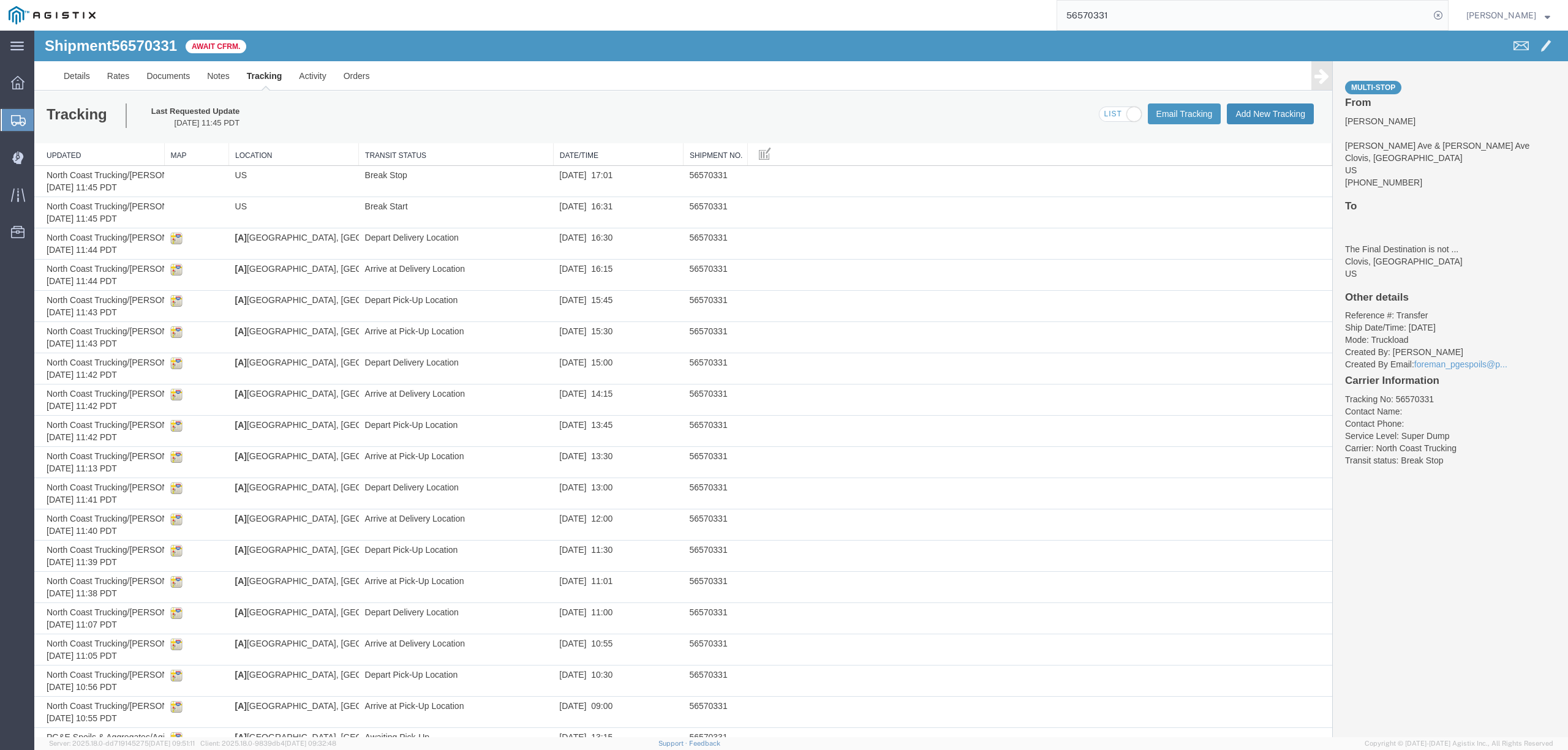
click at [1274, 116] on button "Add New Tracking" at bounding box center [1270, 113] width 87 height 21
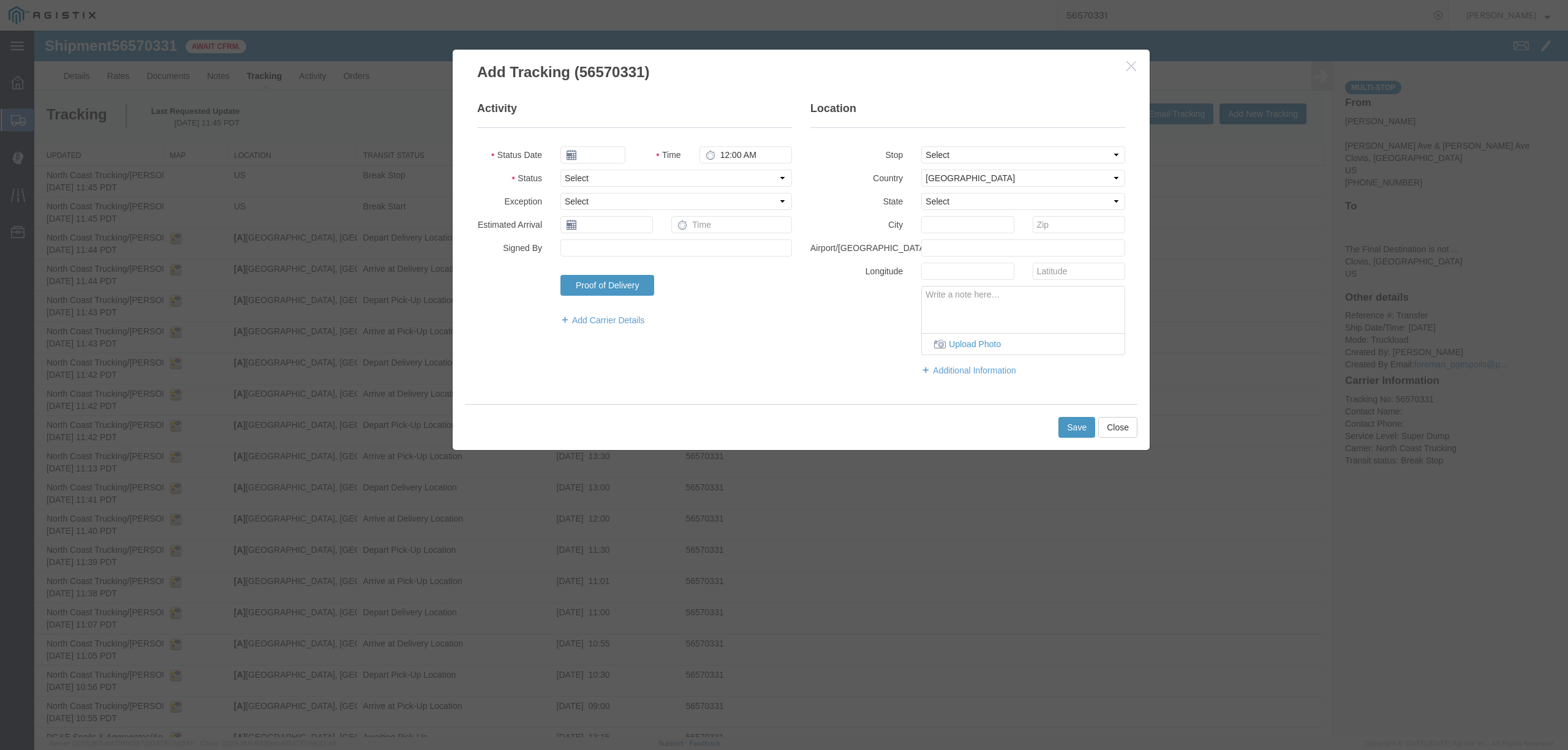
type input "09/12/2025"
type input "3:00 PM"
click at [602, 155] on input "09/12/2025" at bounding box center [592, 155] width 65 height 17
click at [569, 179] on icon at bounding box center [570, 176] width 3 height 8
click at [664, 292] on td "29" at bounding box center [661, 287] width 18 height 18
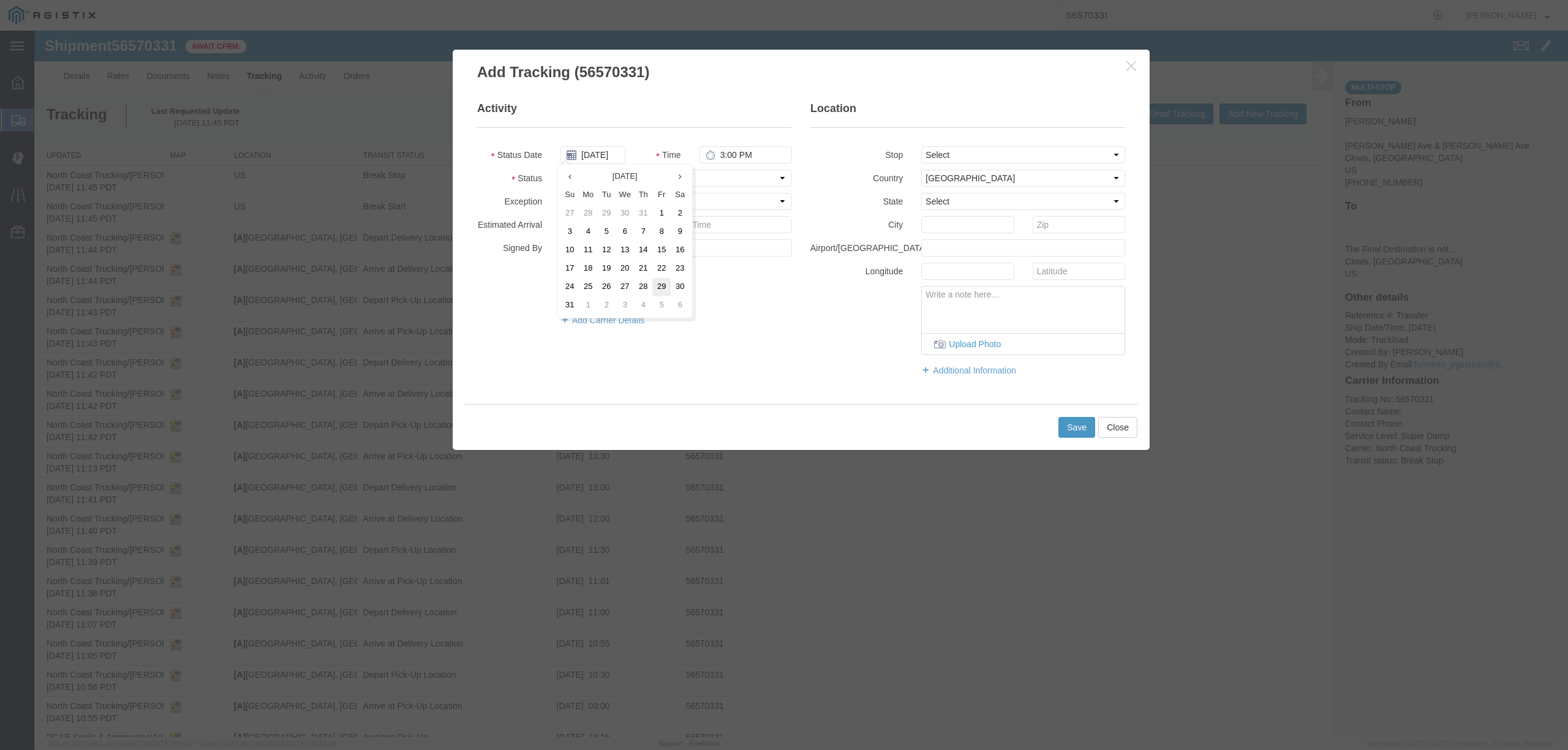
type input "08/29/2025"
click at [715, 154] on input "3:00 PM" at bounding box center [745, 155] width 93 height 17
type input "5:00 PM"
click at [741, 175] on select "Select Arrival Notice Available Arrival Notice Imported Arrive at Delivery Loca…" at bounding box center [676, 177] width 232 height 17
select select "DELIVRED"
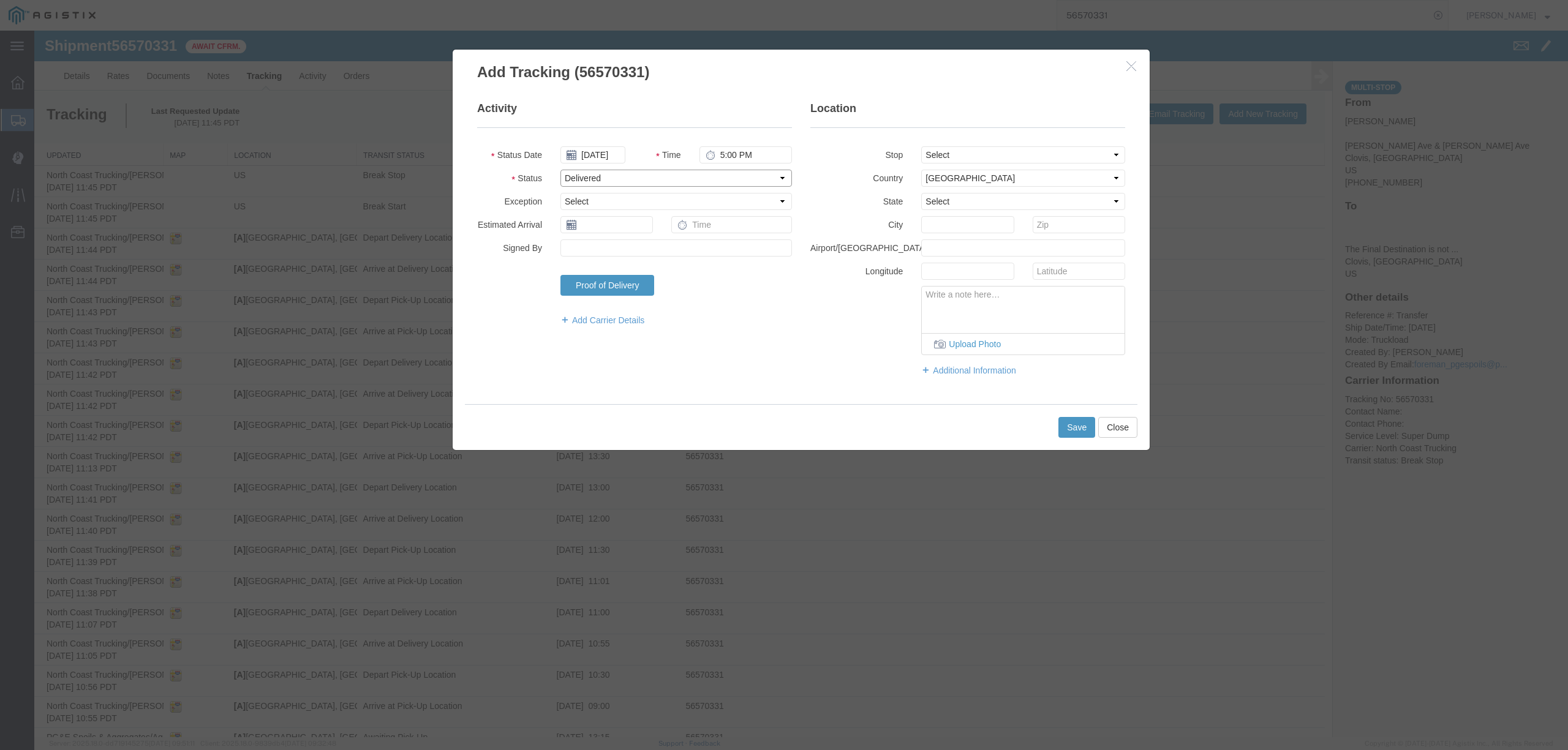
click at [560, 169] on select "Select Arrival Notice Available Arrival Notice Imported Arrive at Delivery Loca…" at bounding box center [676, 177] width 232 height 17
click at [1061, 434] on button "Save" at bounding box center [1076, 427] width 37 height 21
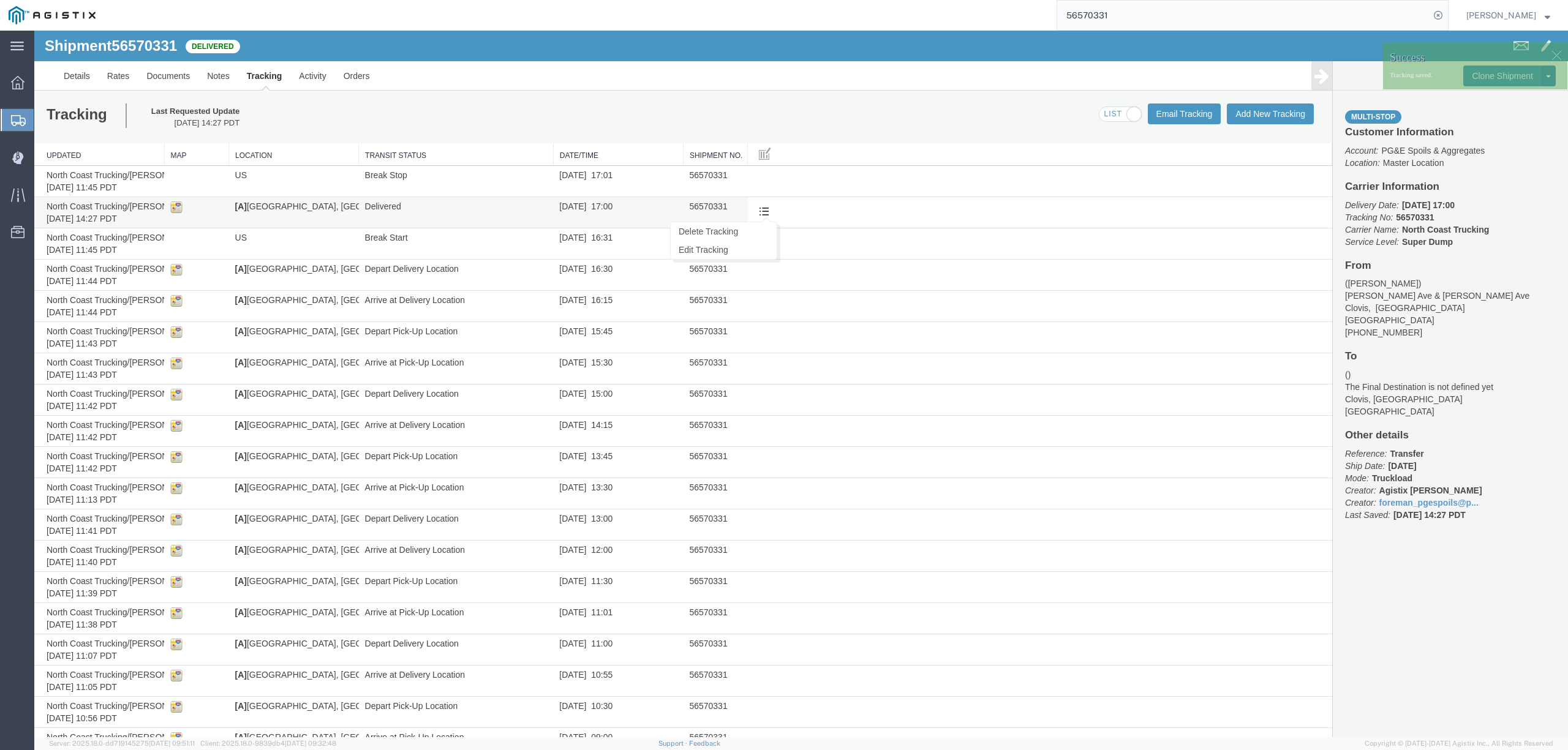
click at [759, 209] on span at bounding box center [764, 211] width 11 height 11
click at [762, 175] on span at bounding box center [764, 179] width 11 height 11
click at [745, 218] on link "Edit Tracking" at bounding box center [723, 218] width 106 height 18
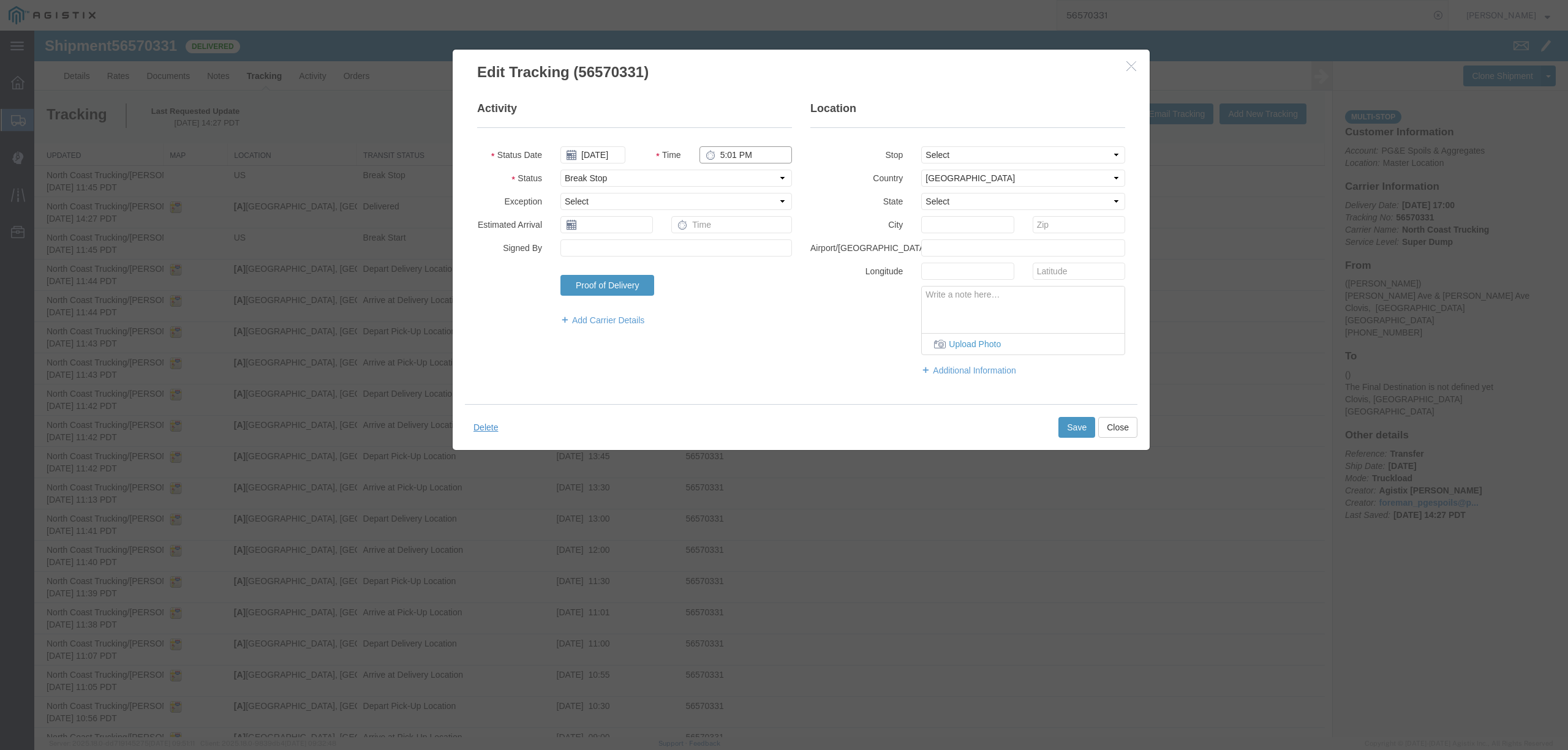
click at [731, 150] on input "5:01 PM" at bounding box center [745, 155] width 93 height 17
click at [731, 157] on input "5:01 PM" at bounding box center [745, 155] width 93 height 17
type input "5:00 PM"
click at [1080, 427] on button "Save" at bounding box center [1076, 427] width 37 height 21
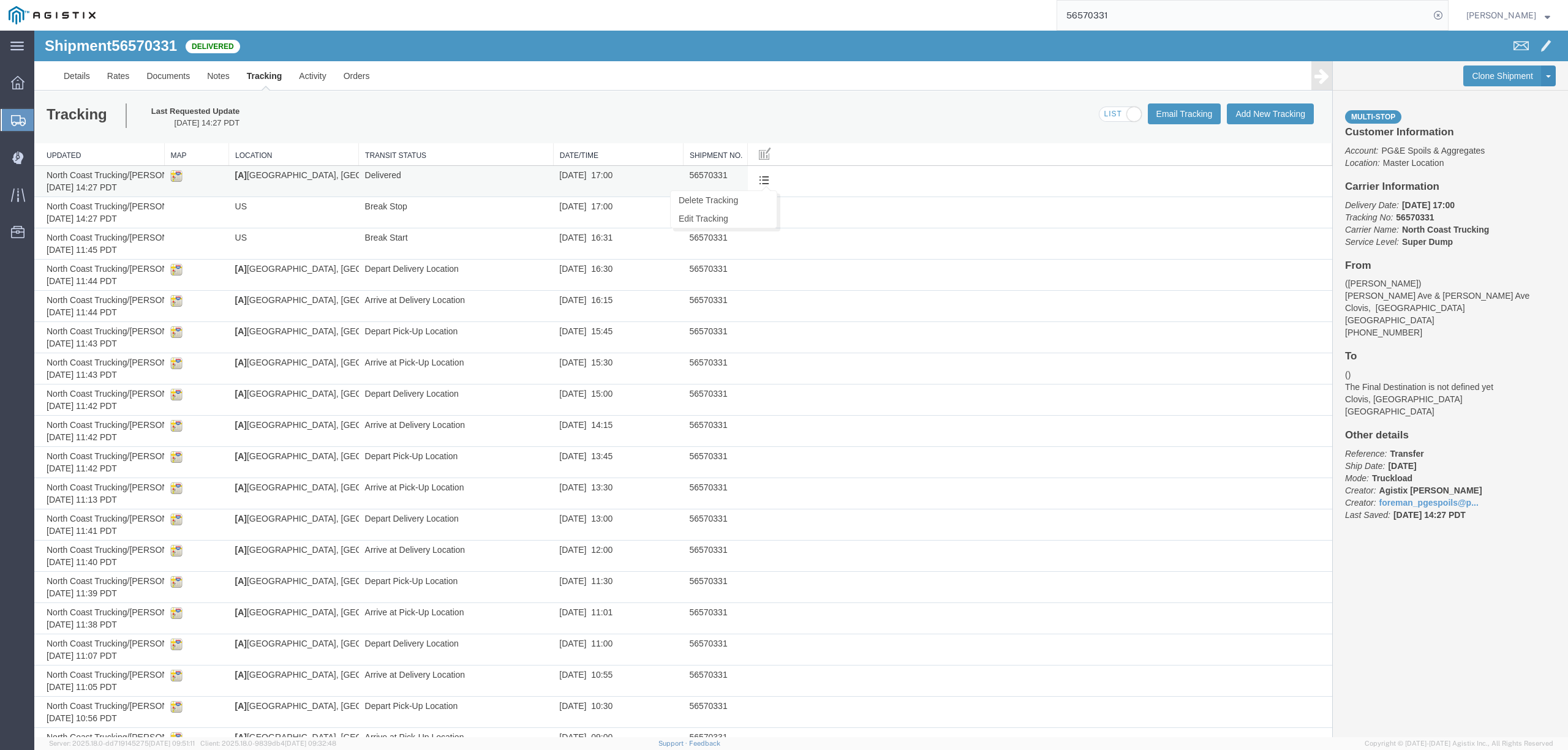
click at [759, 177] on span at bounding box center [764, 179] width 11 height 11
click at [703, 221] on link "Edit Tracking" at bounding box center [723, 218] width 106 height 18
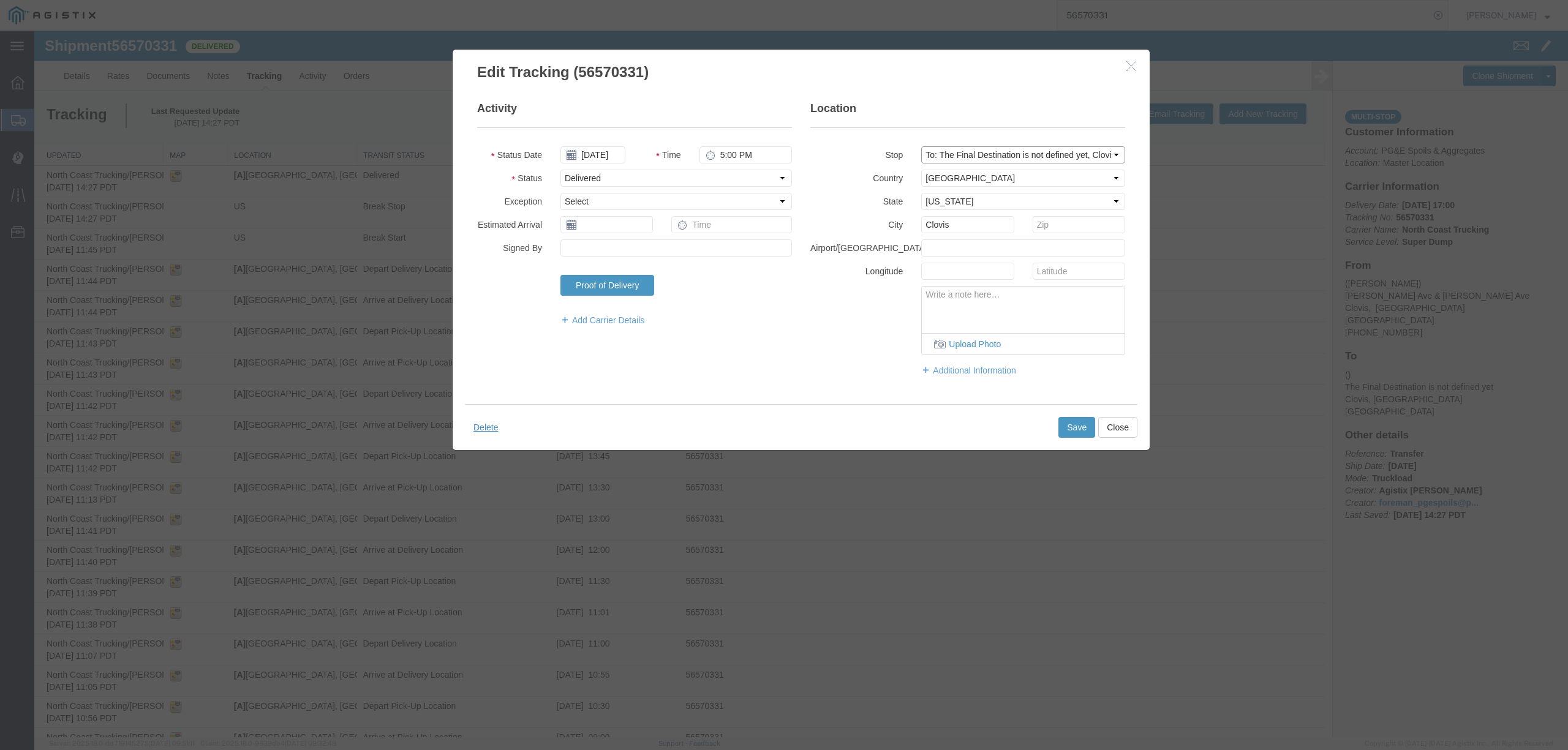
click at [1086, 152] on select "Select From: De Wolf Ave & E. Donner Ave, Clovis, CA, US Stop 2: 308 W Alluvial…" at bounding box center [1023, 155] width 204 height 17
select select "{"pickupDeliveryInfoId": "122431205","pickupOrDelivery": "P","stopNum": "1","lo…"
click at [921, 147] on select "Select From: De Wolf Ave & E. Donner Ave, Clovis, CA, US Stop 2: 308 W Alluvial…" at bounding box center [1023, 155] width 204 height 17
click at [1071, 422] on button "Save" at bounding box center [1076, 427] width 37 height 21
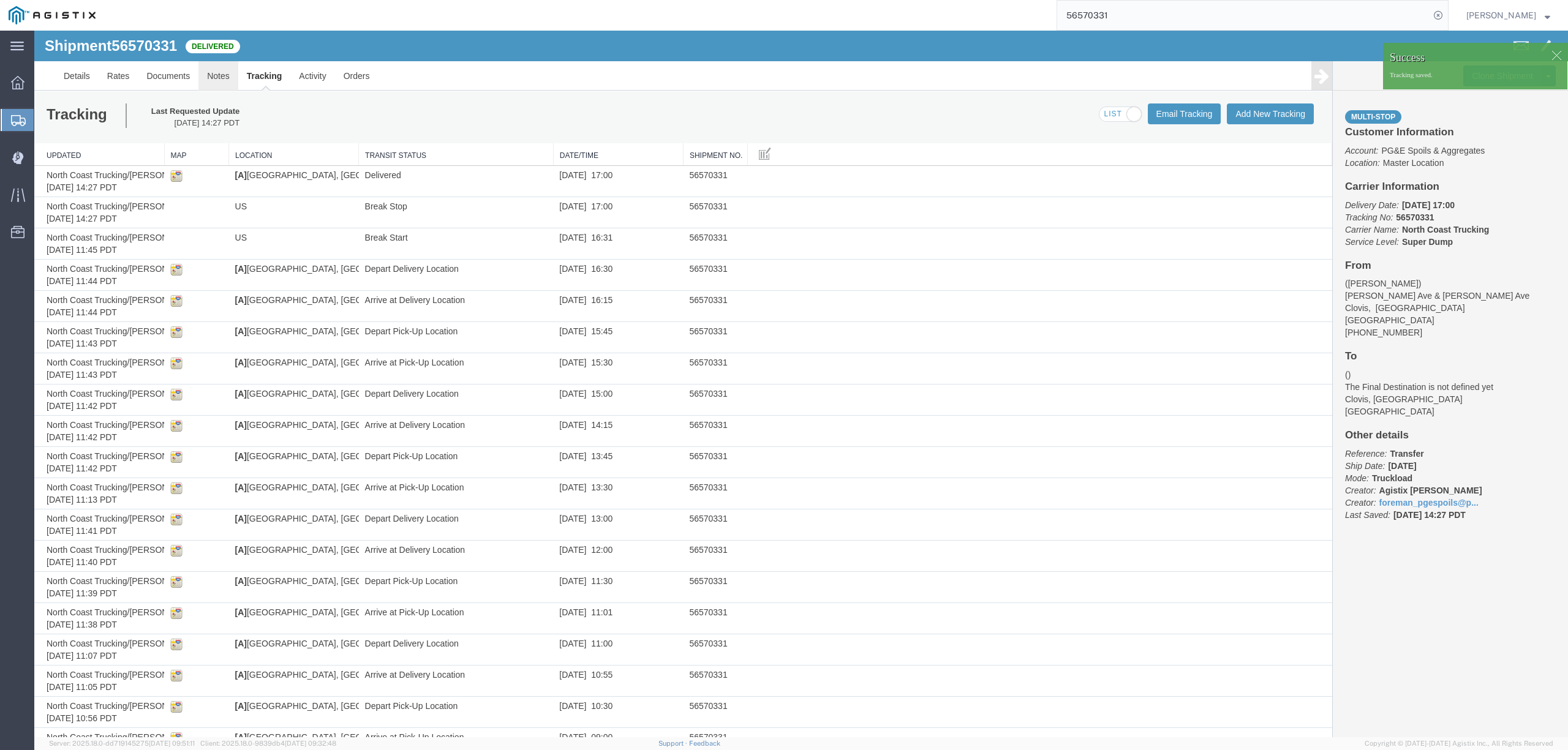
click at [218, 77] on link "Notes" at bounding box center [218, 76] width 40 height 30
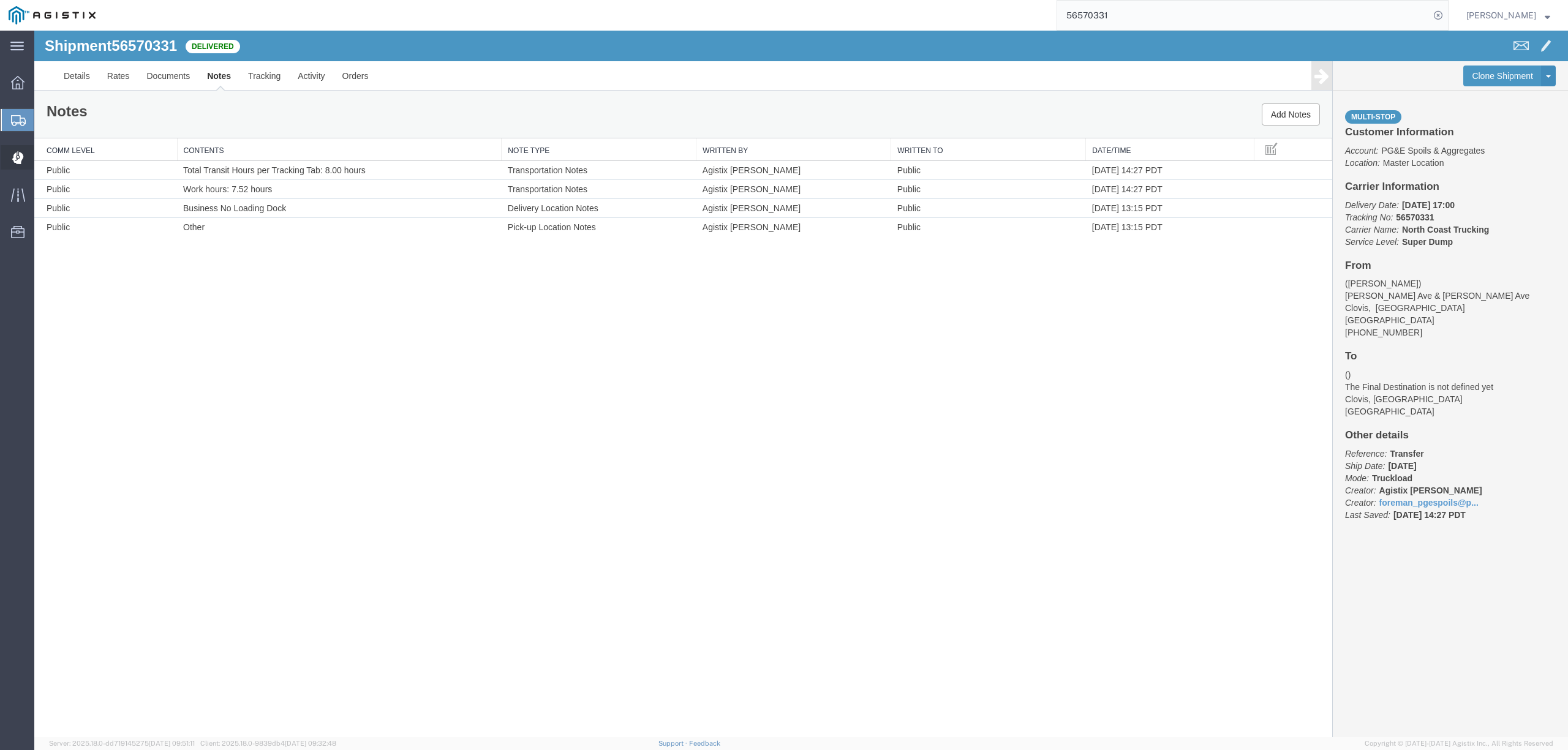
click at [42, 153] on span "Dispatch Manager" at bounding box center [38, 157] width 9 height 25
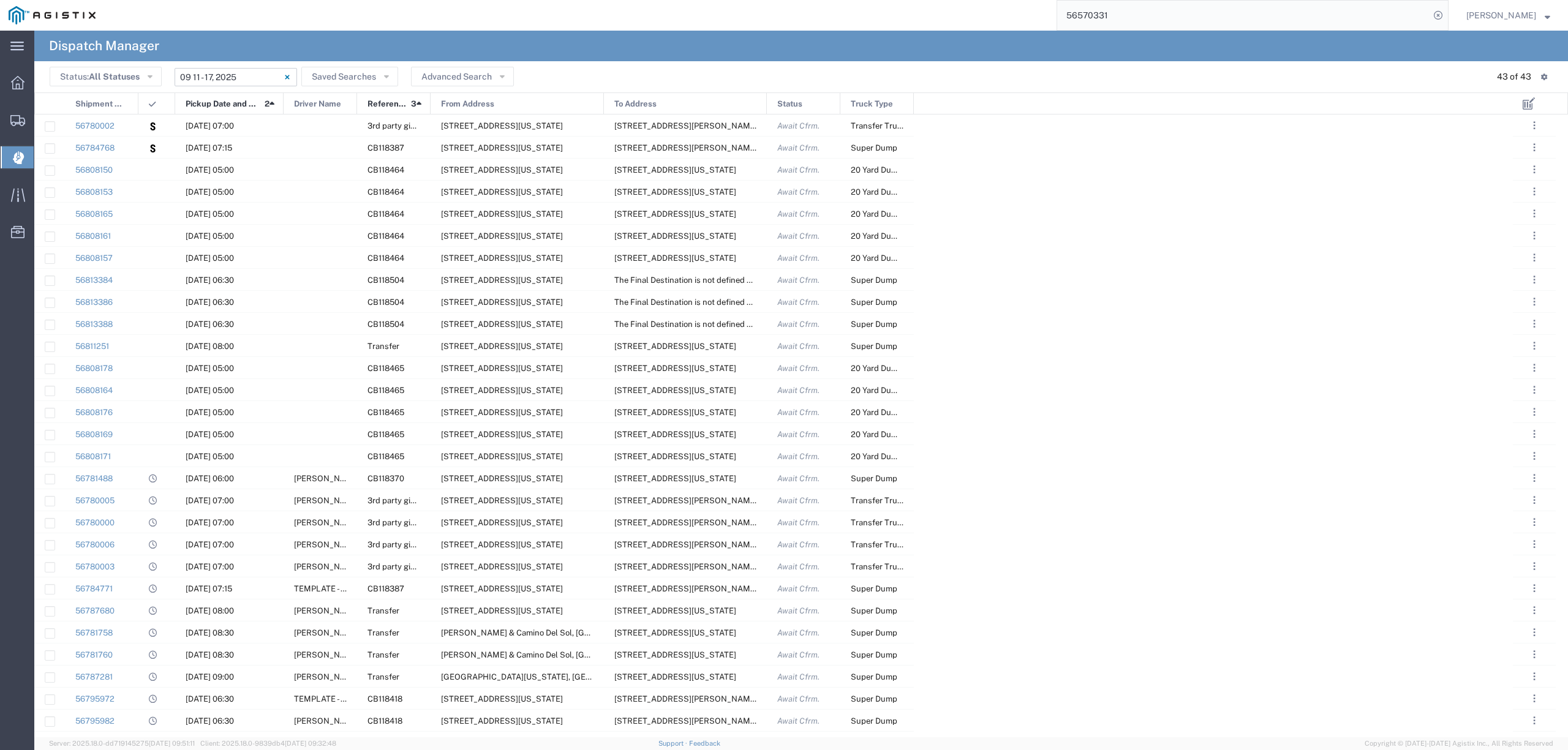
click at [210, 79] on input "09/11/2025 - 09/17/2025" at bounding box center [235, 77] width 123 height 18
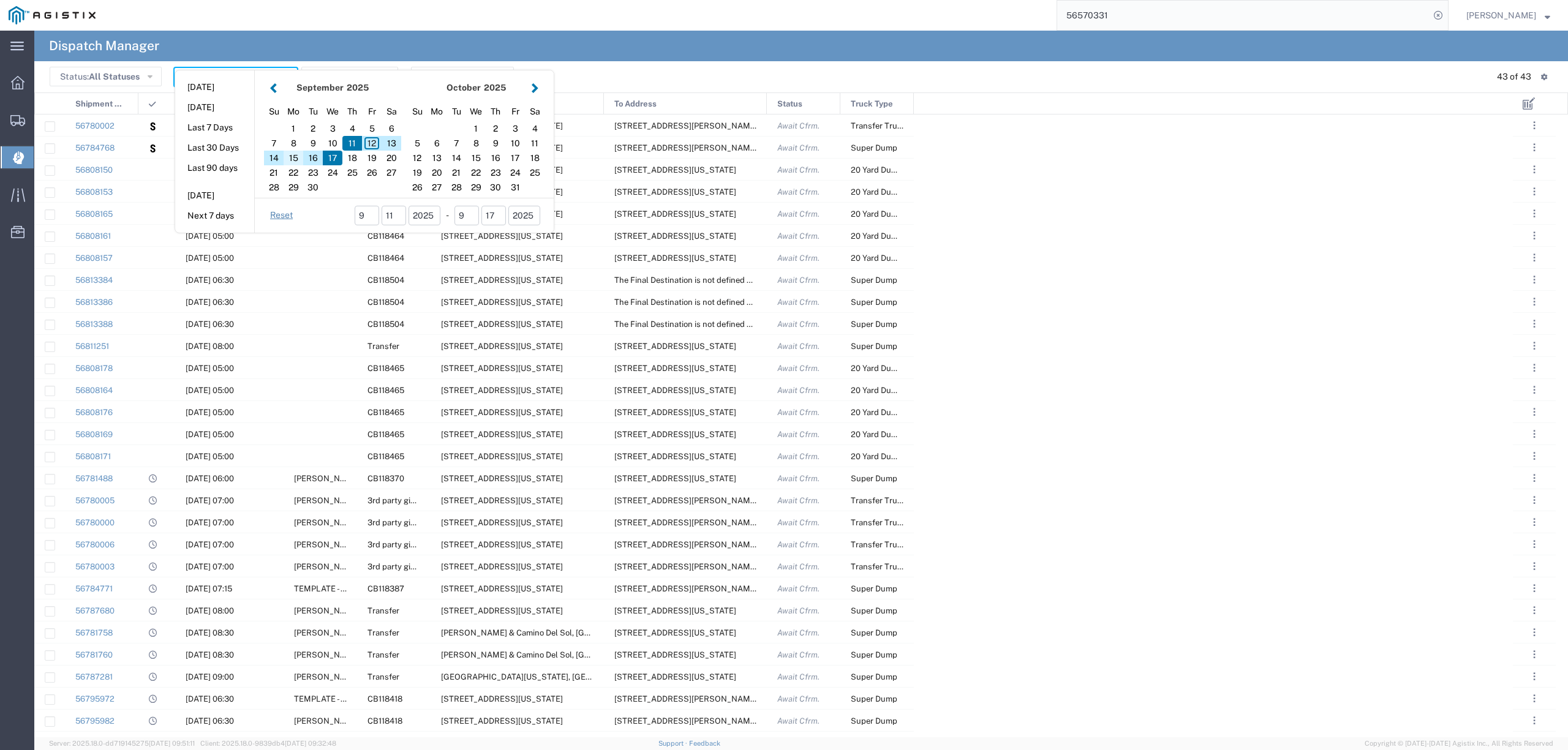
click at [293, 159] on div "15" at bounding box center [293, 157] width 20 height 14
type input "09/15/2025"
type input "09/15/2025 - 09/15/2025"
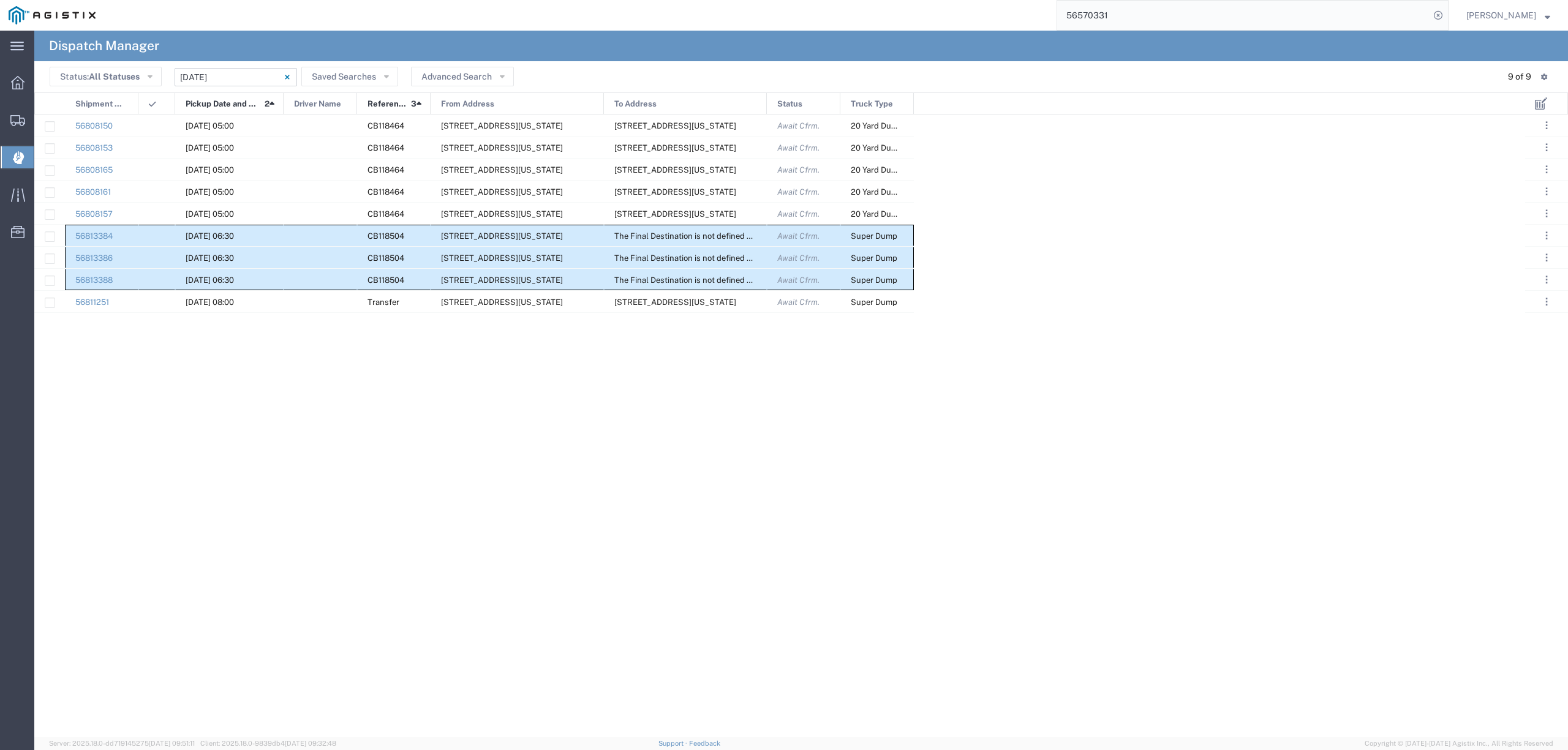
drag, startPoint x: 91, startPoint y: 226, endPoint x: 871, endPoint y: 275, distance: 781.5
click at [871, 275] on div "56808150 09/15/2025, 05:00 CB118464 2401 Coffee Rd, Bakersfield, California, 93…" at bounding box center [473, 213] width 879 height 198
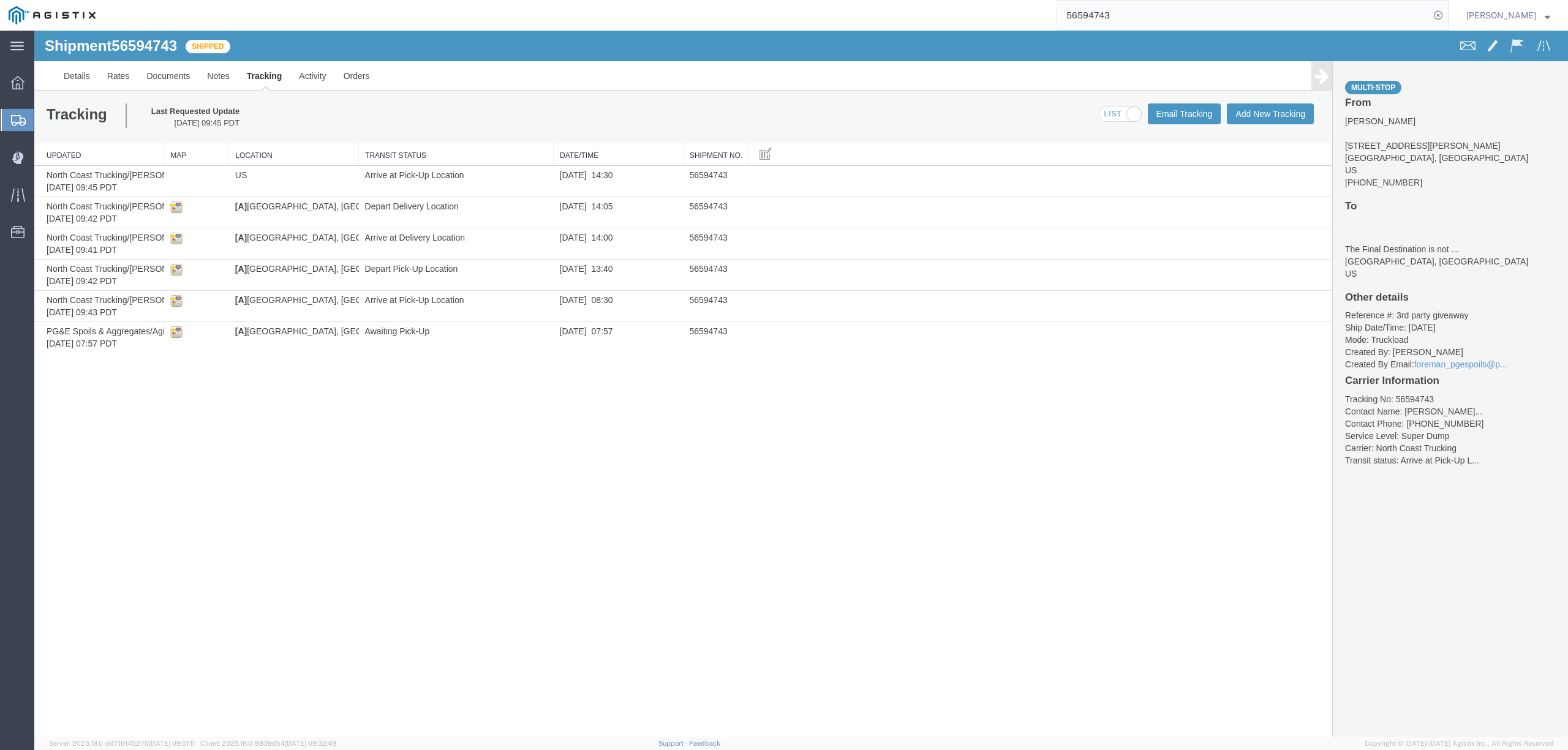
click at [1156, 14] on input "56594743" at bounding box center [1243, 15] width 373 height 30
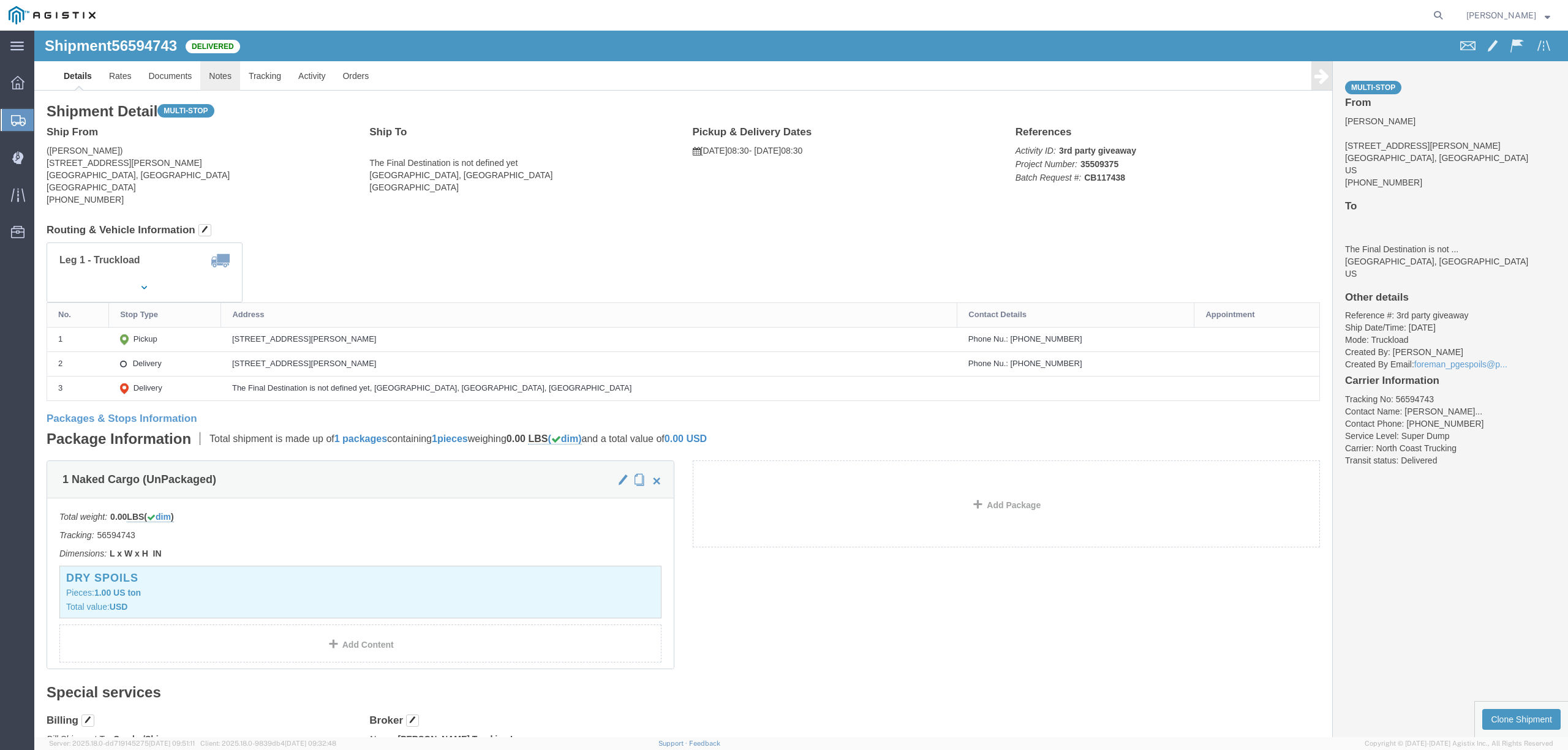
click link "Notes"
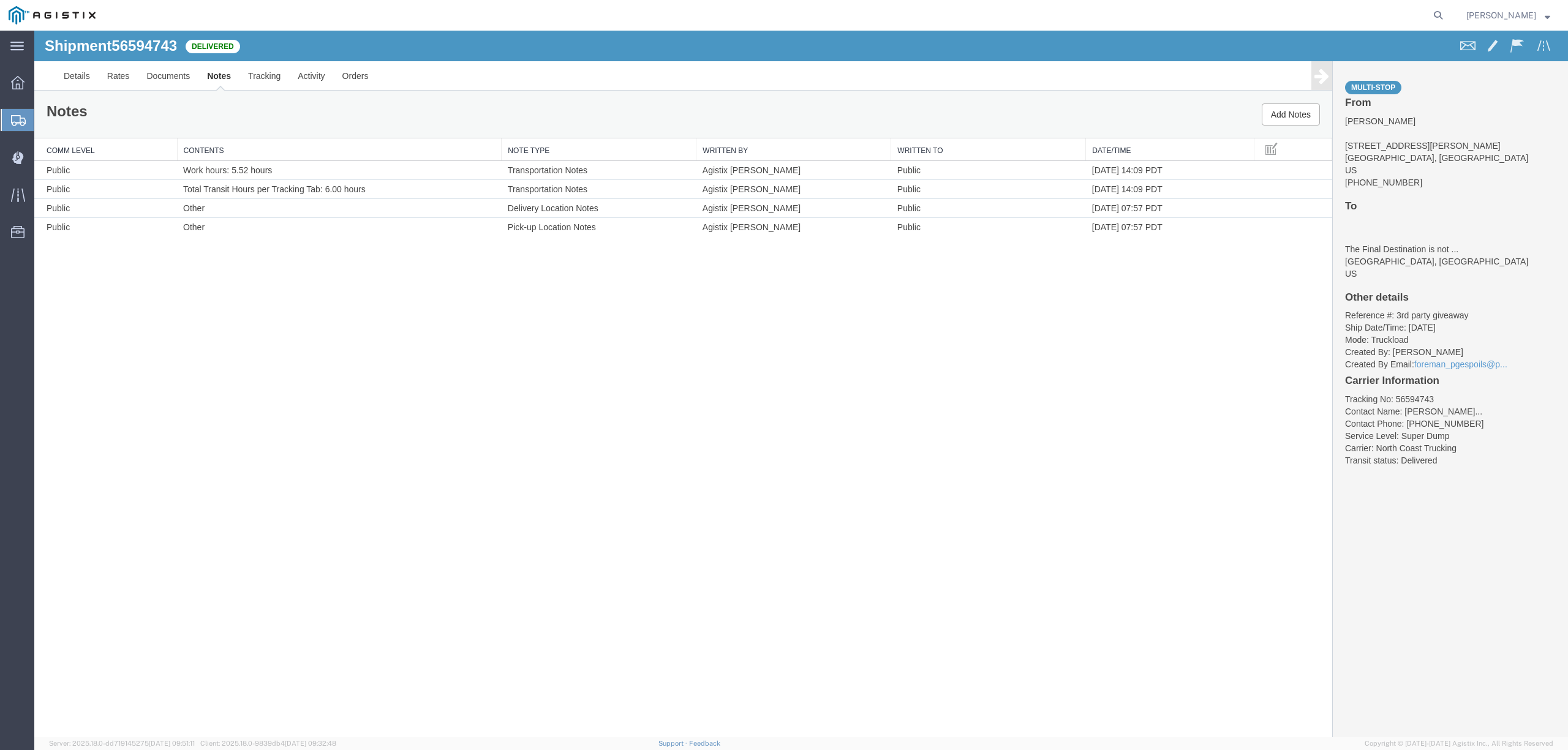
click at [1448, 3] on form at bounding box center [1438, 15] width 20 height 31
click at [1447, 9] on icon at bounding box center [1438, 15] width 17 height 17
paste input "56721269"
type input "56721269"
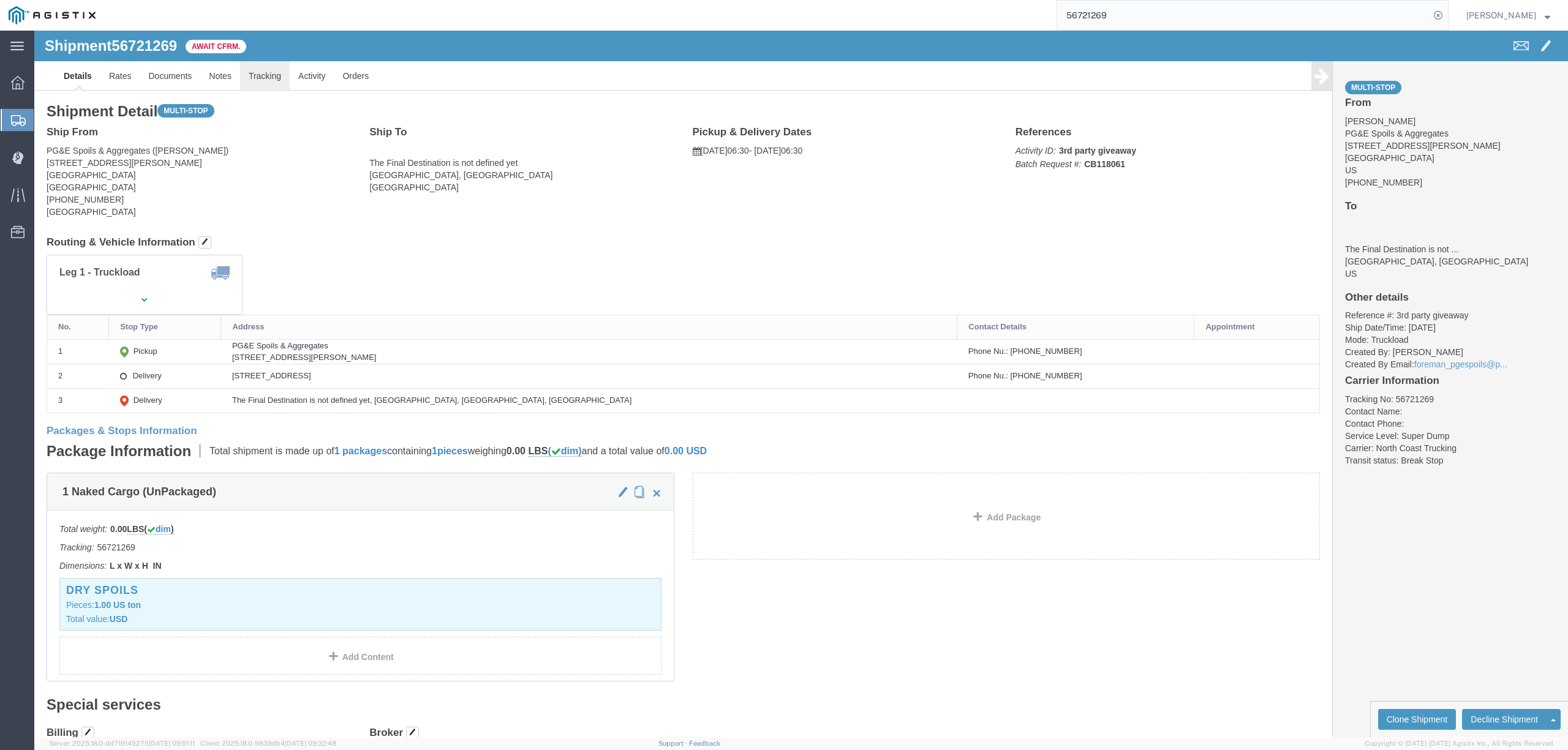
click link "Tracking"
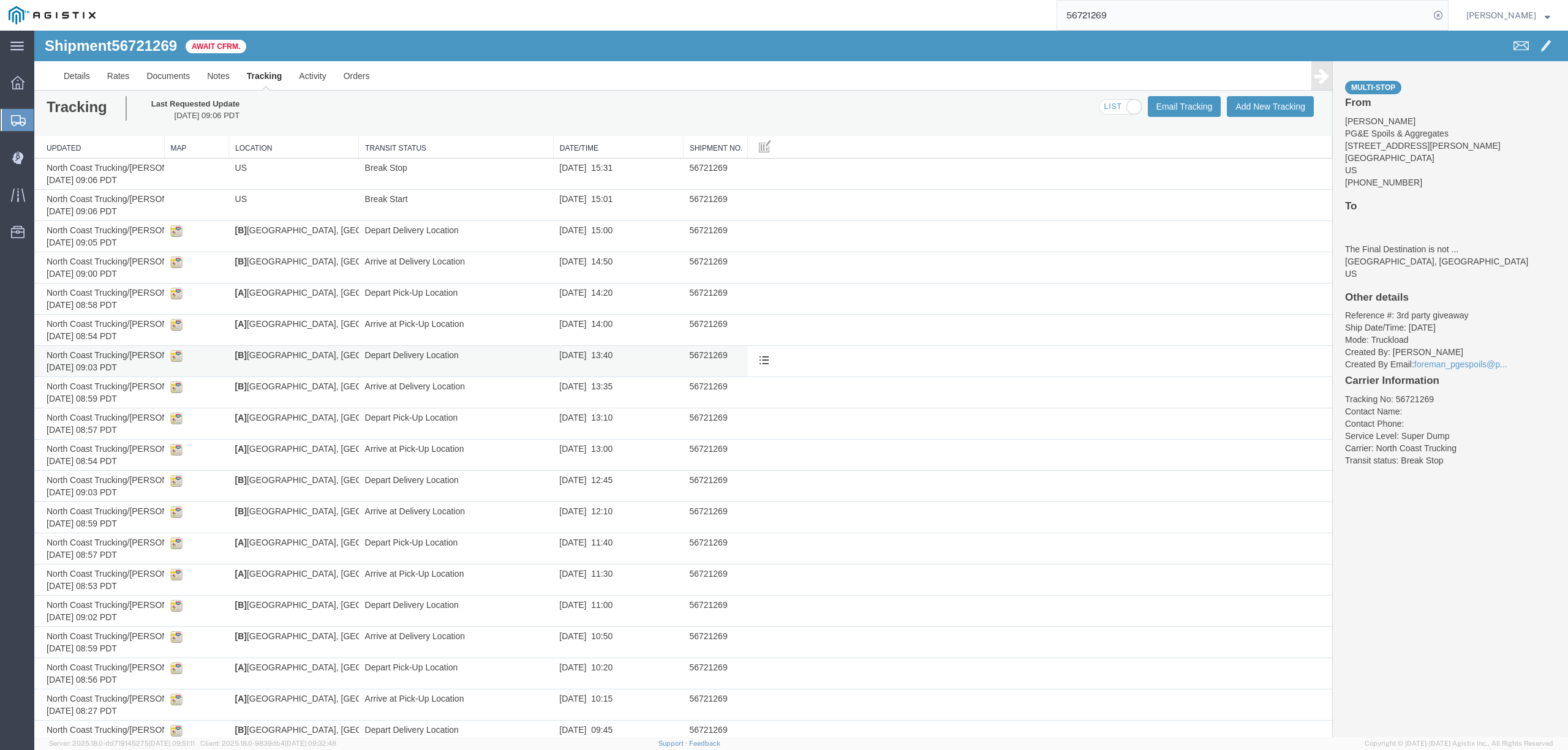
scroll to position [6, 0]
click at [166, 87] on link "Documents" at bounding box center [168, 76] width 60 height 30
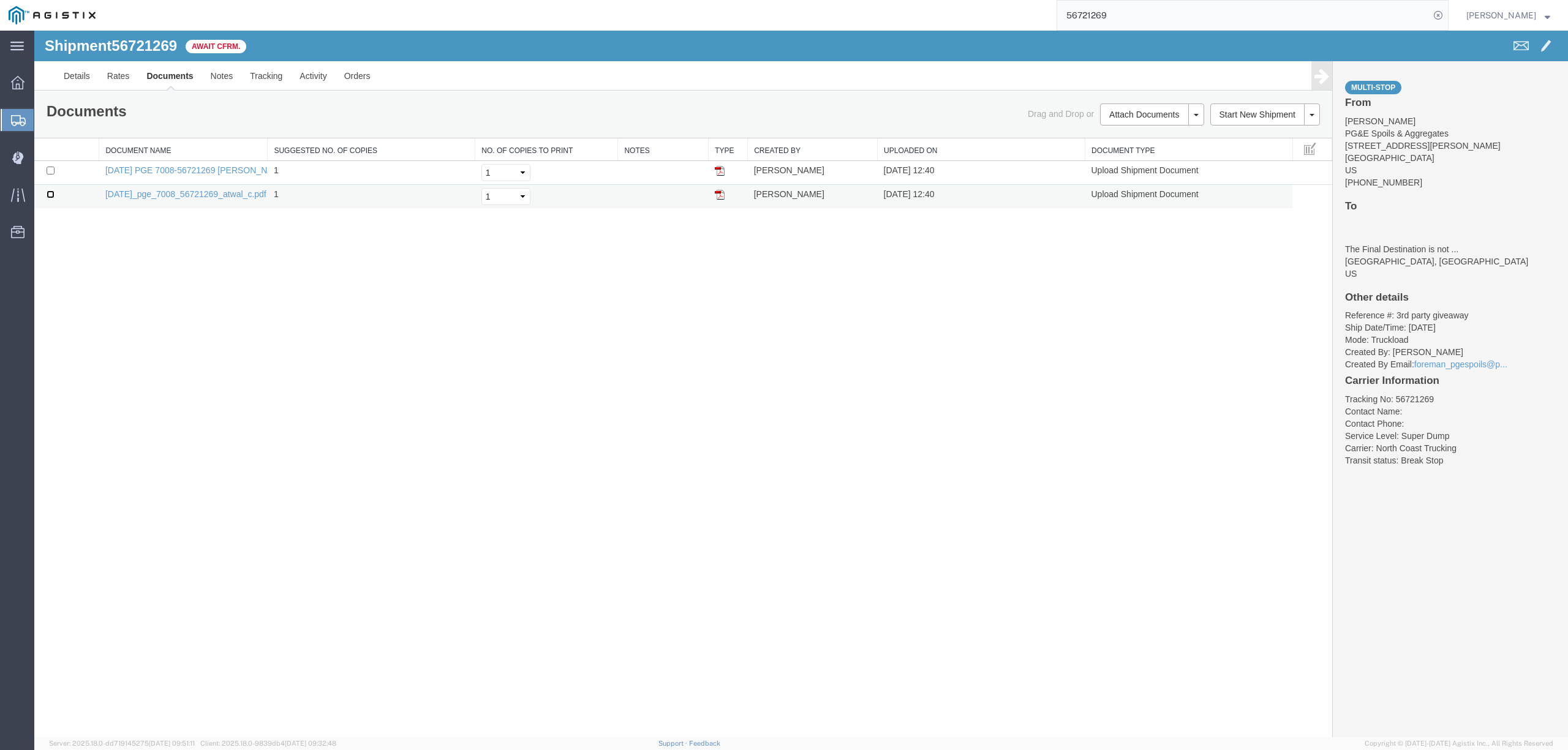
click at [50, 197] on input "checkbox" at bounding box center [50, 194] width 8 height 8
checkbox input "true"
click at [1097, 350] on div "Shipment 56721269 2 of 2 Await Cfrm. Details Rates Documents Notes Tracking Act…" at bounding box center [801, 384] width 1533 height 707
click at [218, 194] on link "09.05.25_pge_7008_56721269_atwal_c.pdf" at bounding box center [186, 194] width 161 height 10
click at [271, 77] on link "Tracking" at bounding box center [266, 76] width 50 height 30
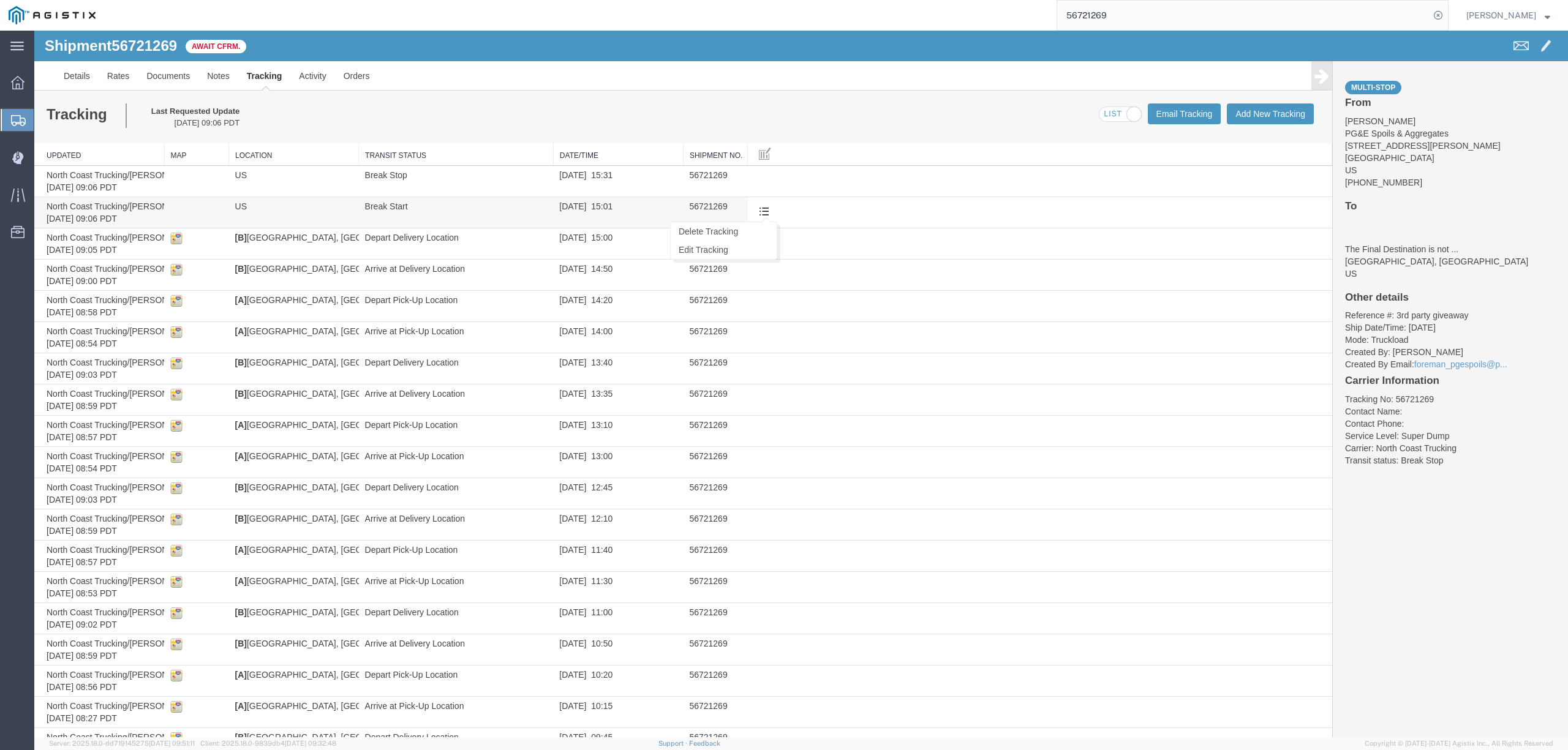
click at [759, 212] on span at bounding box center [764, 211] width 11 height 11
click at [723, 255] on link "Edit Tracking" at bounding box center [723, 249] width 106 height 18
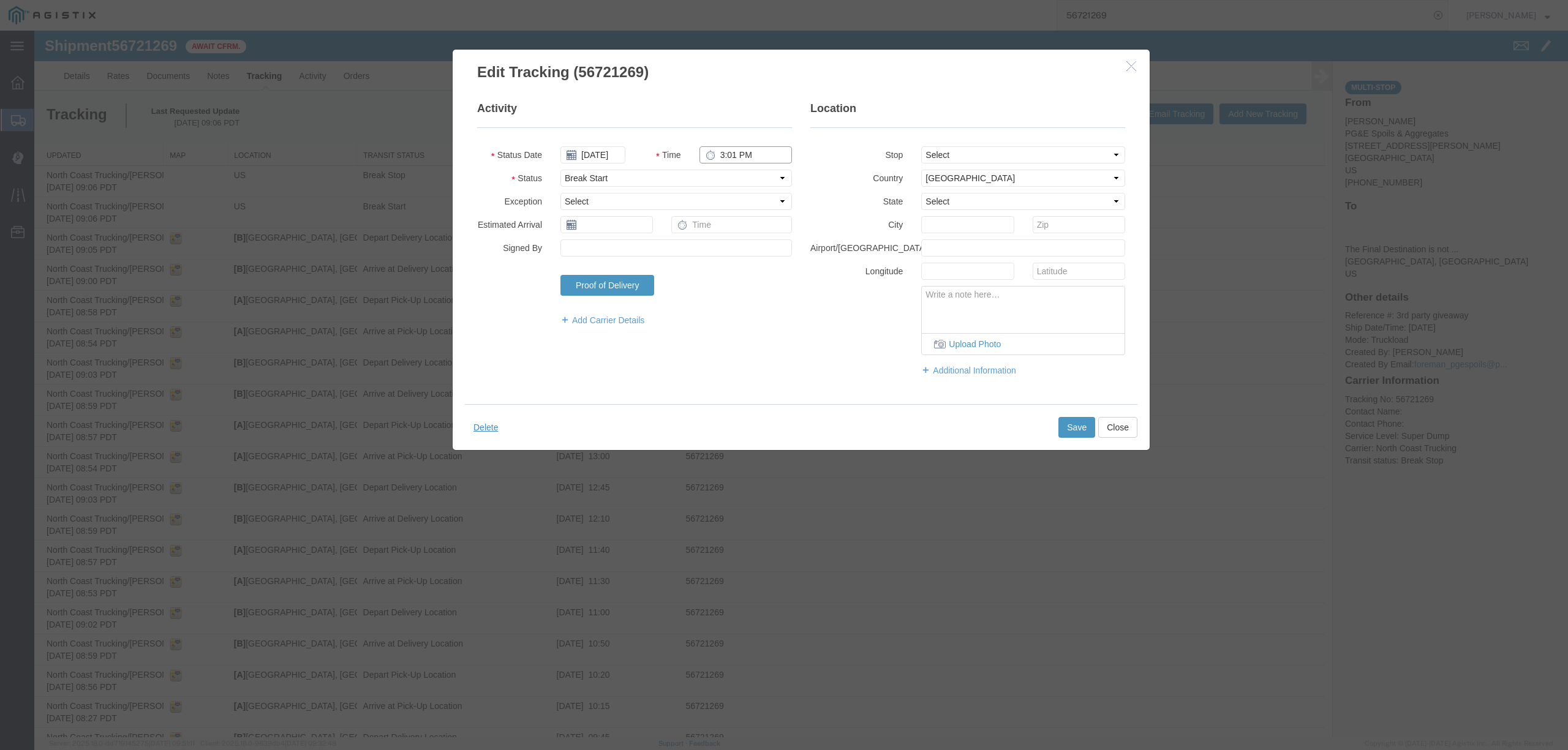
click at [718, 152] on input "3:01 PM" at bounding box center [745, 155] width 93 height 17
click at [728, 154] on input "1:01 PM" at bounding box center [745, 155] width 93 height 17
type input "1:15 PM"
click at [1115, 429] on button "Close" at bounding box center [1117, 427] width 39 height 21
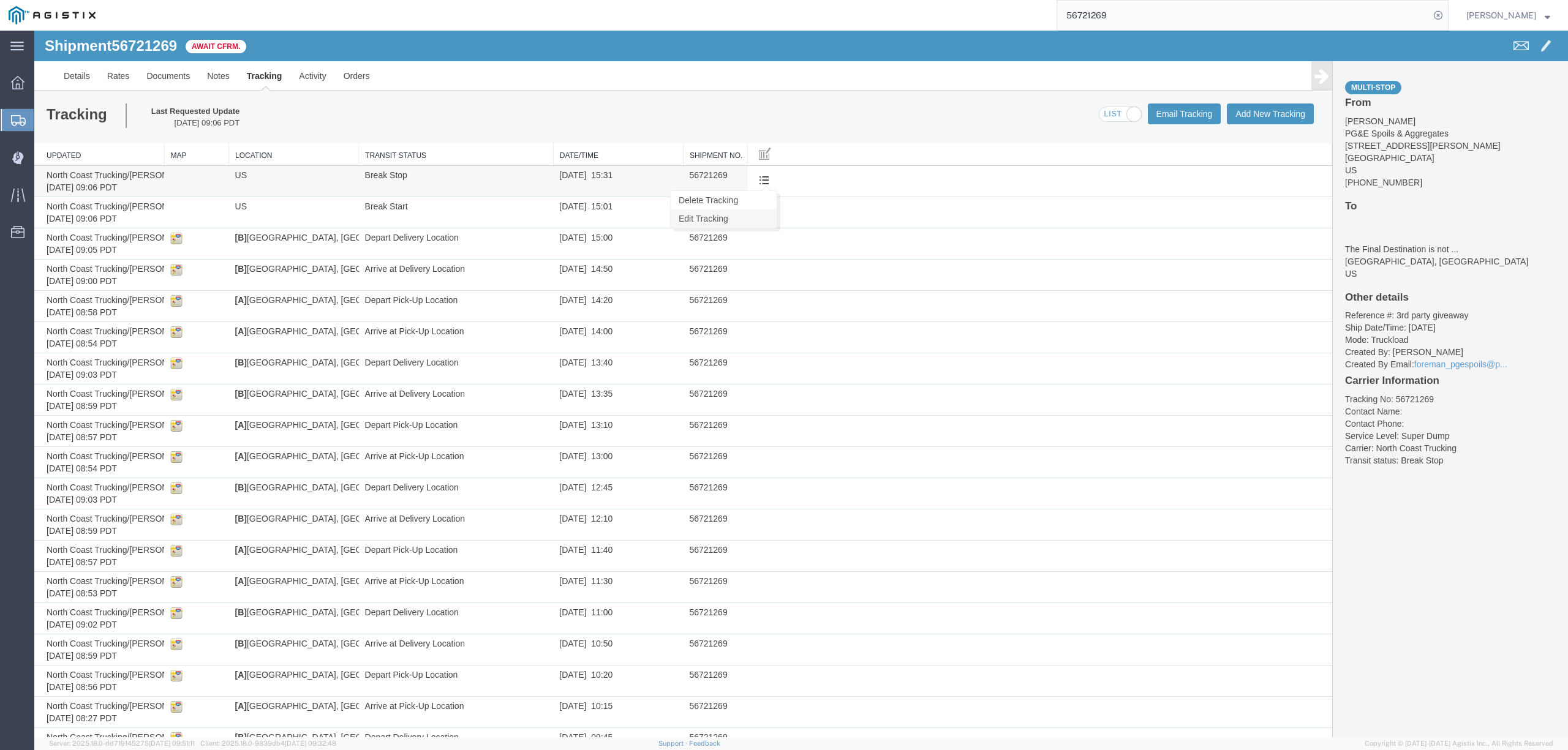
click at [750, 218] on link "Edit Tracking" at bounding box center [723, 218] width 106 height 18
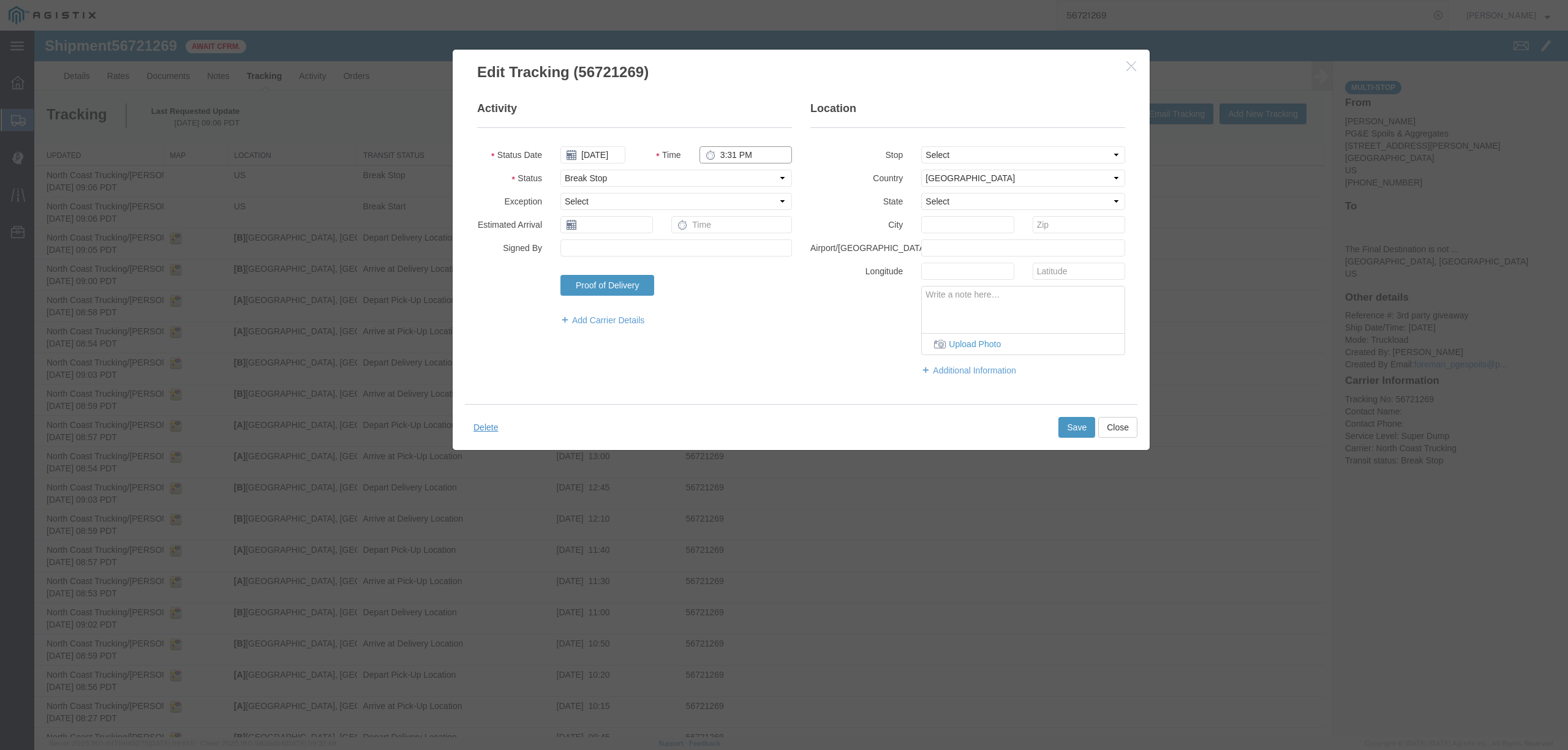
click at [726, 155] on input "3:31 PM" at bounding box center [745, 155] width 93 height 17
click at [728, 155] on input "3:31 PM" at bounding box center [745, 155] width 93 height 17
type input "3:30 PM"
click at [1066, 426] on button "Save" at bounding box center [1076, 427] width 37 height 21
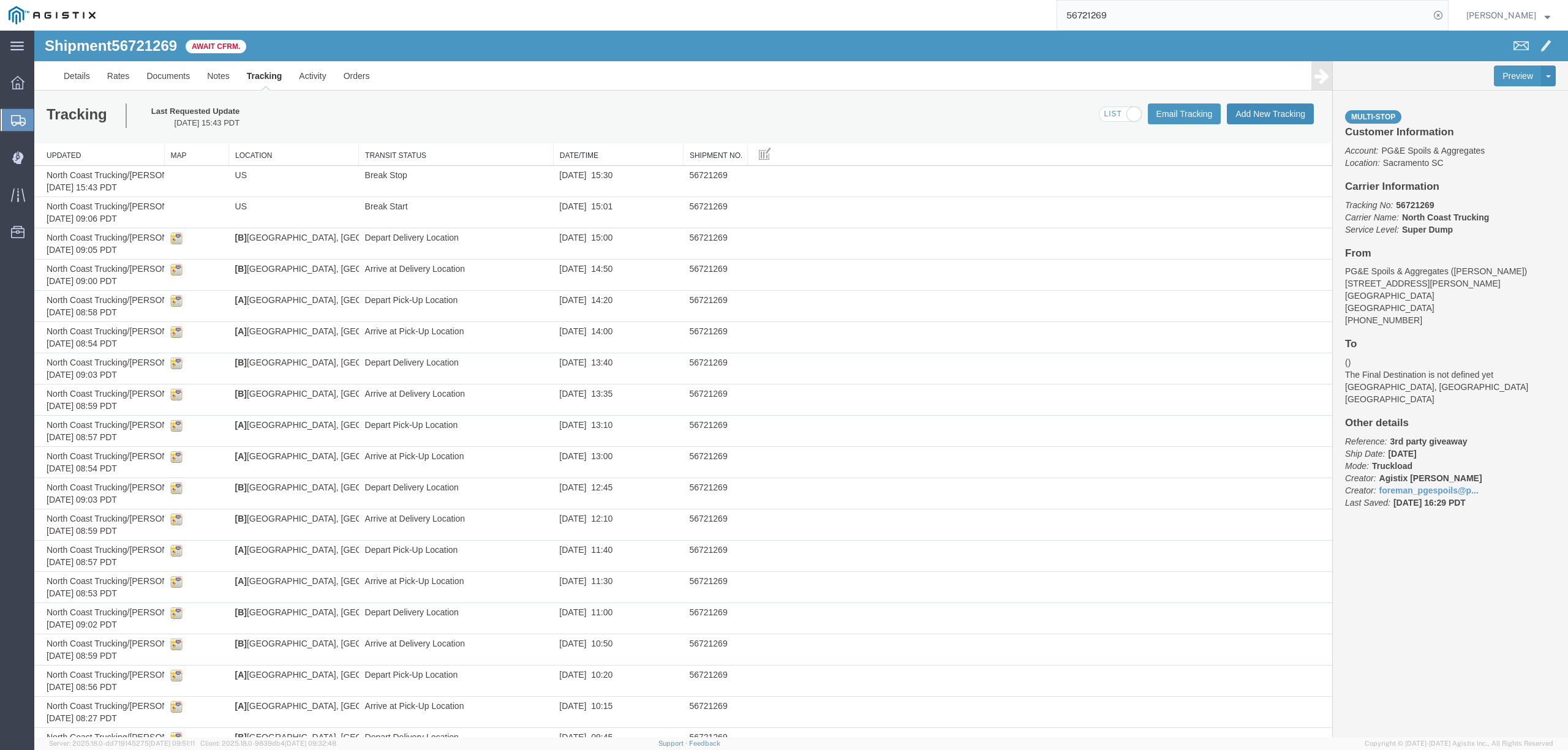
click at [1283, 115] on button "Add New Tracking" at bounding box center [1270, 113] width 87 height 21
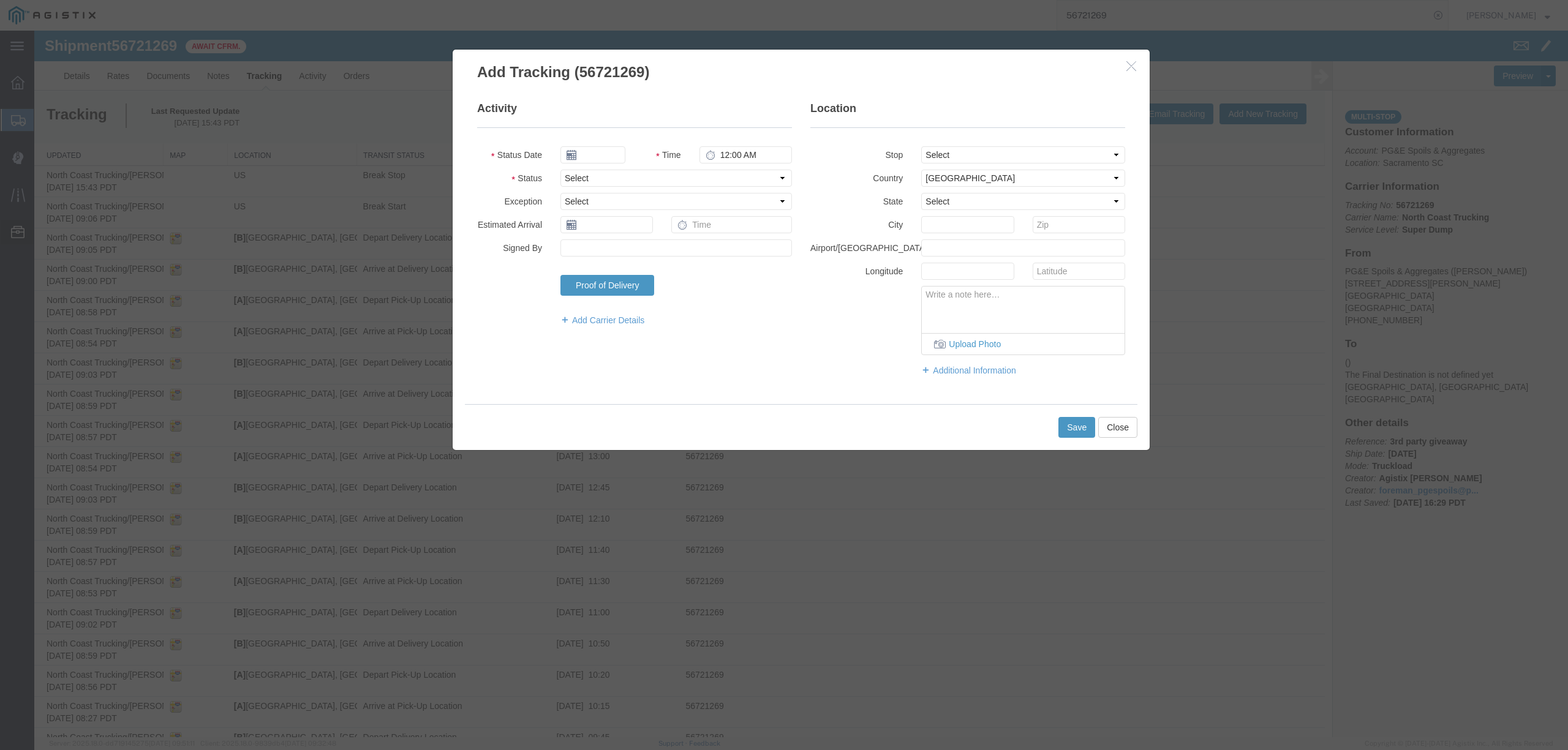
type input "09/12/2025"
click at [716, 154] on input "4:00 PM" at bounding box center [745, 155] width 93 height 17
type input "3:00 PM"
click at [713, 180] on select "Select Arrival Notice Available Arrival Notice Imported Arrive at Delivery Loca…" at bounding box center [676, 177] width 232 height 17
select select "DELIVRED"
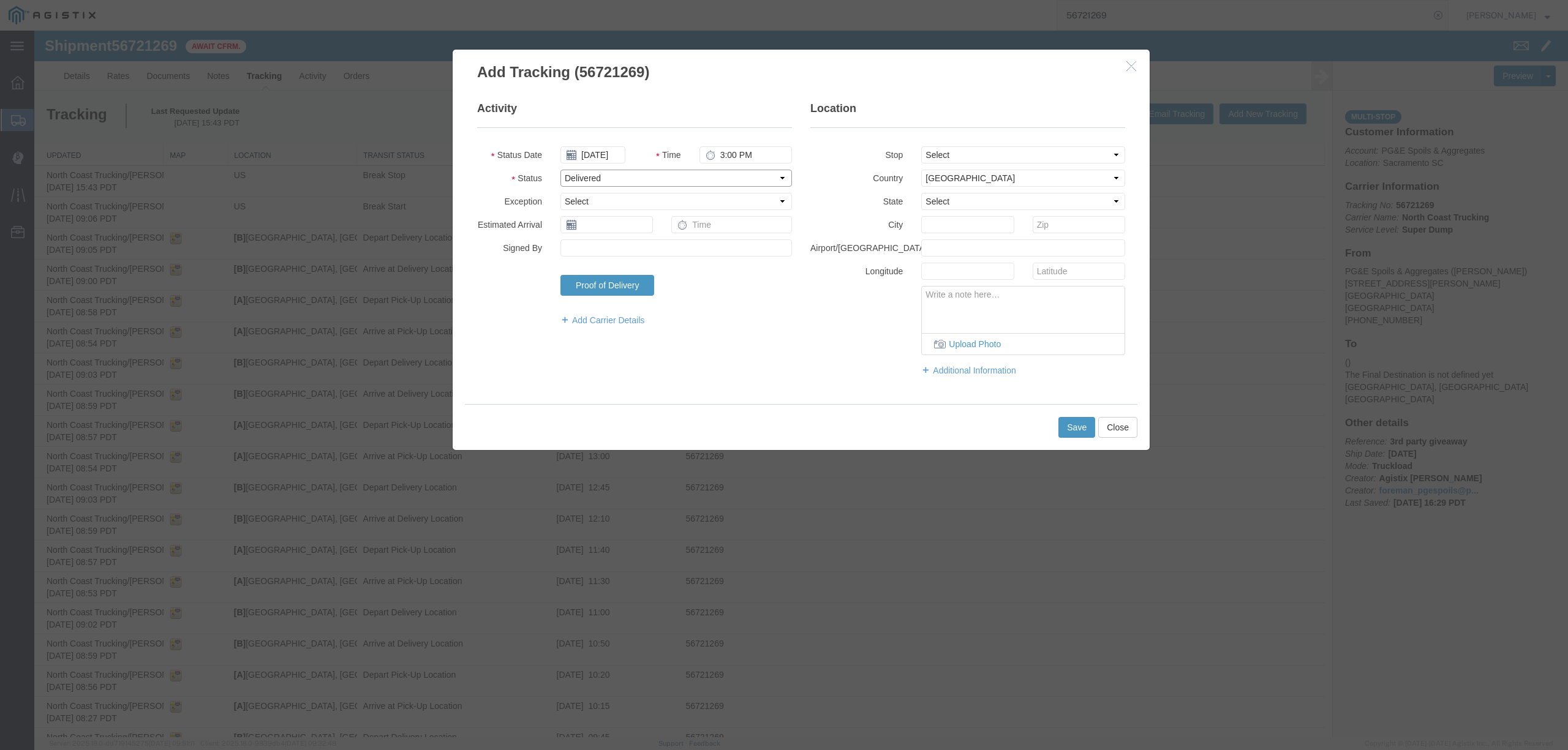
click at [560, 169] on select "Select Arrival Notice Available Arrival Notice Imported Arrive at Delivery Loca…" at bounding box center [676, 177] width 232 height 17
click at [1020, 158] on select "Select From: 5555 Florin-Perkins Rd, Sacramento, CA, 95826, US Stop 2: 10576 Wi…" at bounding box center [1023, 155] width 204 height 17
select select "{"pickupDeliveryInfoId": "122737023","pickupOrDelivery": "P","stopNum": "1","lo…"
click at [921, 147] on select "Select From: 5555 Florin-Perkins Rd, Sacramento, CA, 95826, US Stop 2: 10576 Wi…" at bounding box center [1023, 155] width 204 height 17
select select "CA"
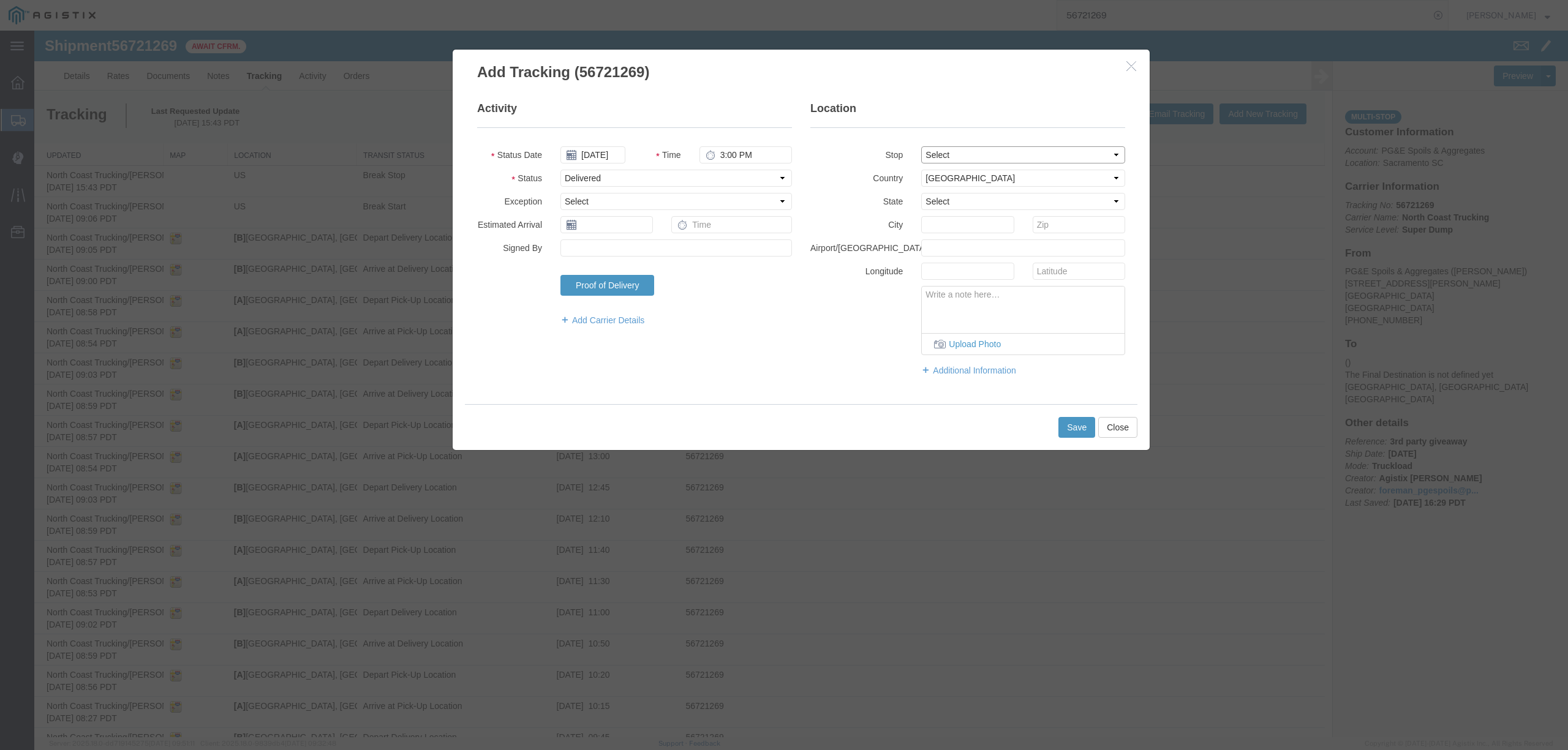
type input "Sacramento"
click at [1074, 426] on button "Save" at bounding box center [1076, 427] width 37 height 21
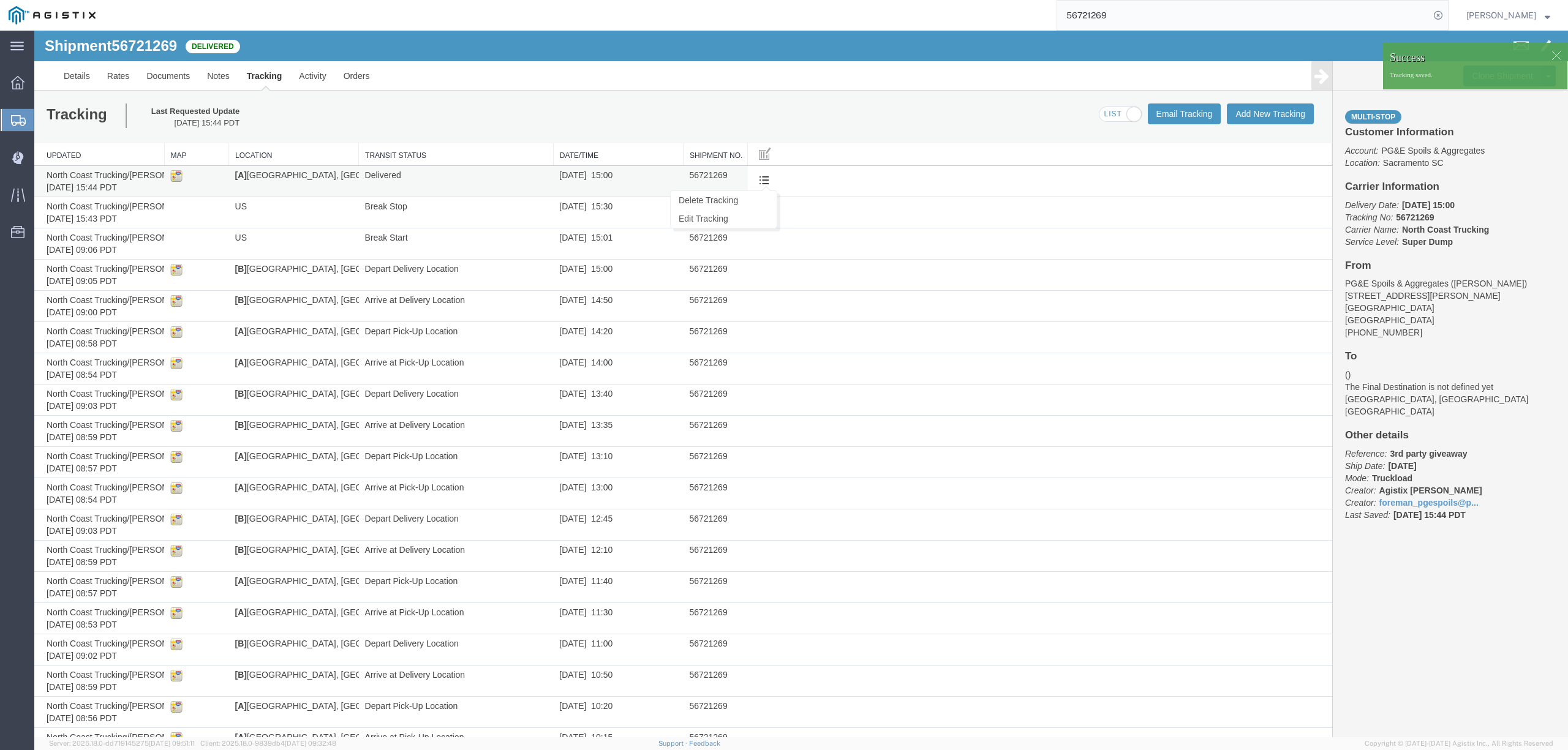
click at [765, 179] on button at bounding box center [764, 181] width 20 height 18
click at [729, 221] on link "Edit Tracking" at bounding box center [723, 218] width 106 height 18
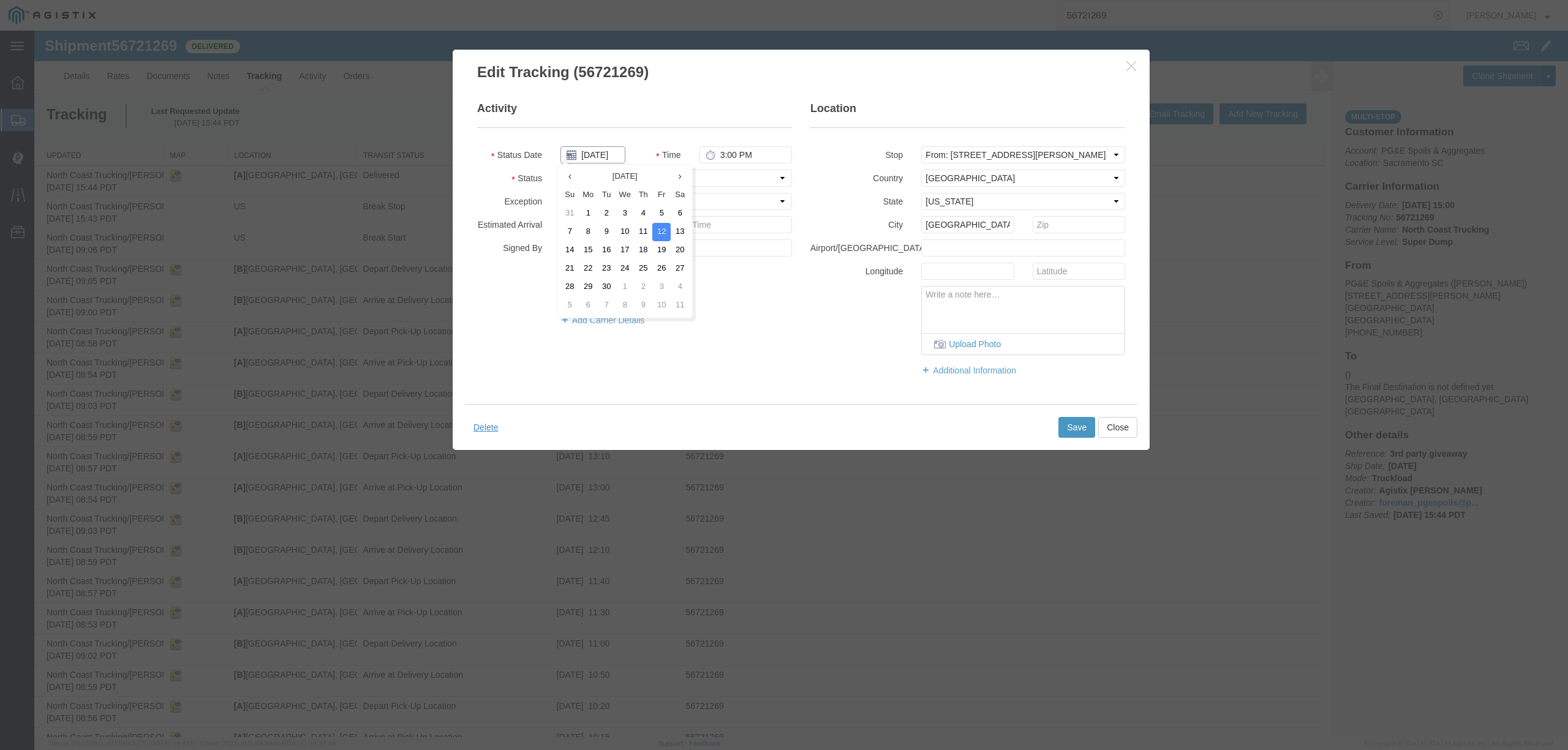
click at [605, 158] on input "09/12/2025" at bounding box center [592, 155] width 65 height 17
click at [659, 215] on td "5" at bounding box center [661, 213] width 18 height 18
type input "09/05/2025"
click at [1062, 422] on button "Save" at bounding box center [1076, 427] width 37 height 21
